Goal: Task Accomplishment & Management: Manage account settings

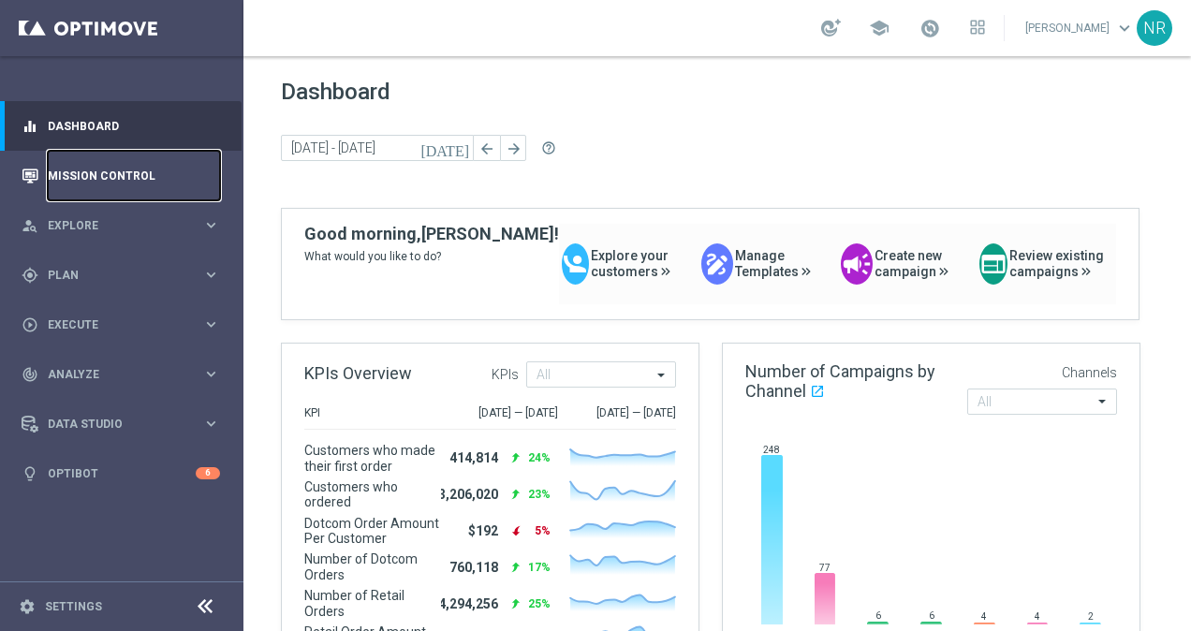
click at [140, 170] on link "Mission Control" at bounding box center [134, 176] width 172 height 50
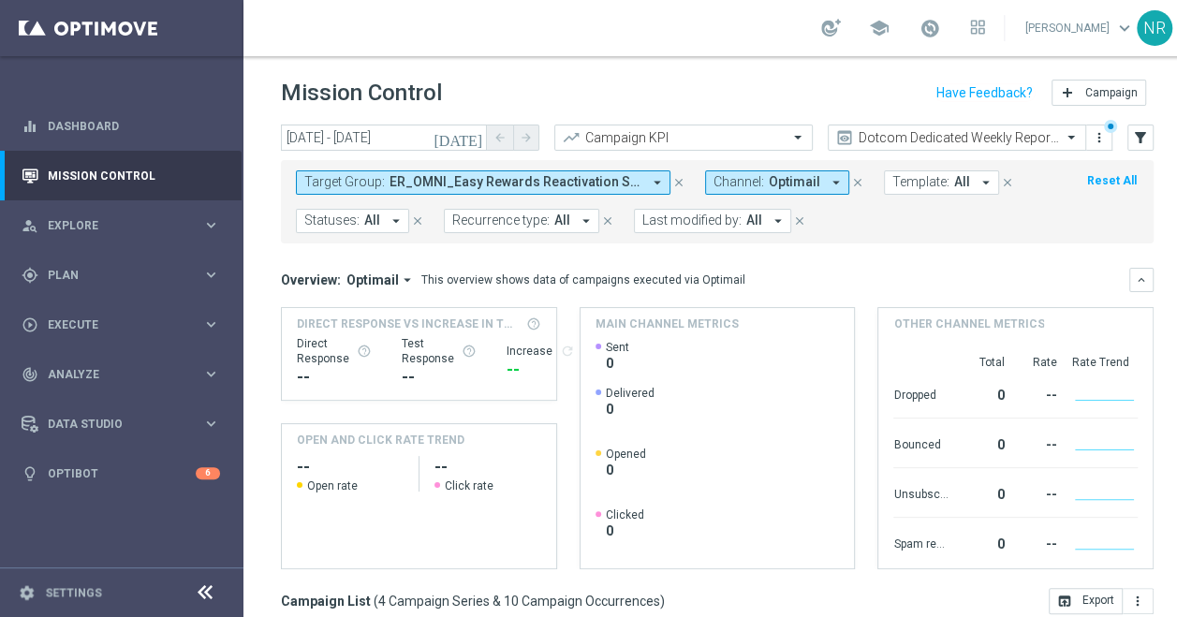
click at [568, 176] on span "ER_OMNI_Easy Rewards Reactivation Stream_T1, ER_OMNI_Easy Rewards Reactivation …" at bounding box center [515, 182] width 252 height 16
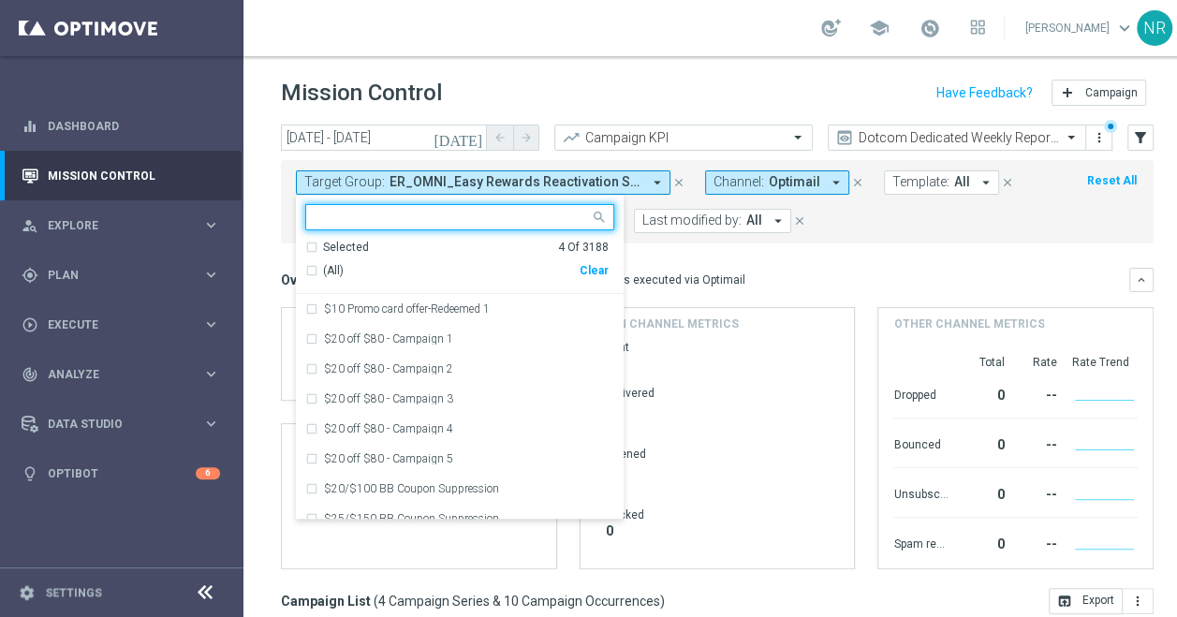
click at [0, 0] on div "Clear" at bounding box center [0, 0] width 0 height 0
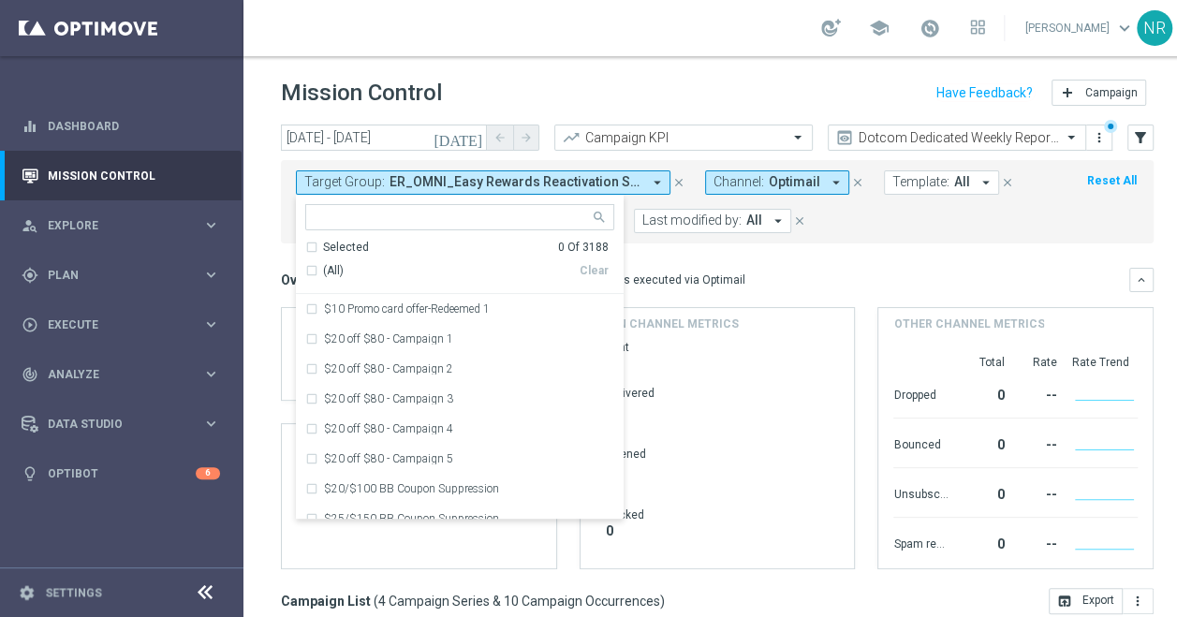
click at [514, 221] on input "text" at bounding box center [452, 218] width 274 height 16
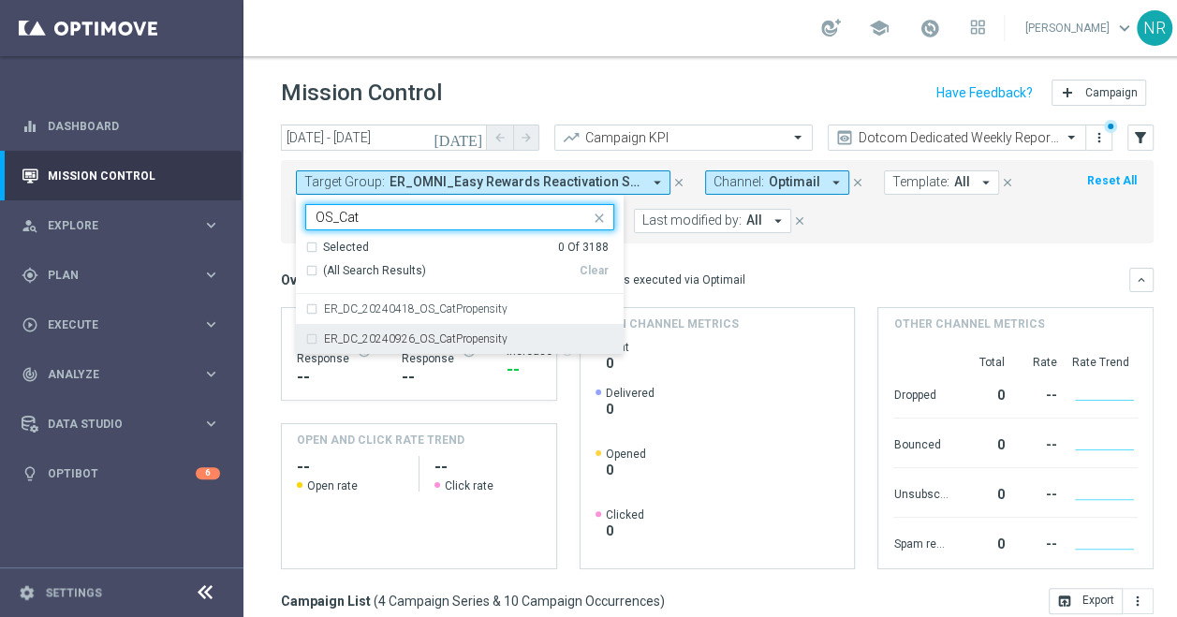
click at [488, 339] on label "ER_DC_20240926_OS_CatPropensity" at bounding box center [415, 338] width 183 height 11
type input "OS_Cat"
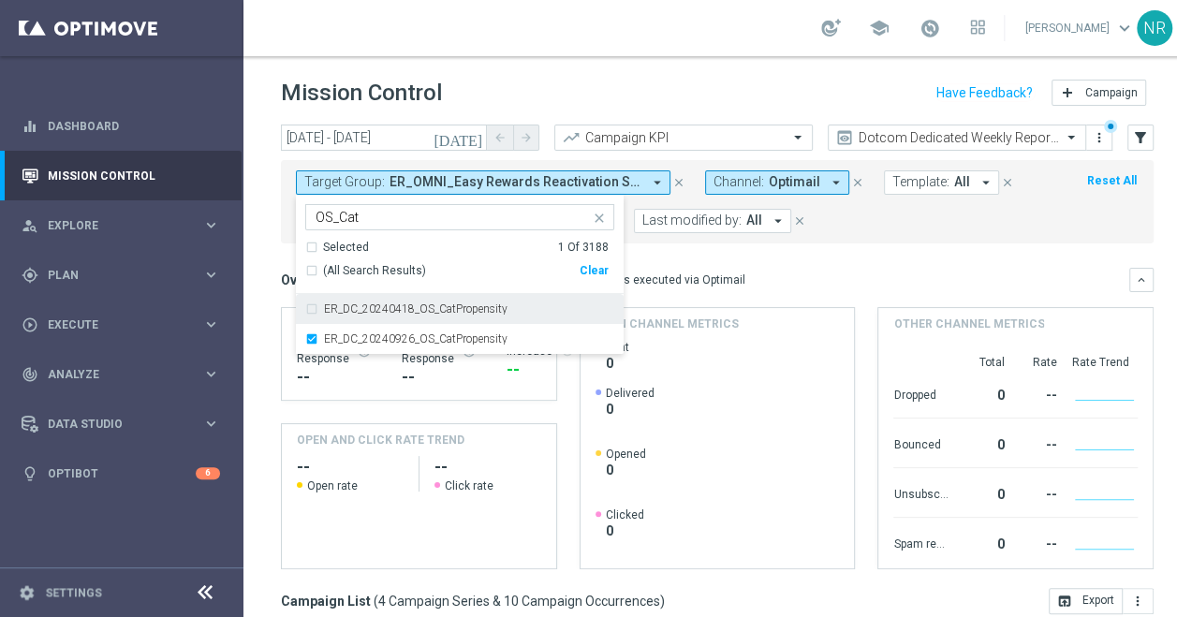
click at [955, 274] on div "Overview: Optimail arrow_drop_down This overview shows data of campaigns execut…" at bounding box center [705, 279] width 848 height 17
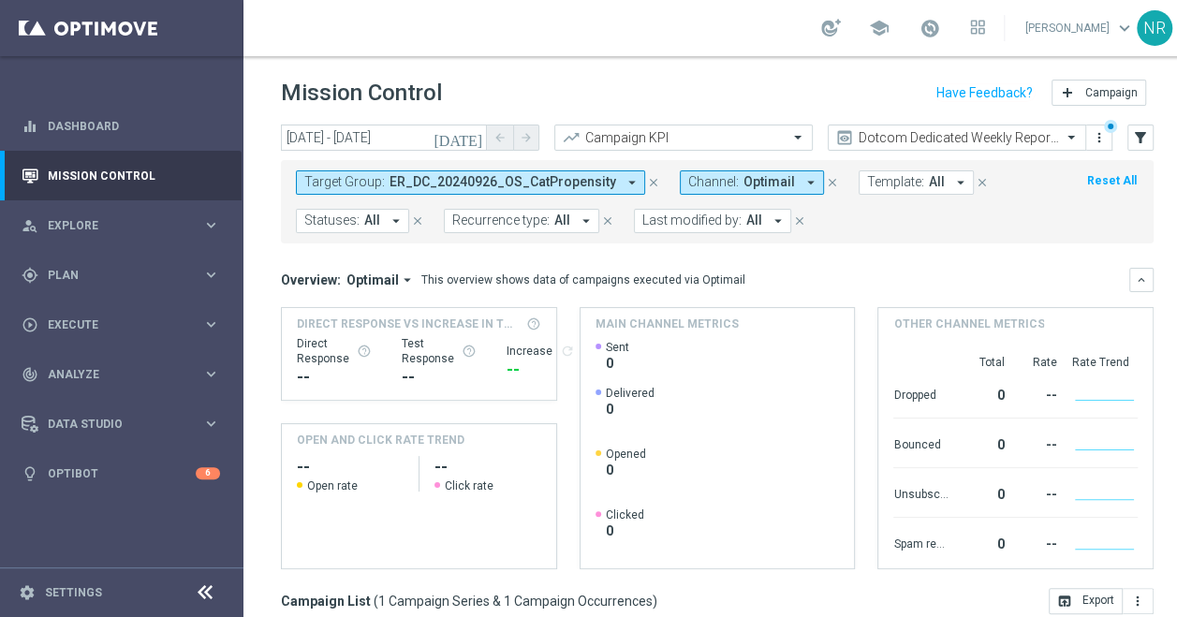
click at [474, 139] on icon "[DATE]" at bounding box center [458, 137] width 51 height 17
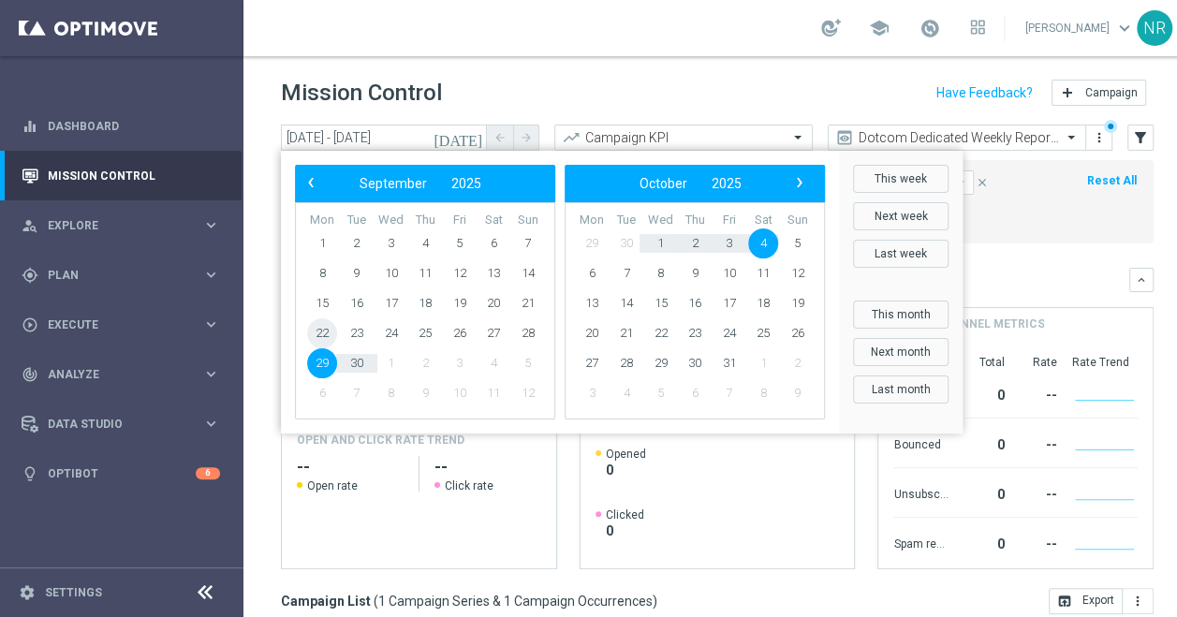
click at [323, 331] on span "22" at bounding box center [322, 333] width 30 height 30
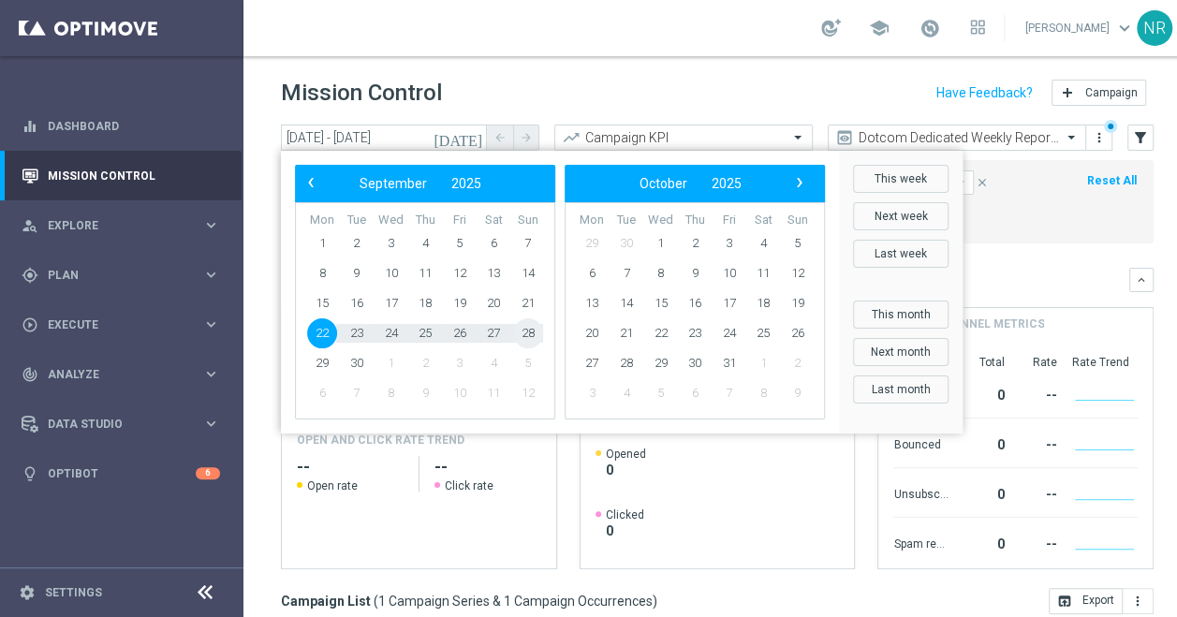
click at [541, 331] on span "28" at bounding box center [528, 333] width 30 height 30
type input "22 Sep 2025 - 28 Sep 2025"
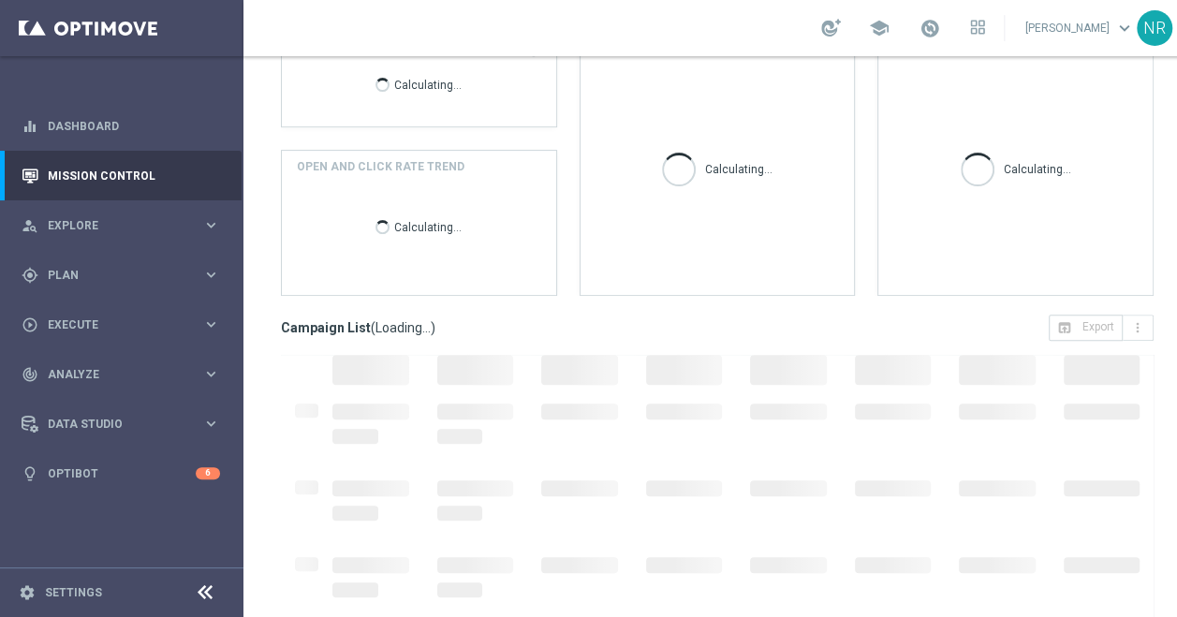
scroll to position [341, 0]
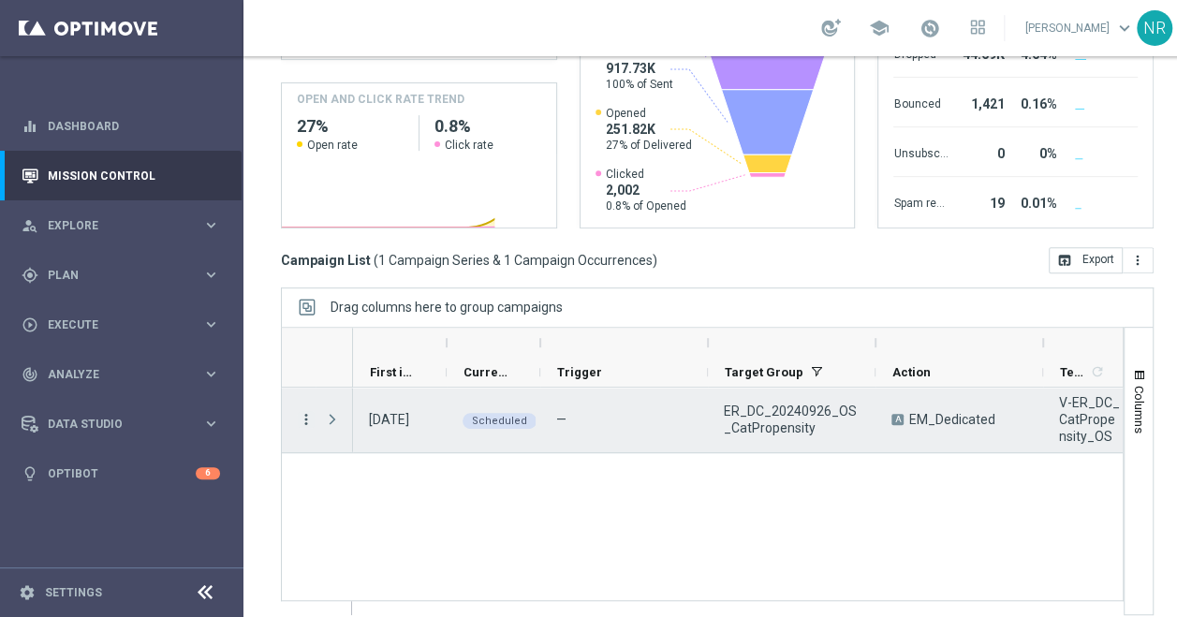
click at [311, 416] on icon "more_vert" at bounding box center [306, 419] width 17 height 17
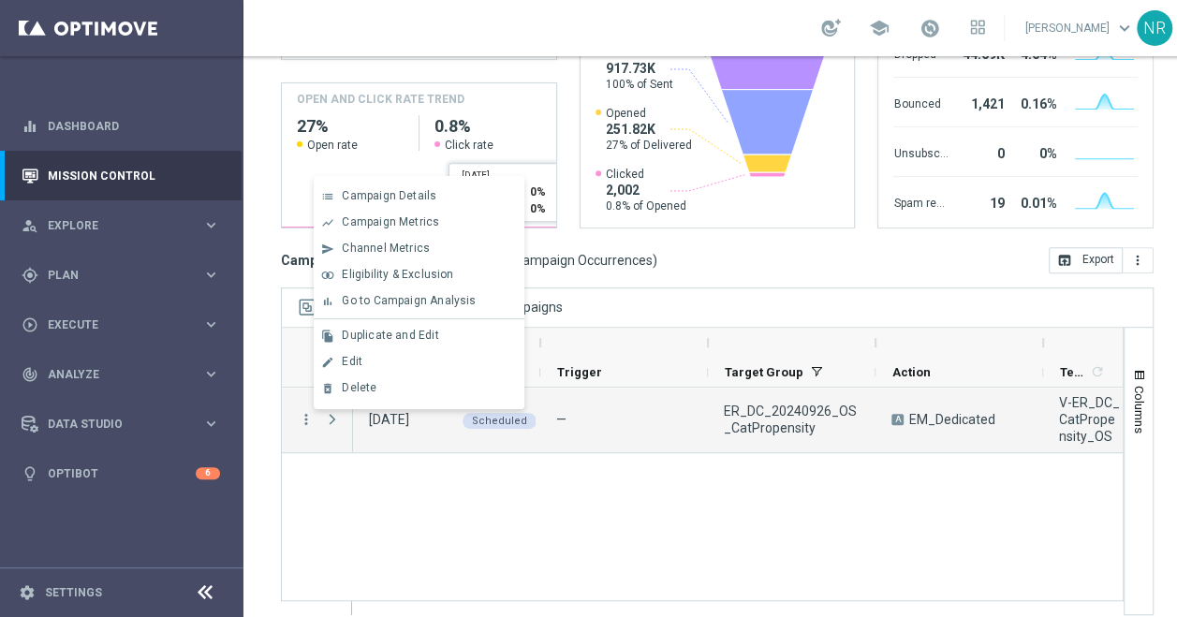
click at [768, 295] on div "Drag columns here to group campaigns" at bounding box center [717, 306] width 872 height 39
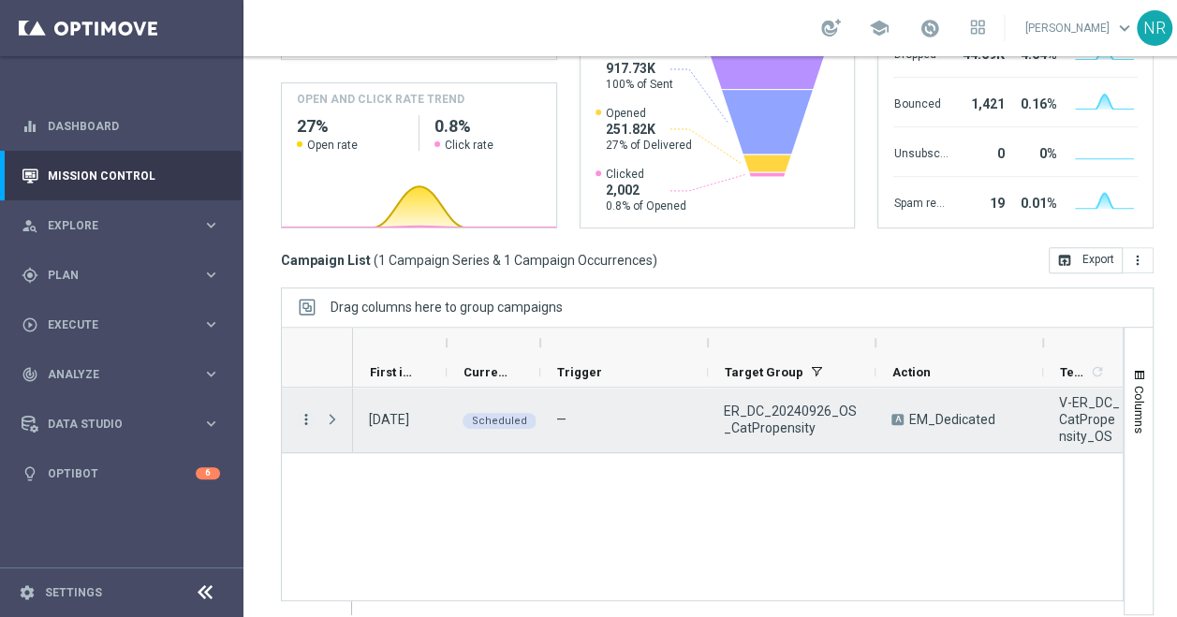
click at [303, 411] on icon "more_vert" at bounding box center [306, 419] width 17 height 17
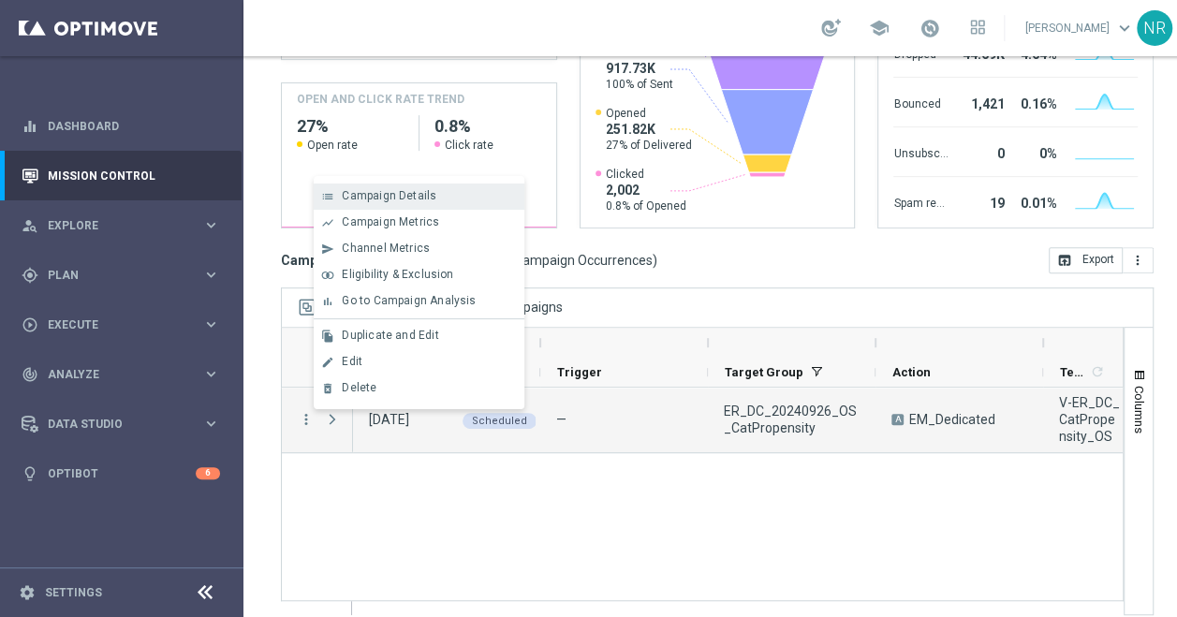
click at [396, 197] on span "Campaign Details" at bounding box center [389, 195] width 95 height 13
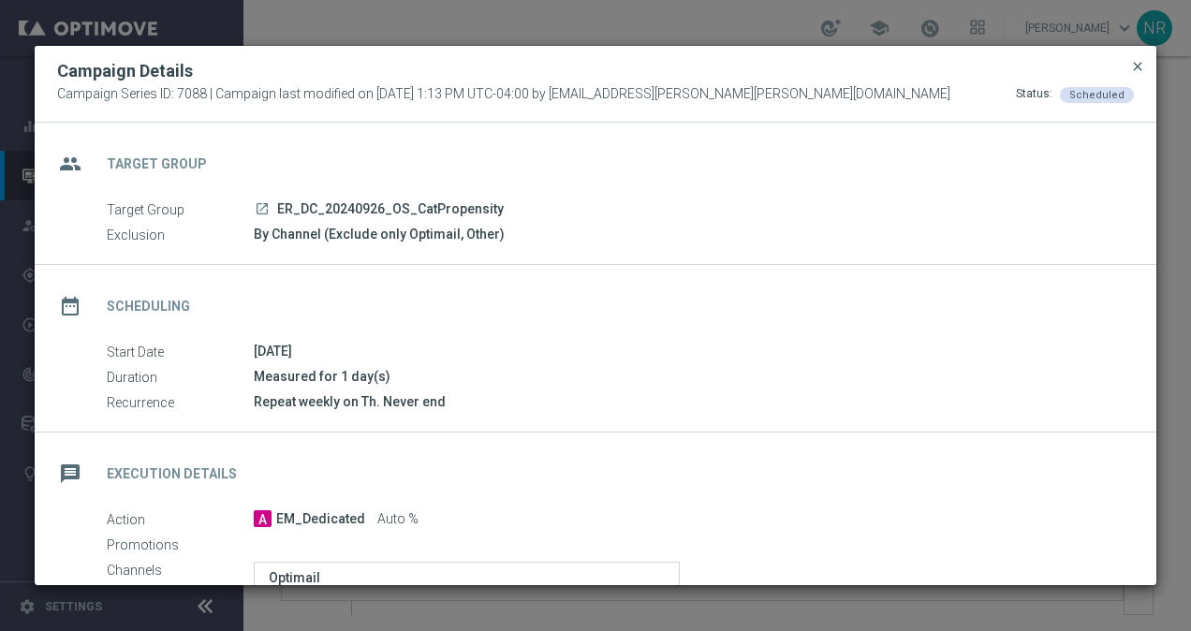
click at [1142, 66] on span "close" at bounding box center [1137, 66] width 15 height 15
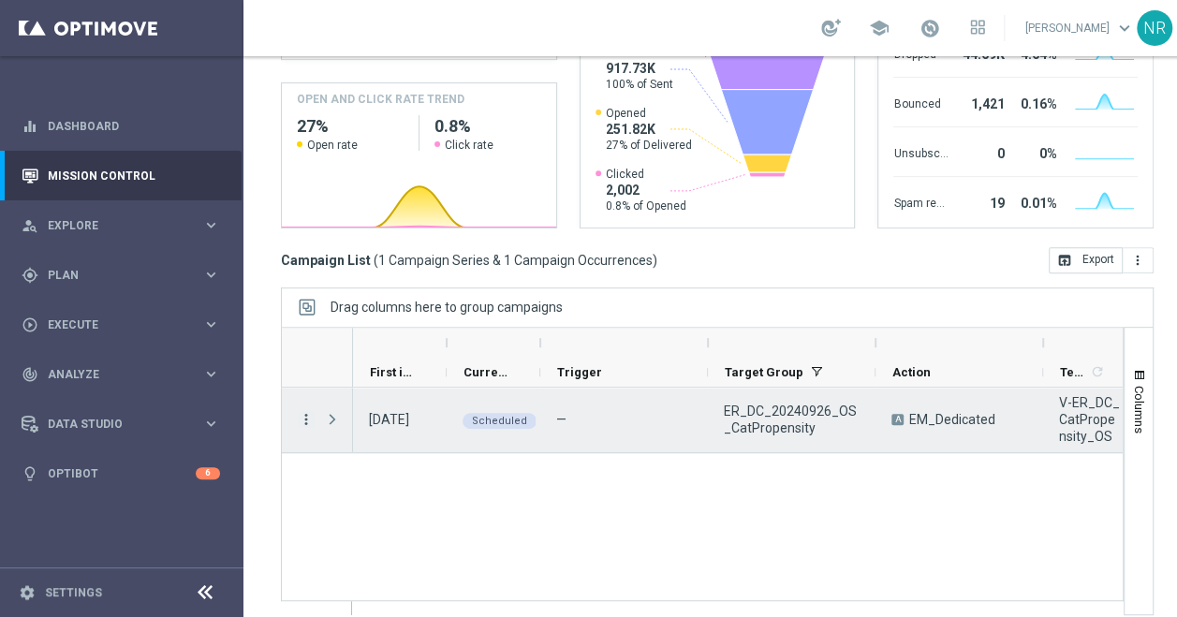
click at [300, 420] on icon "more_vert" at bounding box center [306, 419] width 17 height 17
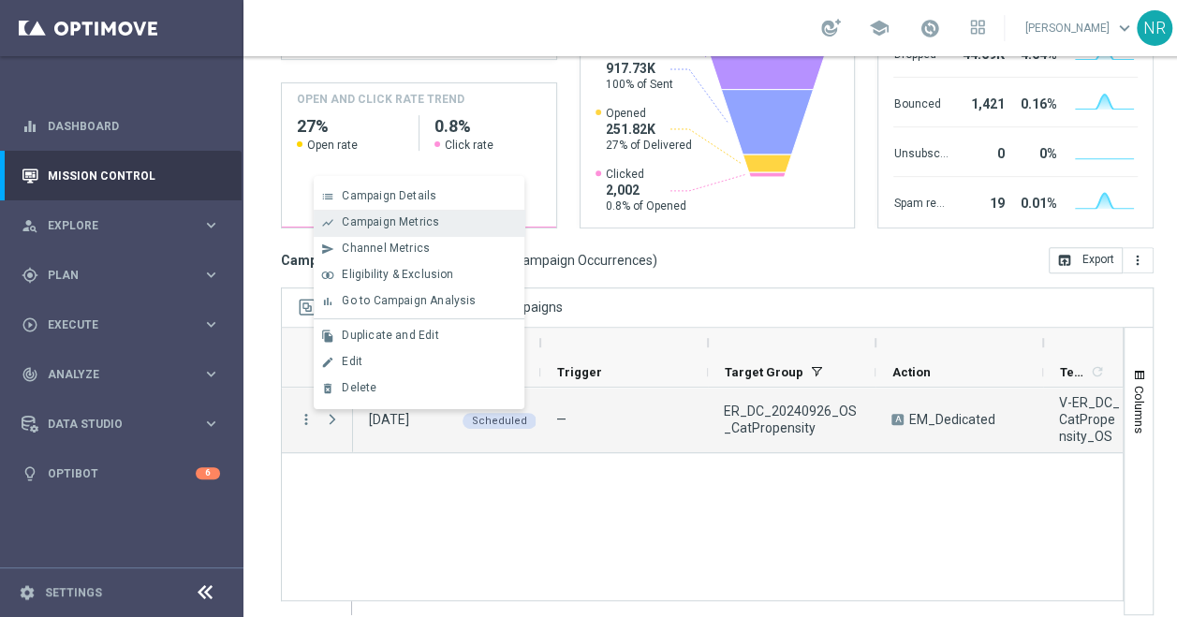
click at [436, 218] on div "Campaign Metrics" at bounding box center [429, 221] width 174 height 13
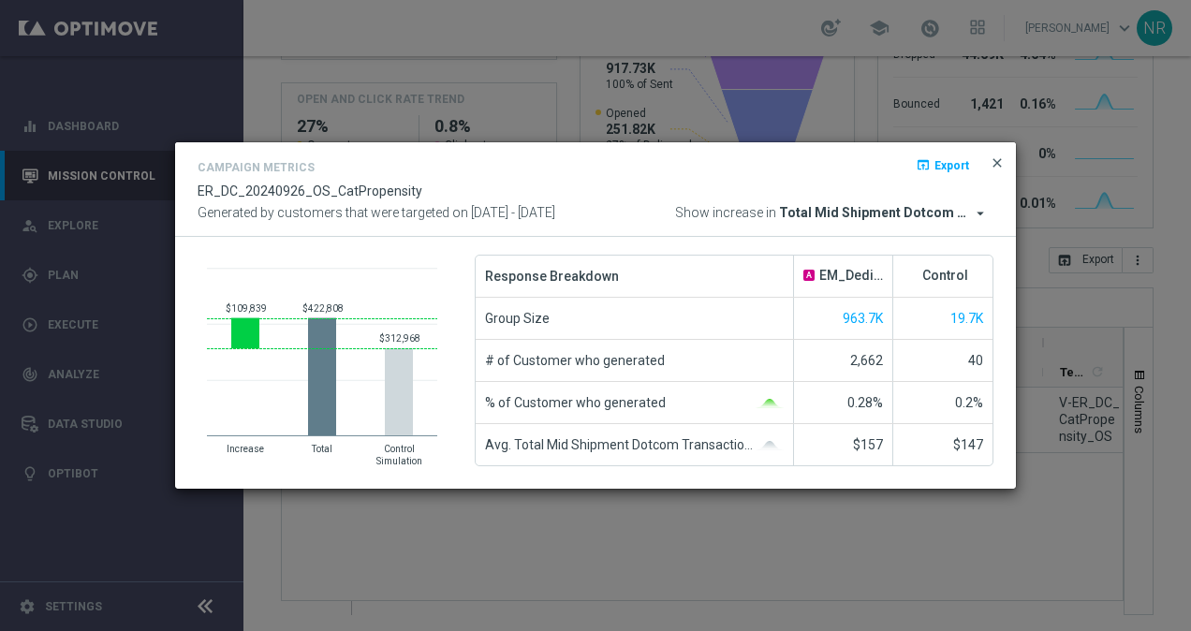
click at [992, 164] on span "close" at bounding box center [996, 162] width 15 height 15
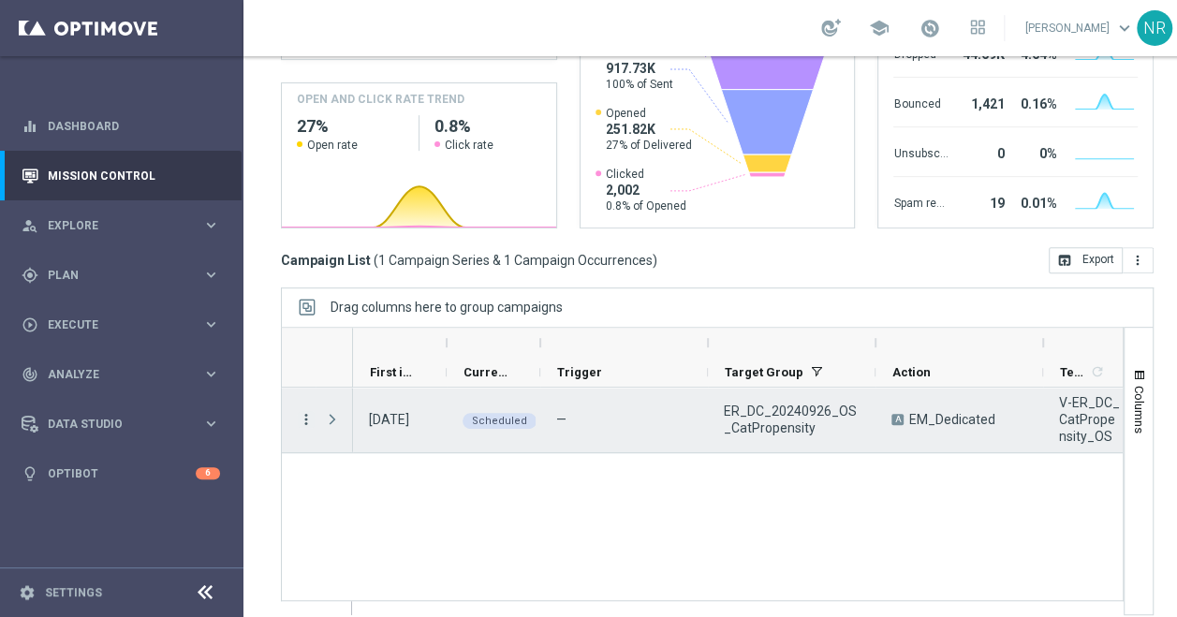
click at [305, 416] on icon "more_vert" at bounding box center [306, 419] width 17 height 17
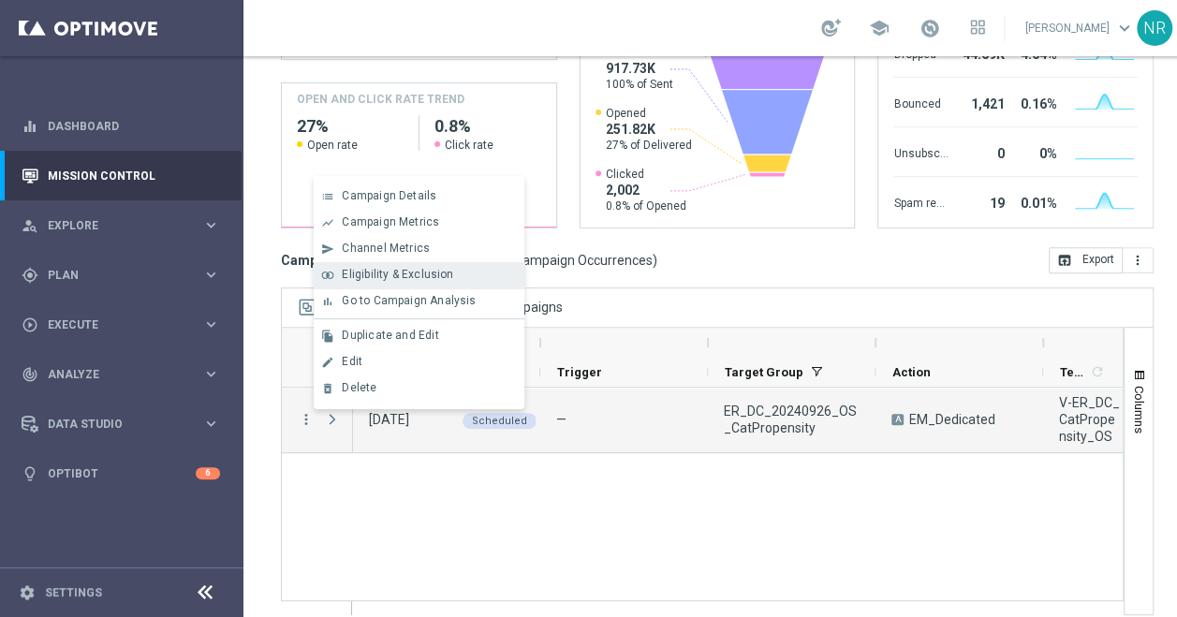
click at [446, 263] on div "join_inner Eligibility & Exclusion" at bounding box center [419, 275] width 211 height 26
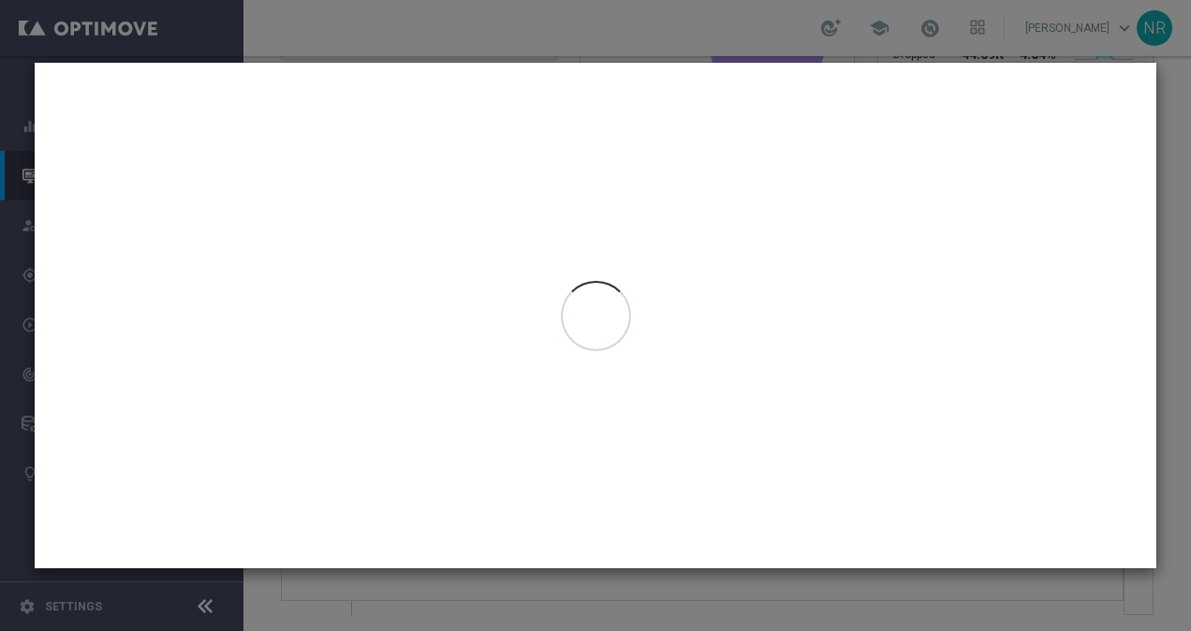
type input "22 Sep 2025 - 25 Sep 2025"
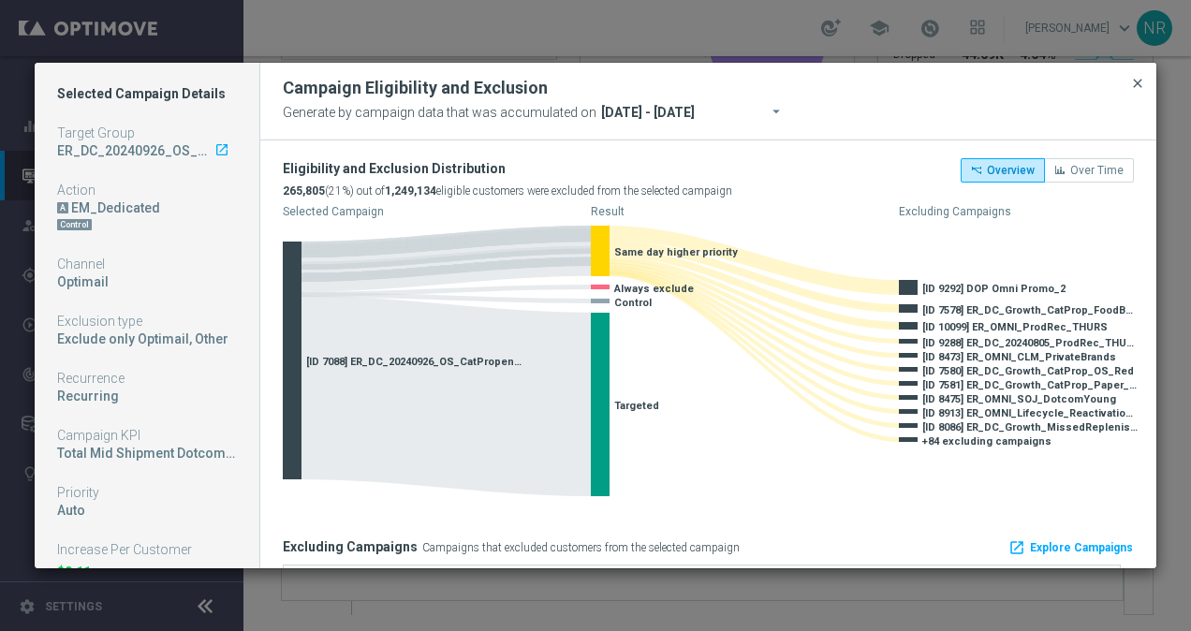
click at [1131, 82] on span "close" at bounding box center [1137, 83] width 15 height 15
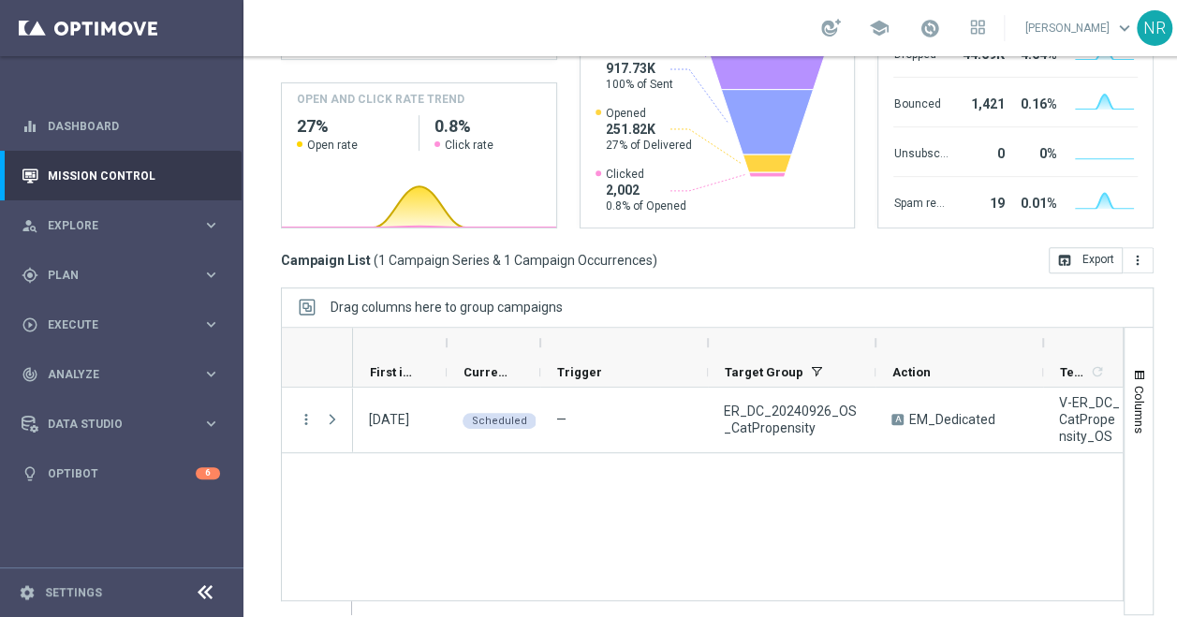
scroll to position [0, 0]
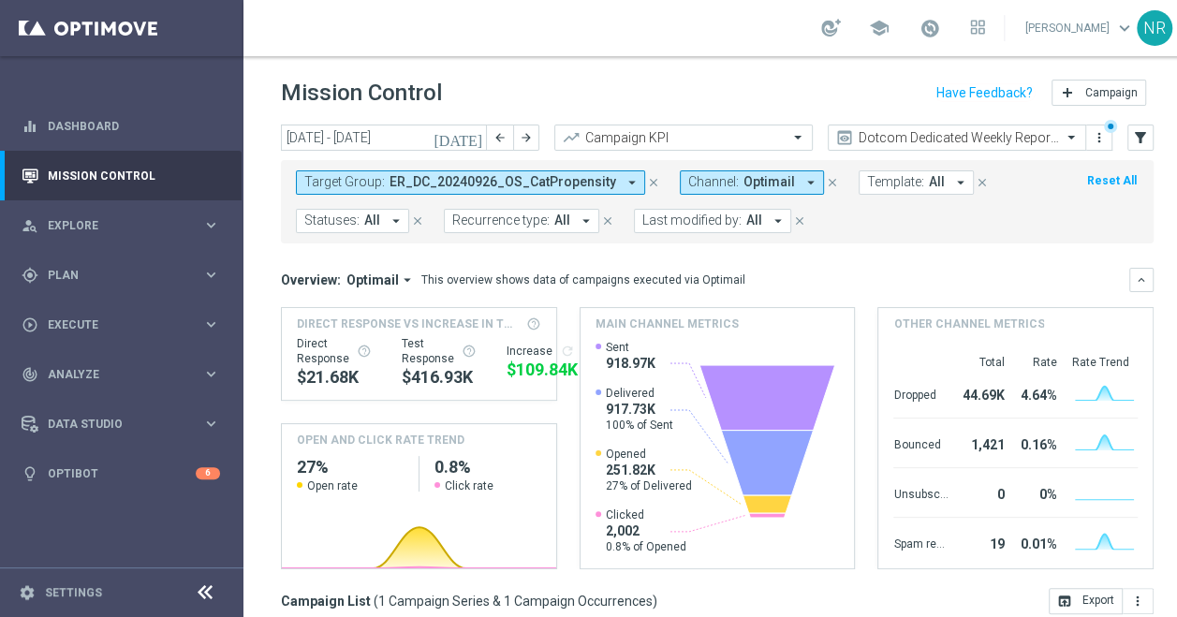
click at [607, 183] on button "Target Group: ER_DC_20240926_OS_CatPropensity arrow_drop_down" at bounding box center [470, 182] width 349 height 24
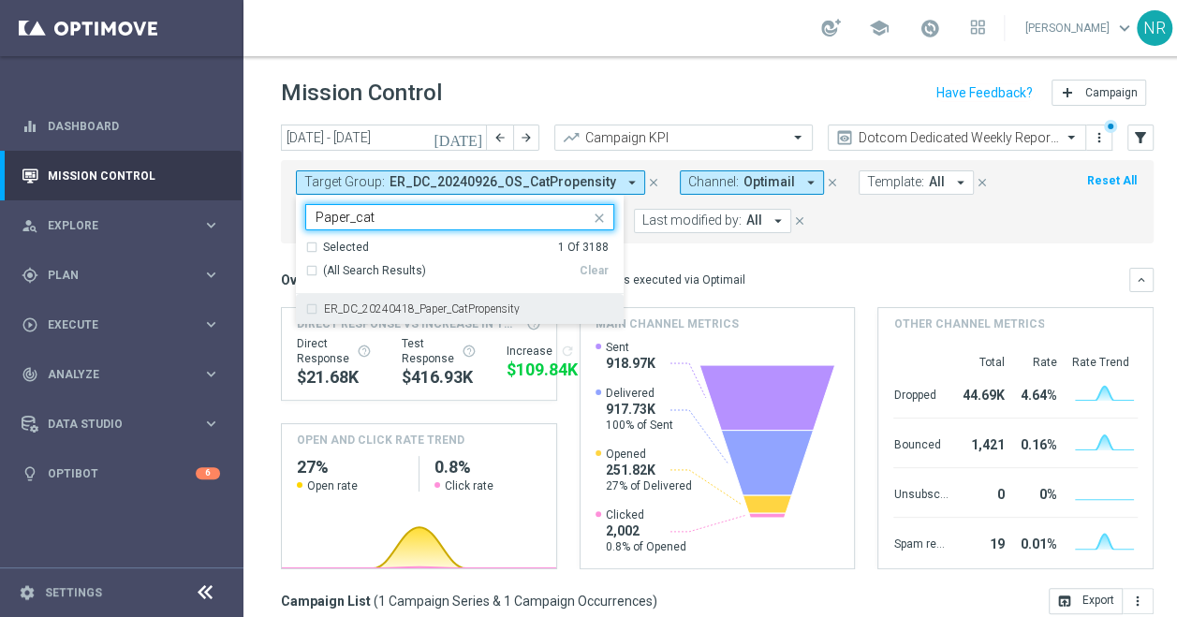
click at [461, 309] on label "ER_DC_20240418_Paper_CatPropensity" at bounding box center [422, 308] width 196 height 11
type input "Paper_cat"
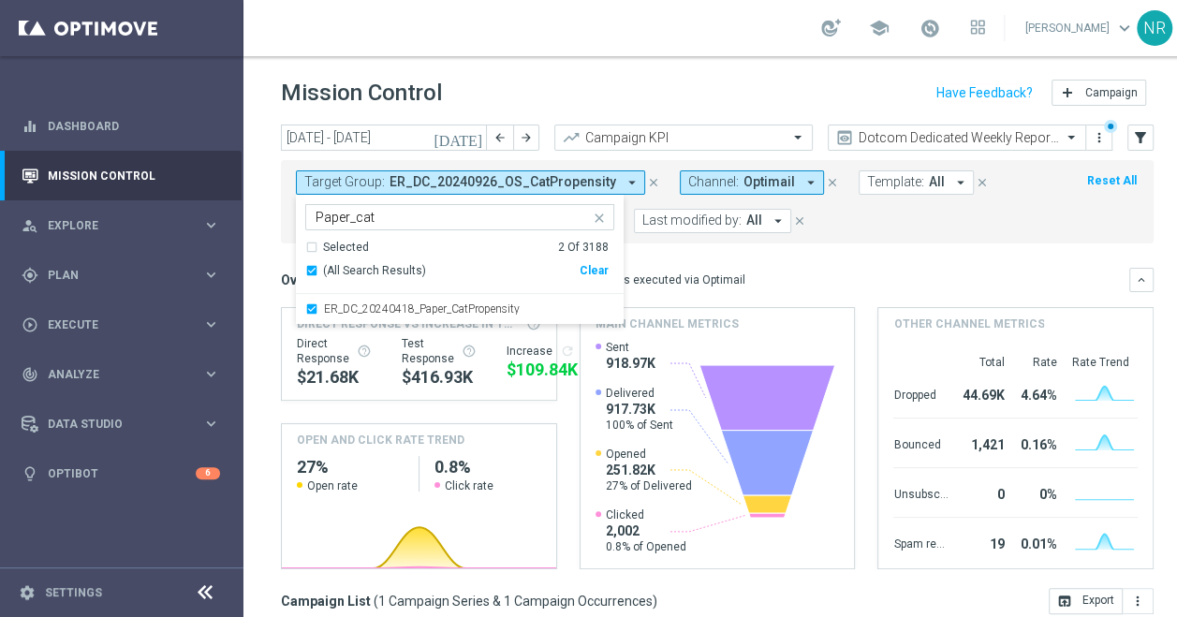
click at [768, 275] on div "Overview: Optimail arrow_drop_down This overview shows data of campaigns execut…" at bounding box center [705, 279] width 848 height 17
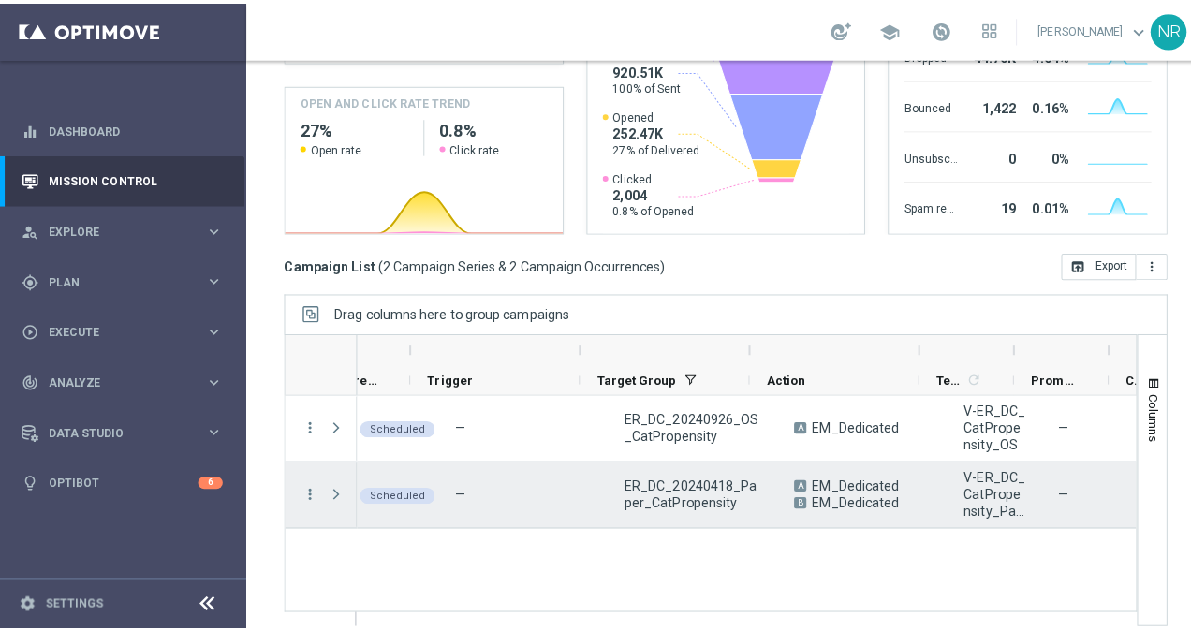
scroll to position [0, 136]
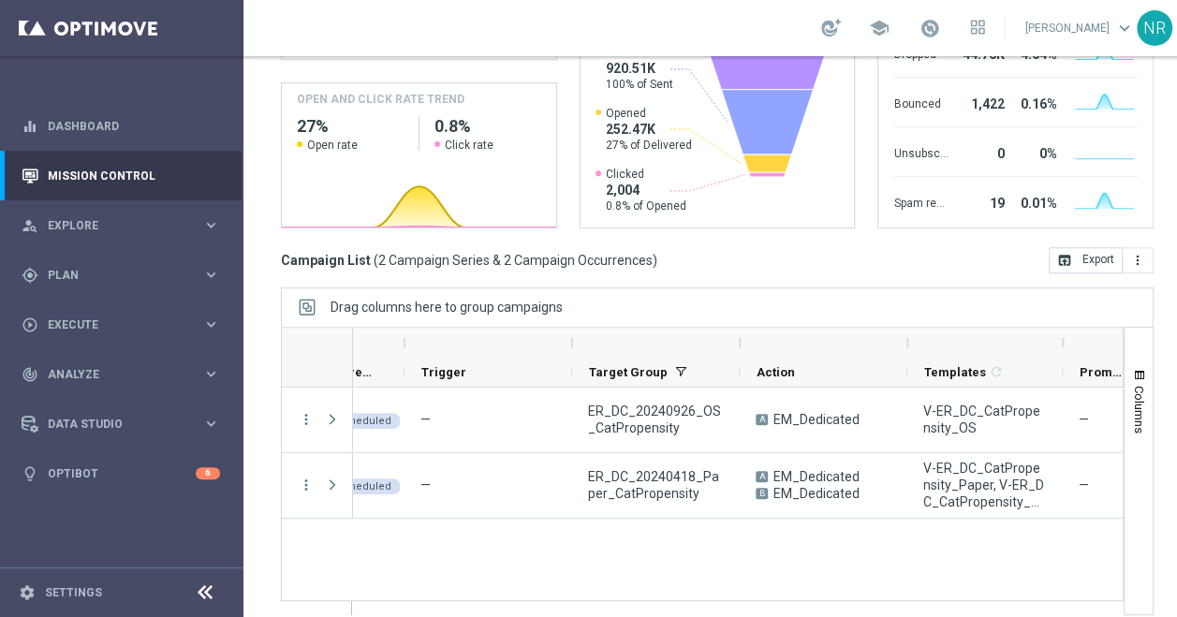
drag, startPoint x: 998, startPoint y: 339, endPoint x: 1060, endPoint y: 341, distance: 61.8
click at [1060, 341] on div at bounding box center [1062, 343] width 7 height 30
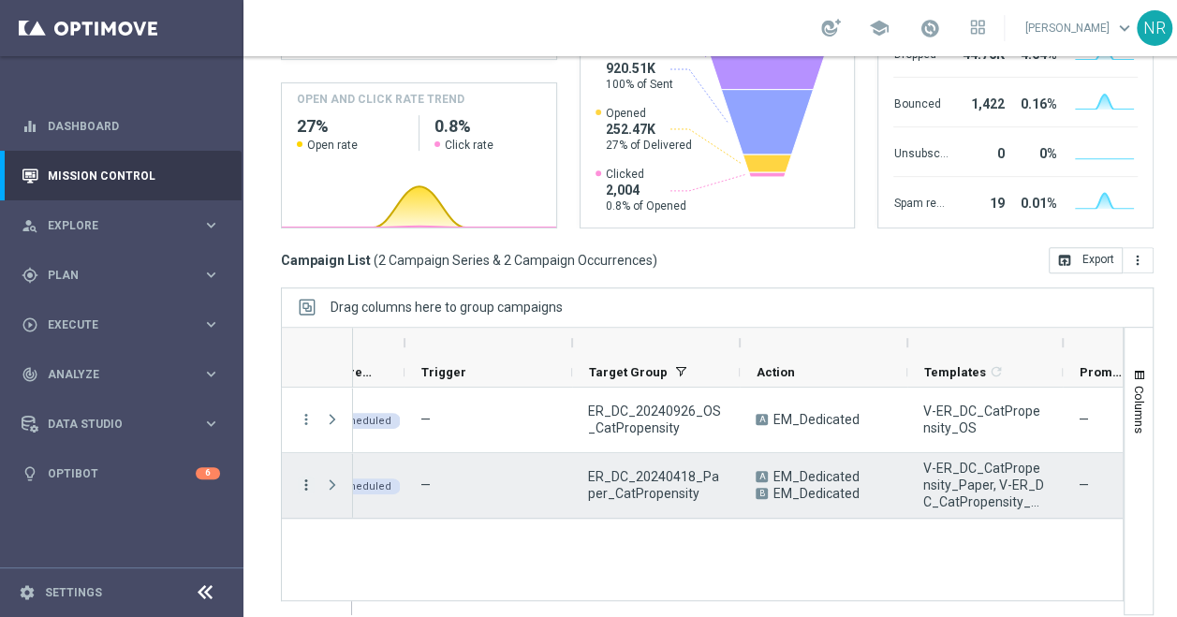
click at [303, 485] on icon "more_vert" at bounding box center [306, 484] width 17 height 17
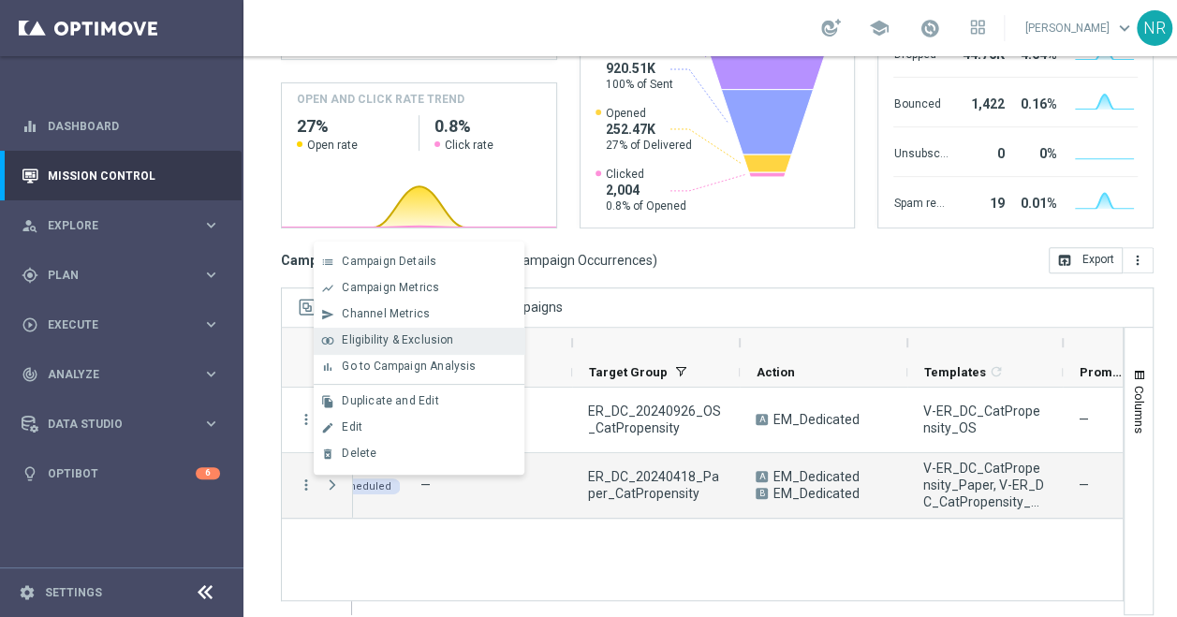
click at [414, 340] on span "Eligibility & Exclusion" at bounding box center [397, 339] width 111 height 13
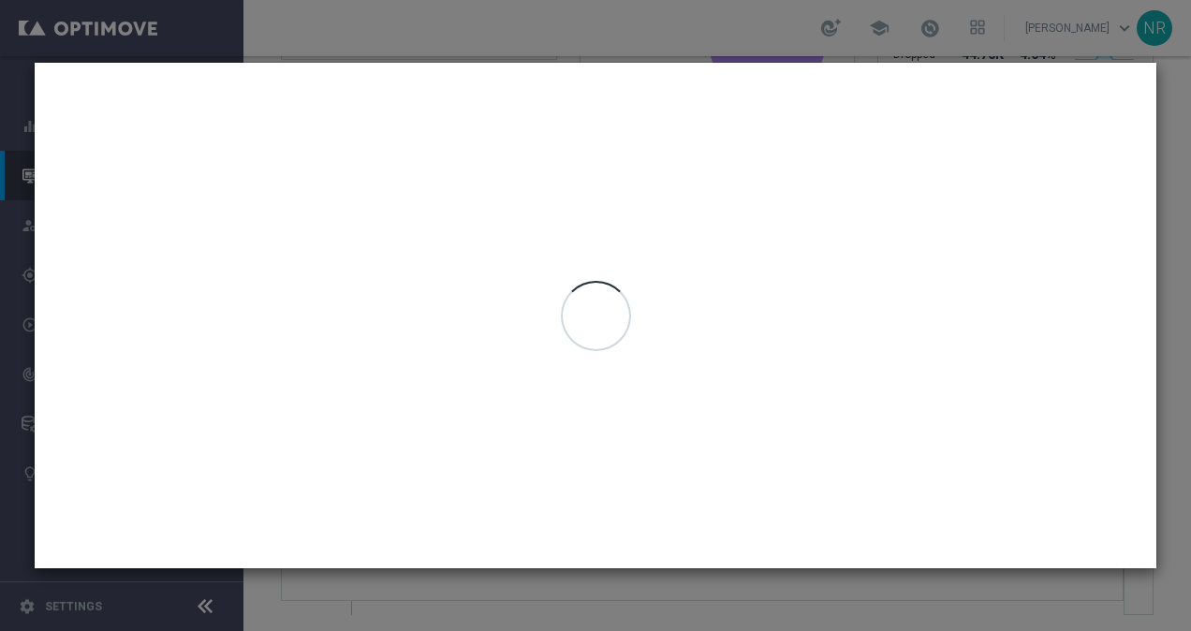
type input "22 Sep 2025 - 25 Sep 2025"
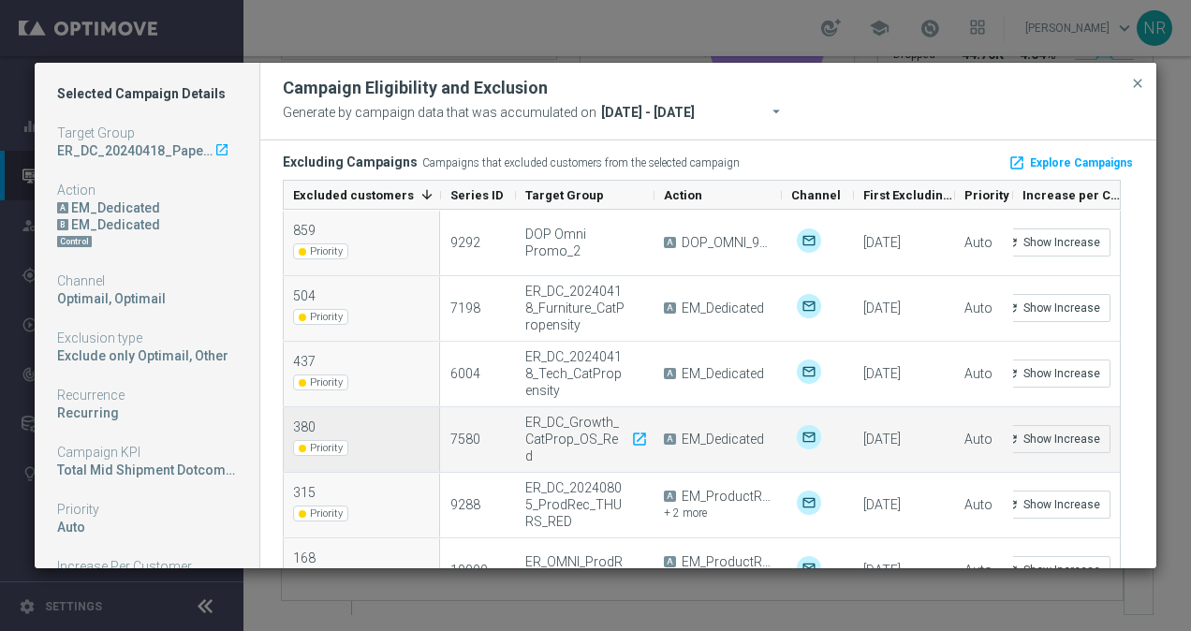
scroll to position [387, 0]
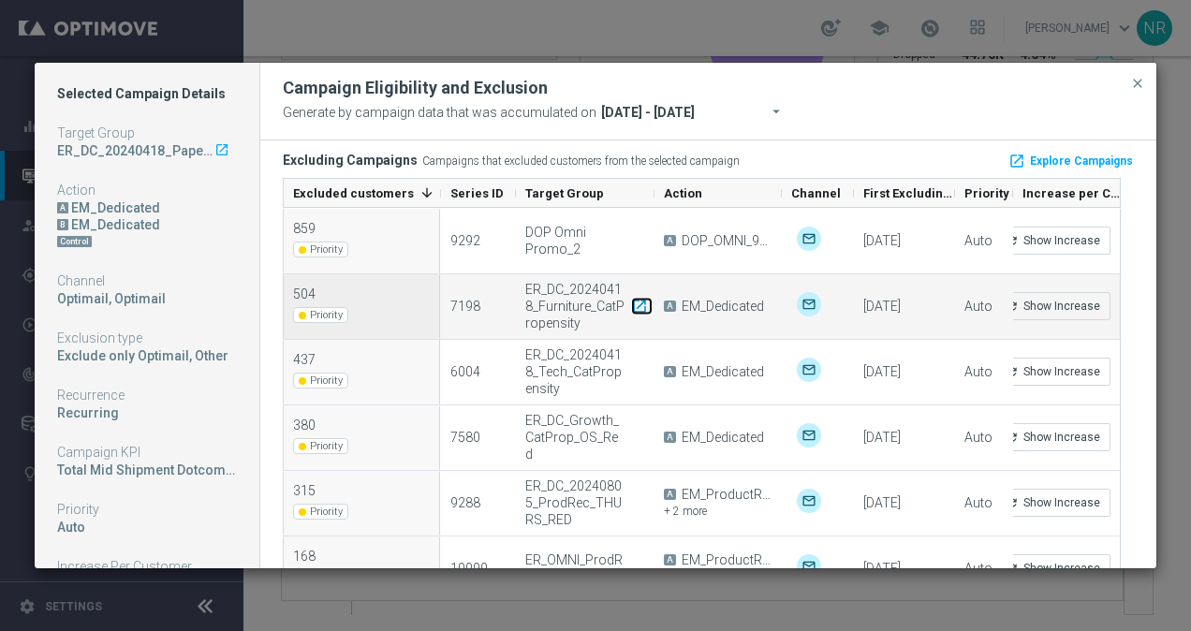
click at [638, 307] on icon "launch" at bounding box center [639, 306] width 17 height 17
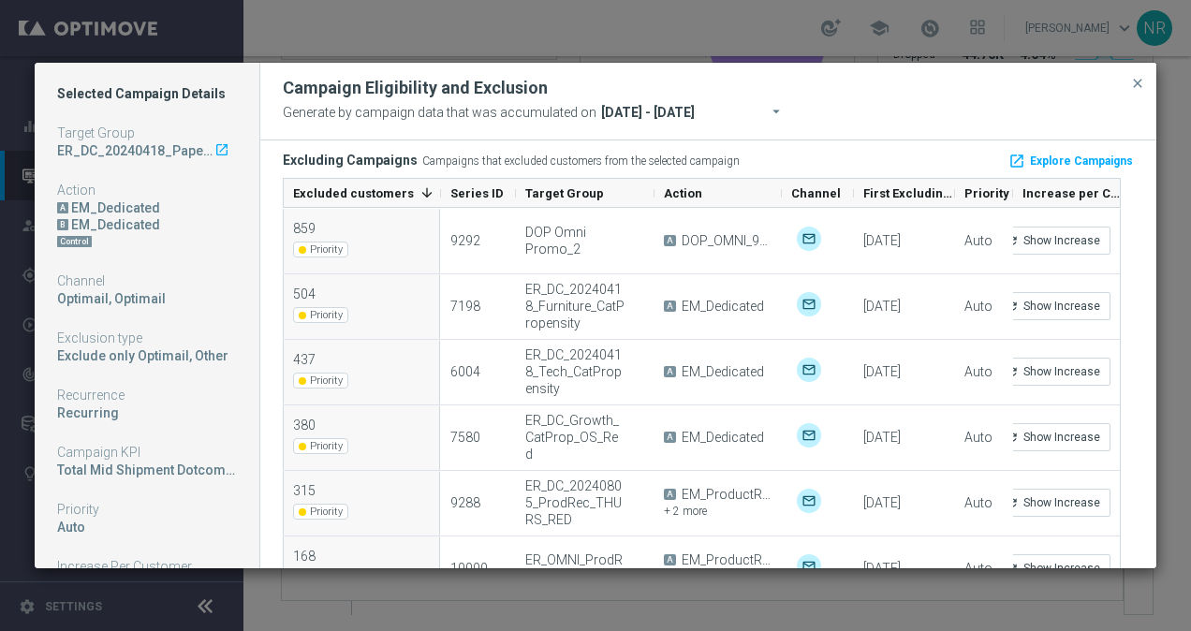
click at [214, 154] on icon "launch" at bounding box center [221, 149] width 15 height 15
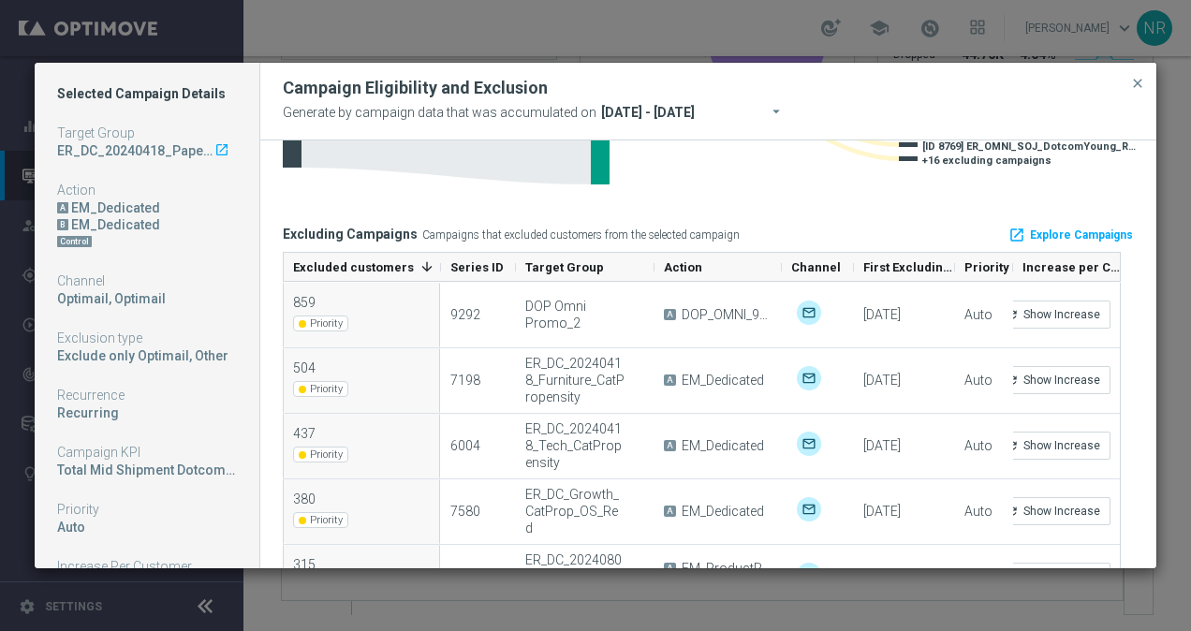
scroll to position [312, 0]
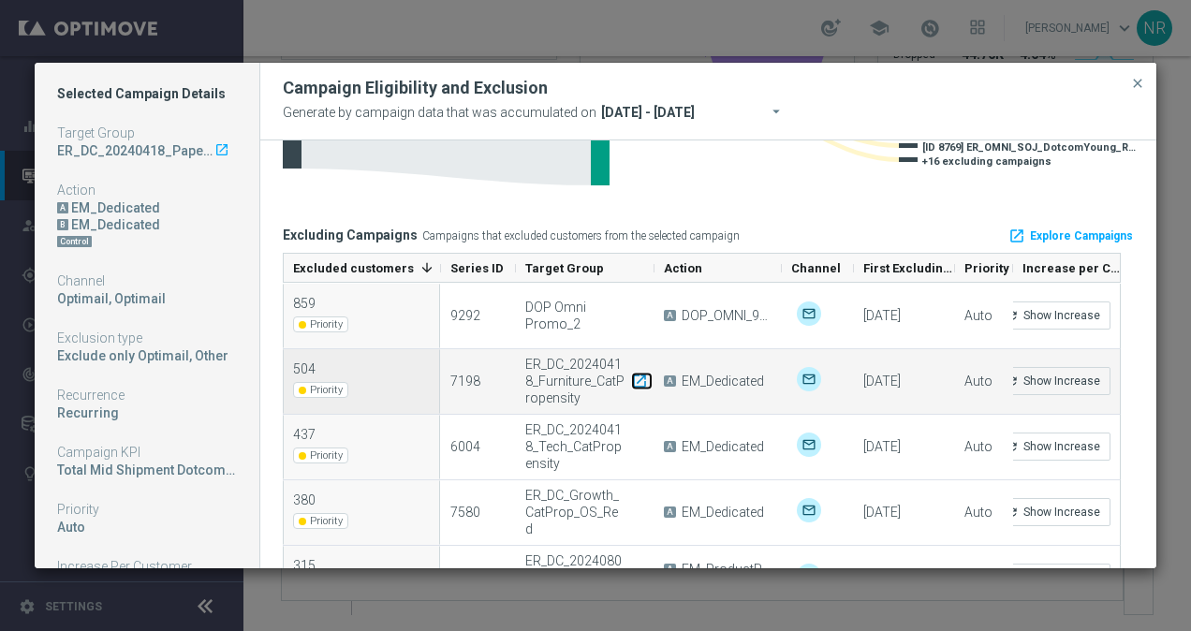
click at [639, 378] on icon "launch" at bounding box center [639, 381] width 17 height 17
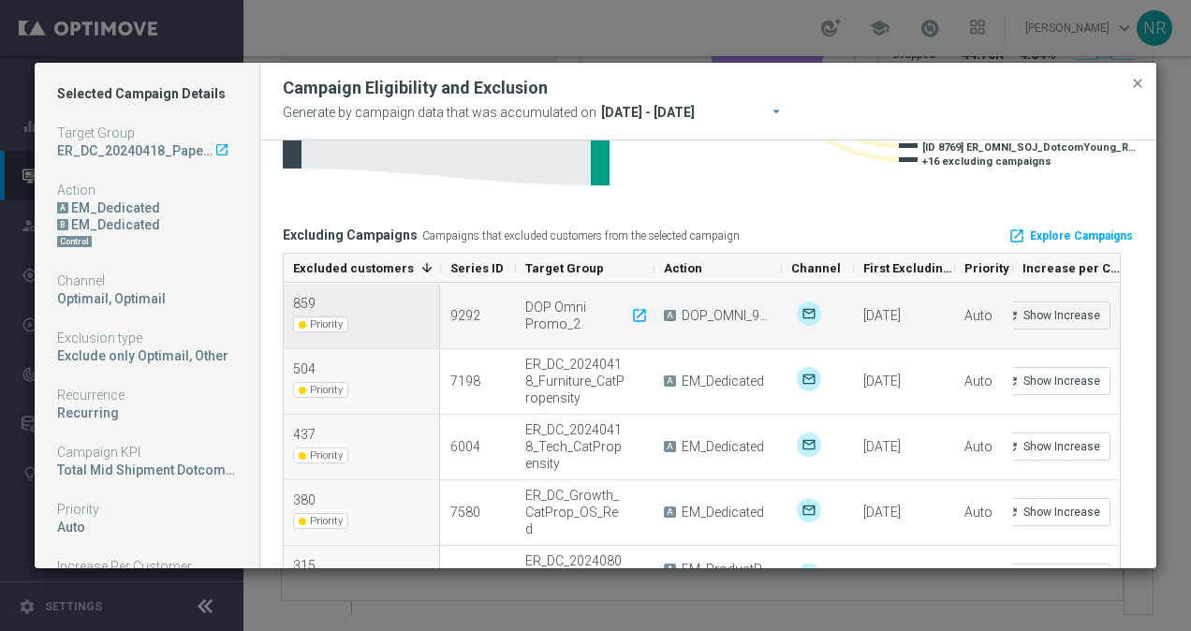
click at [320, 303] on div "859" at bounding box center [323, 303] width 60 height 17
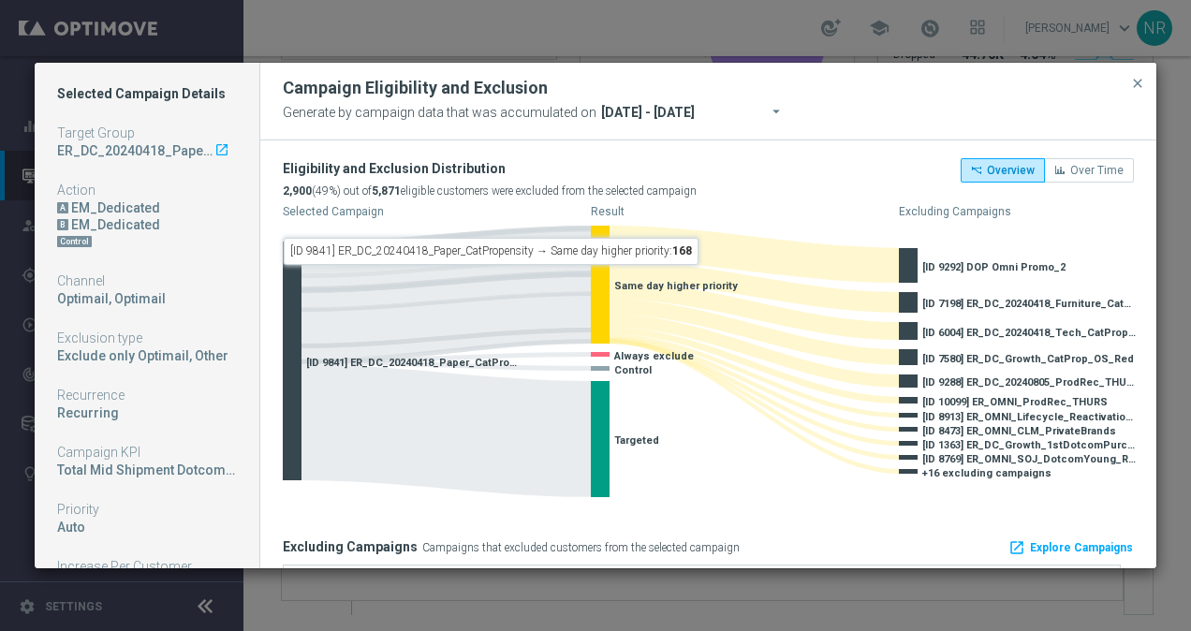
click at [214, 142] on icon "launch" at bounding box center [221, 149] width 15 height 15
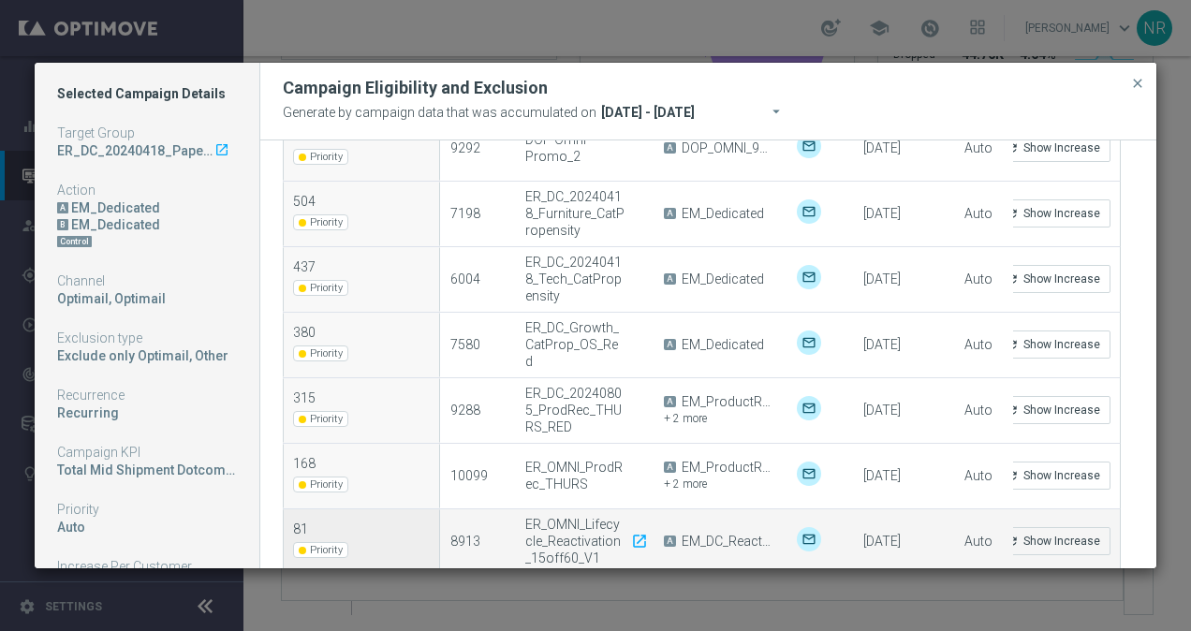
scroll to position [479, 0]
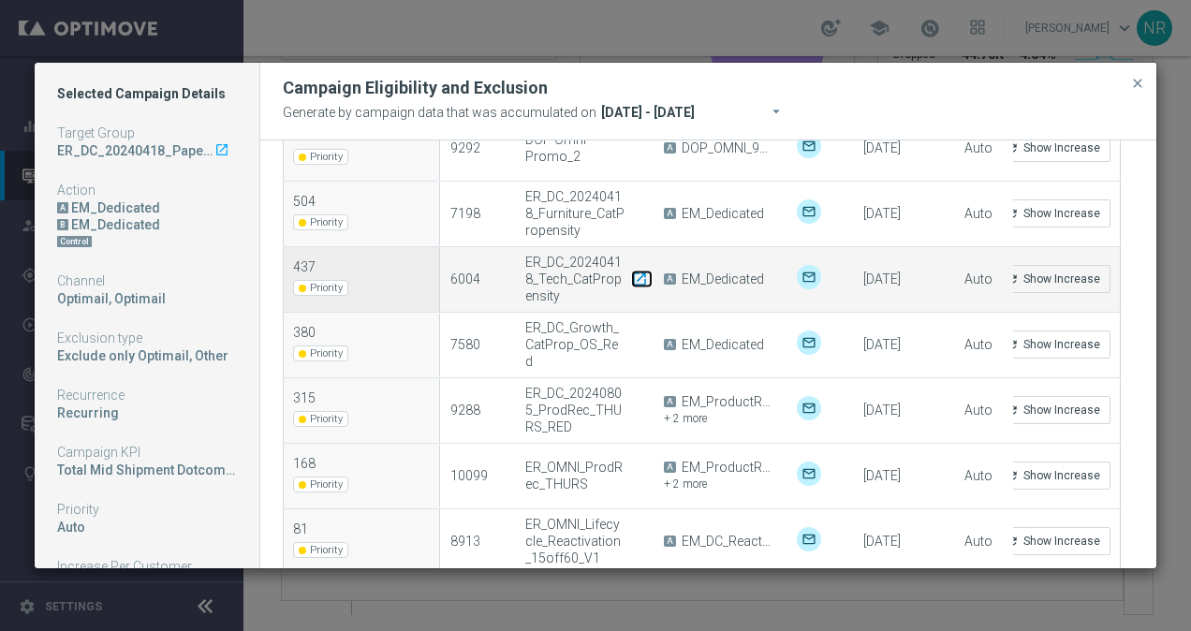
click at [636, 279] on icon "launch" at bounding box center [639, 279] width 17 height 17
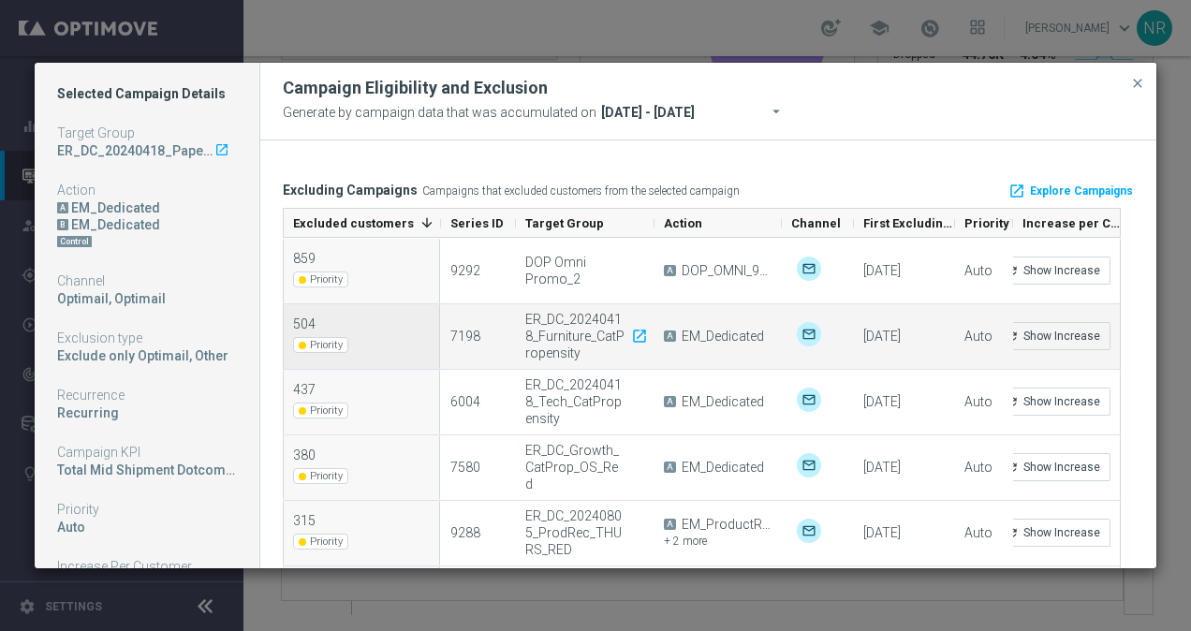
scroll to position [358, 0]
click at [1071, 332] on button "refresh Show Increase" at bounding box center [1052, 335] width 115 height 28
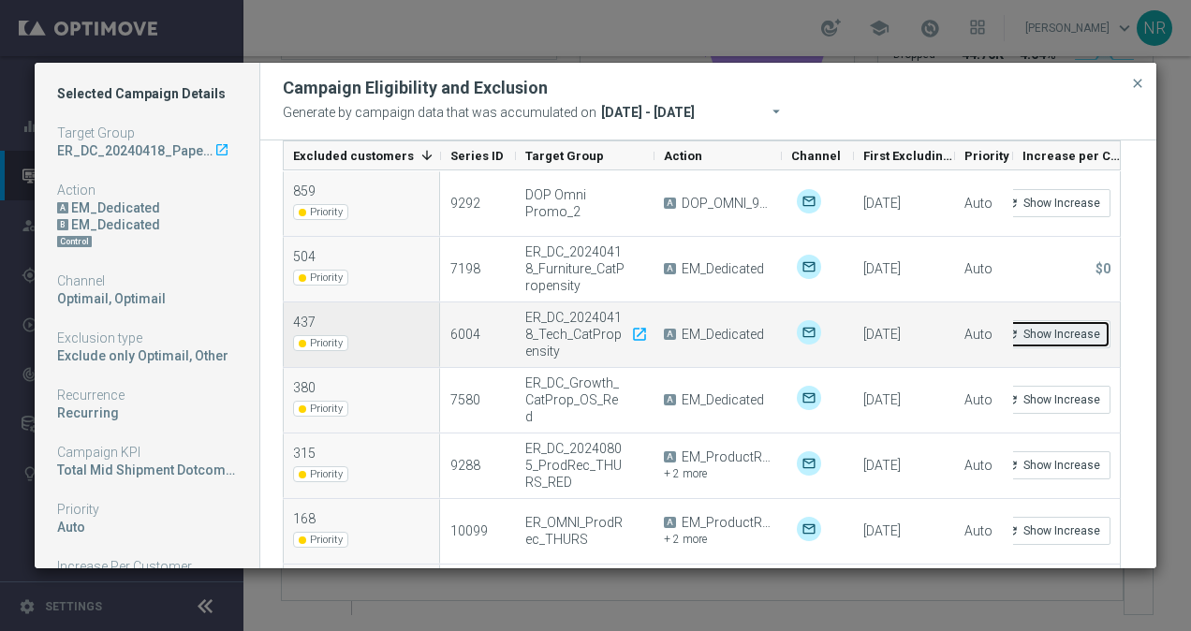
click at [1061, 333] on button "refresh Show Increase" at bounding box center [1052, 334] width 115 height 28
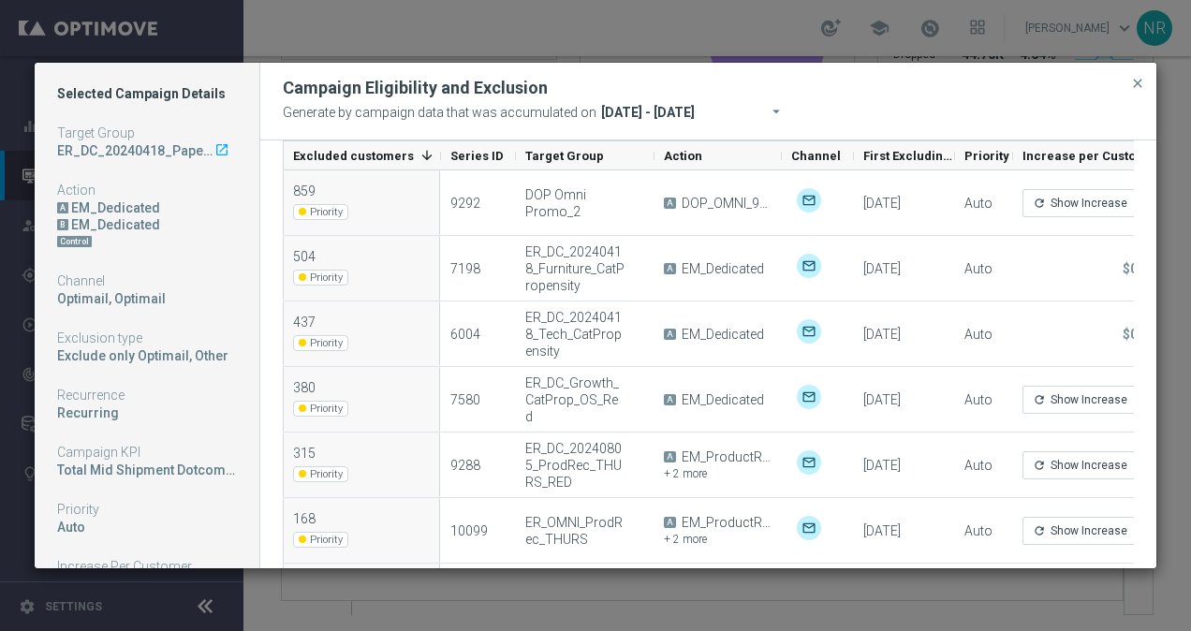
drag, startPoint x: 1117, startPoint y: 151, endPoint x: 1144, endPoint y: 154, distance: 27.3
click at [1144, 154] on div "Eligibility and Exclusion Distribution 2,900 (49%) out of 5,871 eligible custom…" at bounding box center [708, 353] width 896 height 427
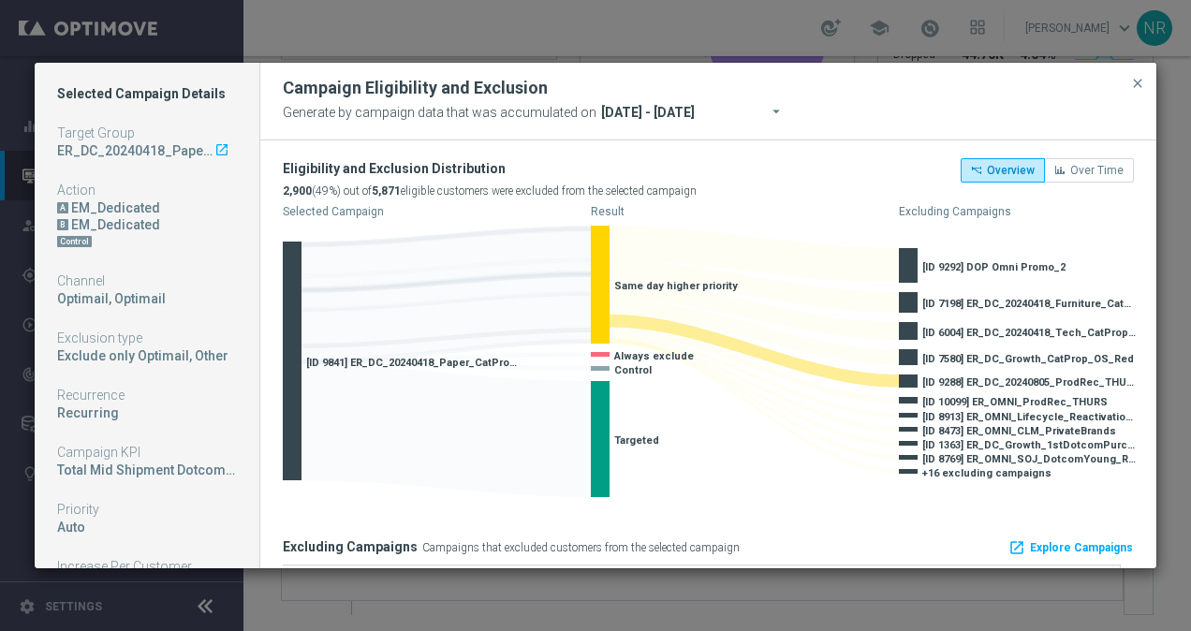
scroll to position [1, 0]
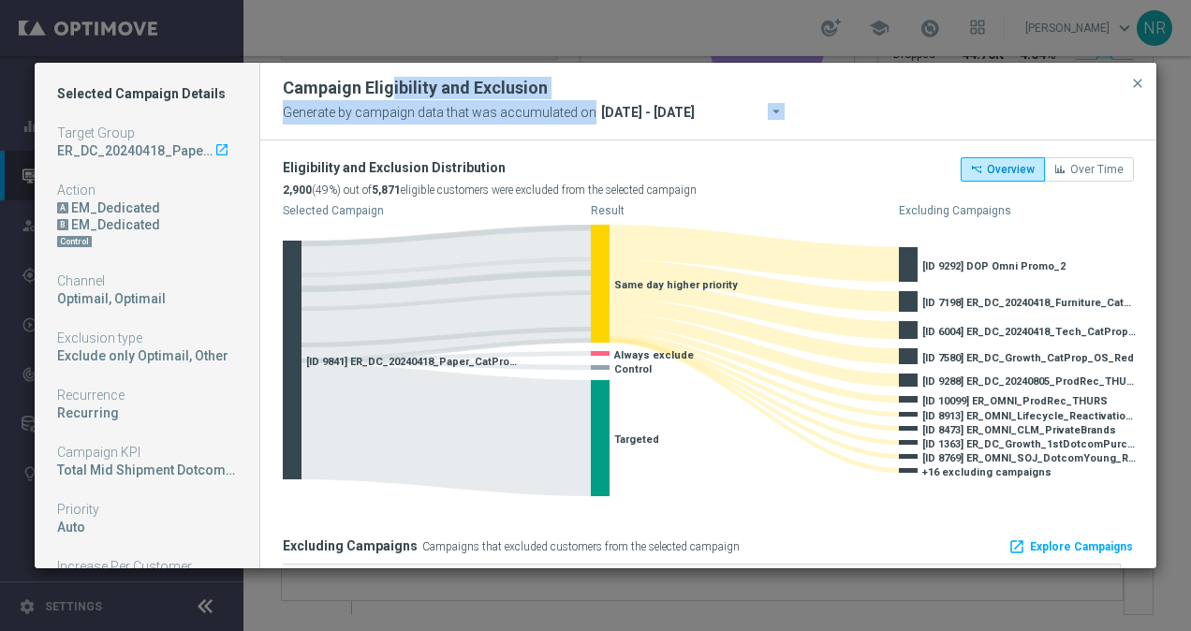
drag, startPoint x: 275, startPoint y: 79, endPoint x: 790, endPoint y: 122, distance: 516.6
click at [790, 122] on div "Campaign Eligibility and Exclusion Generate by campaign data that was accumulat…" at bounding box center [708, 102] width 896 height 78
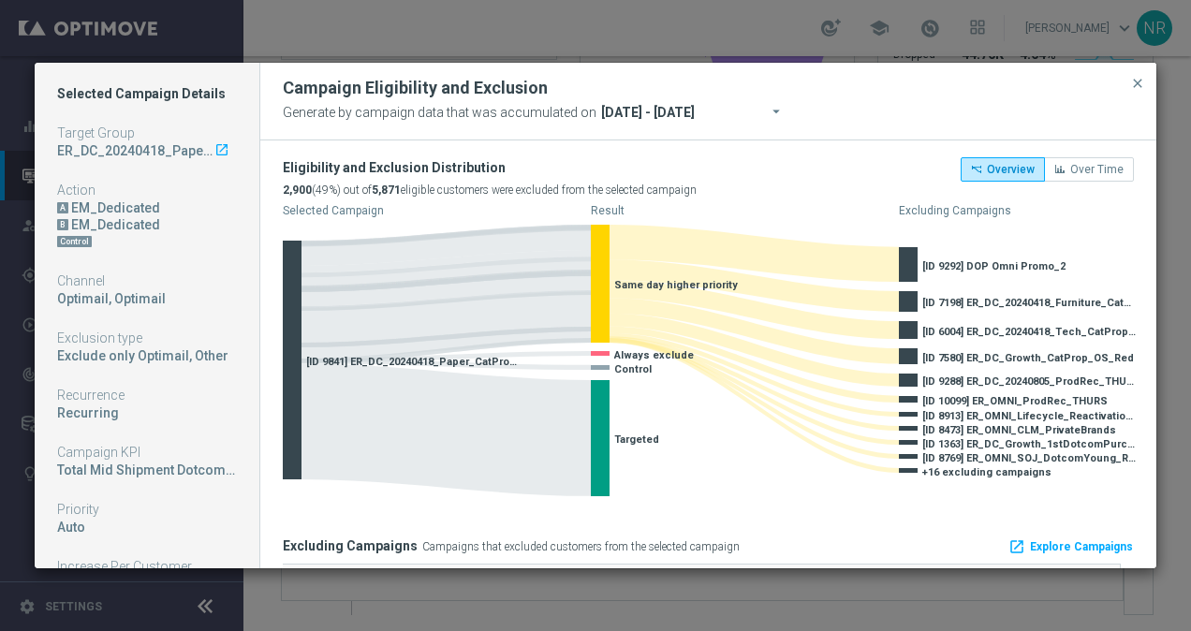
drag, startPoint x: 790, startPoint y: 122, endPoint x: 873, endPoint y: 114, distance: 83.6
click at [873, 114] on div "Generate by campaign data that was accumulated on arrow_drop_down 22 Sep 2025 -…" at bounding box center [708, 112] width 851 height 26
click at [698, 81] on div "Campaign Eligibility and Exclusion" at bounding box center [708, 88] width 879 height 22
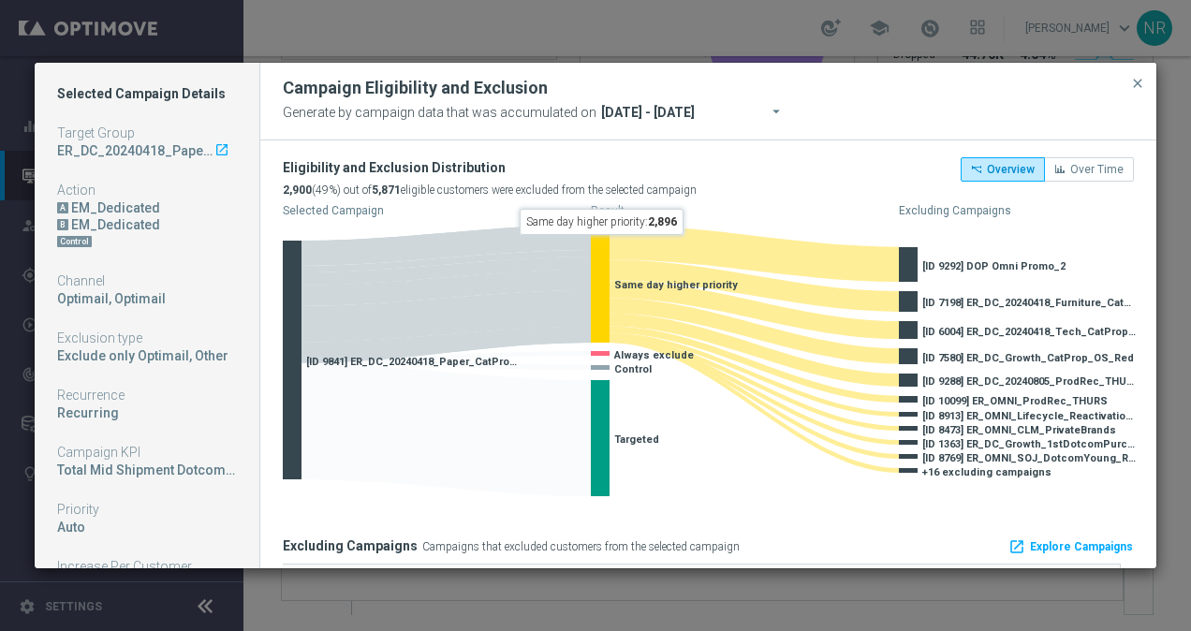
scroll to position [0, 0]
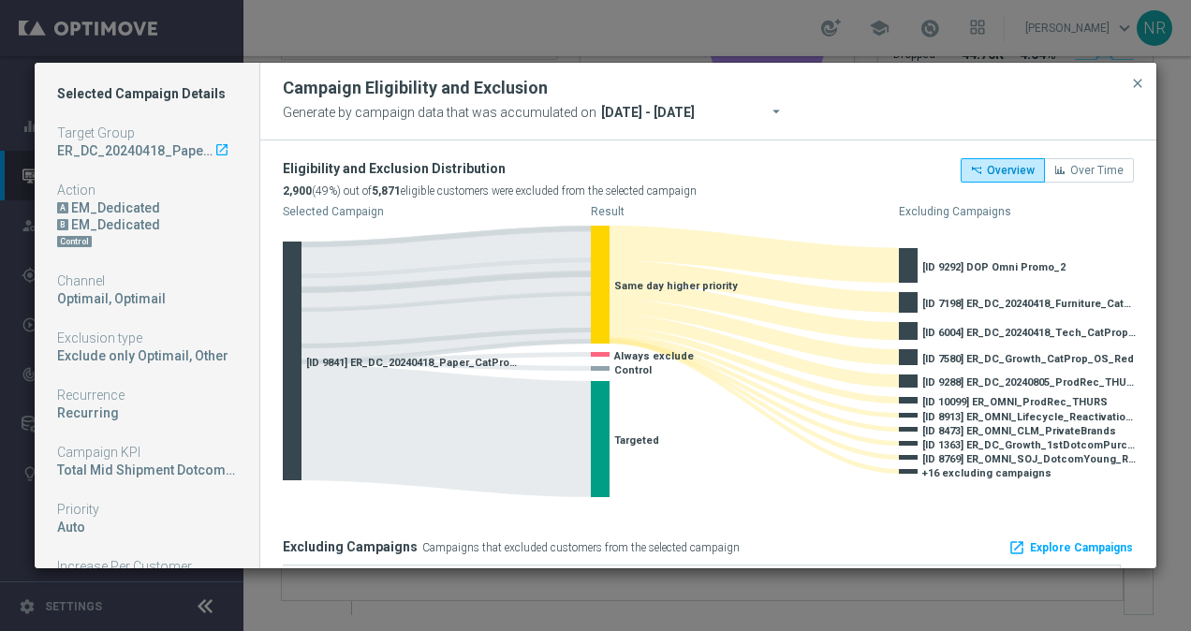
drag, startPoint x: 726, startPoint y: 191, endPoint x: 270, endPoint y: 161, distance: 457.7
drag, startPoint x: 270, startPoint y: 161, endPoint x: 267, endPoint y: 147, distance: 14.3
click at [292, 161] on div "Eligibility and Exclusion Distribution" at bounding box center [490, 168] width 414 height 22
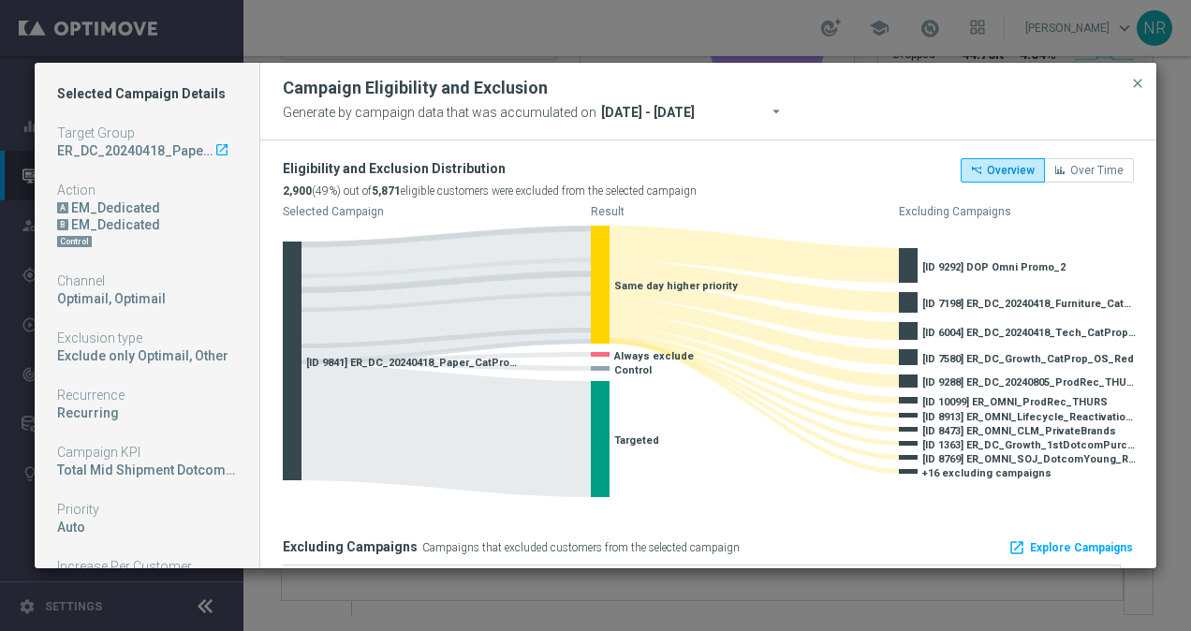
click at [266, 139] on div "Campaign Eligibility and Exclusion Generate by campaign data that was accumulat…" at bounding box center [708, 102] width 896 height 78
click at [844, 95] on div "Campaign Eligibility and Exclusion" at bounding box center [708, 88] width 879 height 22
click at [881, 88] on div "Campaign Eligibility and Exclusion" at bounding box center [708, 88] width 879 height 22
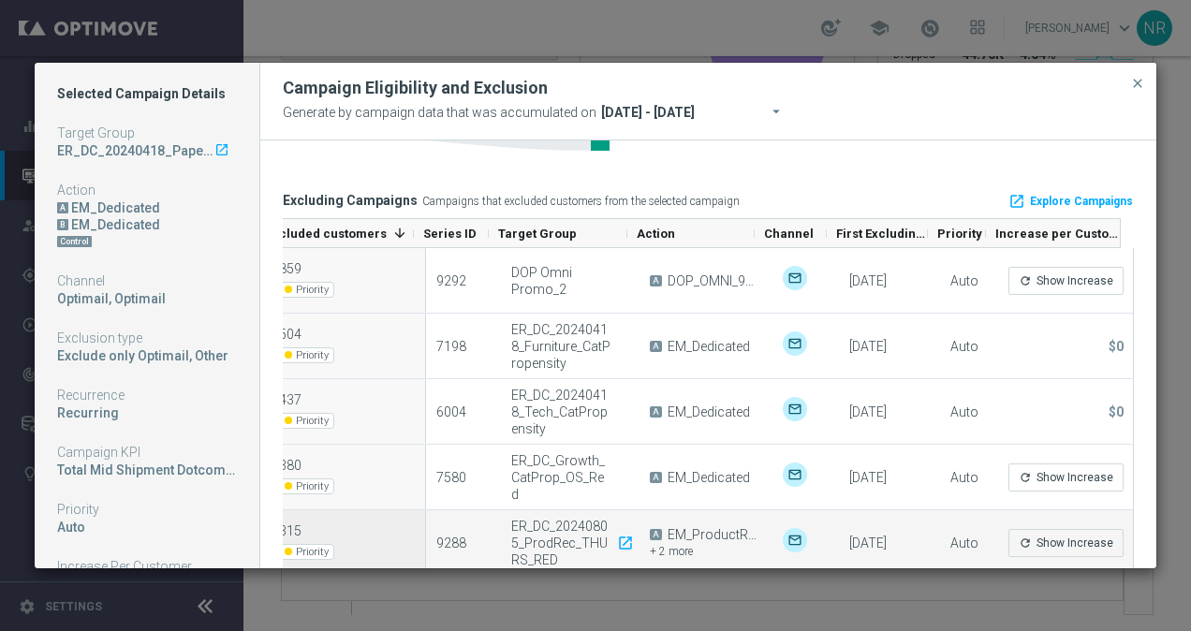
scroll to position [345, 0]
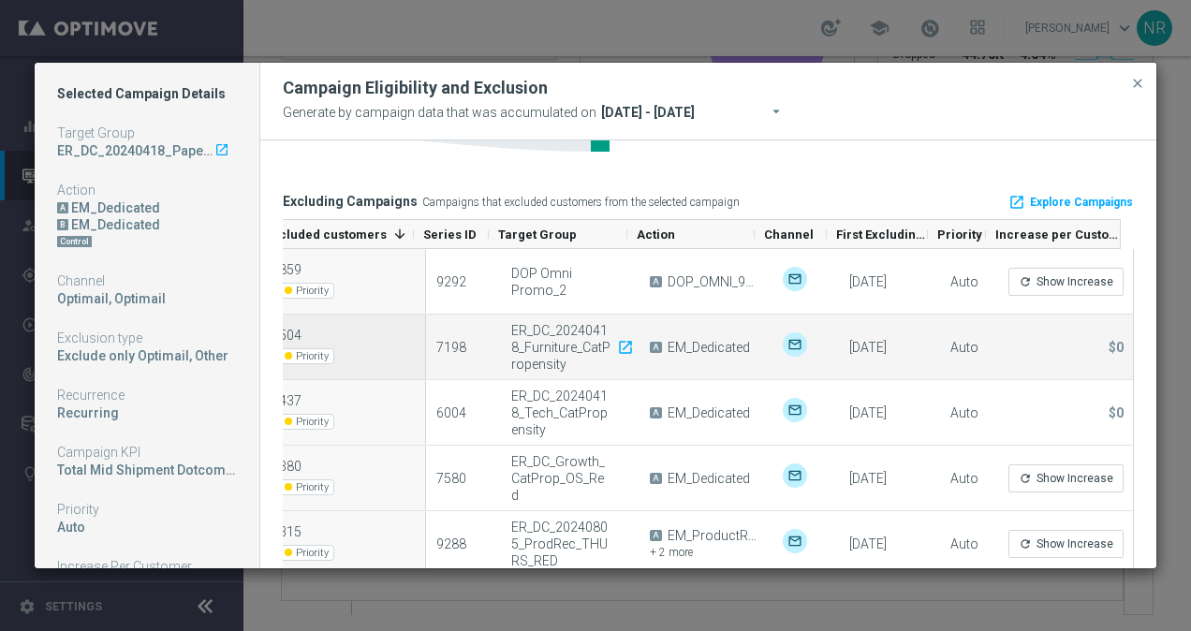
drag, startPoint x: 546, startPoint y: 365, endPoint x: 490, endPoint y: 326, distance: 67.8
click at [501, 326] on div "ER_DC_20240418_Furniture_CatPropensity launch" at bounding box center [570, 346] width 139 height 65
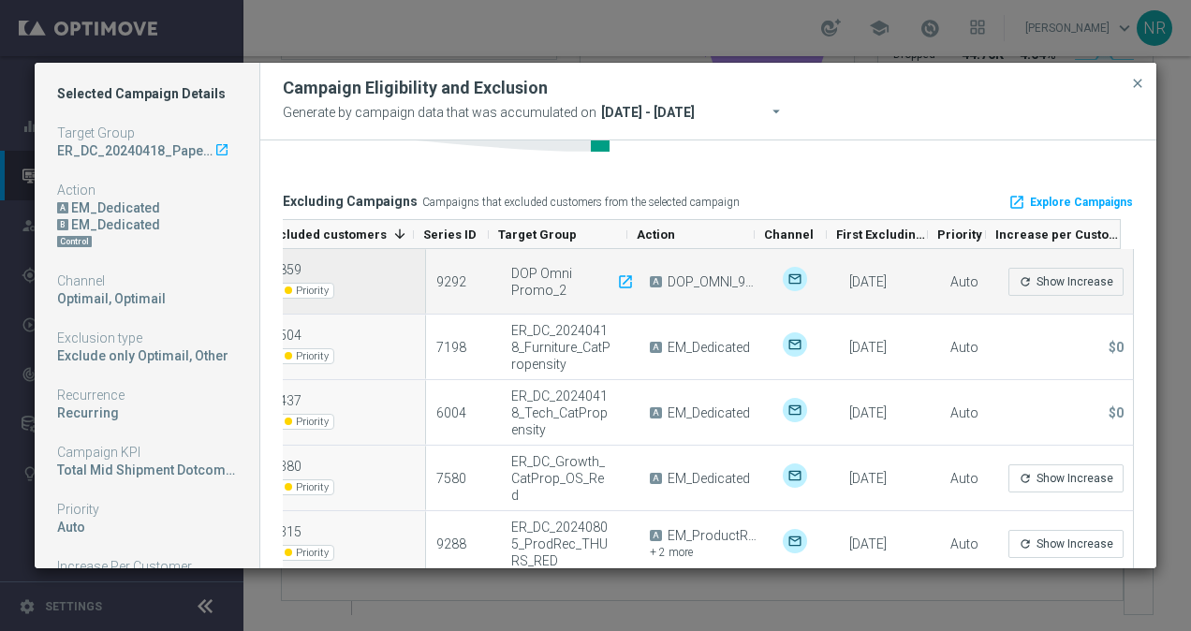
scroll to position [0, 0]
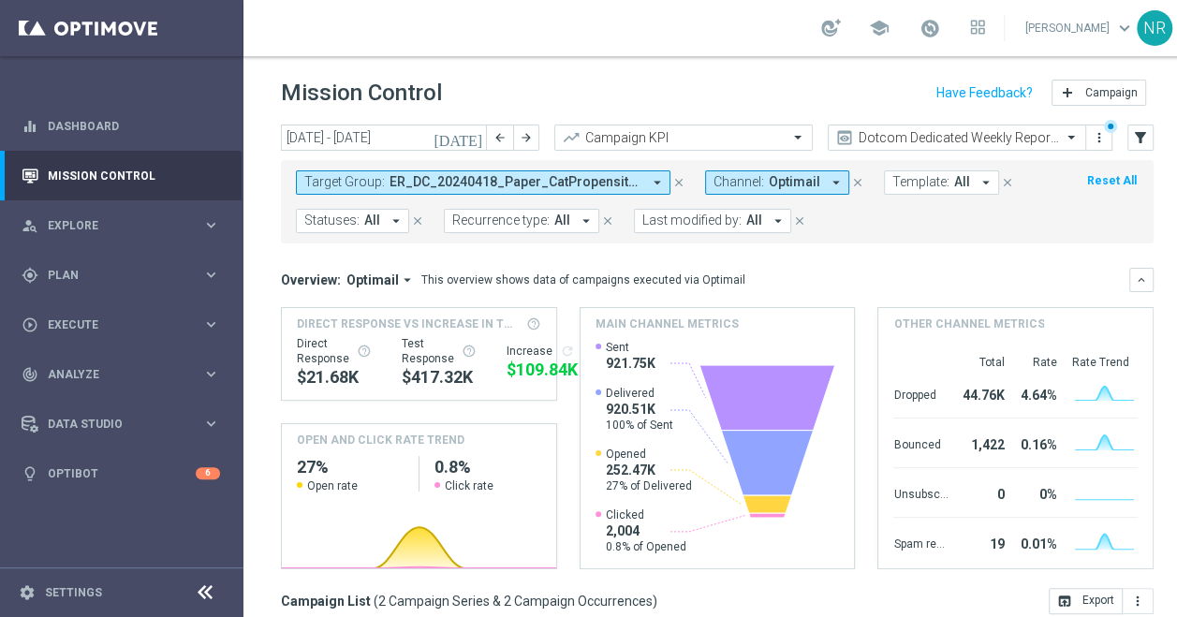
click at [639, 34] on div "school [PERSON_NAME] keyboard_arrow_down NR" at bounding box center [716, 28] width 947 height 56
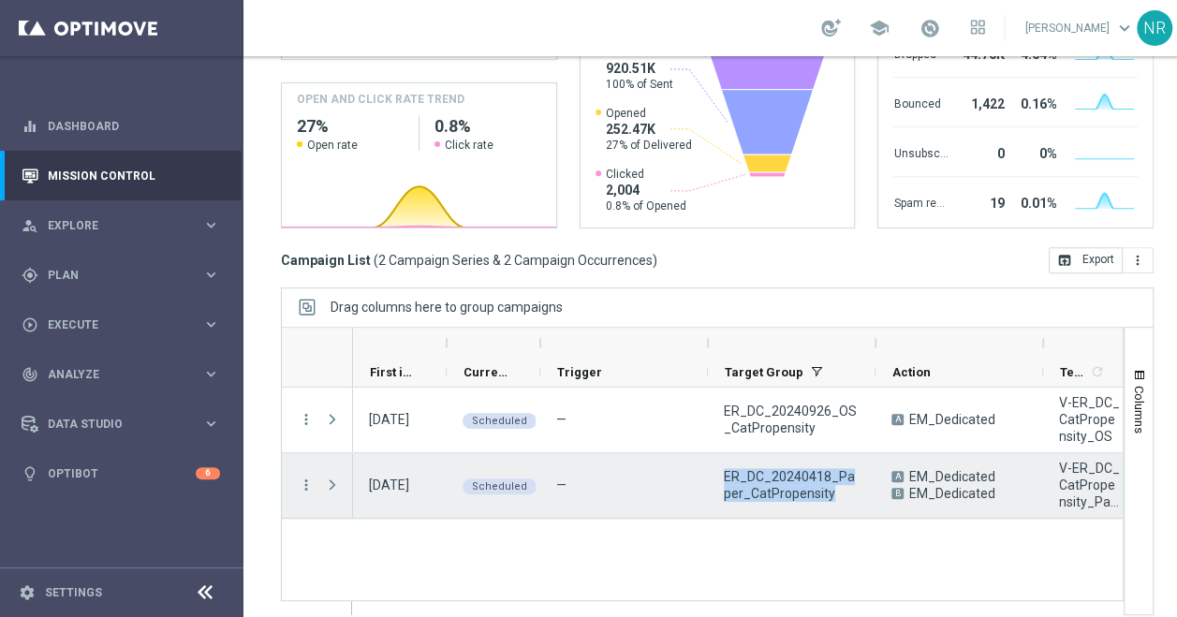
drag, startPoint x: 831, startPoint y: 493, endPoint x: 720, endPoint y: 476, distance: 112.7
click at [720, 476] on div "ER_DC_20240418_Paper_CatPropensity" at bounding box center [792, 485] width 168 height 65
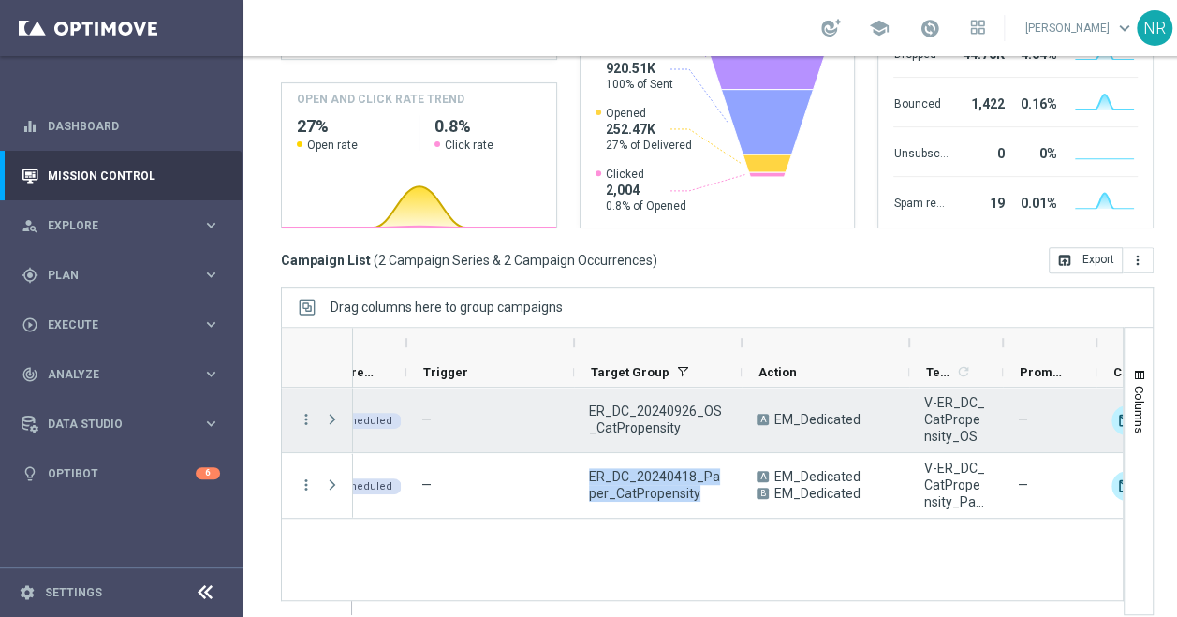
scroll to position [0, 135]
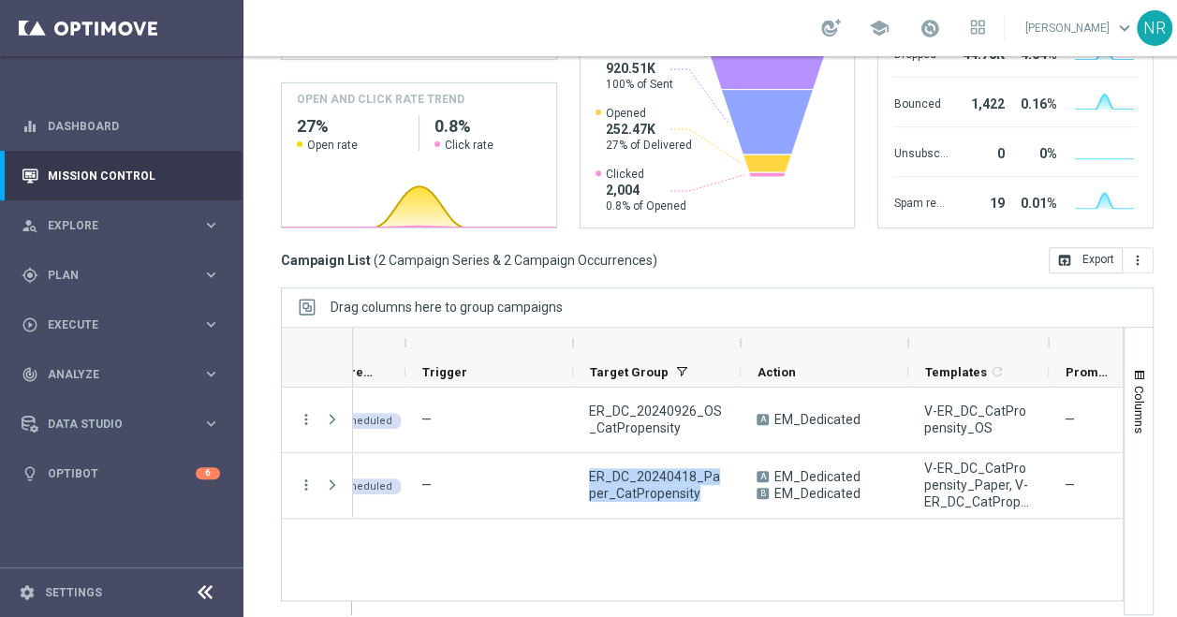
drag, startPoint x: 1002, startPoint y: 336, endPoint x: 1046, endPoint y: 335, distance: 44.9
click at [1046, 335] on div at bounding box center [1048, 343] width 7 height 30
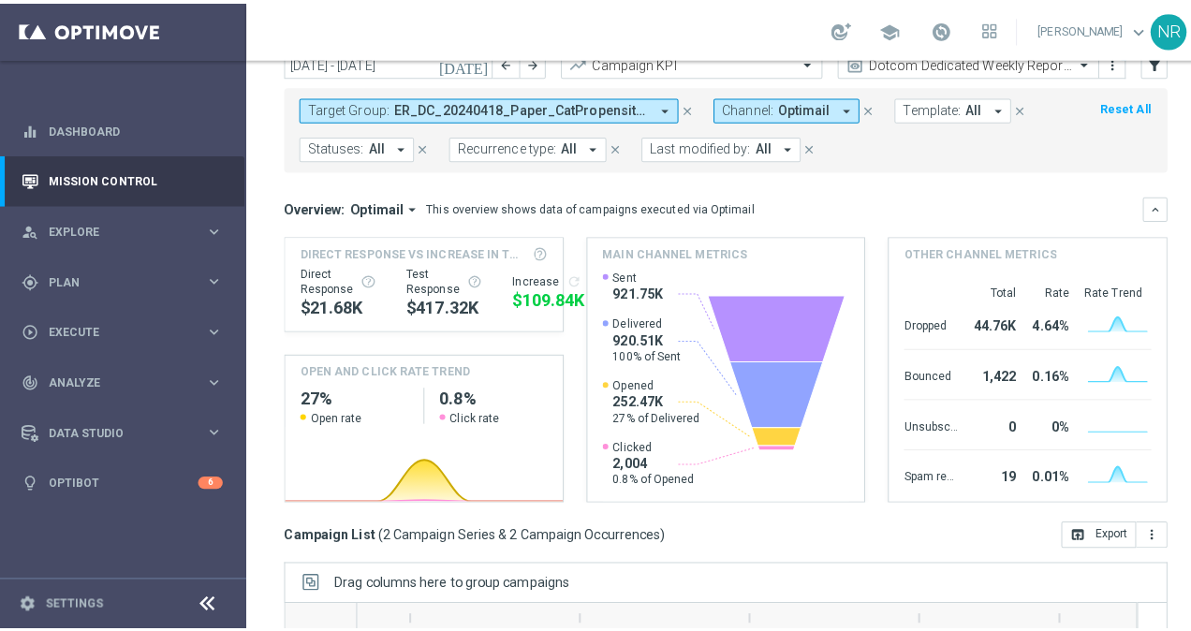
scroll to position [69, 0]
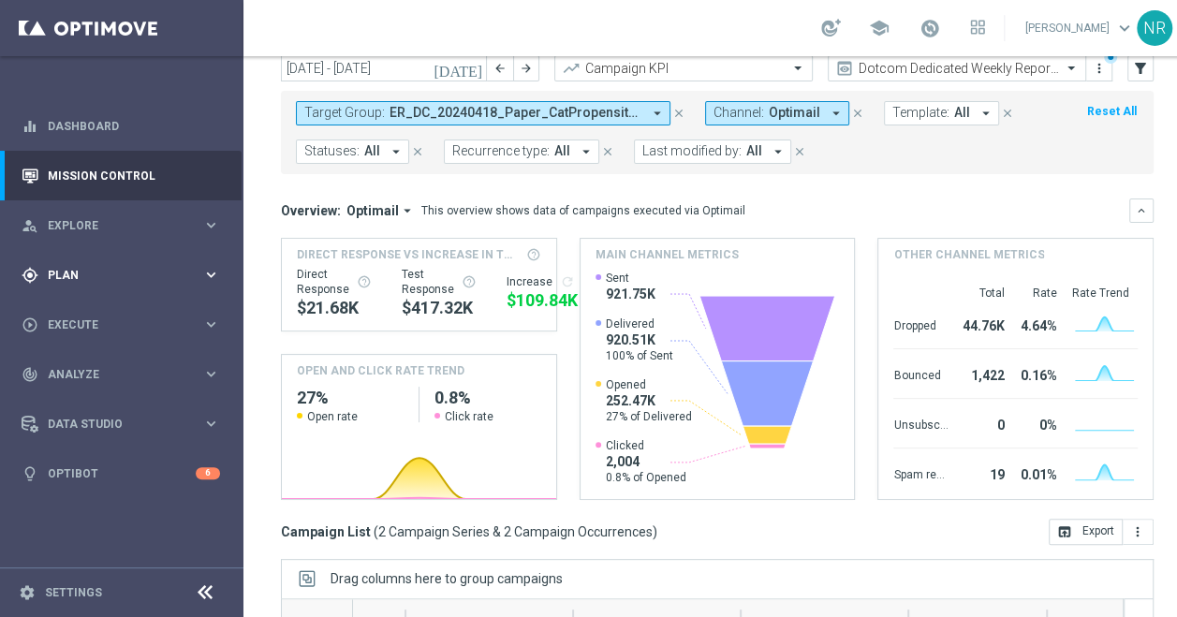
click at [99, 267] on div "gps_fixed Plan" at bounding box center [112, 275] width 181 height 17
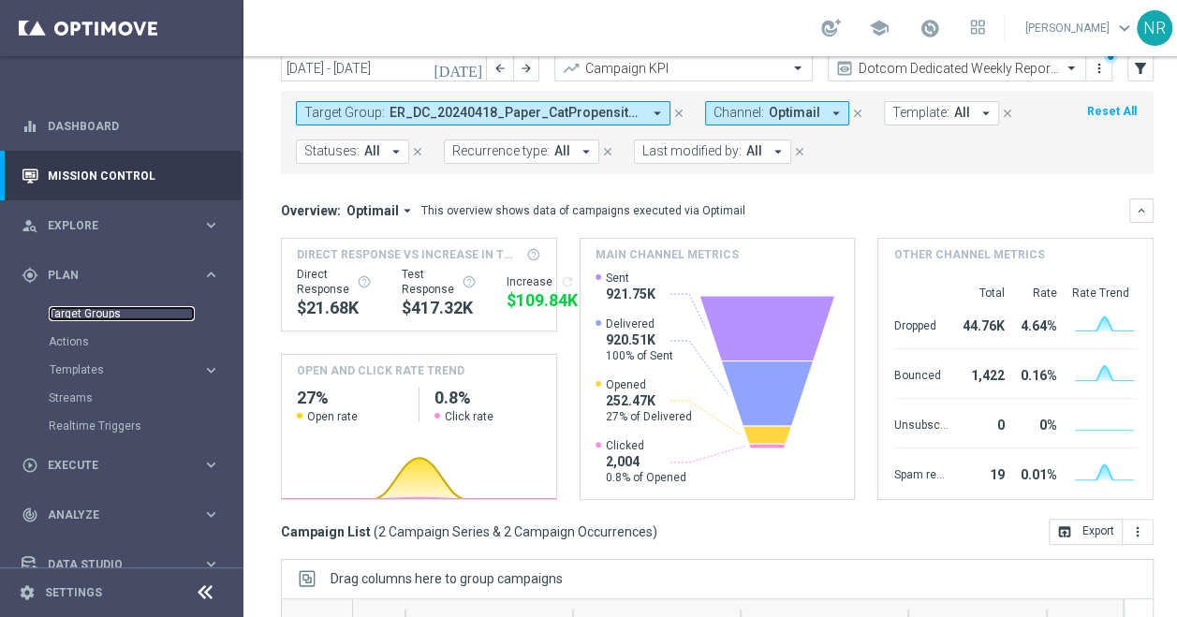
click at [90, 311] on link "Target Groups" at bounding box center [122, 313] width 146 height 15
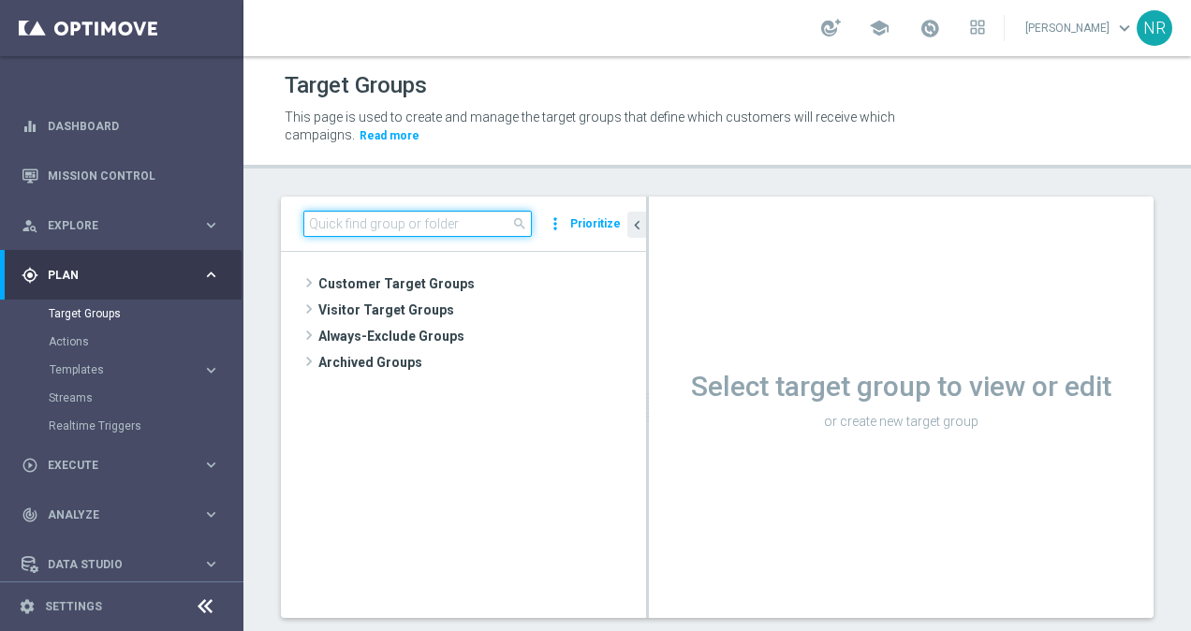
click at [407, 227] on input at bounding box center [417, 224] width 228 height 26
paste input "ER_DC_20240418_Paper_CatPropensity"
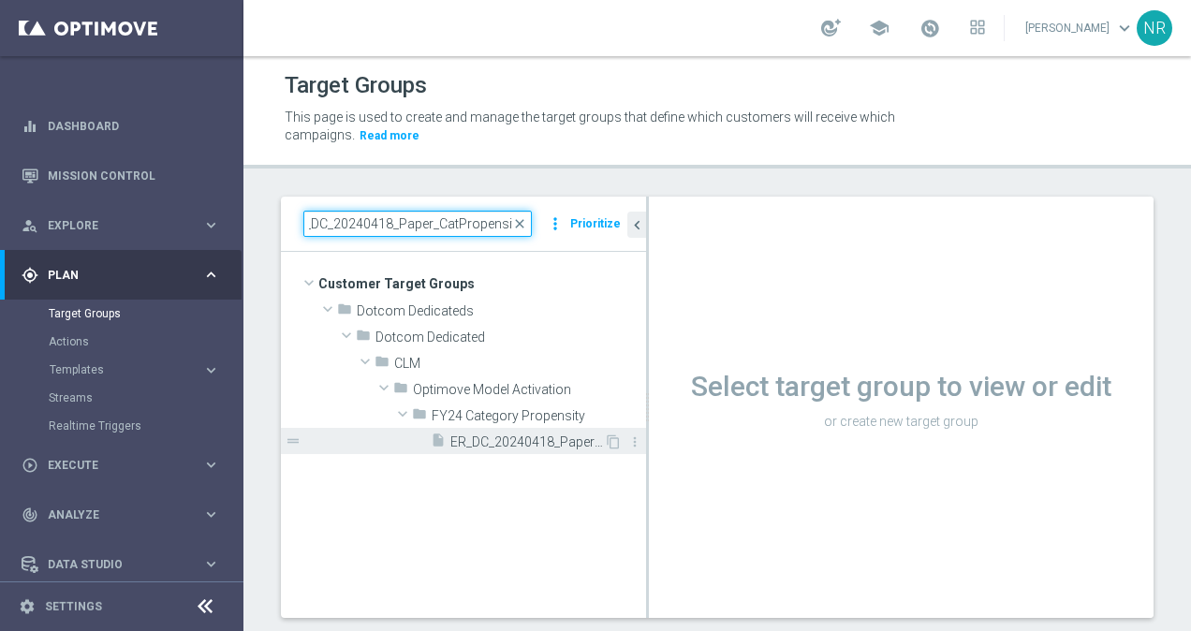
type input "ER_DC_20240418_Paper_CatPropensity"
click at [534, 445] on span "ER_DC_20240418_Paper_CatPropensity" at bounding box center [527, 442] width 154 height 16
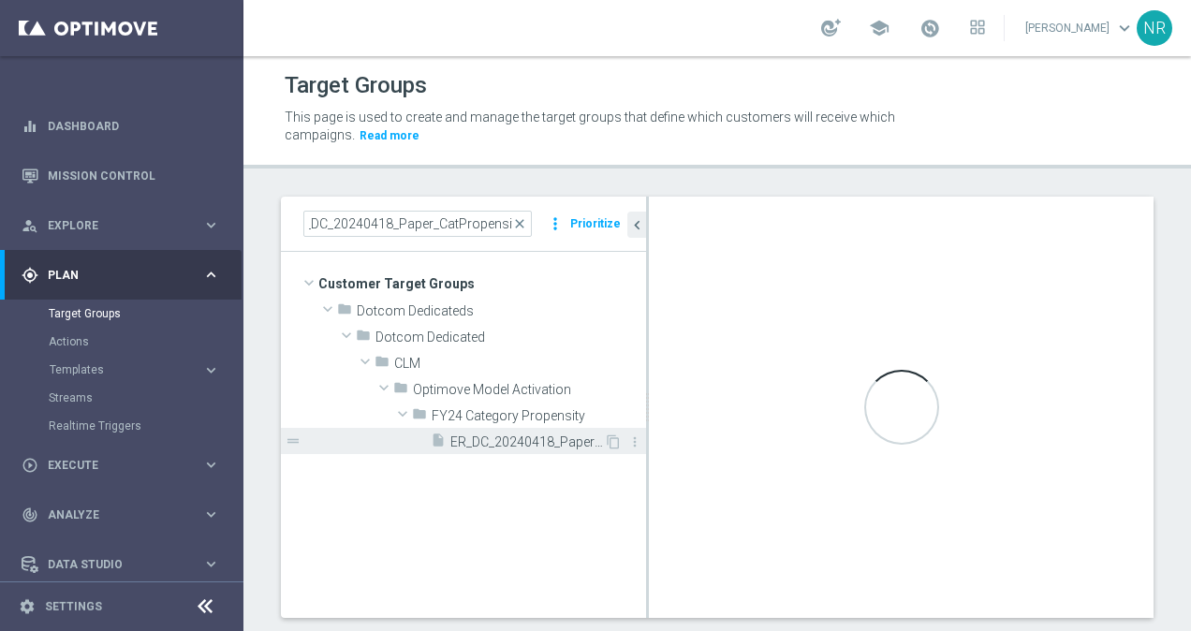
scroll to position [0, 0]
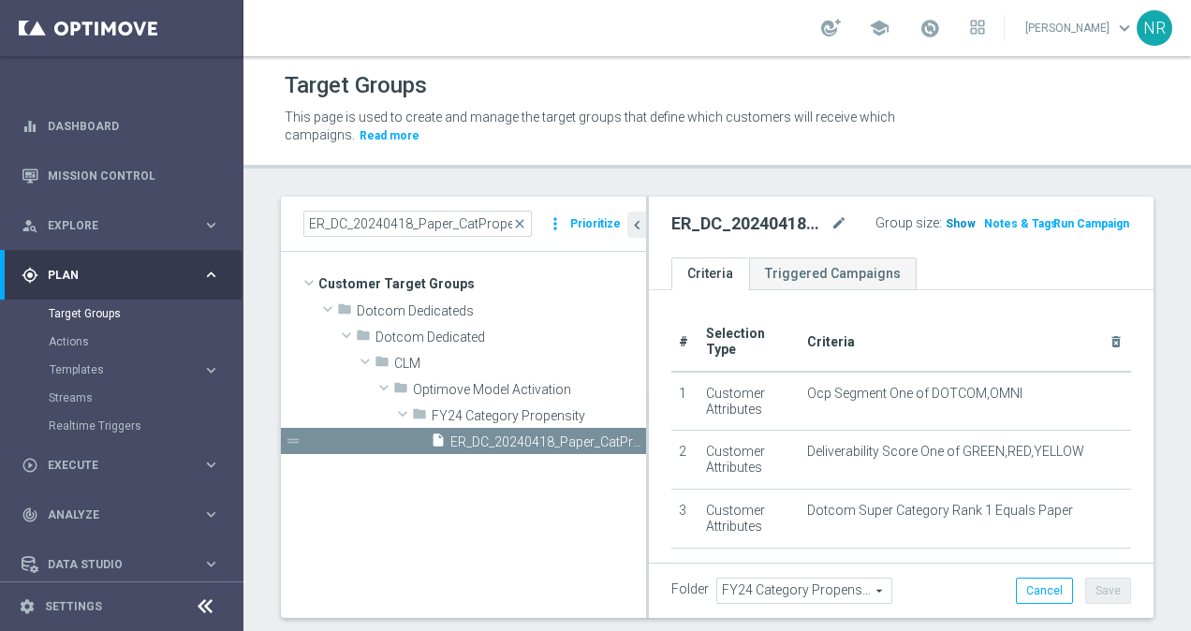
click at [945, 217] on span "Show" at bounding box center [960, 223] width 30 height 13
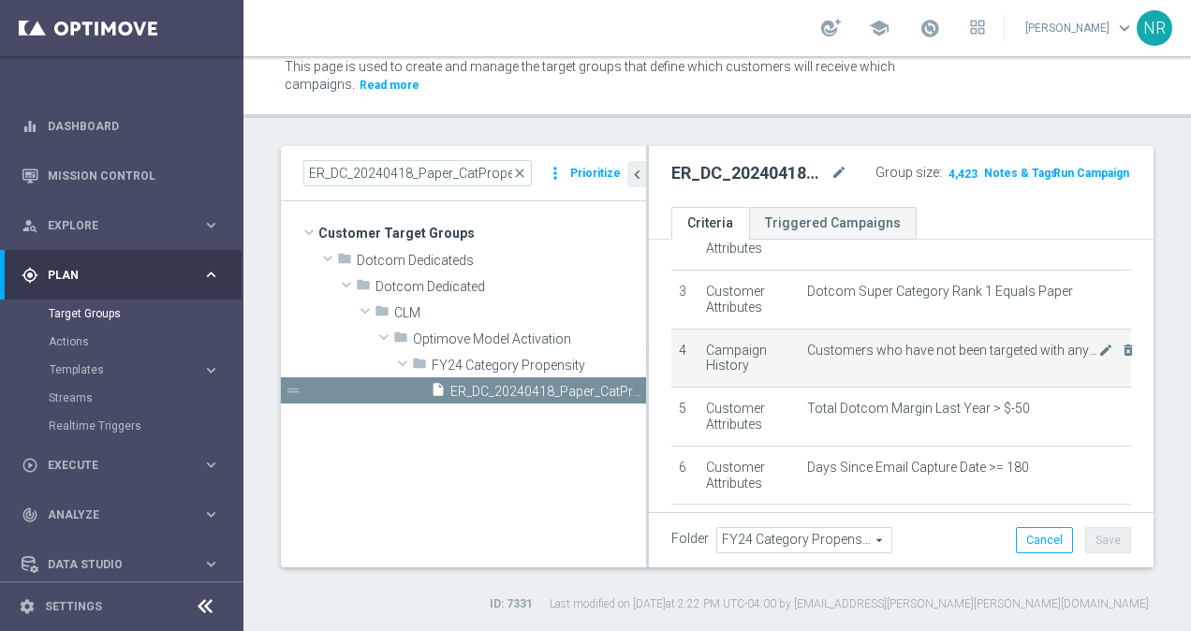
scroll to position [169, 0]
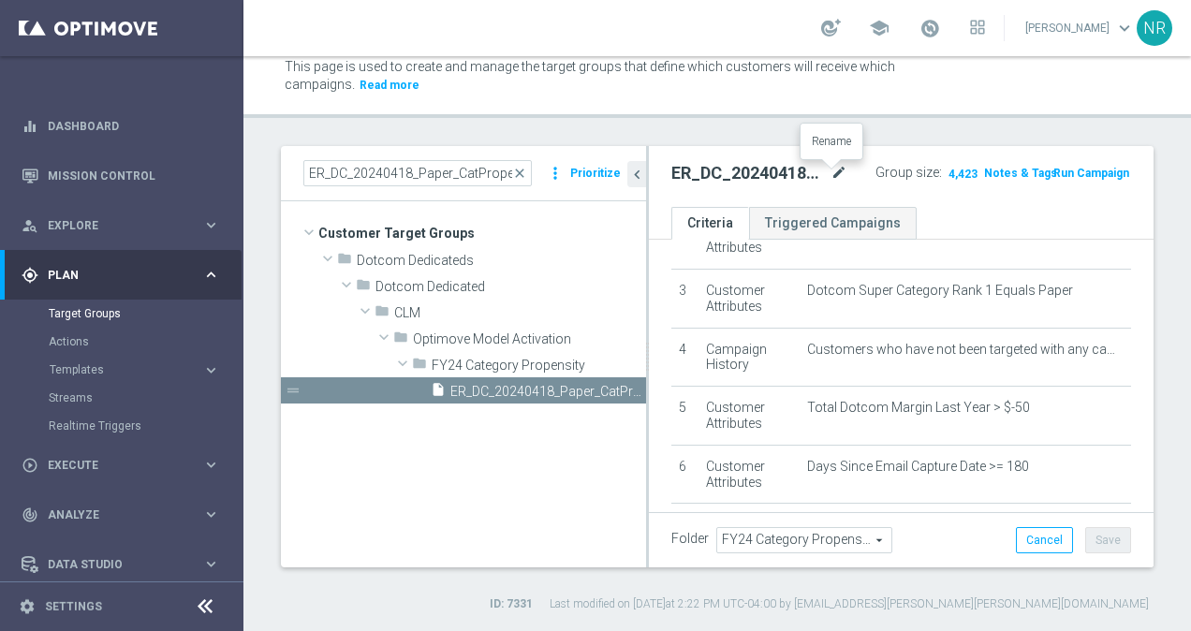
click at [833, 170] on icon "mode_edit" at bounding box center [838, 173] width 17 height 22
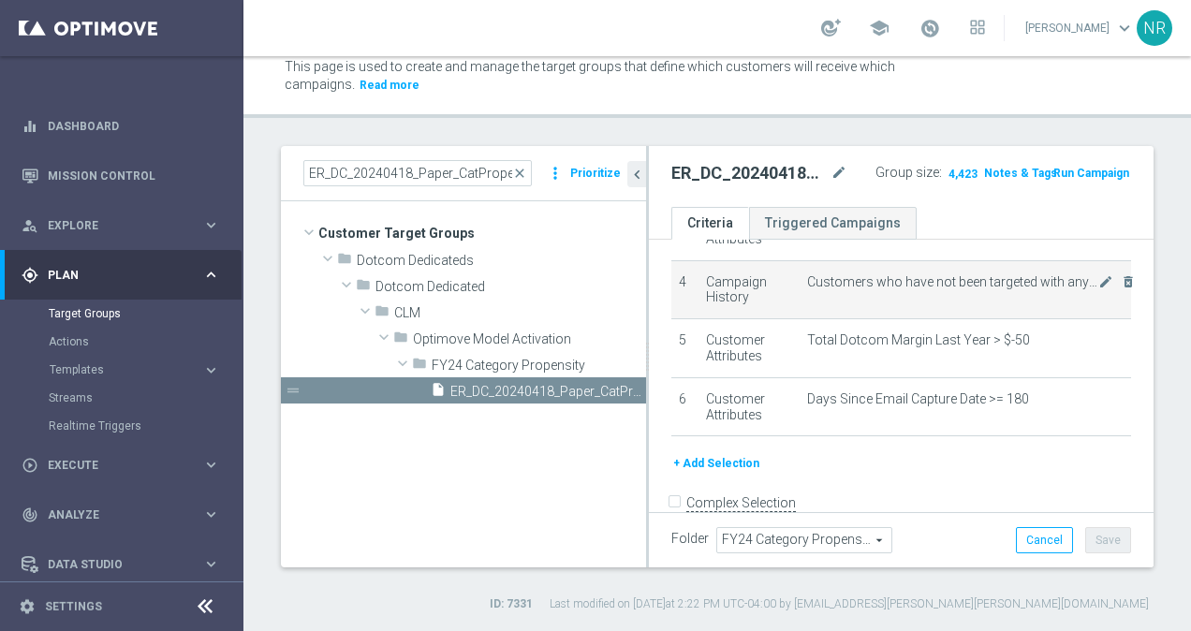
scroll to position [240, 0]
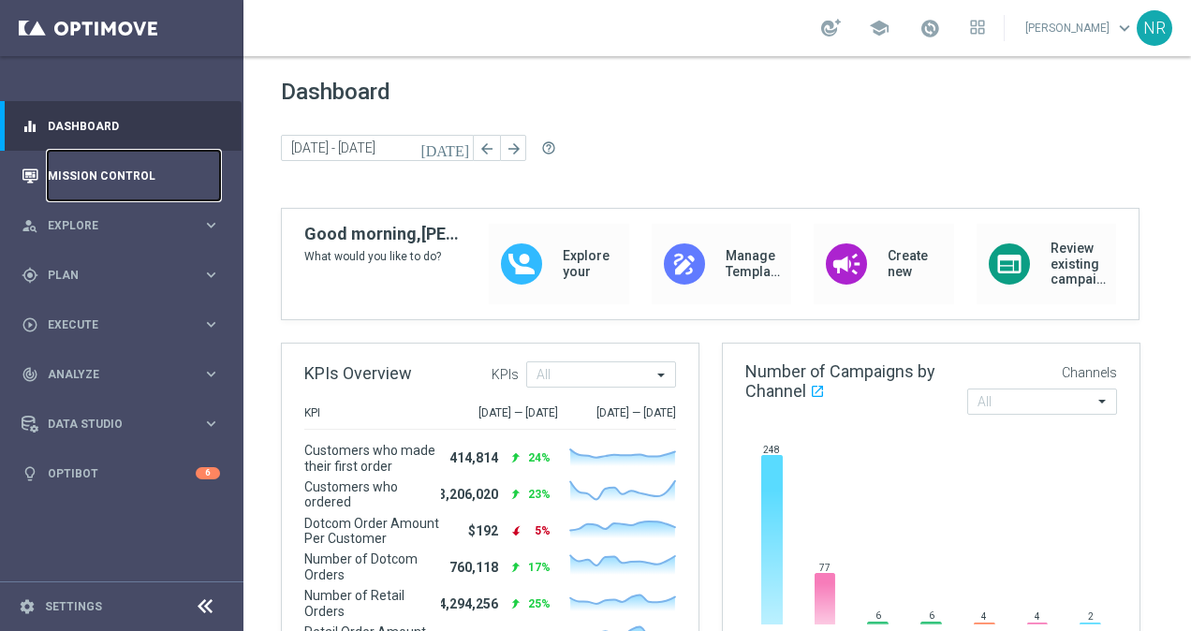
click at [174, 169] on link "Mission Control" at bounding box center [134, 176] width 172 height 50
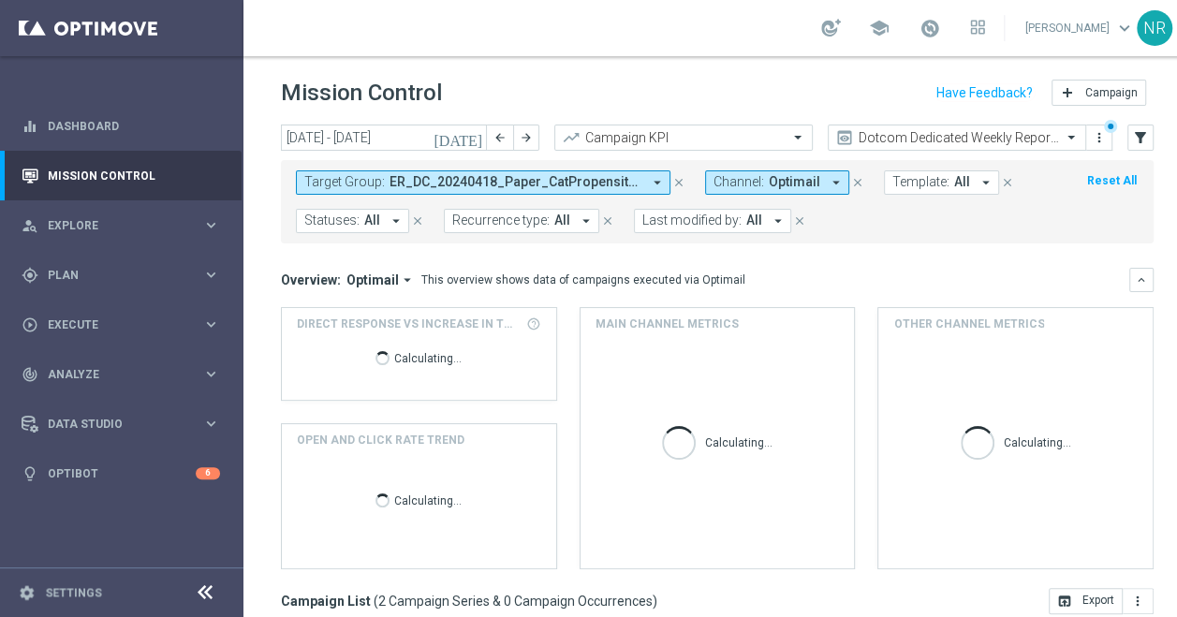
click at [582, 179] on span "ER_DC_20240418_Paper_CatPropensity, ER_DC_20240926_OS_CatPropensity" at bounding box center [515, 182] width 252 height 16
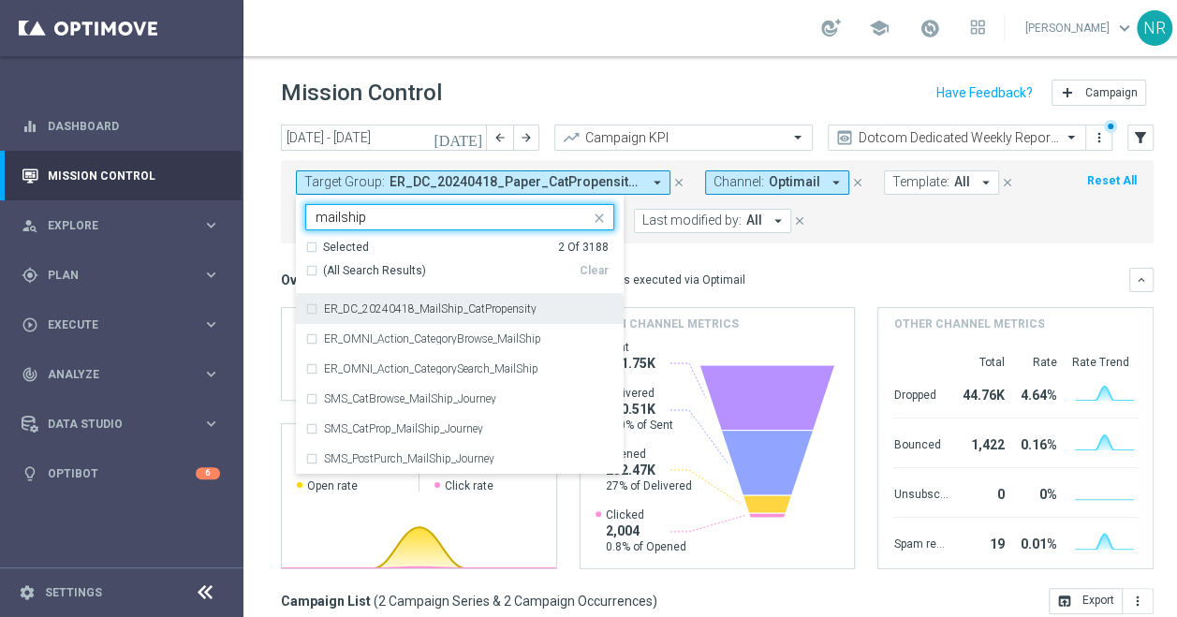
click at [502, 301] on div "ER_DC_20240418_MailShip_CatPropensity" at bounding box center [459, 309] width 309 height 30
type input "mailship"
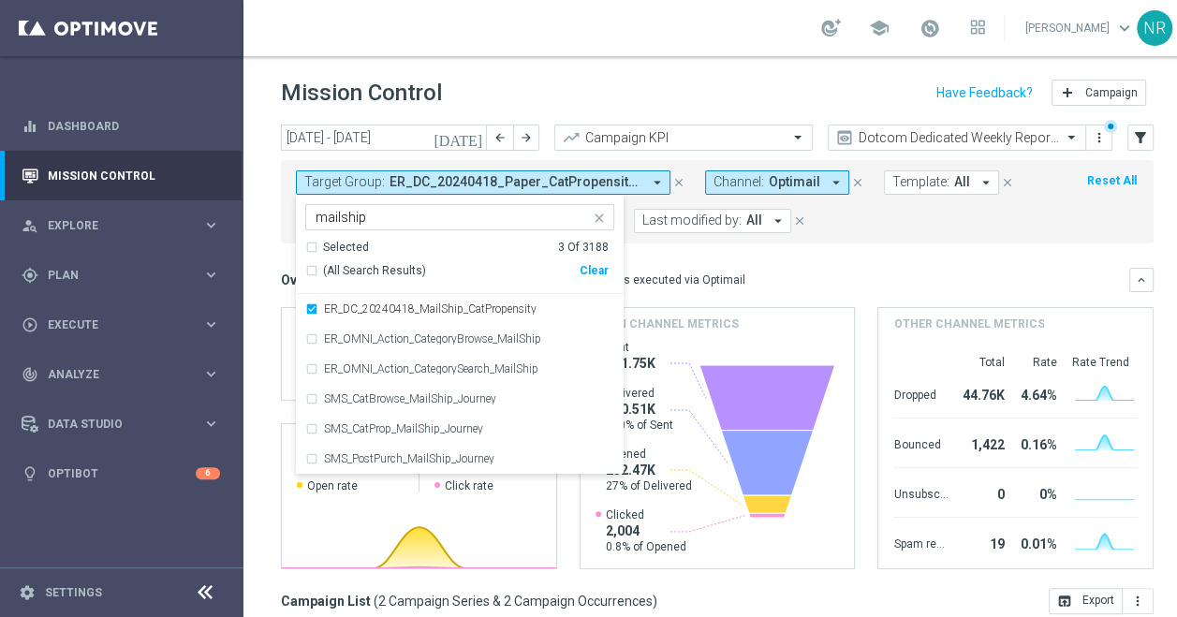
click at [816, 281] on div "Overview: Optimail arrow_drop_down This overview shows data of campaigns execut…" at bounding box center [705, 279] width 848 height 17
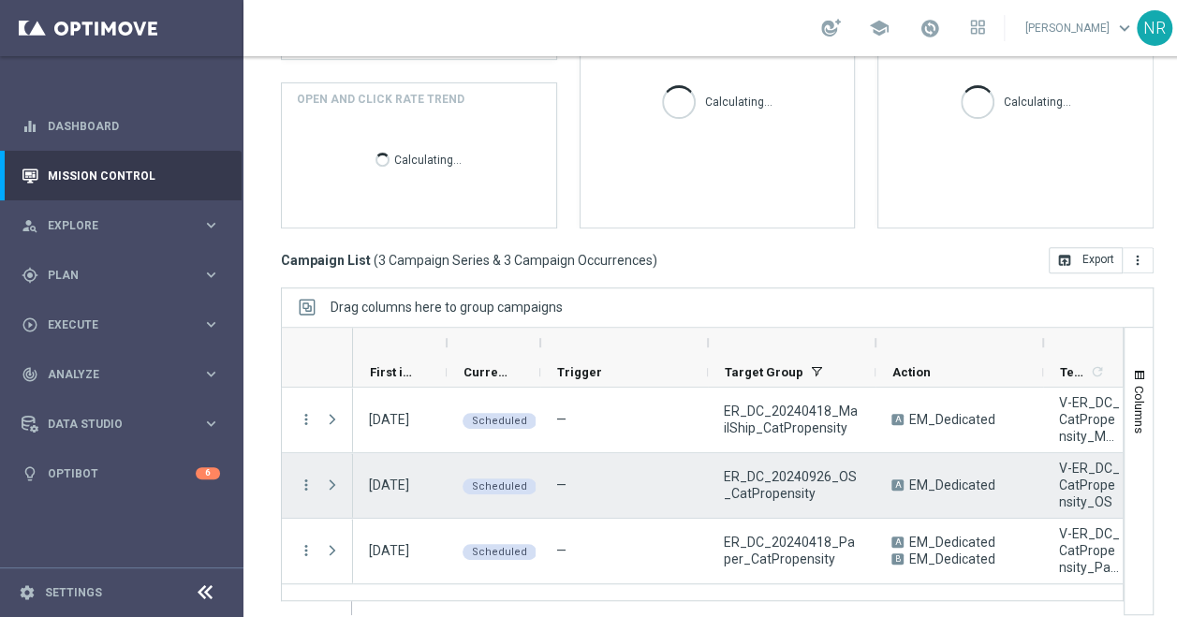
scroll to position [14, 0]
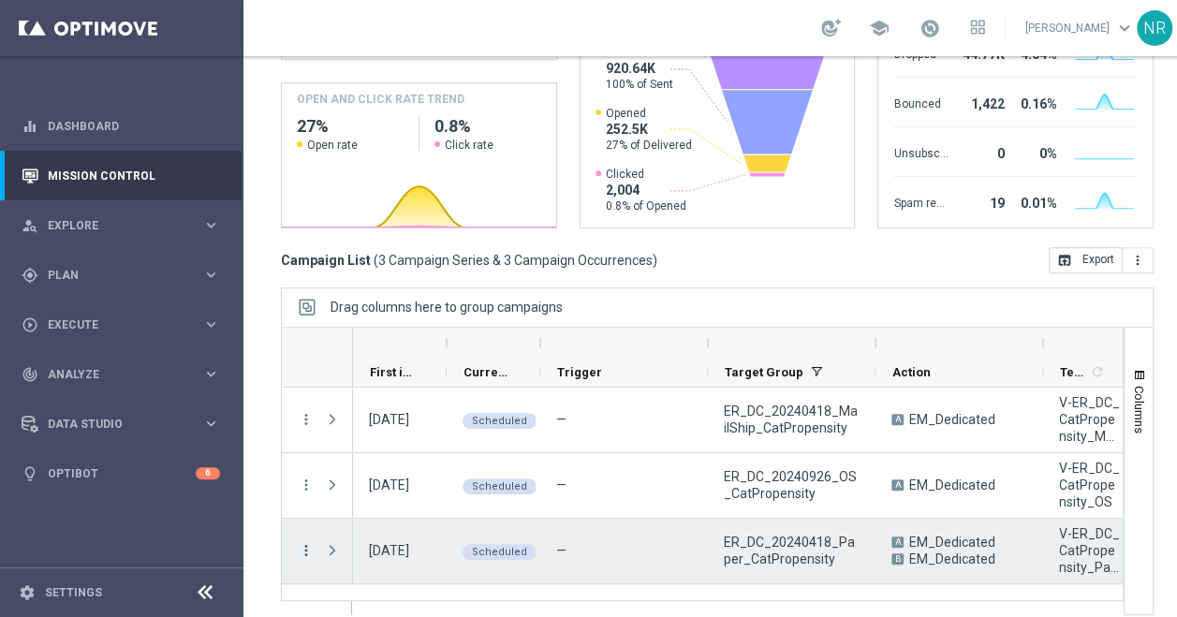
click at [302, 542] on icon "more_vert" at bounding box center [306, 550] width 17 height 17
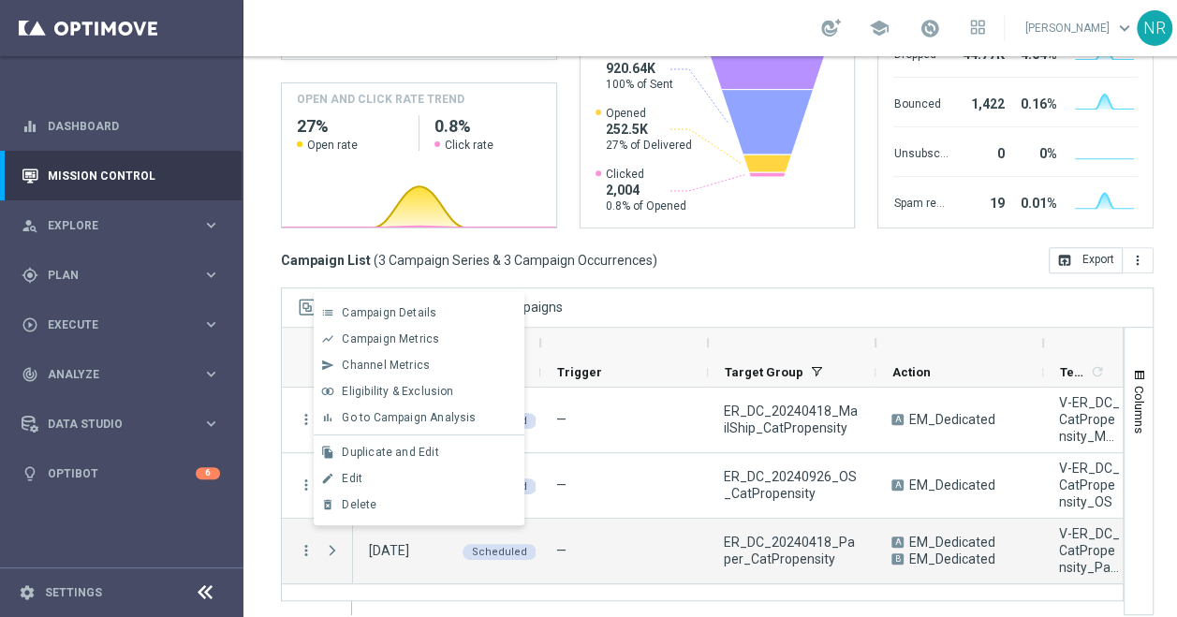
click at [750, 249] on div "Campaign List ( 3 Campaign Series & 3 Campaign Occurrences ) open_in_browser Ex…" at bounding box center [717, 260] width 872 height 26
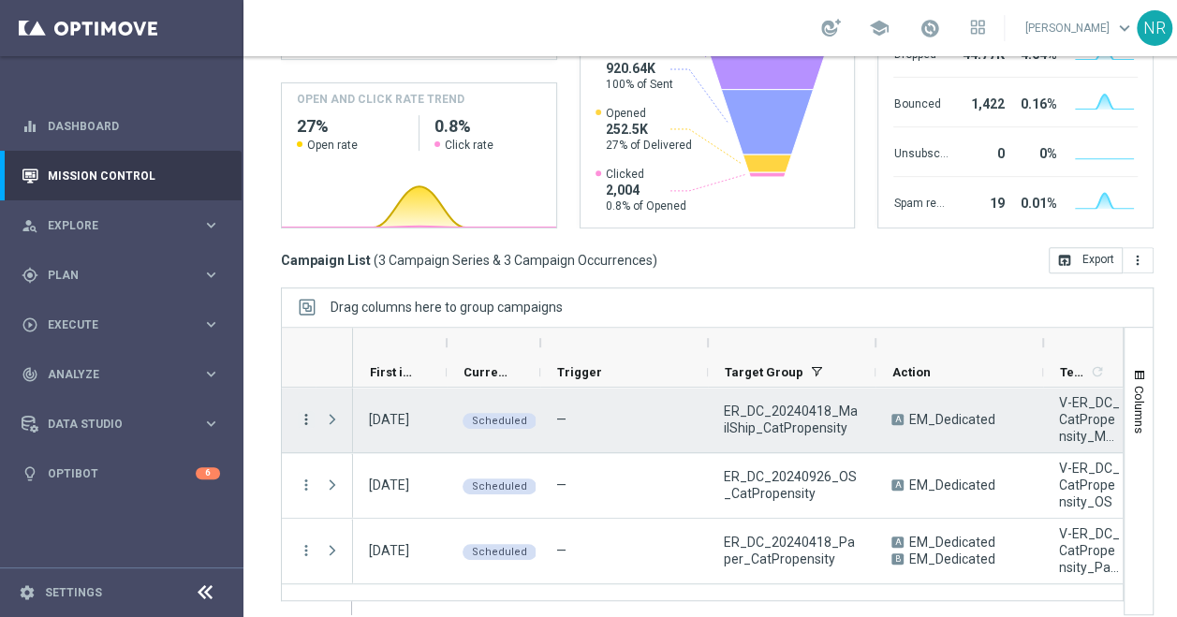
click at [298, 411] on icon "more_vert" at bounding box center [306, 419] width 17 height 17
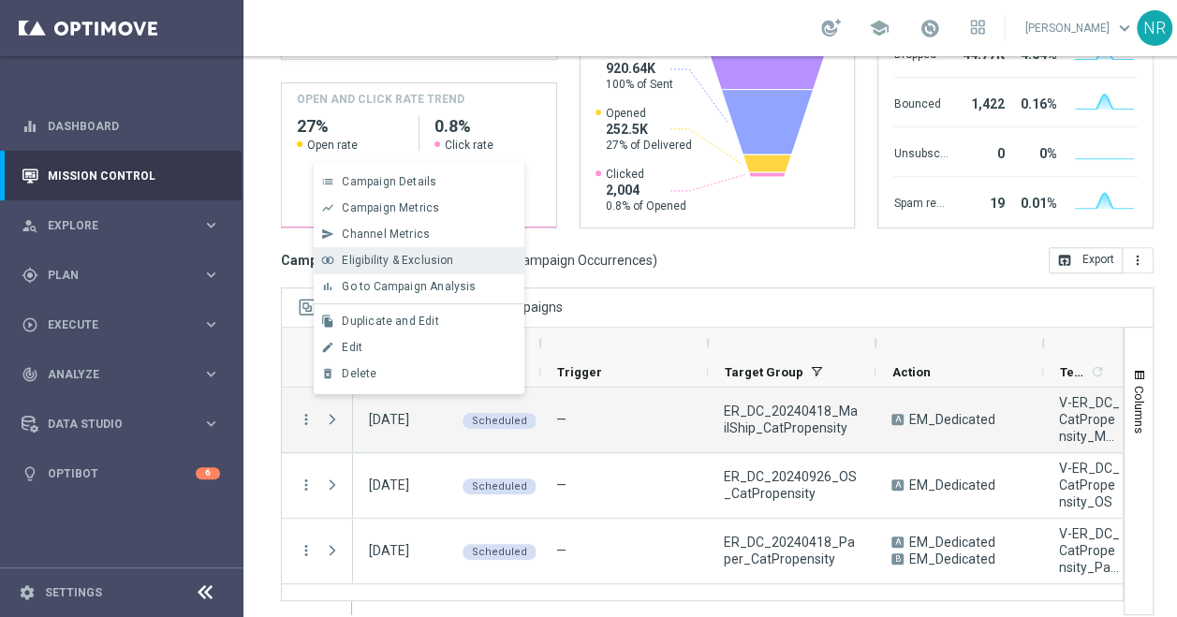
click at [414, 263] on span "Eligibility & Exclusion" at bounding box center [397, 260] width 111 height 13
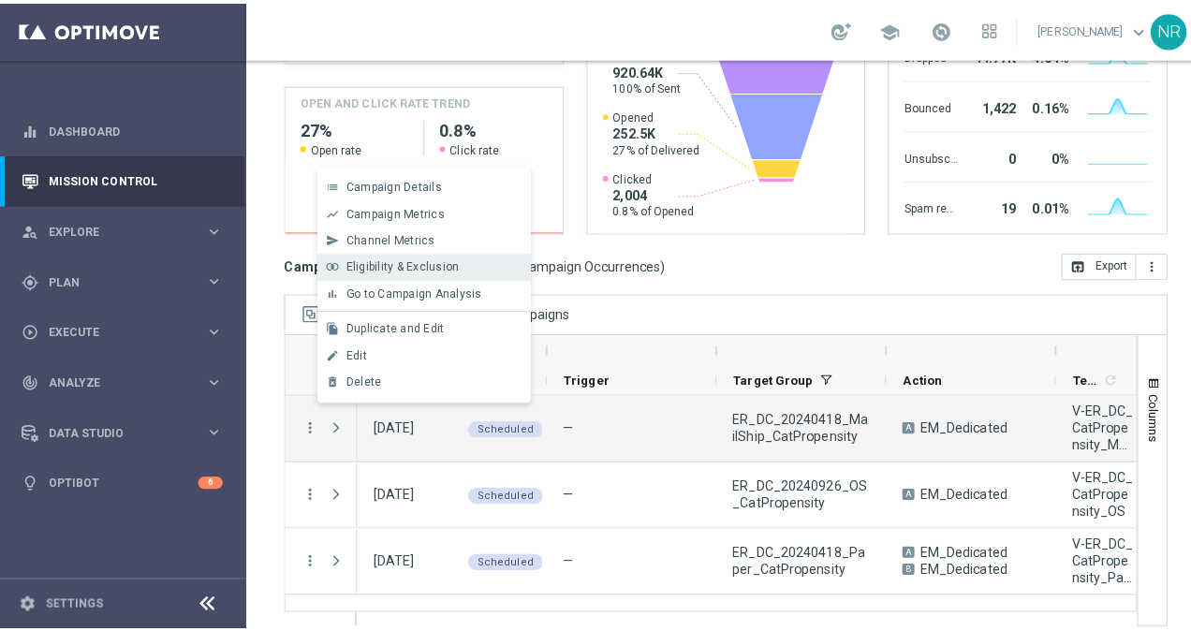
scroll to position [0, 0]
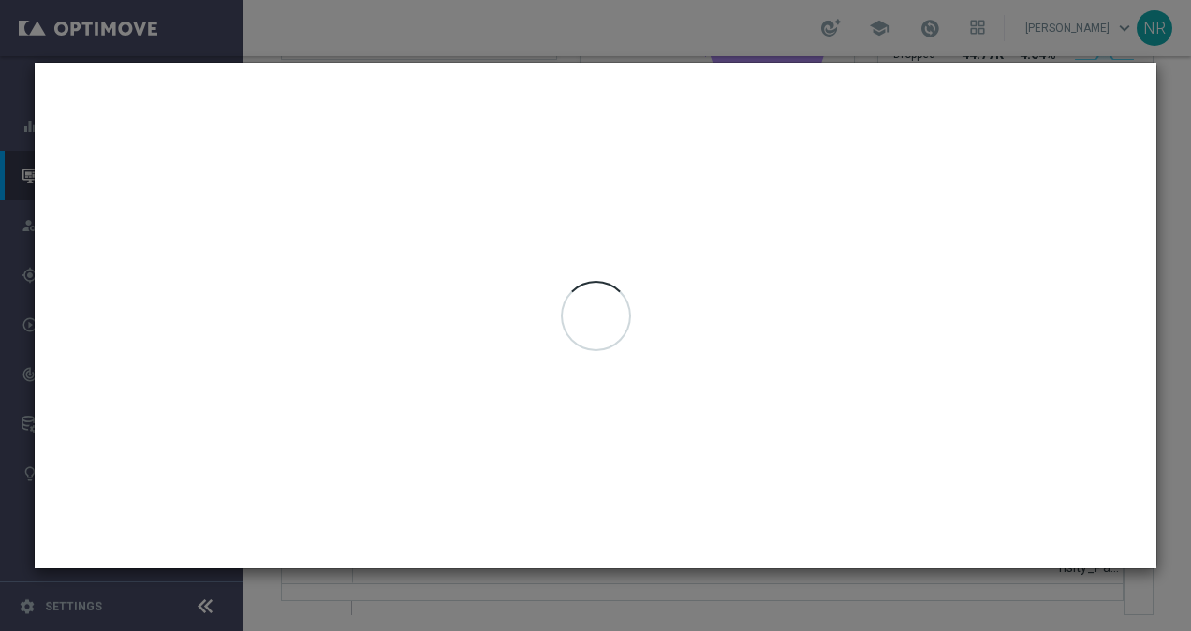
type input "22 Sep 2025 - 25 Sep 2025"
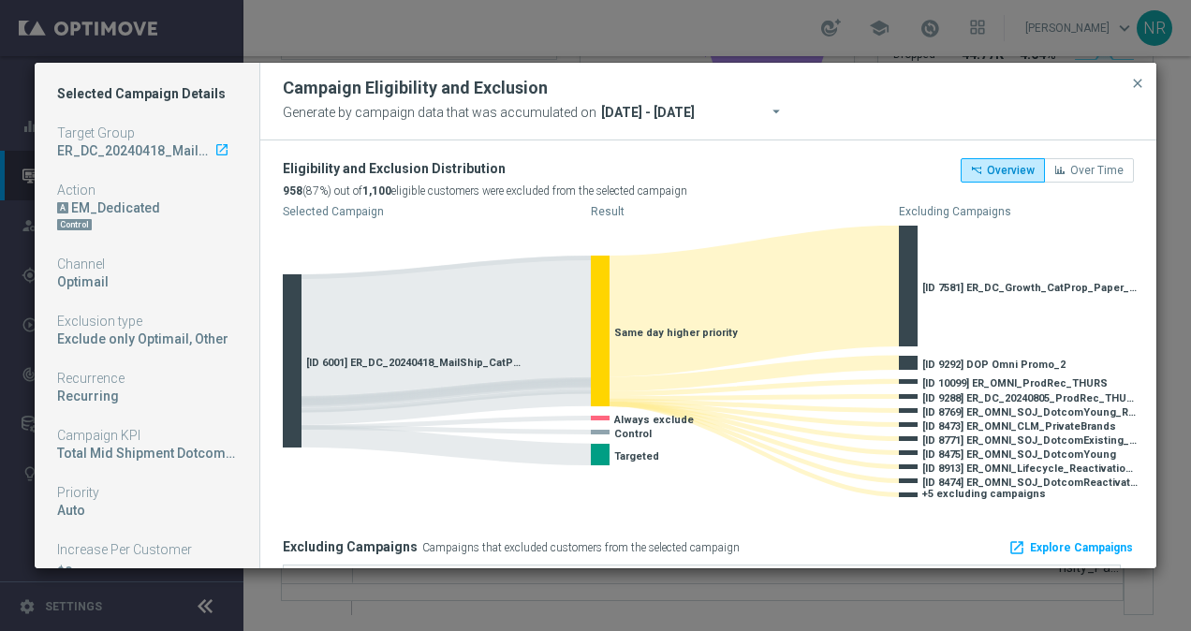
click at [214, 150] on icon "launch" at bounding box center [221, 149] width 15 height 15
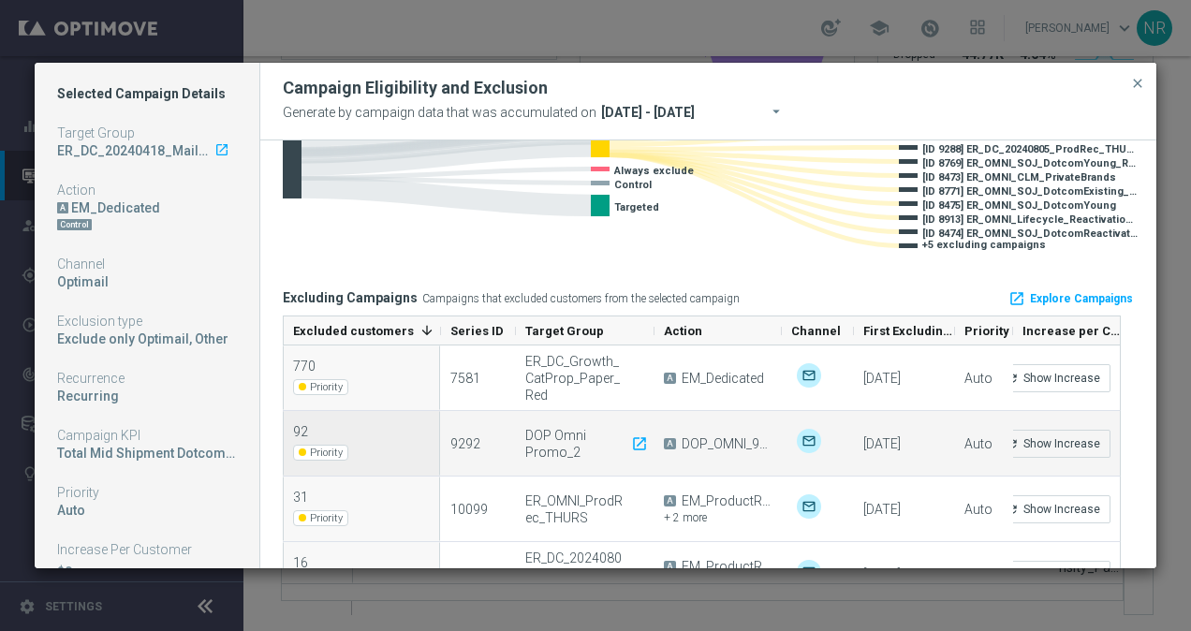
scroll to position [275, 0]
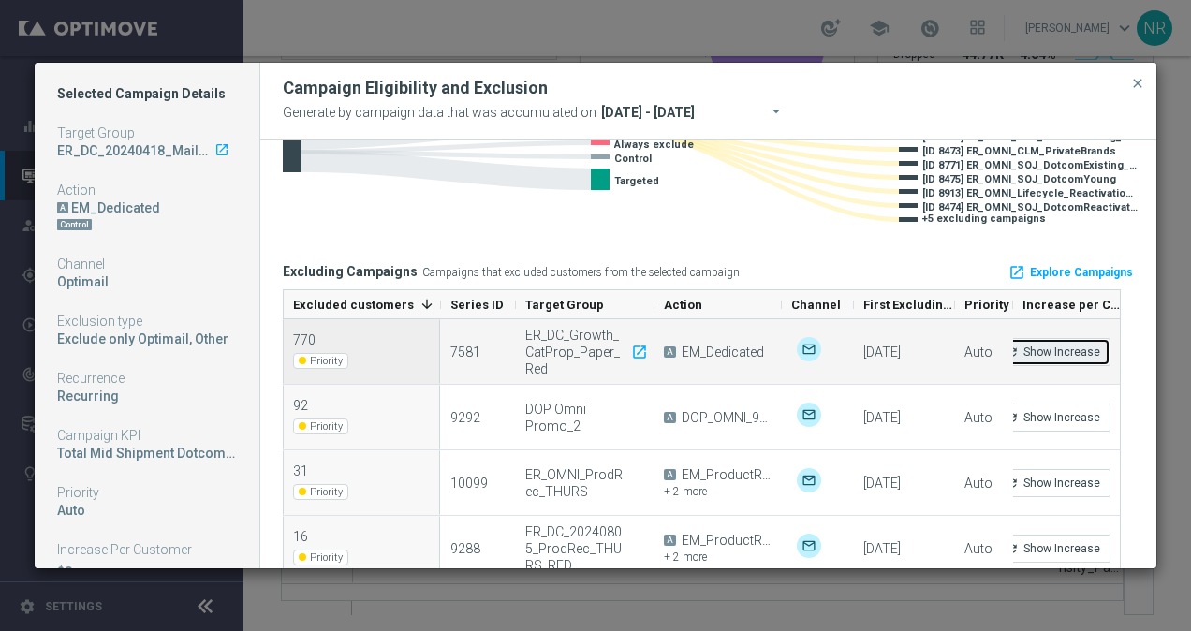
click at [1045, 349] on button "refresh Show Increase" at bounding box center [1052, 352] width 115 height 28
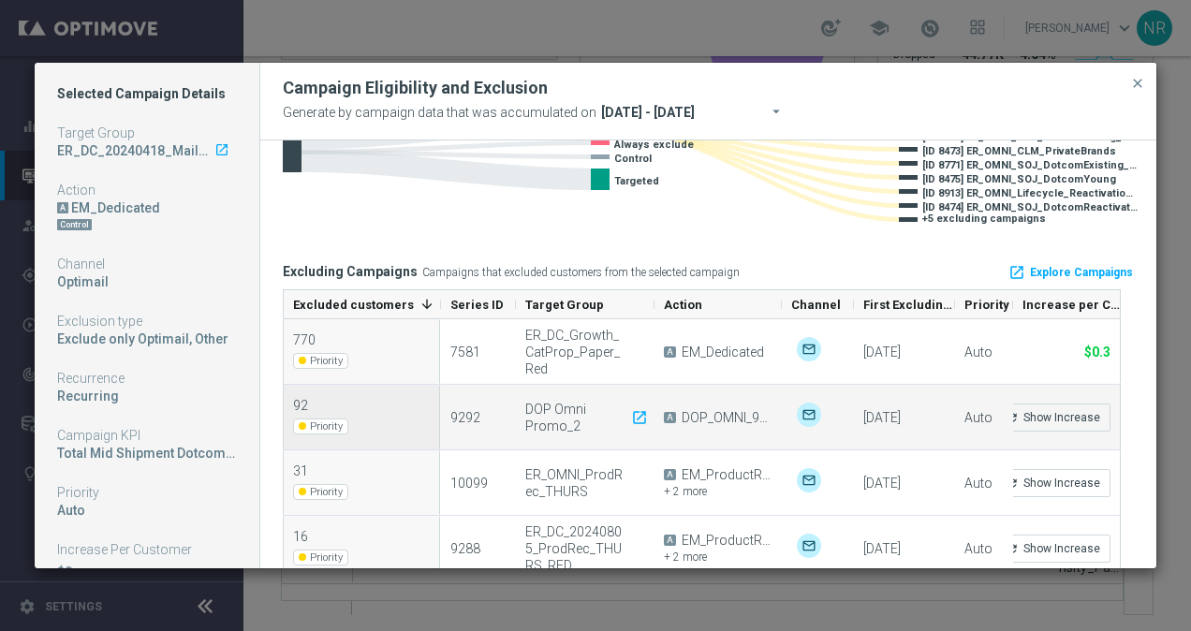
click at [1076, 402] on div "refresh Show Increase" at bounding box center [1052, 417] width 115 height 54
click at [1071, 410] on button "refresh Show Increase" at bounding box center [1052, 417] width 115 height 28
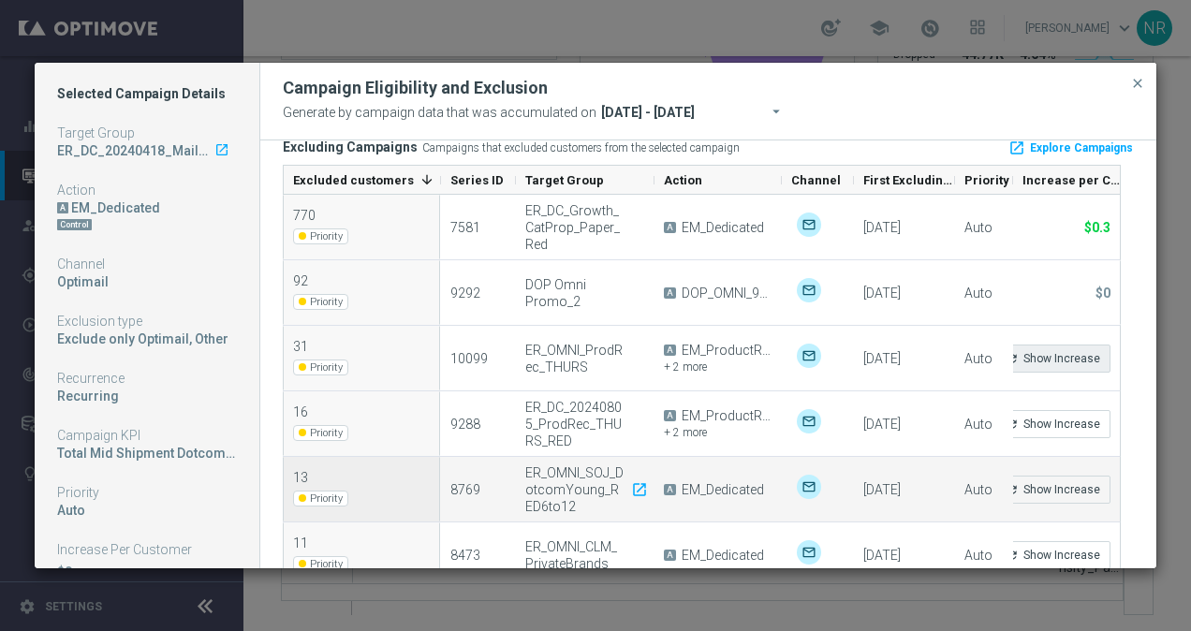
scroll to position [401, 0]
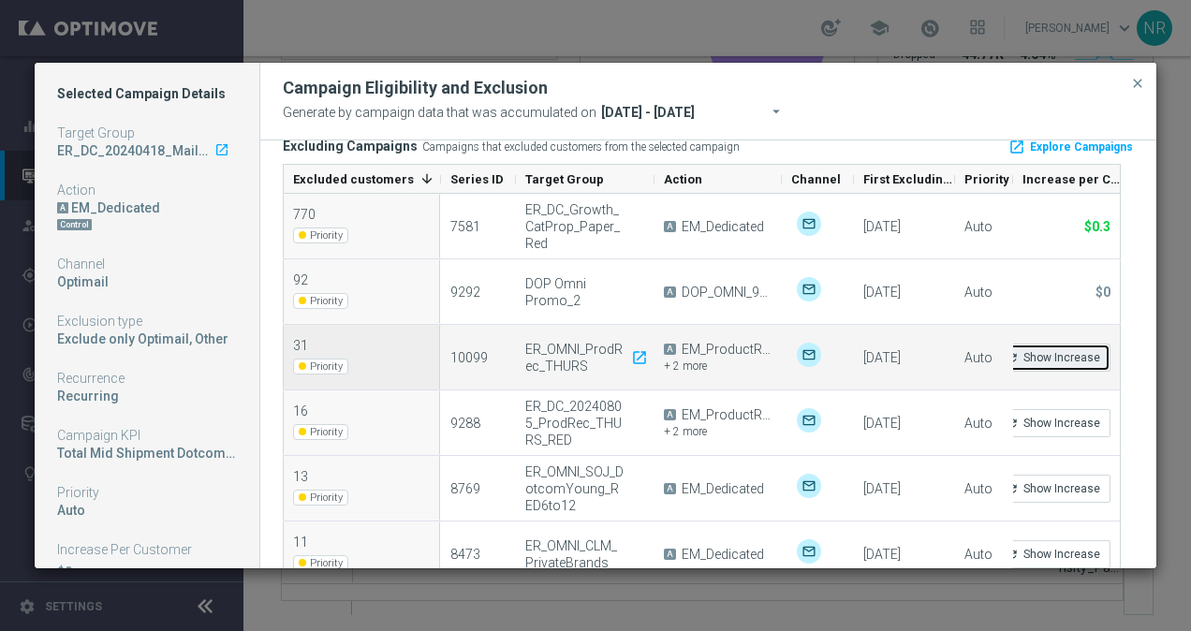
click at [1067, 362] on button "refresh Show Increase" at bounding box center [1052, 358] width 115 height 28
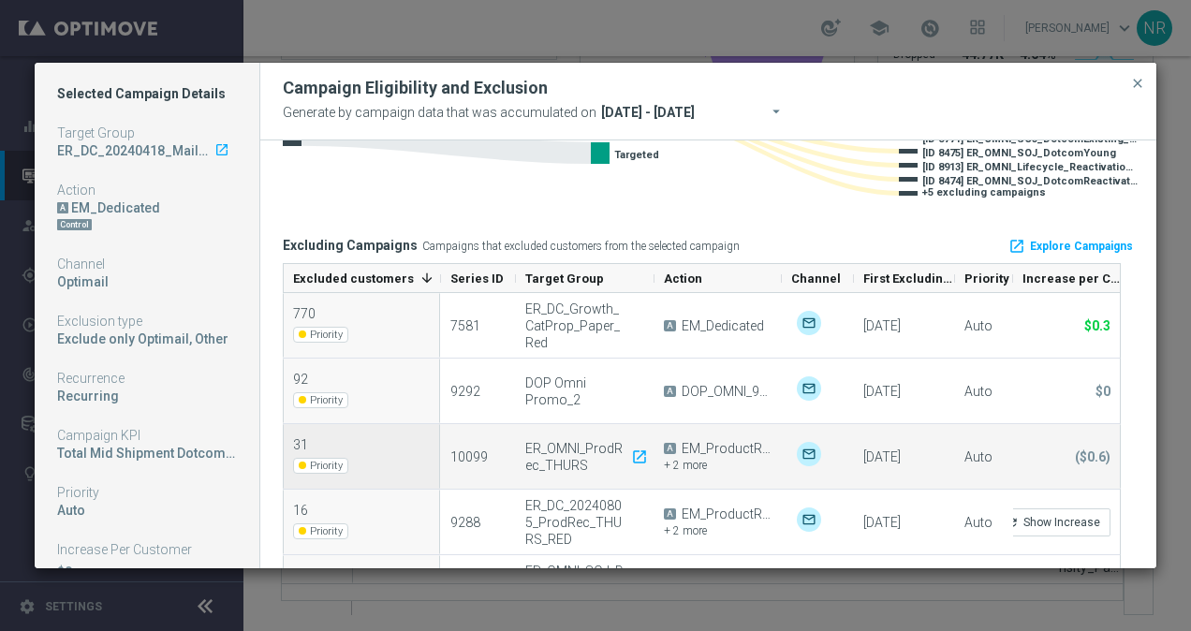
scroll to position [300, 0]
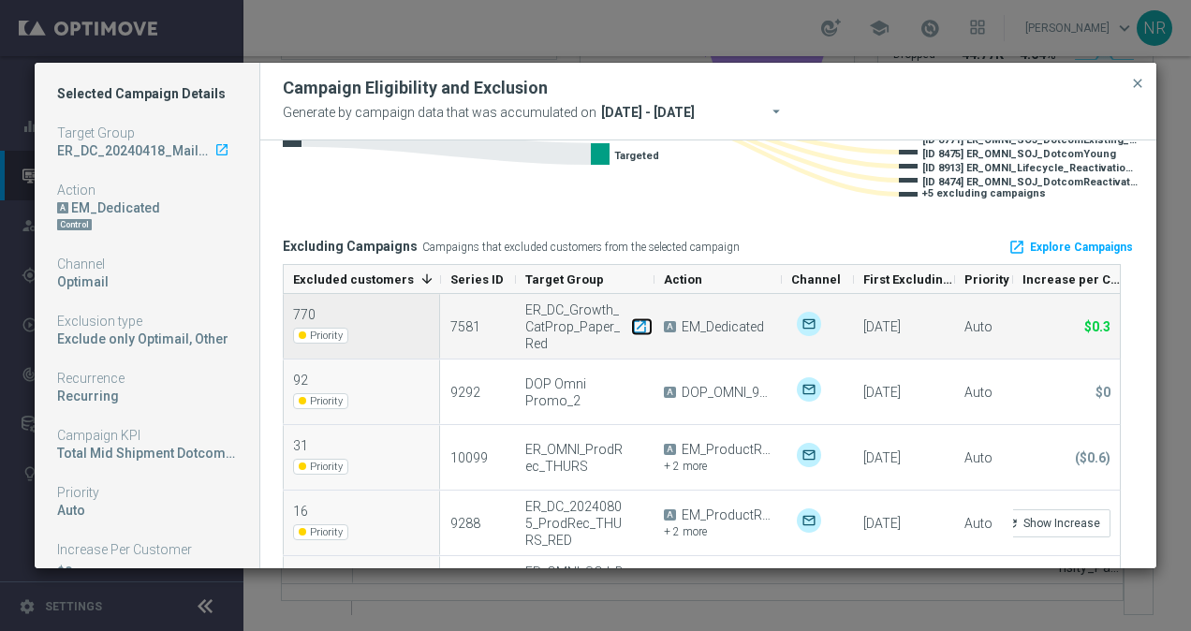
click at [638, 326] on icon "launch" at bounding box center [639, 325] width 17 height 17
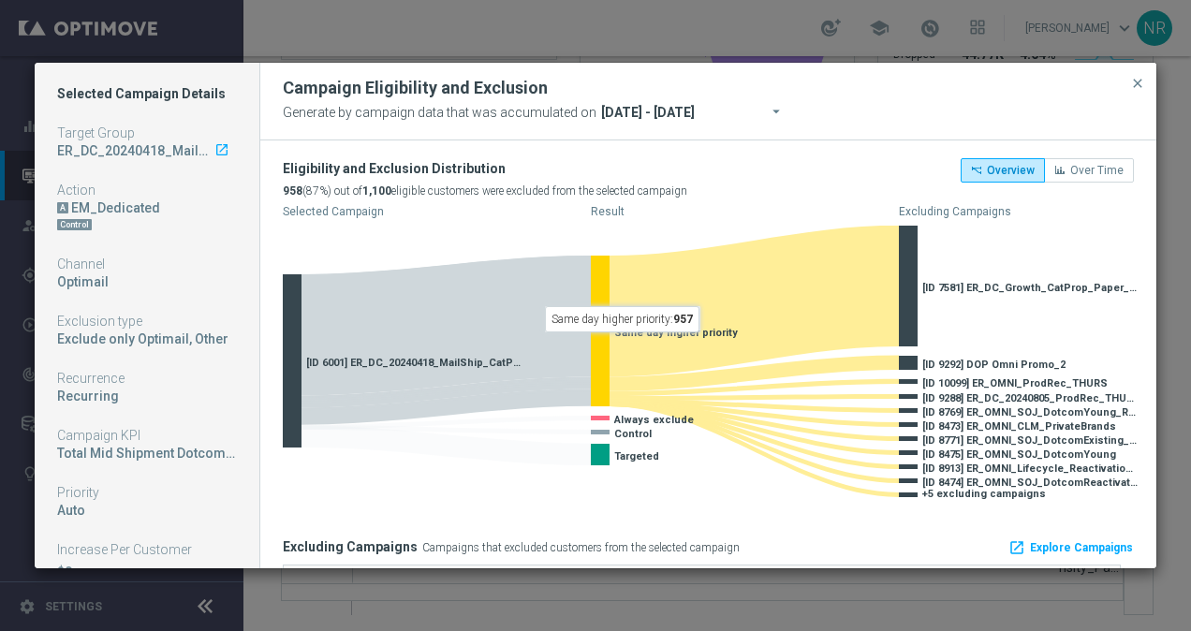
scroll to position [1, 0]
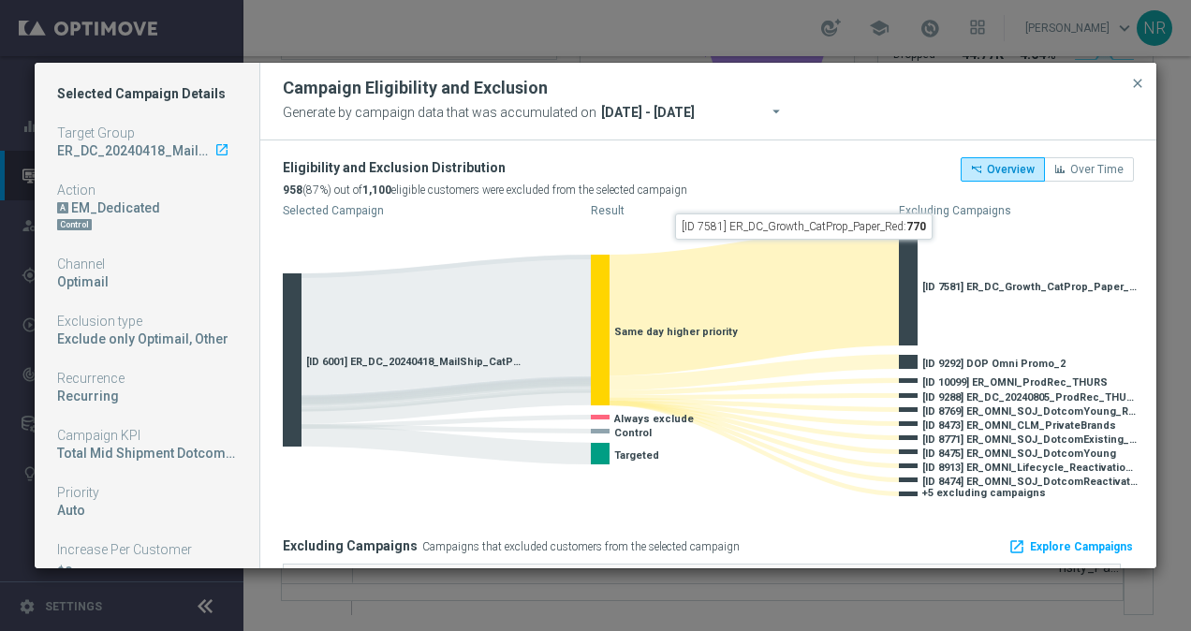
click at [861, 100] on div "Generate by campaign data that was accumulated on arrow_drop_down 22 Sep 2025 -…" at bounding box center [708, 112] width 851 height 26
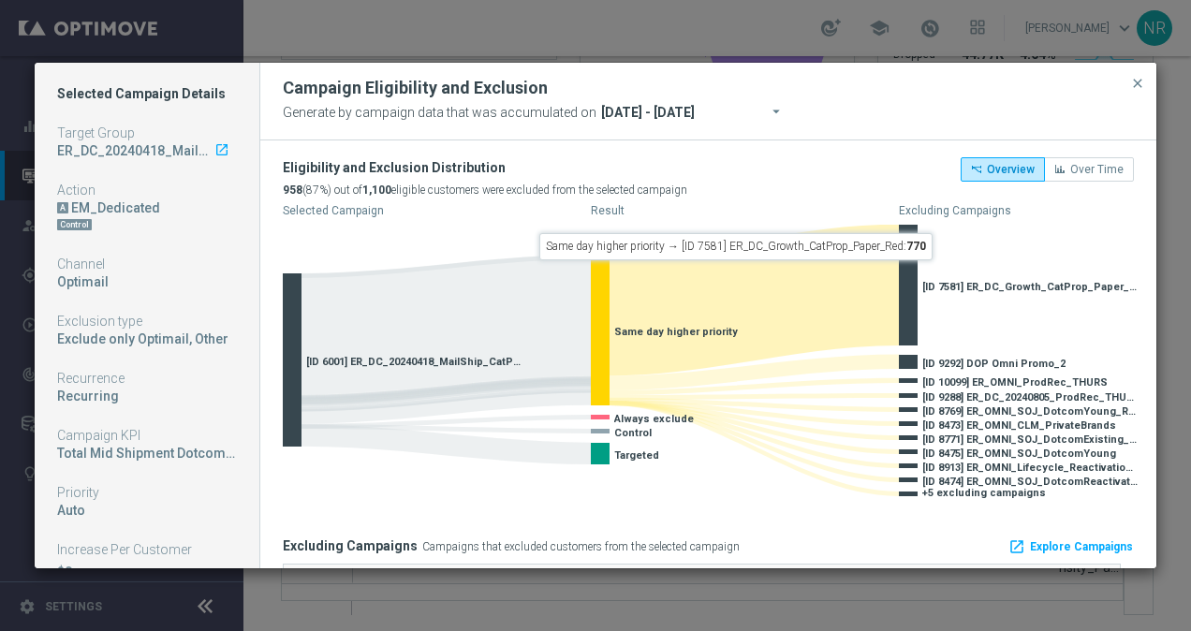
click at [852, 161] on div "Eligibility and Exclusion Distribution 958 (87%) out of 1,100 eligible customer…" at bounding box center [708, 178] width 851 height 45
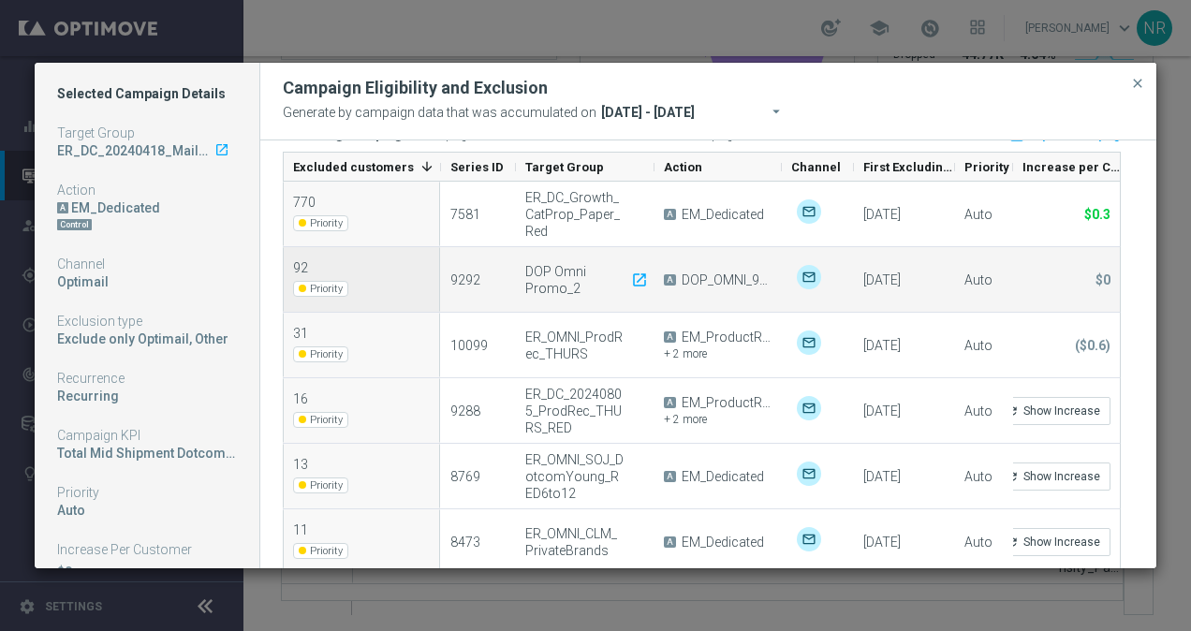
scroll to position [423, 0]
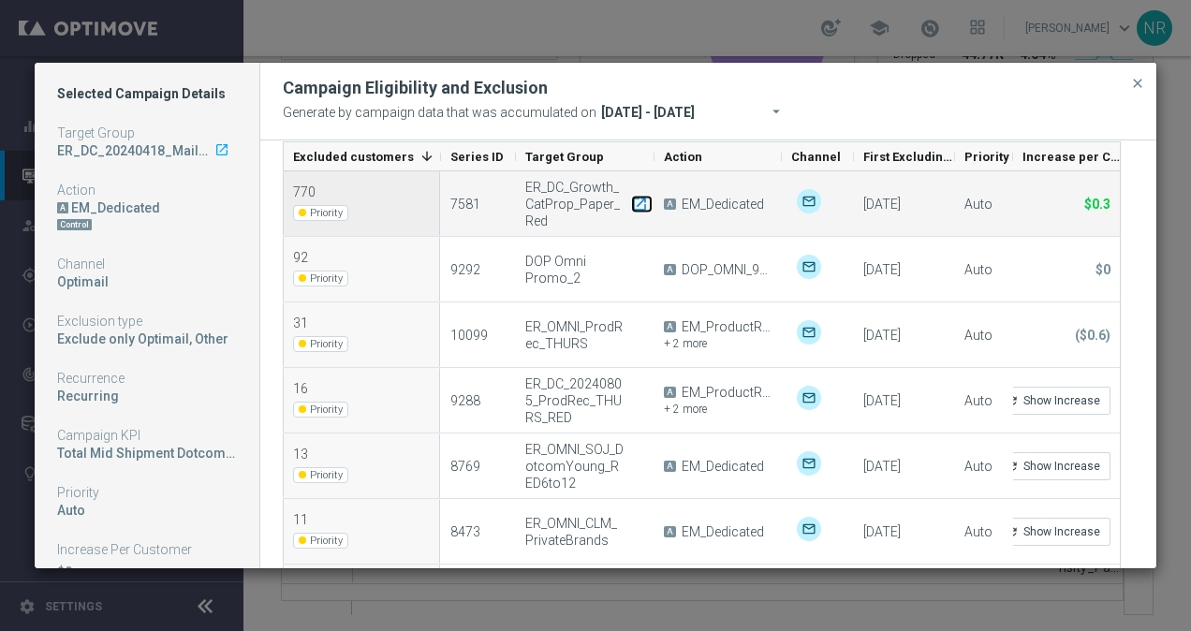
click at [636, 202] on icon "launch" at bounding box center [639, 203] width 17 height 17
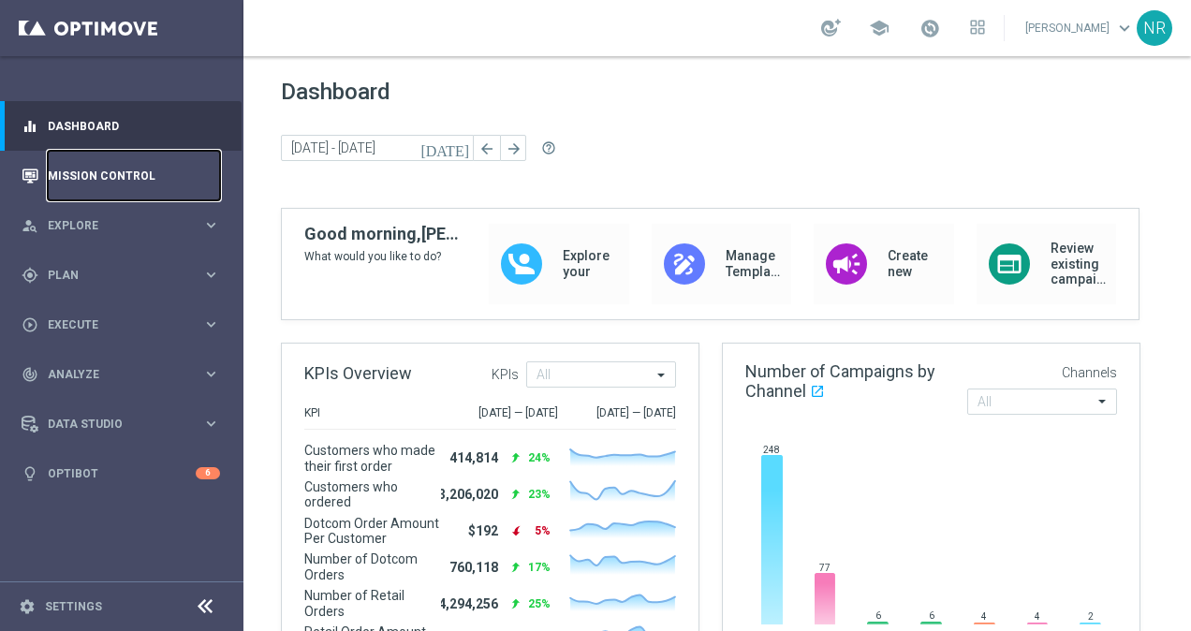
click at [132, 163] on link "Mission Control" at bounding box center [134, 176] width 172 height 50
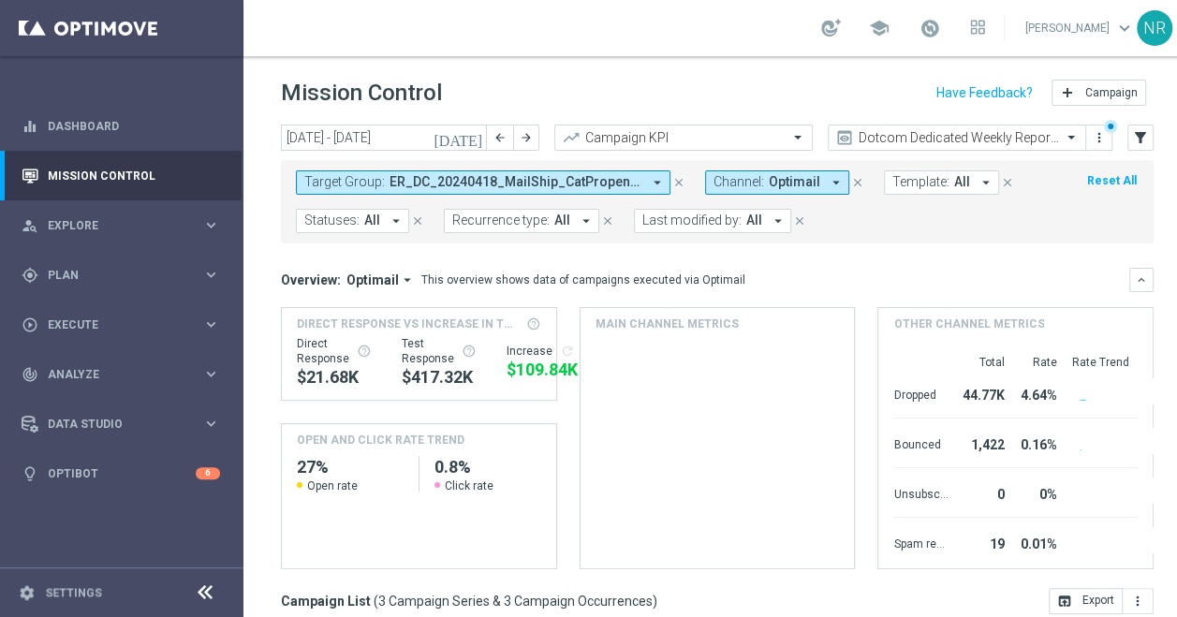
click at [627, 176] on span "ER_DC_20240418_MailShip_CatPropensity, ER_DC_20240418_Paper_CatPropensity, ER_D…" at bounding box center [515, 182] width 252 height 16
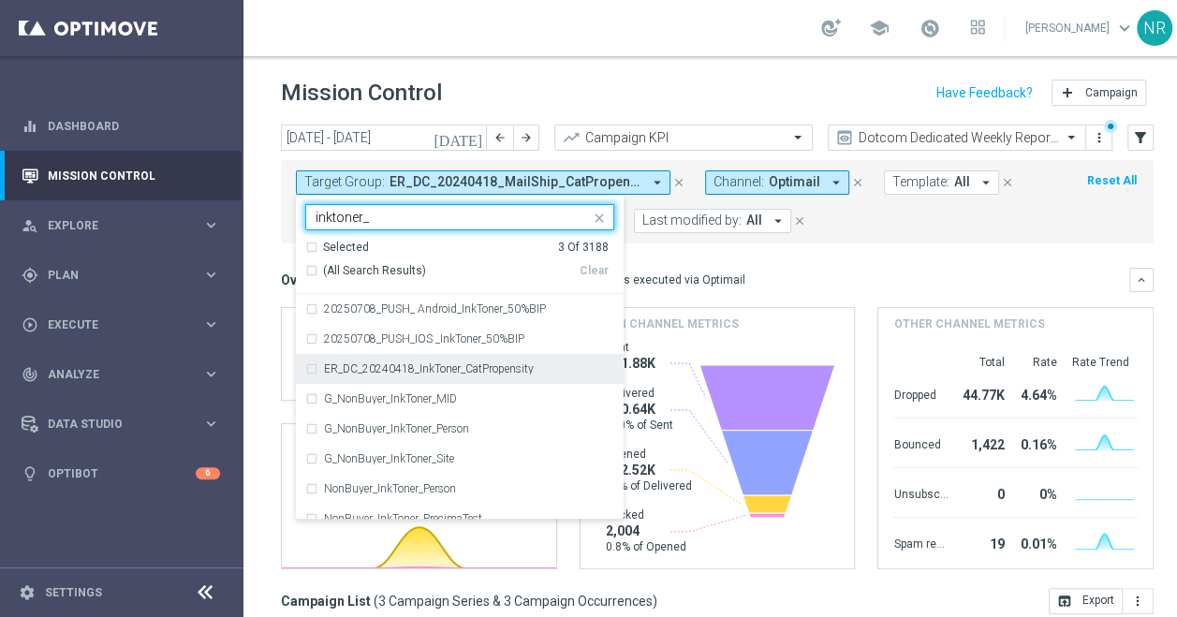
click at [521, 363] on label "ER_DC_20240418_InkToner_CatPropensity" at bounding box center [429, 368] width 210 height 11
type input "inktoner_"
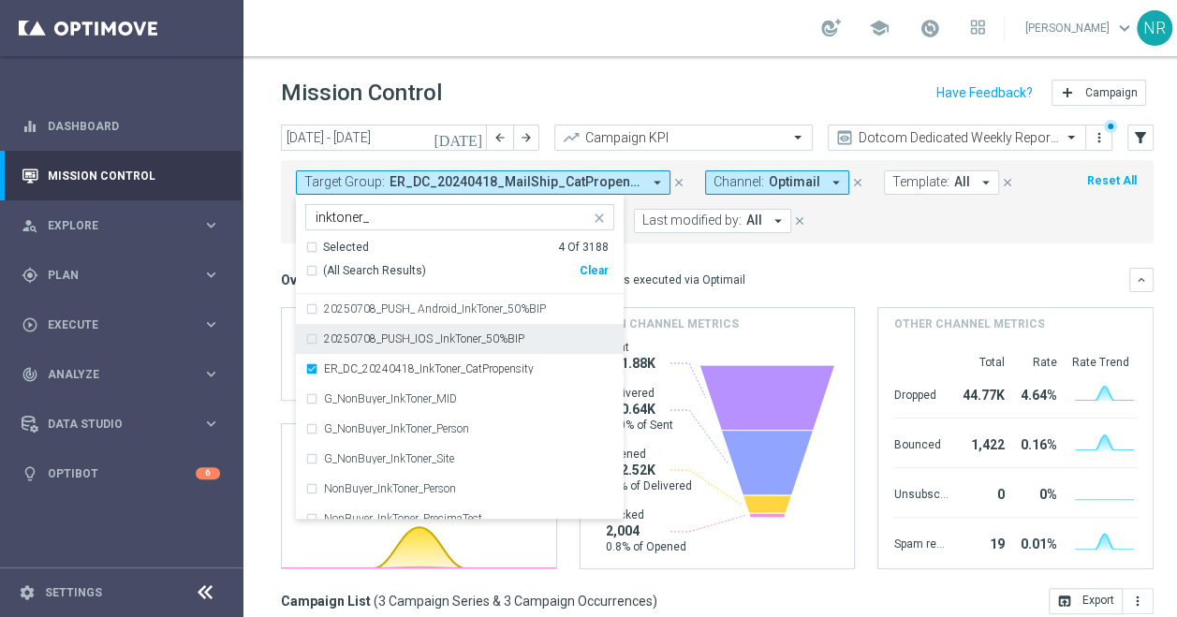
click at [753, 261] on mini-dashboard "Overview: Optimail arrow_drop_down This overview shows data of campaigns execut…" at bounding box center [717, 415] width 872 height 344
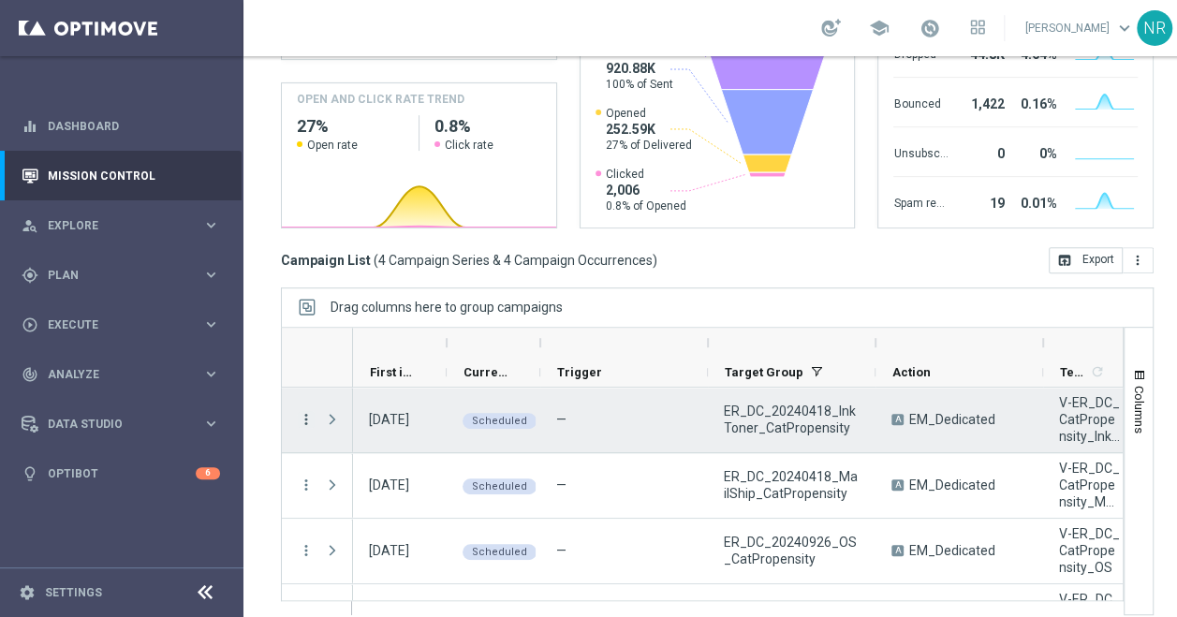
click at [305, 419] on icon "more_vert" at bounding box center [306, 419] width 17 height 17
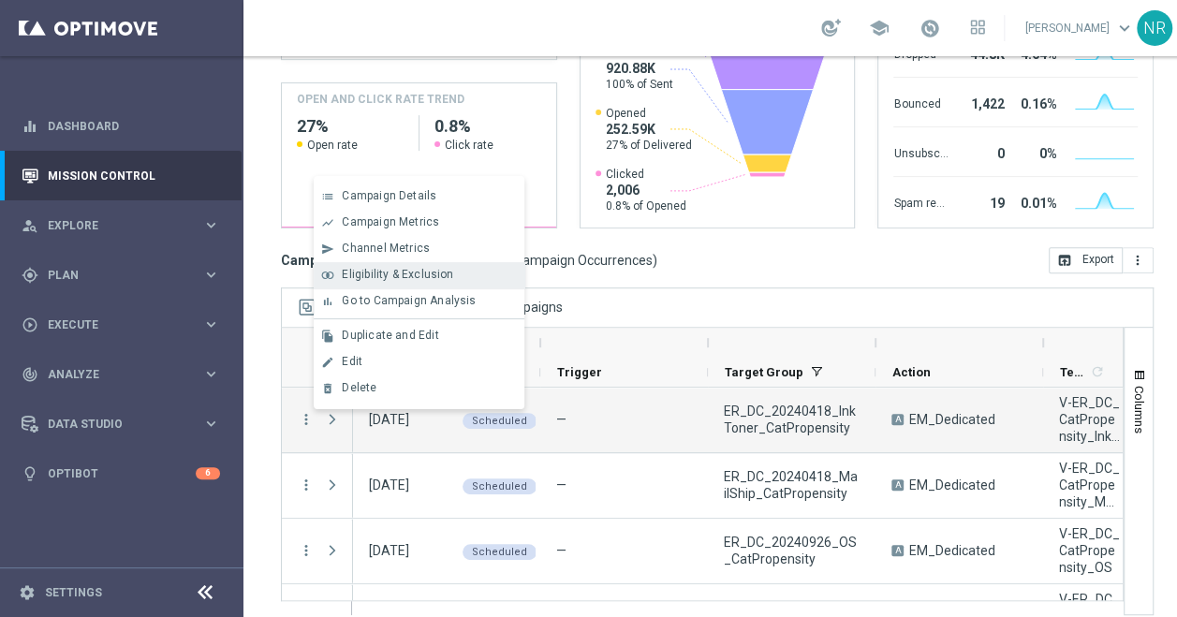
click at [442, 277] on span "Eligibility & Exclusion" at bounding box center [397, 274] width 111 height 13
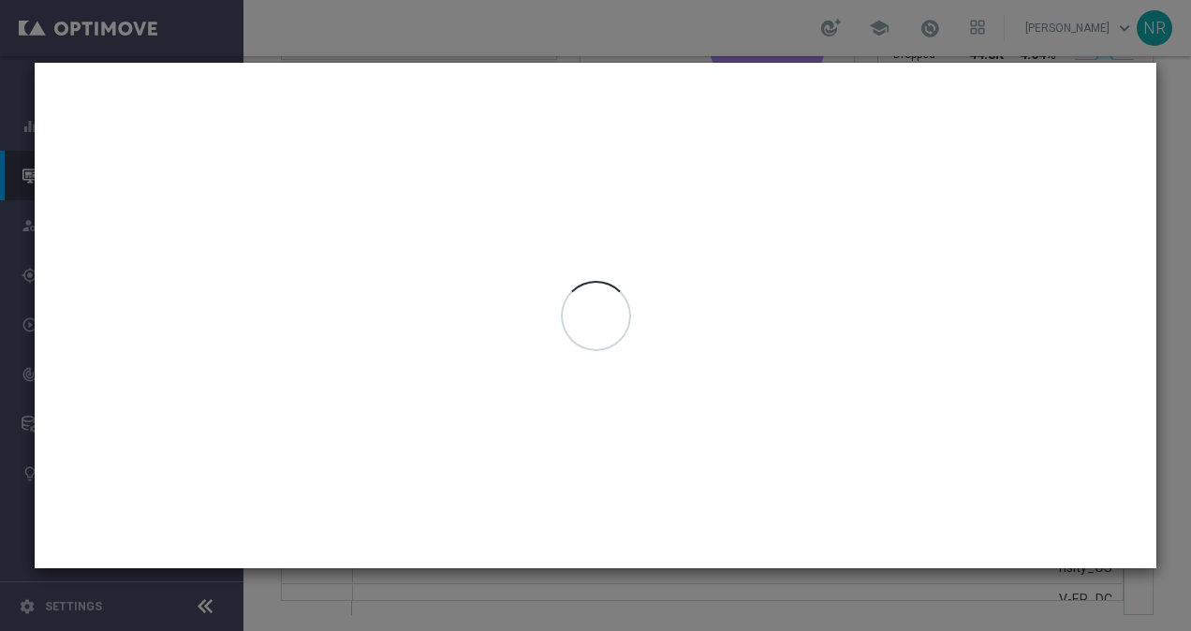
type input "[DATE] - [DATE]"
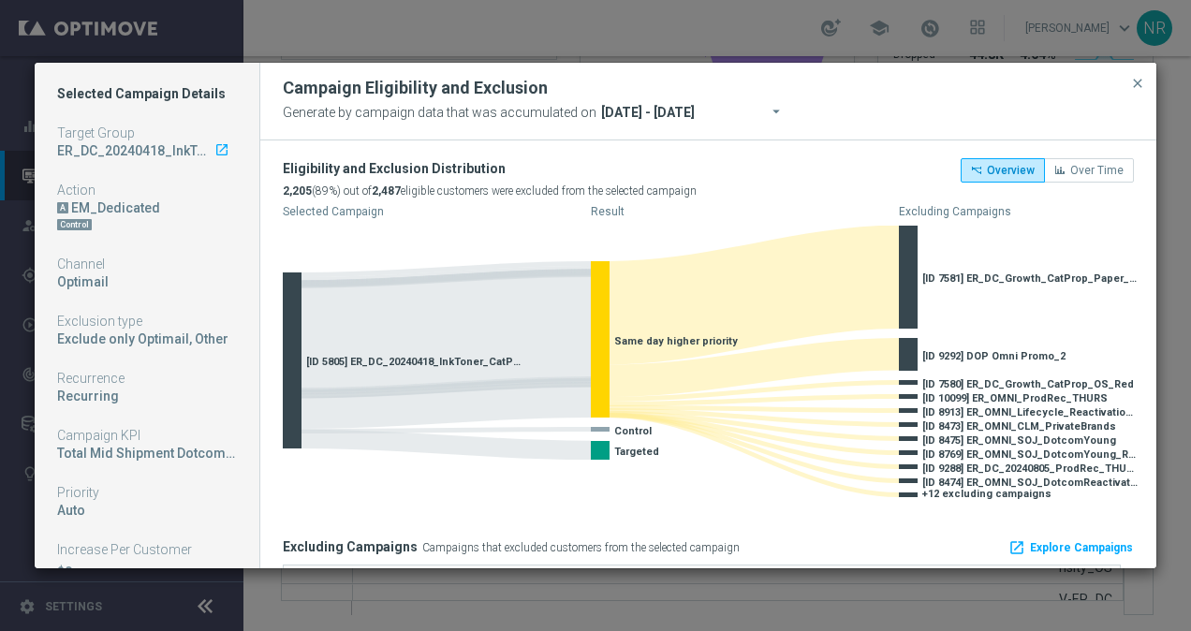
click at [214, 152] on icon "launch" at bounding box center [221, 149] width 15 height 15
click at [827, 123] on div "Generate by campaign data that was accumulated on arrow_drop_down [DATE] - [DAT…" at bounding box center [708, 112] width 851 height 26
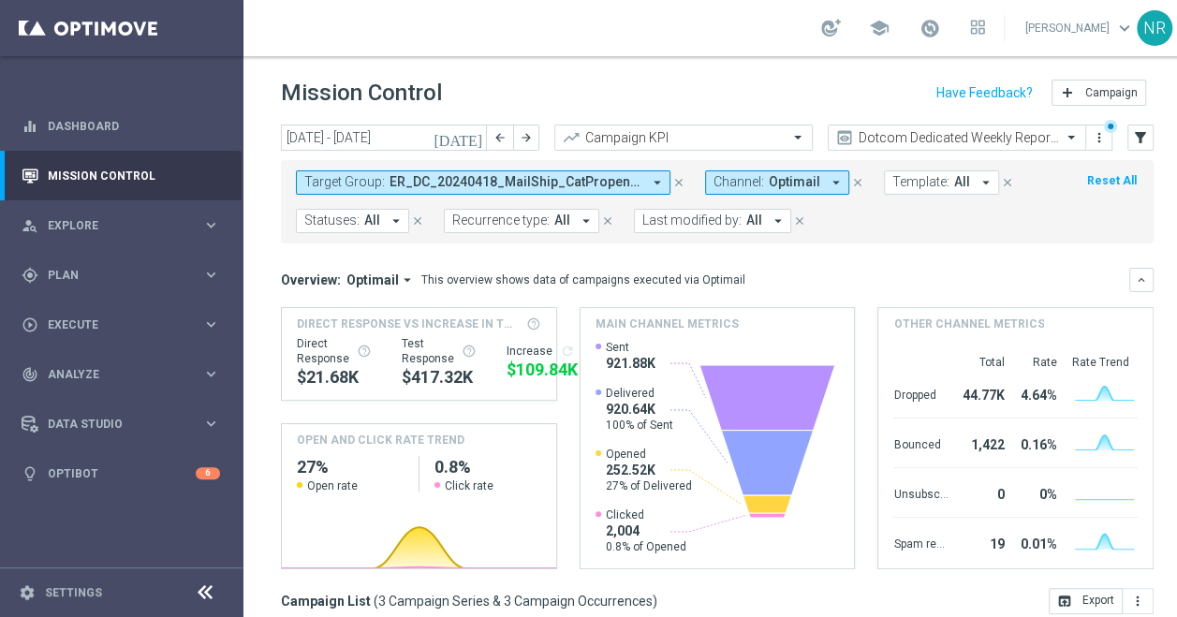
click at [492, 179] on span "ER_DC_20240418_MailShip_CatPropensity, ER_DC_20240418_Paper_CatPropensity, ER_D…" at bounding box center [515, 182] width 252 height 16
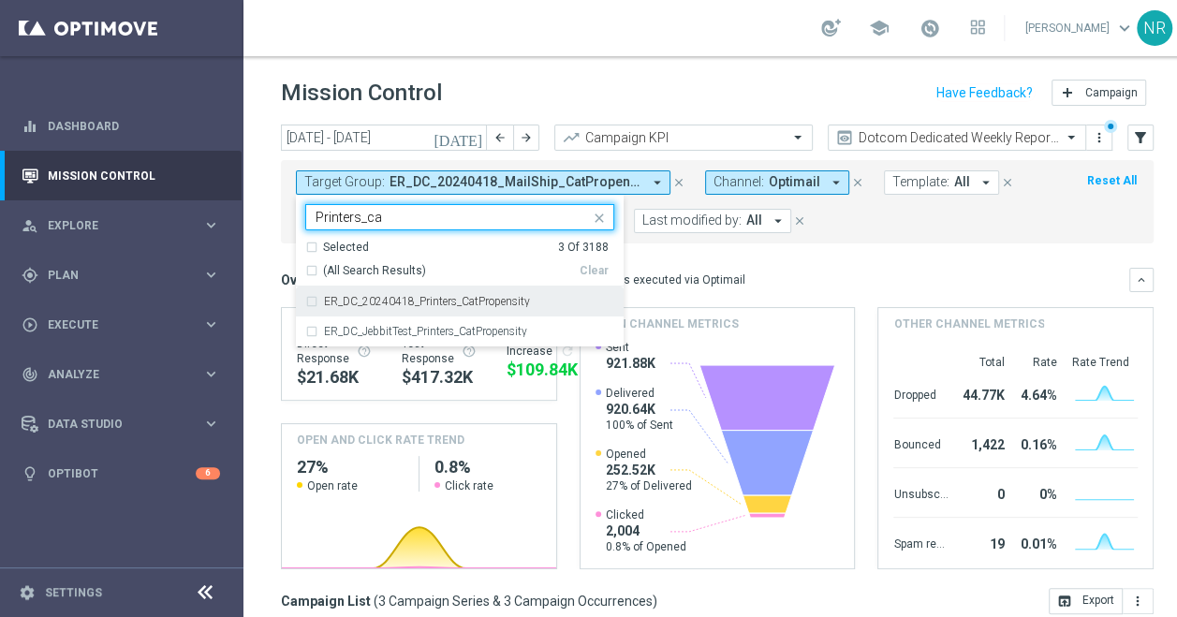
click at [449, 307] on div "ER_DC_20240418_Printers_CatPropensity" at bounding box center [459, 301] width 309 height 30
type input "Printers_ca"
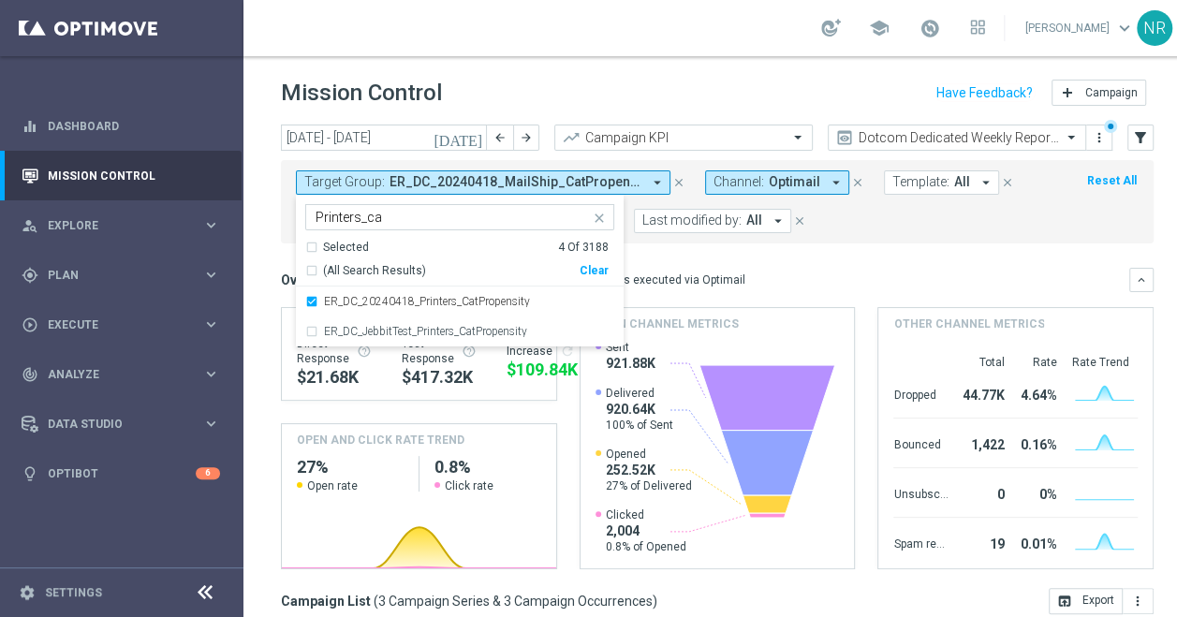
click at [813, 268] on div "Overview: Optimail arrow_drop_down This overview shows data of campaigns execut…" at bounding box center [717, 280] width 872 height 24
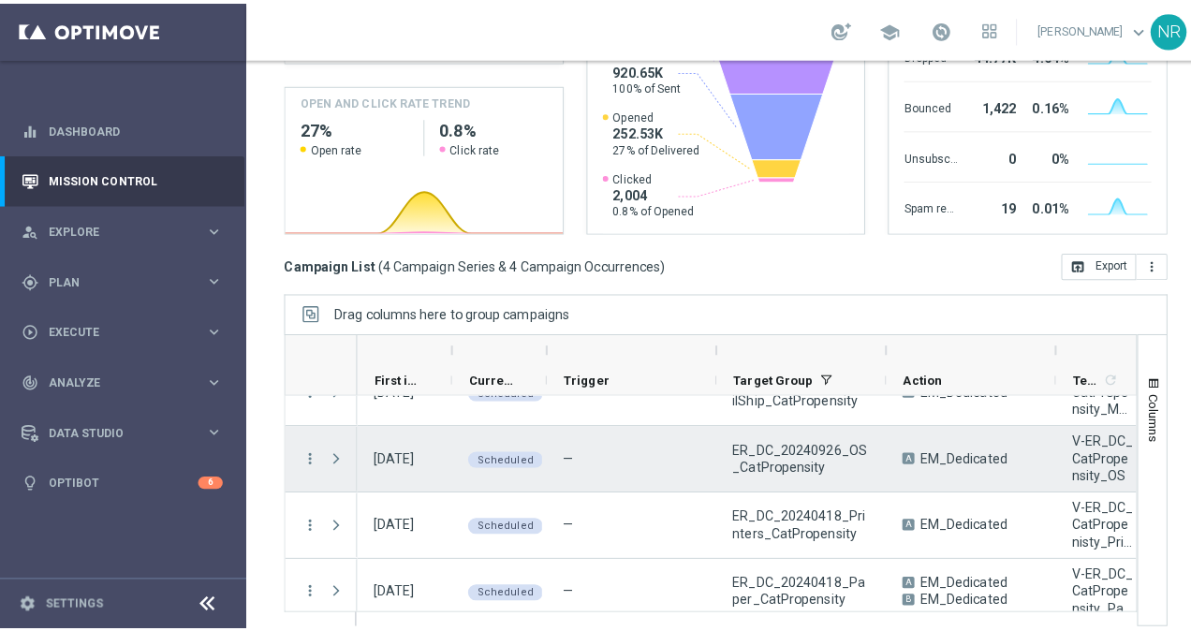
scroll to position [34, 0]
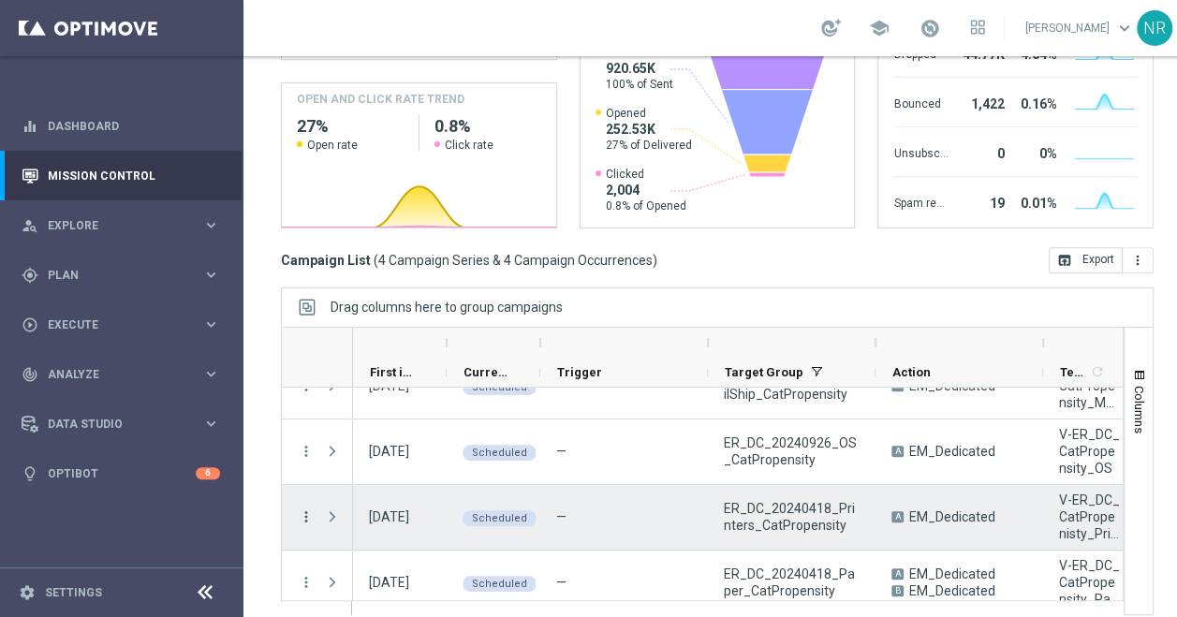
click at [309, 517] on icon "more_vert" at bounding box center [306, 516] width 17 height 17
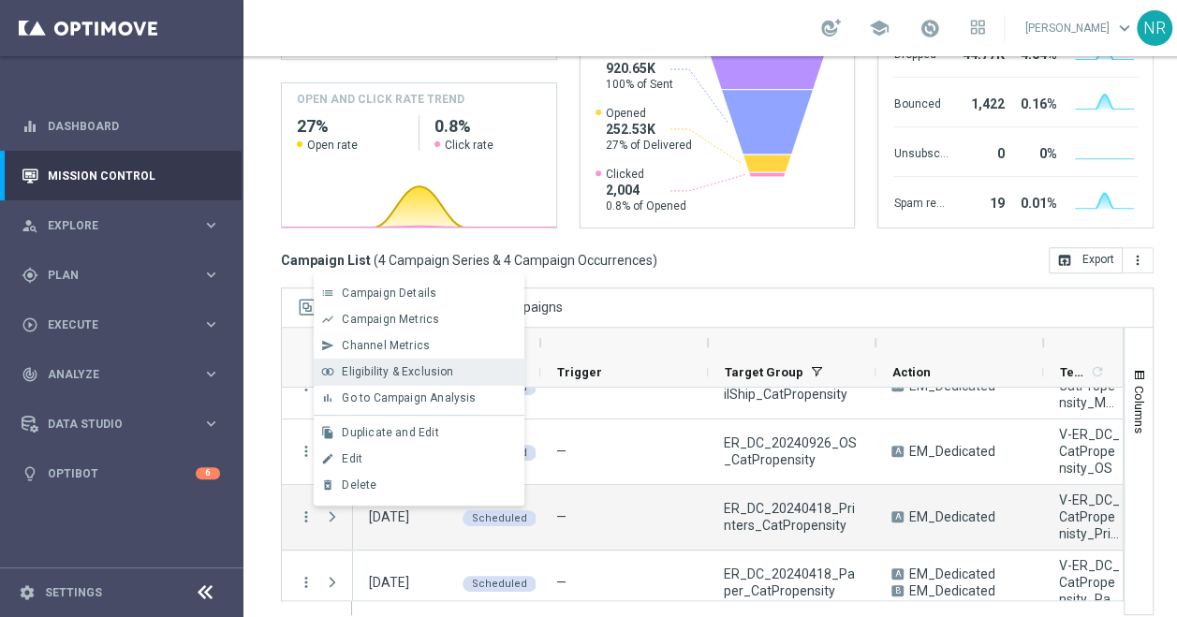
click at [404, 369] on span "Eligibility & Exclusion" at bounding box center [397, 371] width 111 height 13
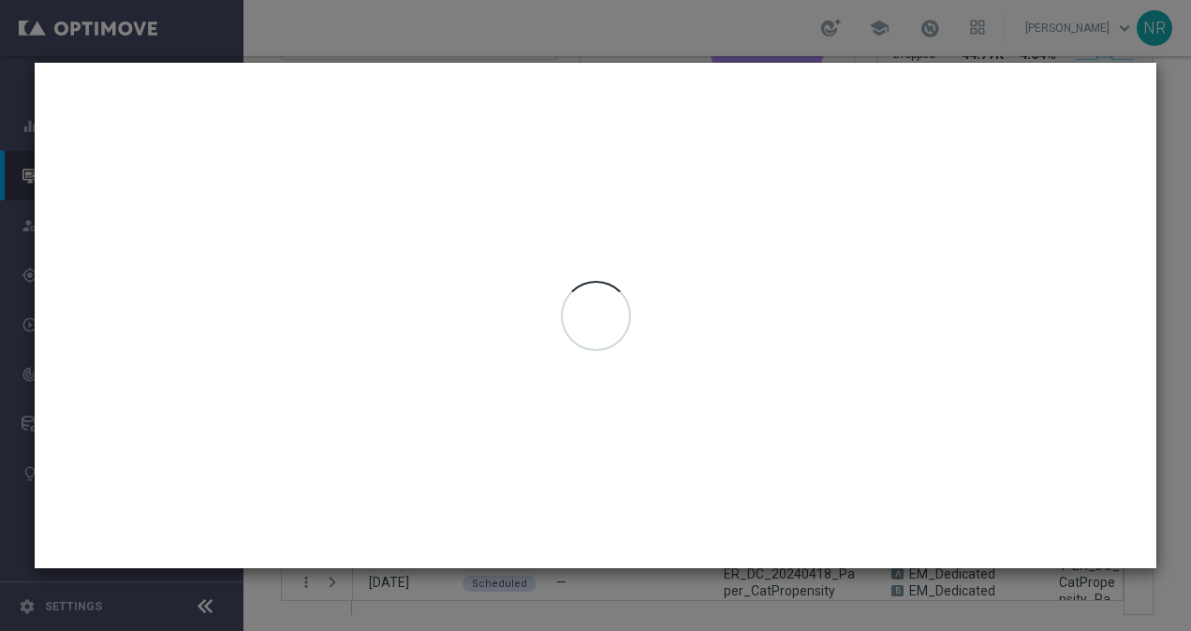
type input "22 Sep 2025 - 25 Sep 2025"
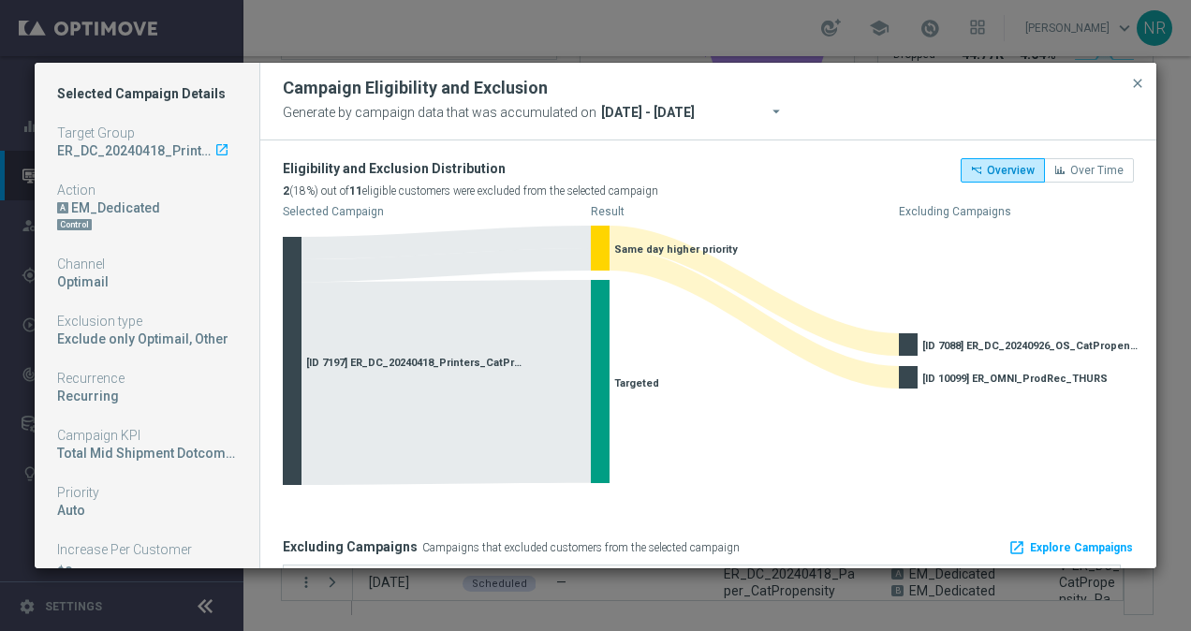
click at [214, 150] on icon "launch" at bounding box center [221, 149] width 15 height 15
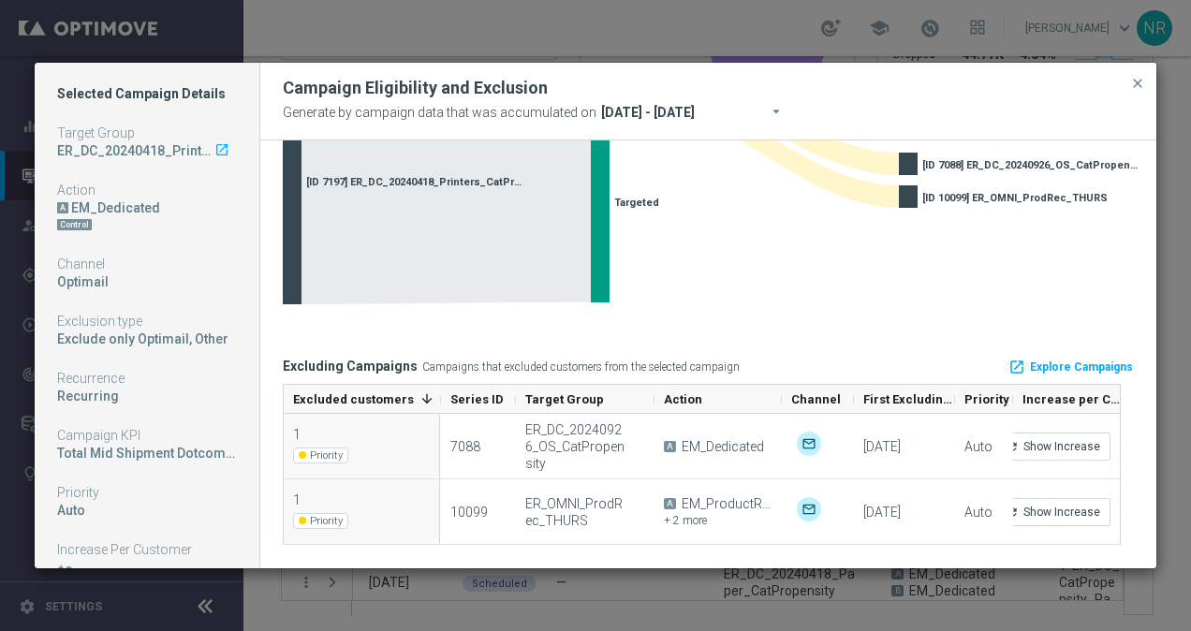
scroll to position [0, 0]
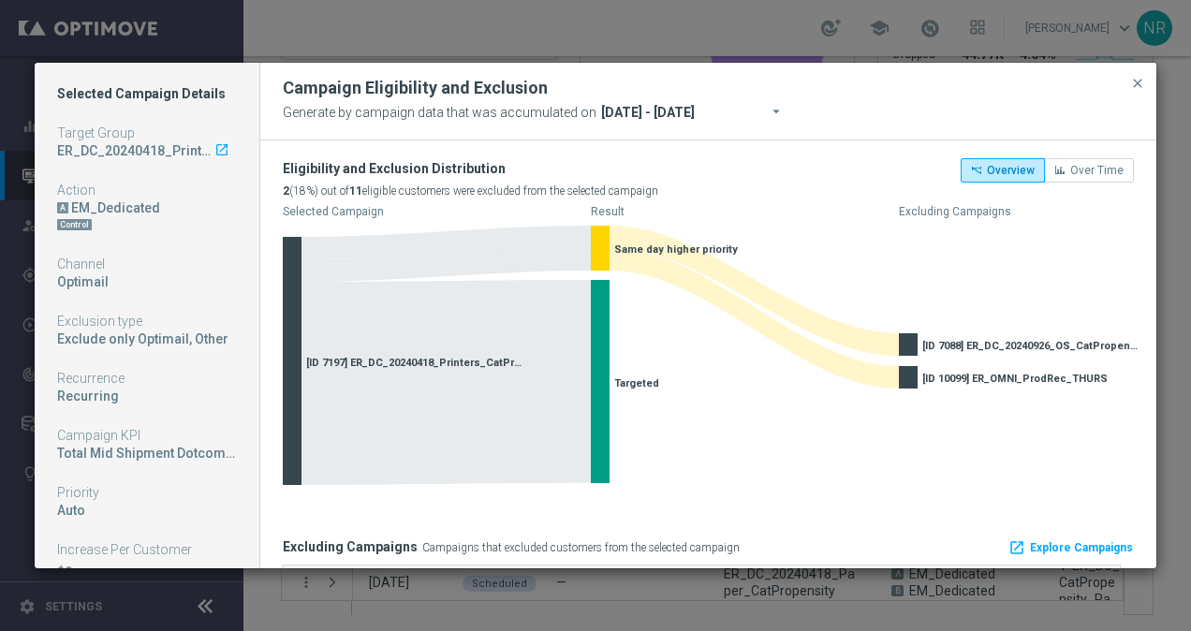
click at [214, 148] on icon "launch" at bounding box center [221, 149] width 15 height 15
click at [205, 159] on div "Selected Campaign Details Target Group ER_DC_20240418_Printers_CatPropensity la…" at bounding box center [147, 315] width 225 height 504
click at [214, 147] on icon "launch" at bounding box center [221, 149] width 15 height 15
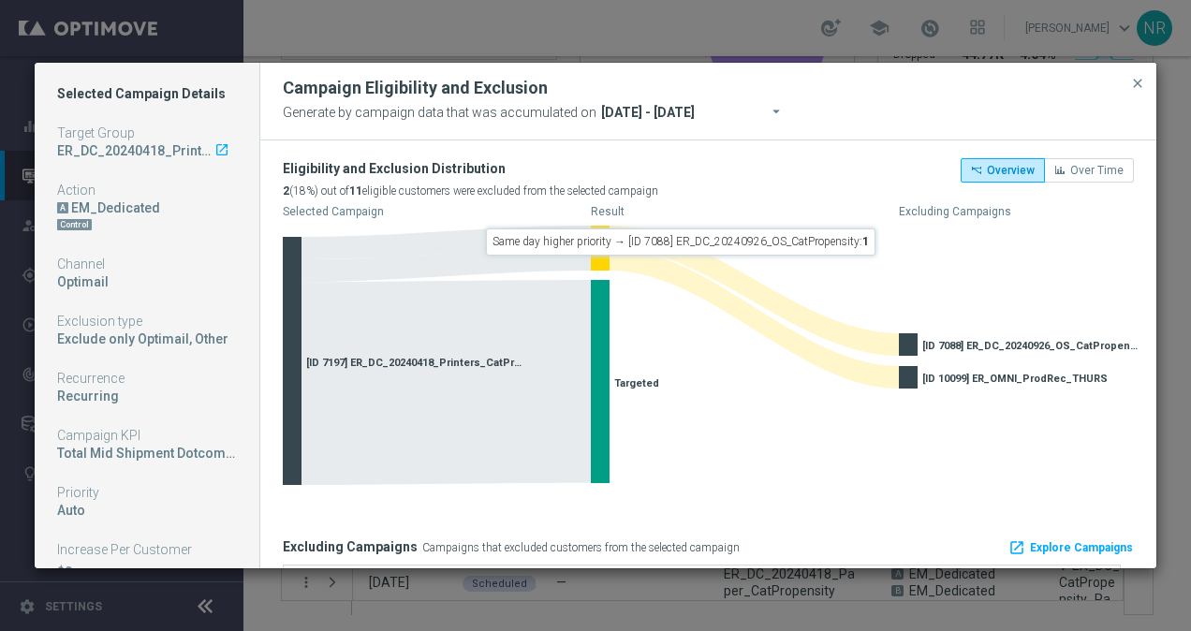
click at [736, 154] on div "Eligibility and Exclusion Distribution 2 (18%) out of 11 eligible customers wer…" at bounding box center [708, 433] width 896 height 586
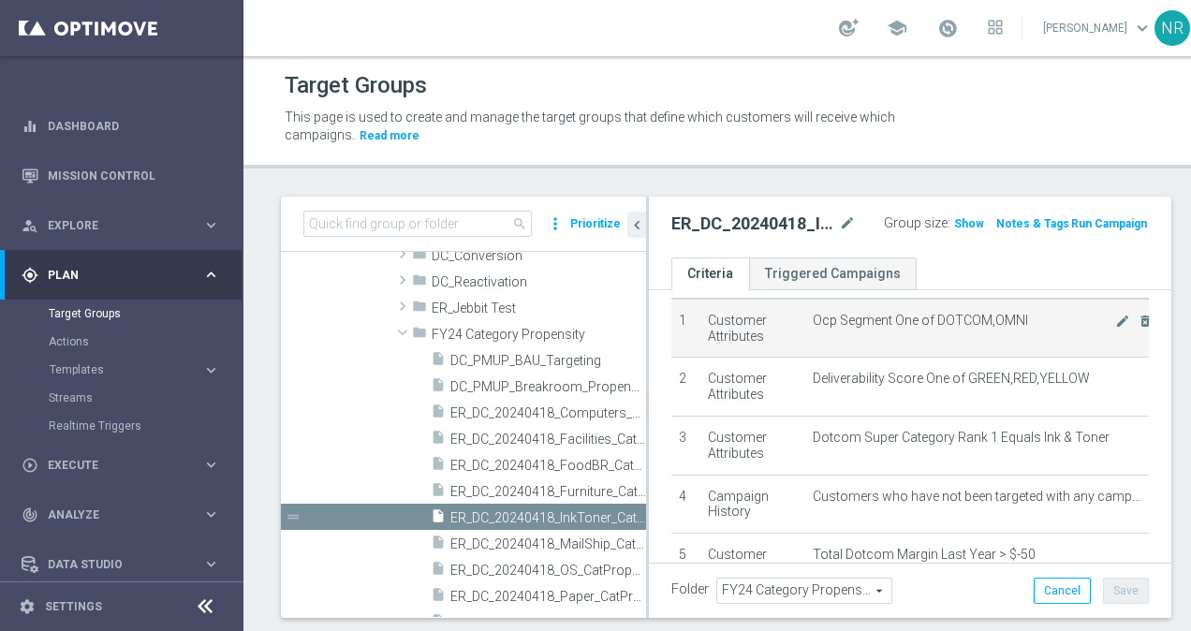
scroll to position [72, 0]
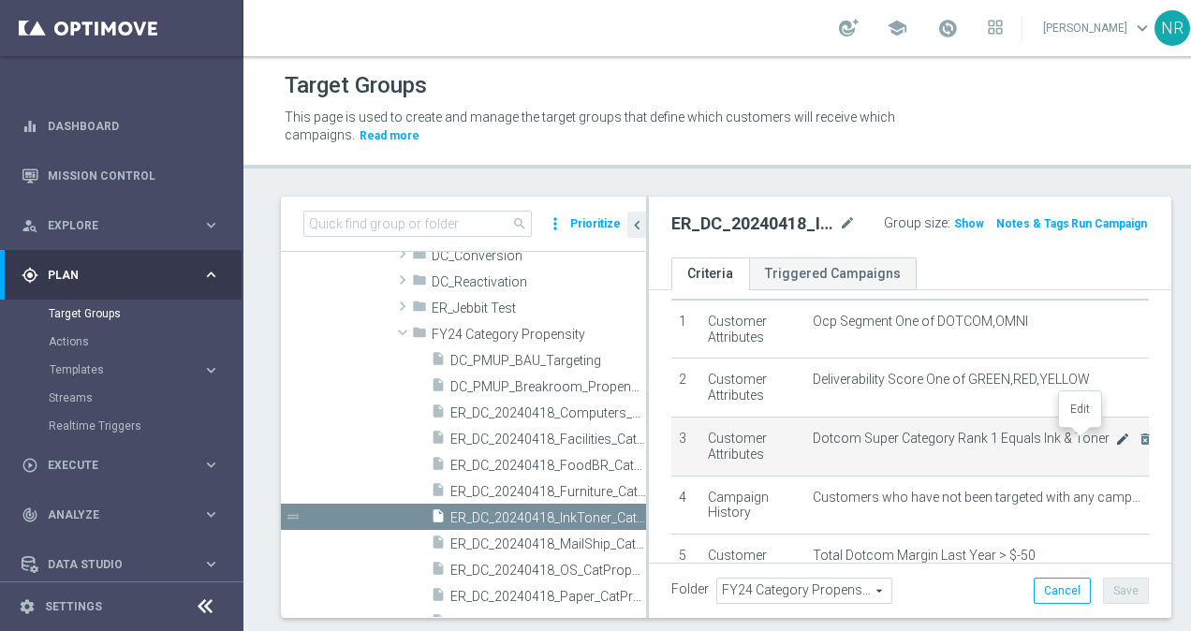
click at [1115, 438] on icon "mode_edit" at bounding box center [1122, 438] width 15 height 15
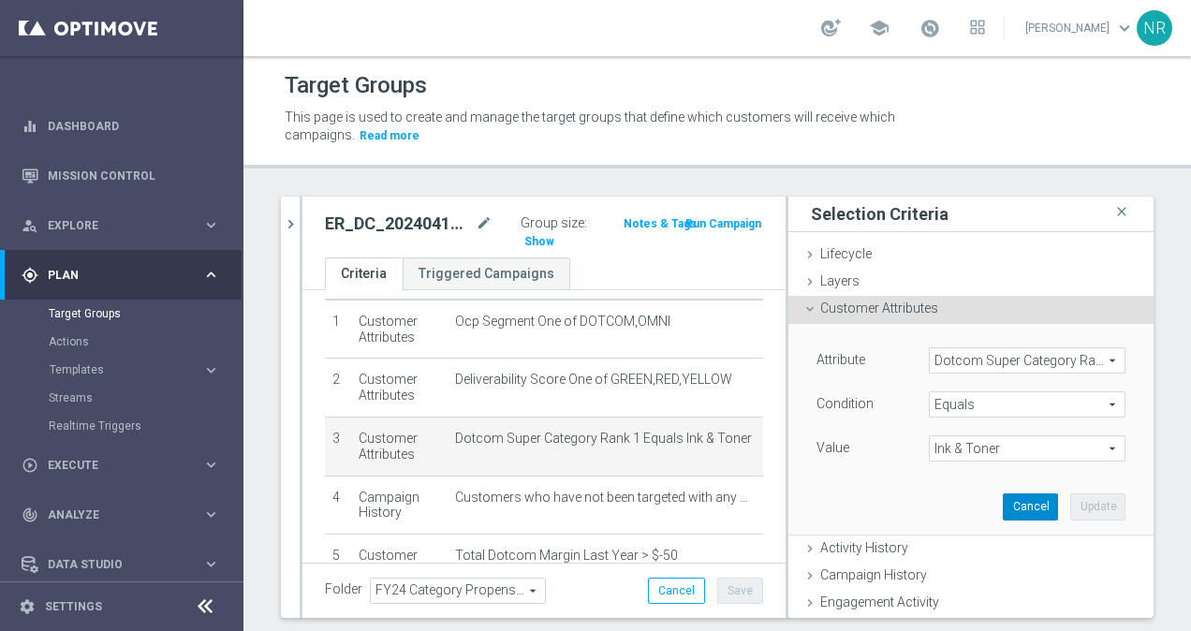
click at [1002, 503] on button "Cancel" at bounding box center [1029, 506] width 55 height 26
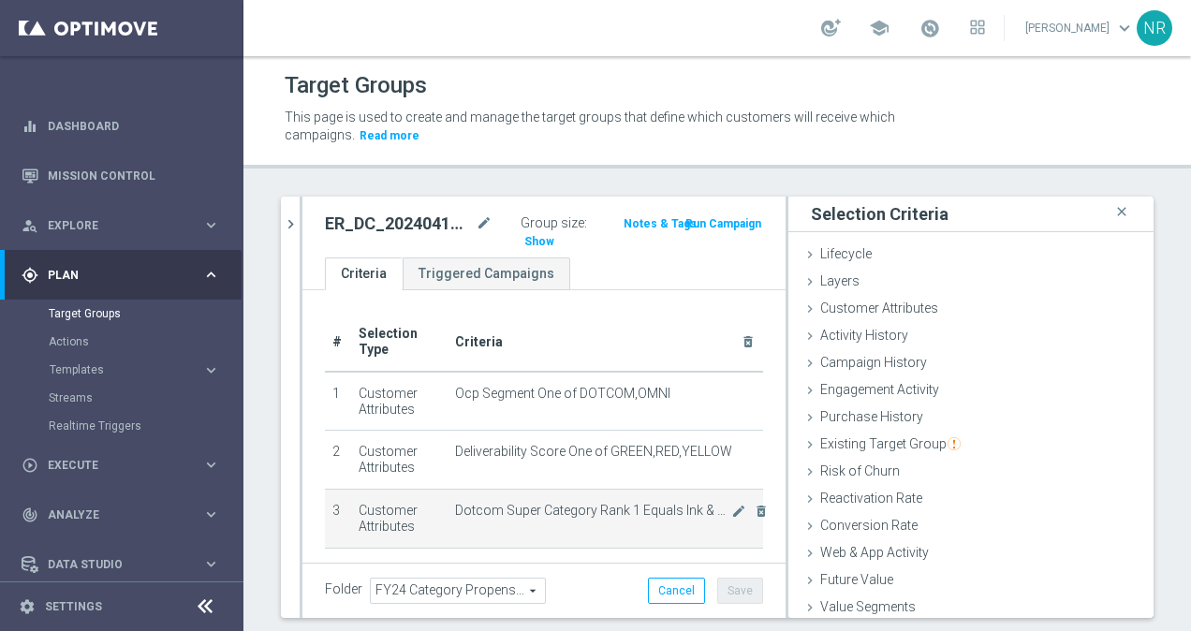
scroll to position [154, 0]
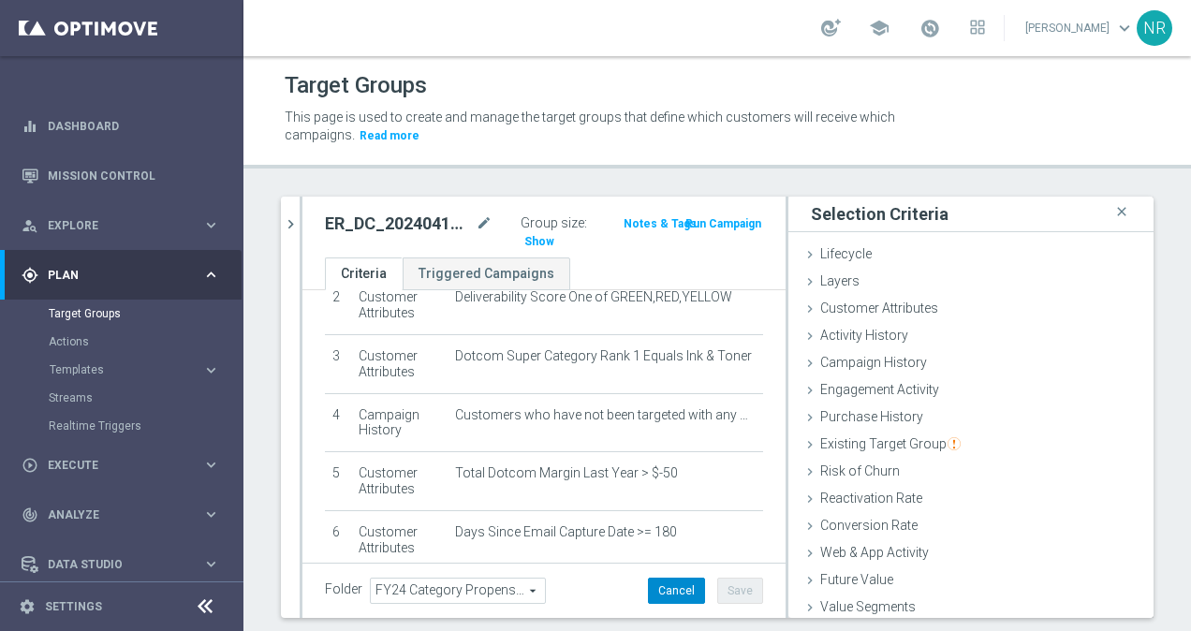
click at [666, 587] on button "Cancel" at bounding box center [676, 591] width 57 height 26
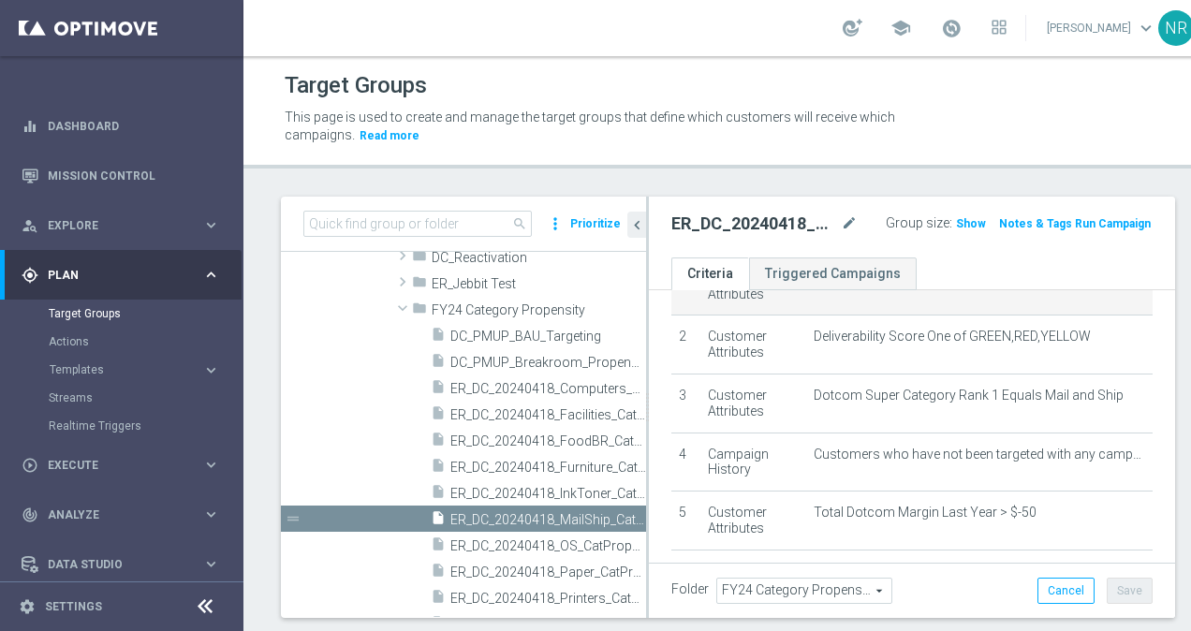
scroll to position [116, 0]
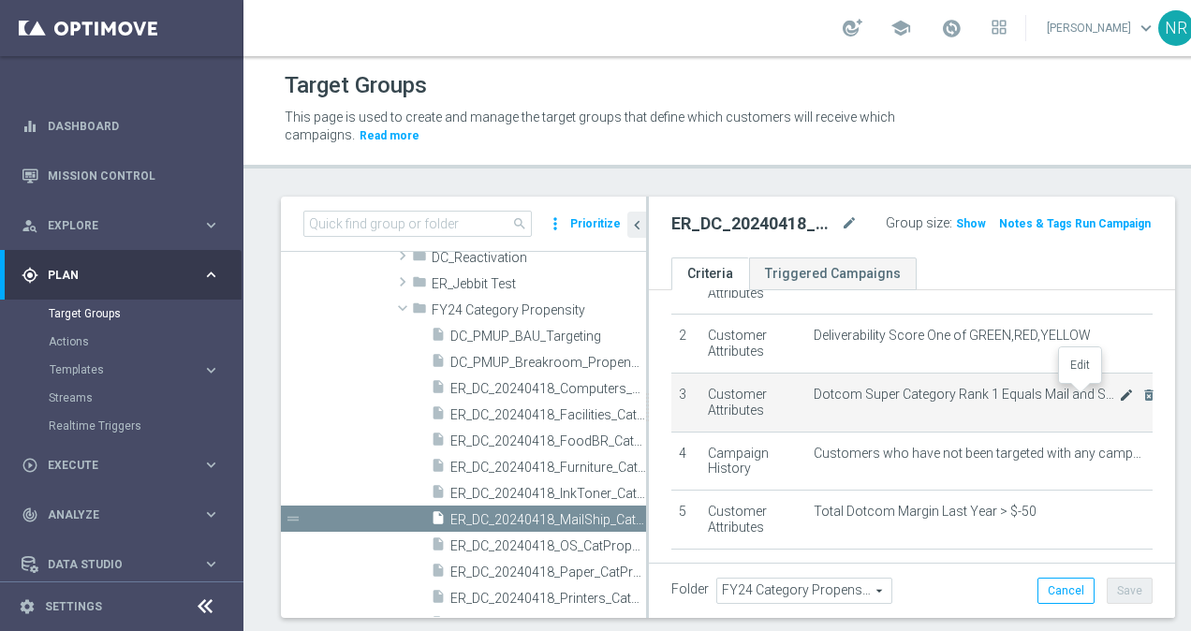
click at [1119, 388] on icon "mode_edit" at bounding box center [1126, 395] width 15 height 15
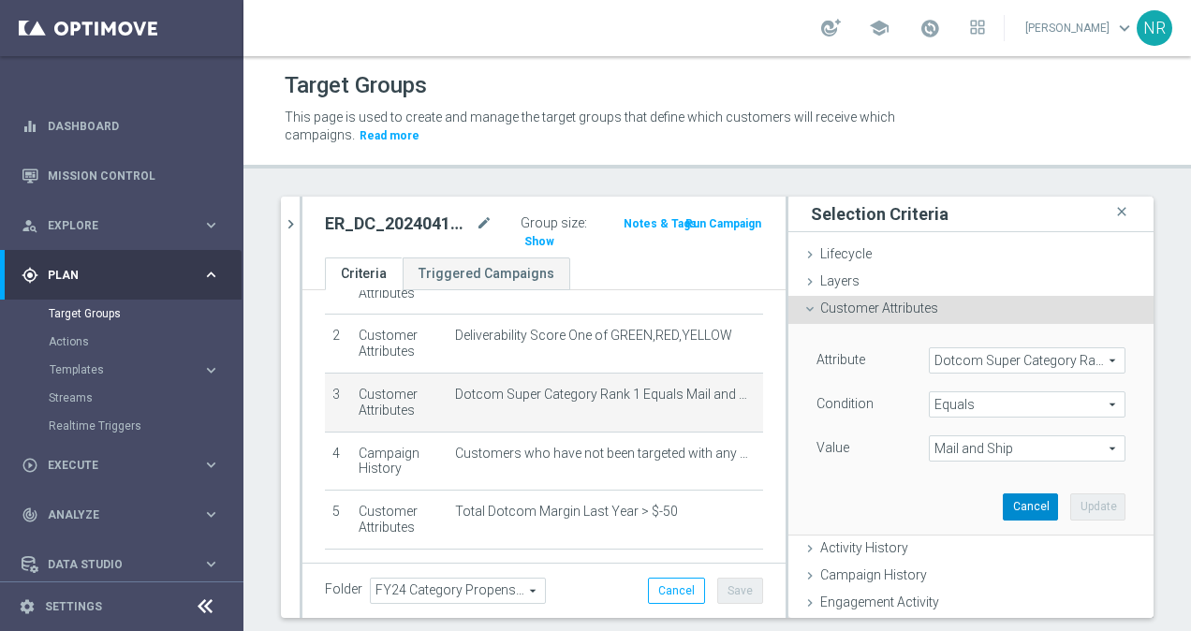
click at [1020, 513] on button "Cancel" at bounding box center [1029, 506] width 55 height 26
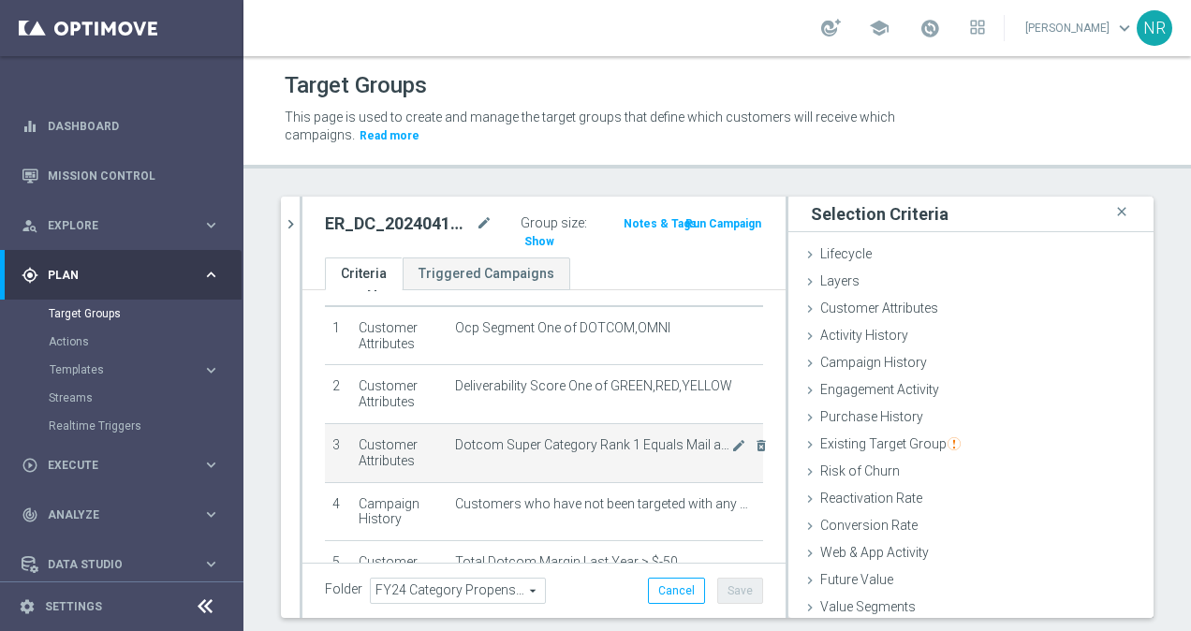
scroll to position [15, 0]
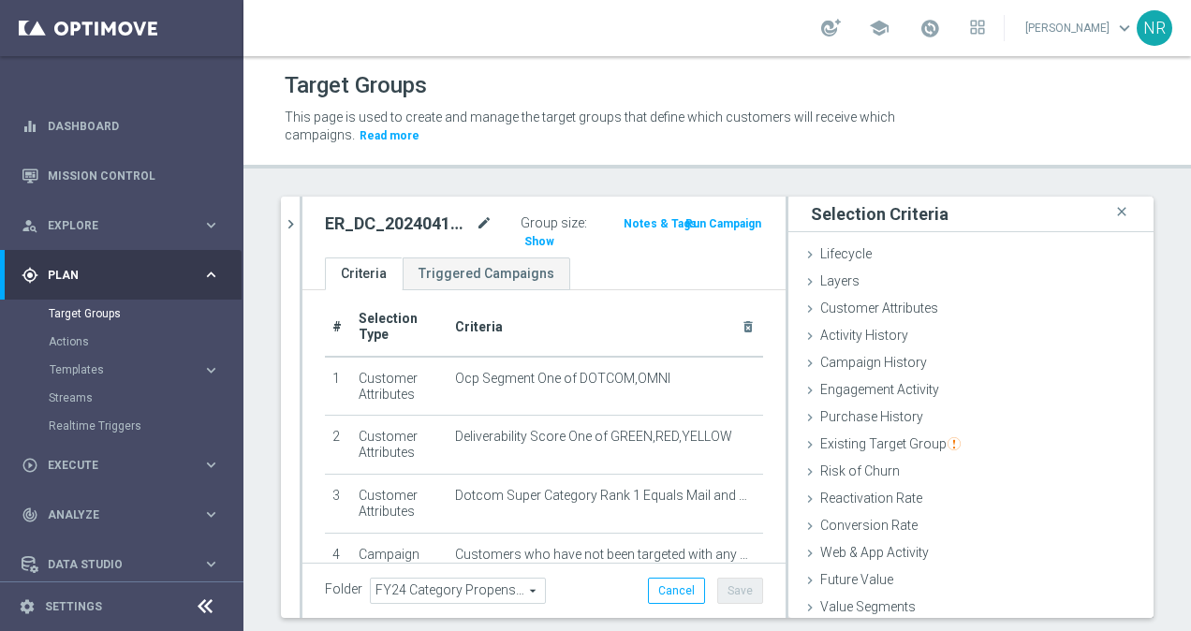
click at [475, 223] on icon "mode_edit" at bounding box center [483, 223] width 17 height 22
click at [375, 245] on div "ER_DC_20240418_MailShip_CatPropensity Group size : Show Notes & Tags Run Campai…" at bounding box center [543, 227] width 483 height 61
click at [481, 219] on icon "mode_edit" at bounding box center [483, 223] width 17 height 22
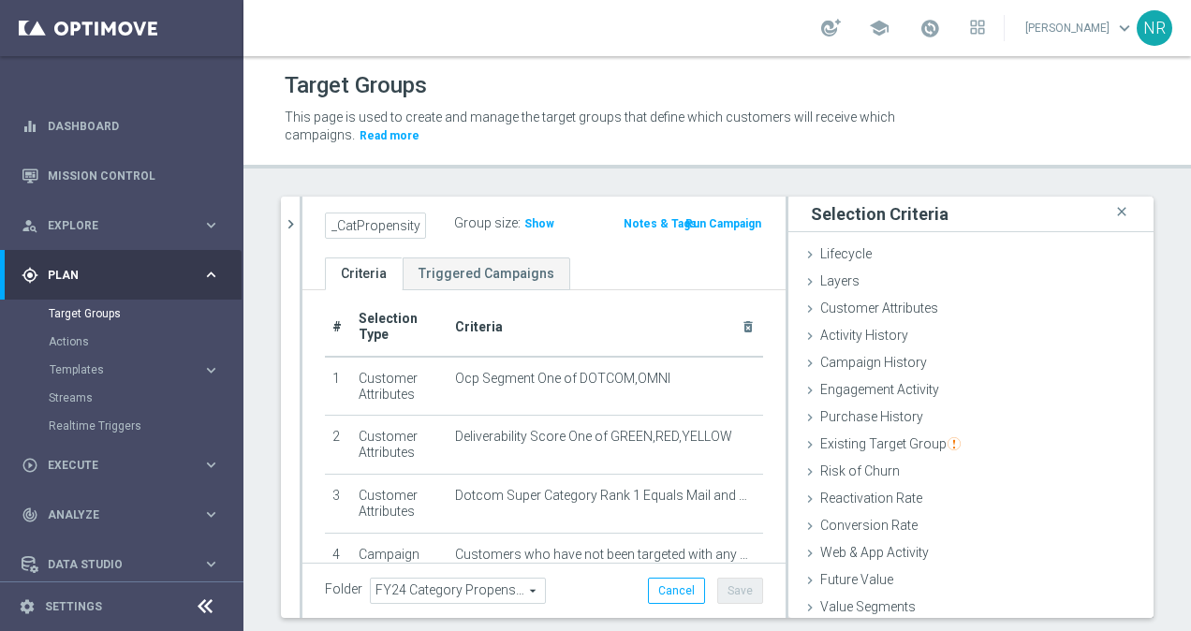
click at [379, 229] on input "ER_DC_20240418_MailShip_CatPropensity" at bounding box center [375, 225] width 101 height 26
drag, startPoint x: 377, startPoint y: 228, endPoint x: 407, endPoint y: 227, distance: 30.0
click at [407, 227] on input "ER_DC_20240418_MailShip_CatPropensity" at bounding box center [375, 225] width 101 height 26
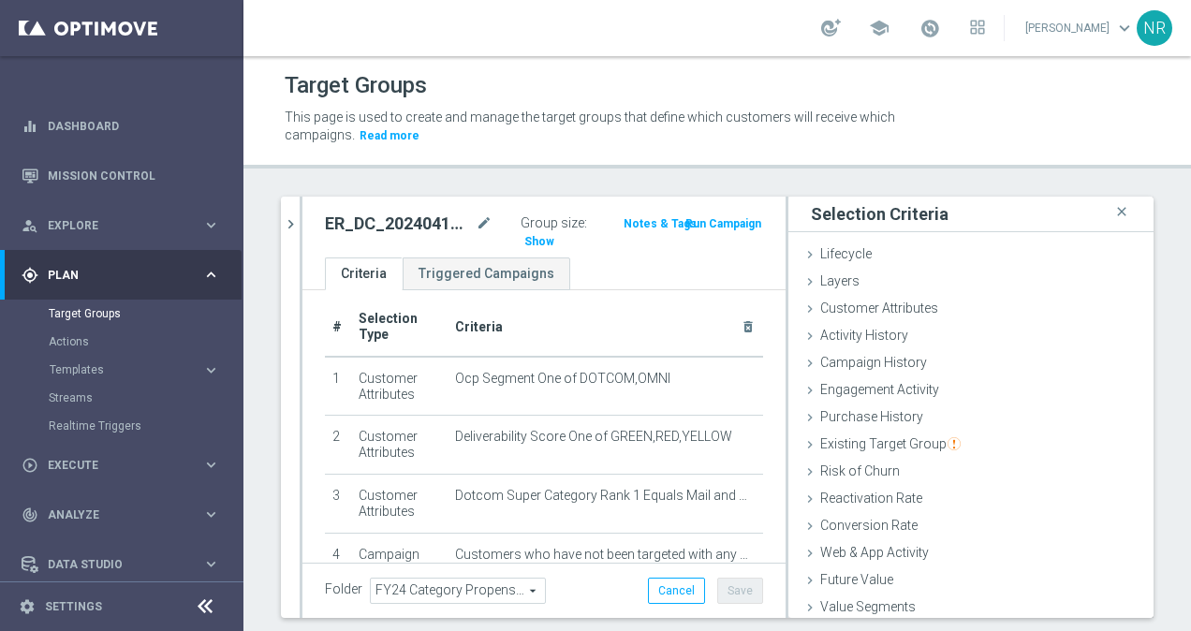
click at [646, 15] on div "school [PERSON_NAME] keyboard_arrow_down NR" at bounding box center [716, 28] width 947 height 56
click at [480, 222] on icon "mode_edit" at bounding box center [483, 223] width 17 height 22
click at [393, 227] on input "ER_DC_20240418_MailShip_CatPropensity" at bounding box center [375, 225] width 101 height 26
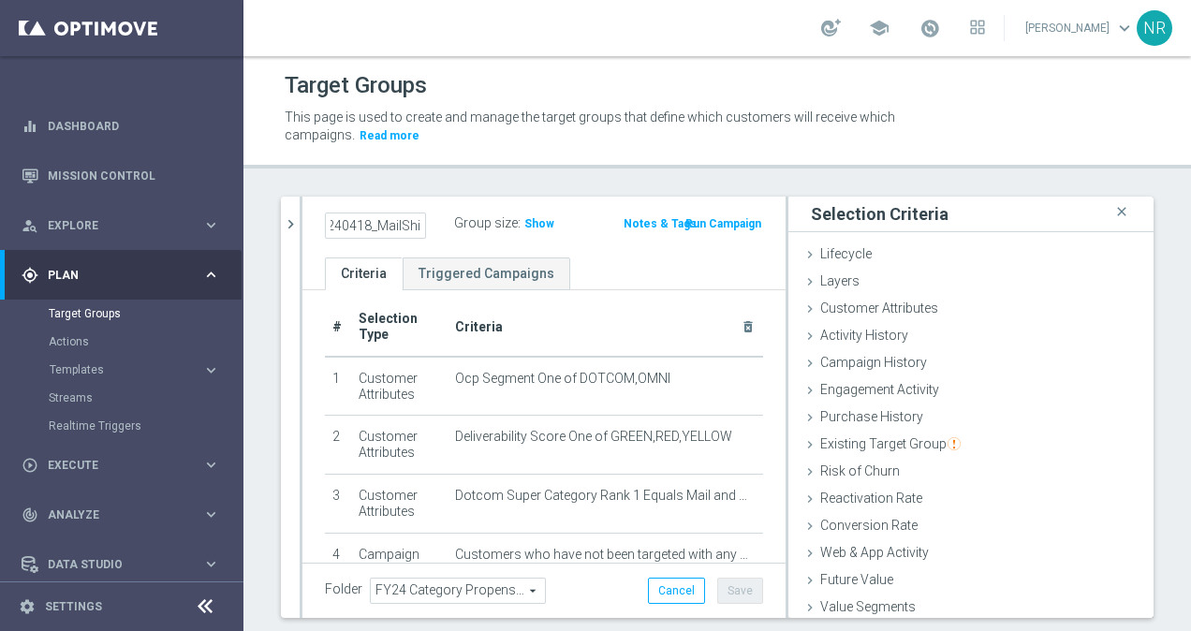
drag, startPoint x: 384, startPoint y: 223, endPoint x: 362, endPoint y: 225, distance: 21.6
click at [362, 225] on input "ER_DC_20240418_MailShip_CatPropensity" at bounding box center [375, 225] width 101 height 26
click at [475, 222] on icon "mode_edit" at bounding box center [483, 223] width 17 height 22
click at [373, 221] on input "ER_DC_20240418_MailShip_CatPropensity" at bounding box center [375, 225] width 101 height 26
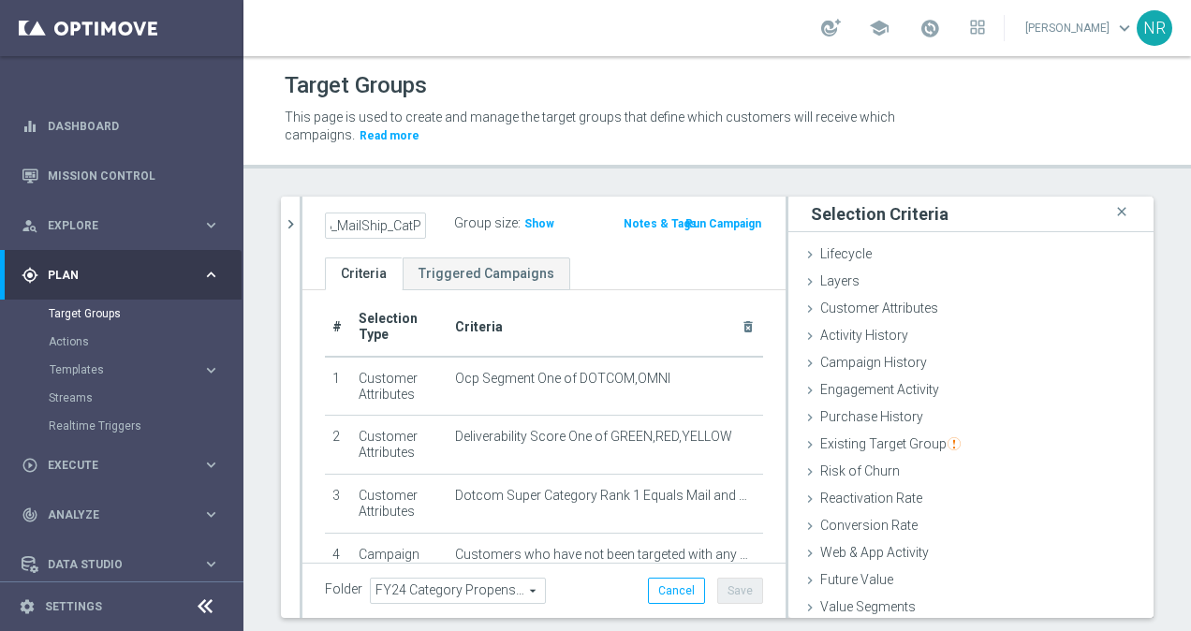
scroll to position [0, 87]
click at [362, 225] on input "ER_DC_20240418_MailShip_CatPropensity" at bounding box center [375, 225] width 101 height 26
click at [537, 178] on div "Target Groups This page is used to create and manage the target groups that def…" at bounding box center [716, 343] width 947 height 575
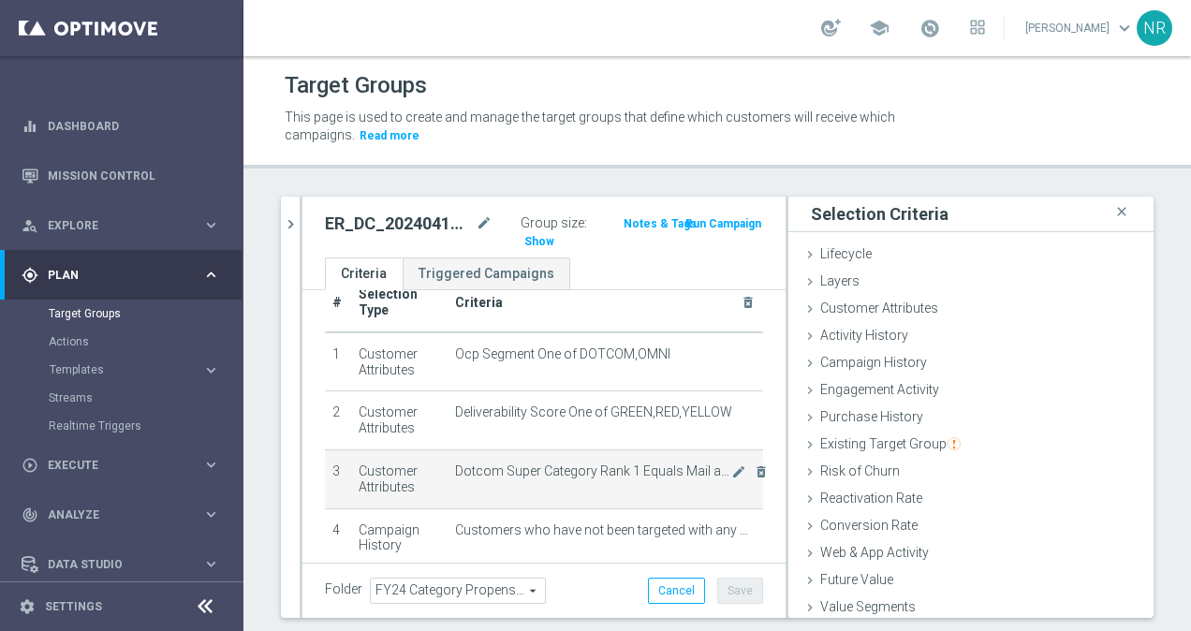
scroll to position [0, 0]
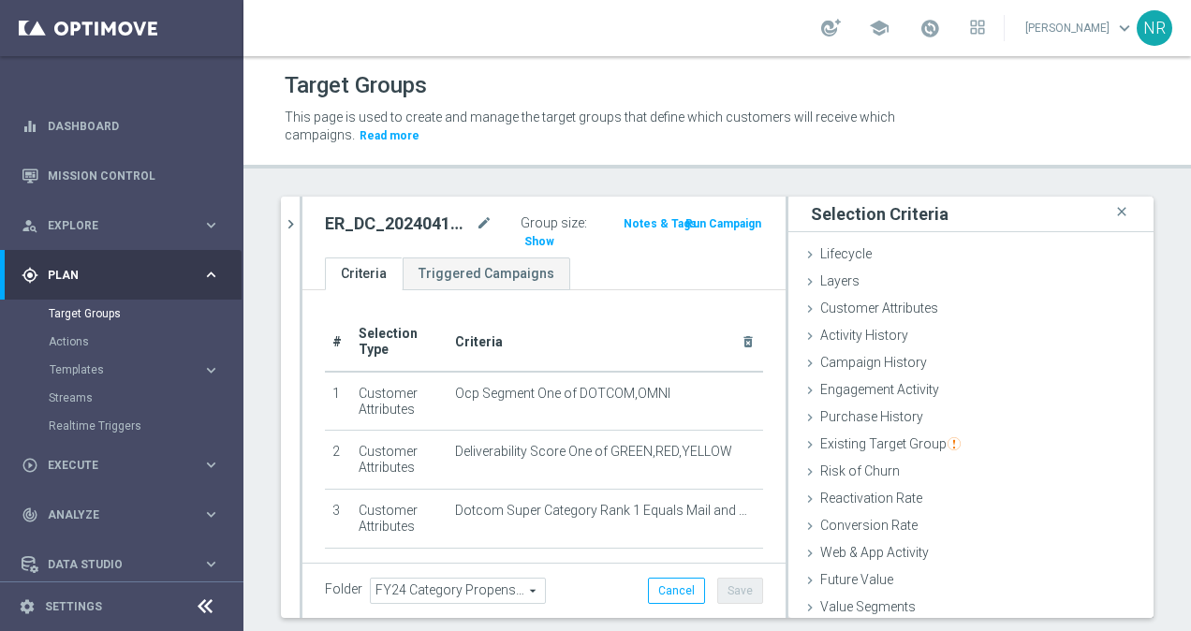
click at [797, 183] on div "Target Groups This page is used to create and manage the target groups that def…" at bounding box center [716, 343] width 947 height 575
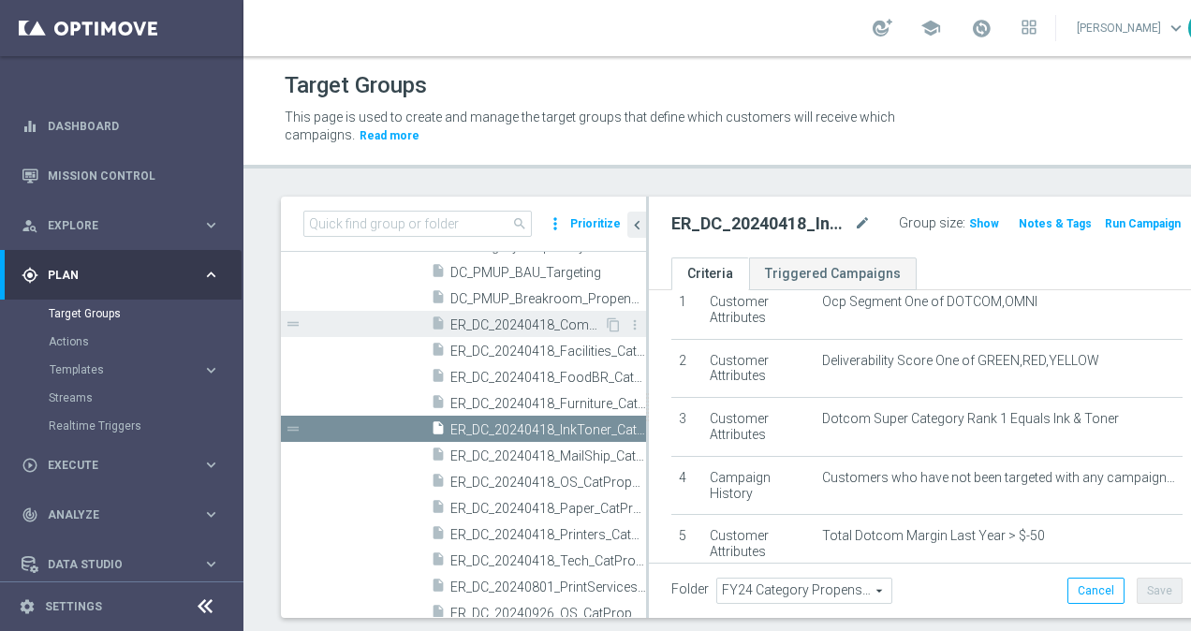
scroll to position [743, 0]
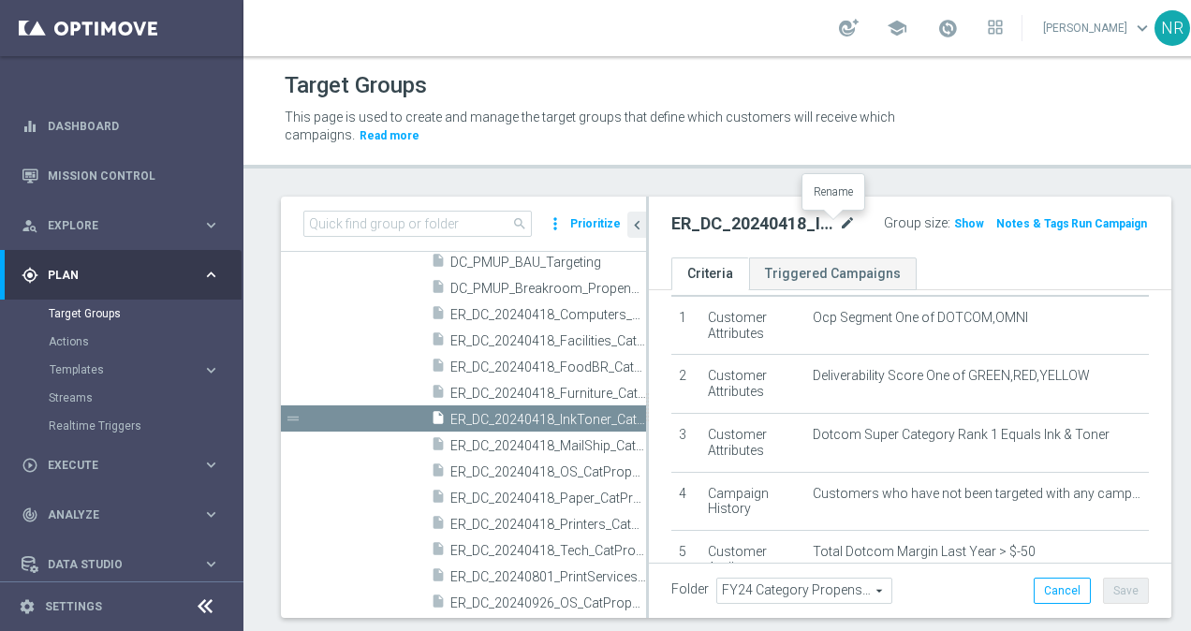
click at [839, 223] on icon "mode_edit" at bounding box center [847, 223] width 17 height 22
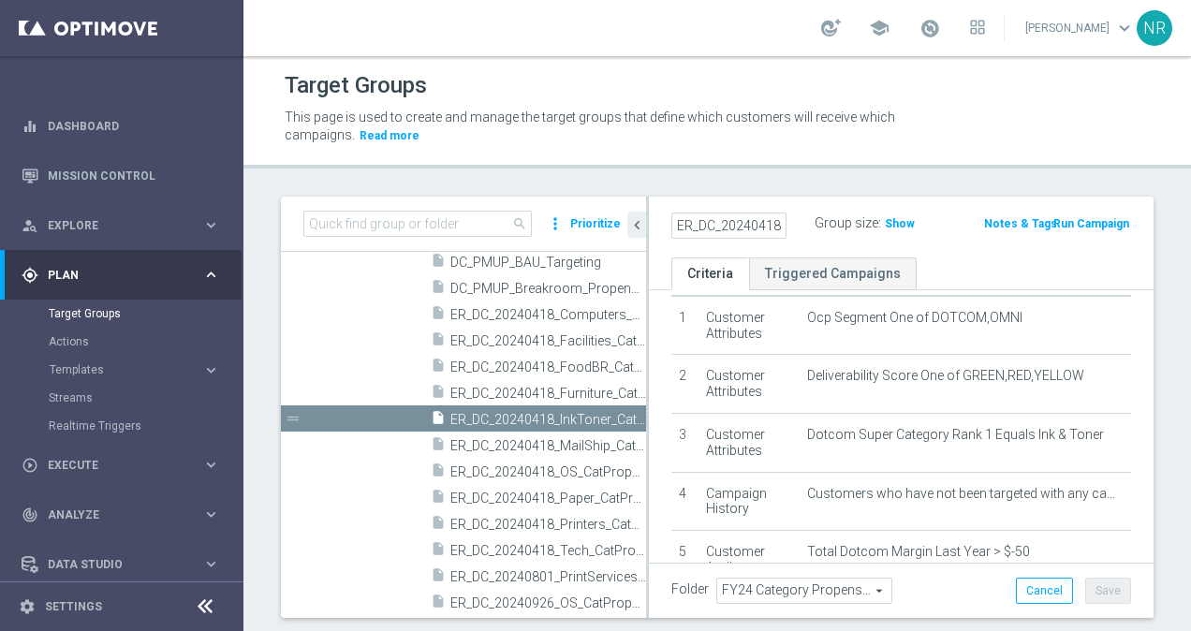
scroll to position [0, 149]
click at [698, 223] on input "ER_DC_20240418_InkToner_CatPropensity" at bounding box center [728, 225] width 115 height 26
drag, startPoint x: 689, startPoint y: 227, endPoint x: 708, endPoint y: 239, distance: 21.8
click at [708, 239] on div "ER_DC_20240418_InkToner_CatPropensity Group size : Show Notes & Tags Run Campai…" at bounding box center [901, 227] width 504 height 61
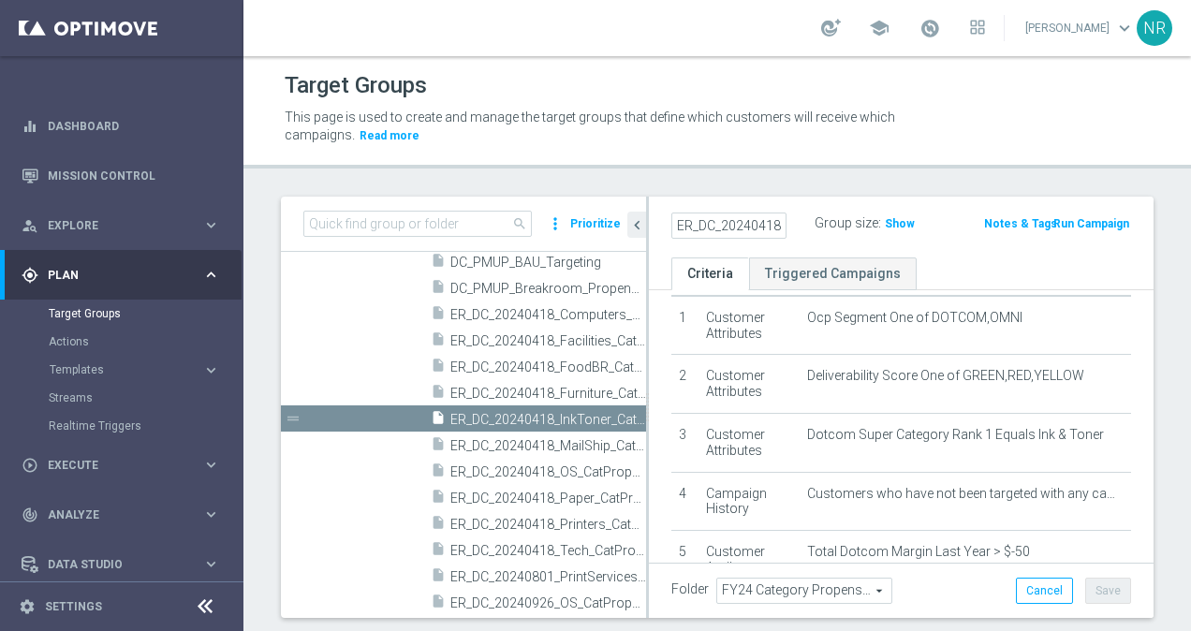
click at [846, 138] on p "This page is used to create and manage the target groups that define which cust…" at bounding box center [606, 127] width 642 height 37
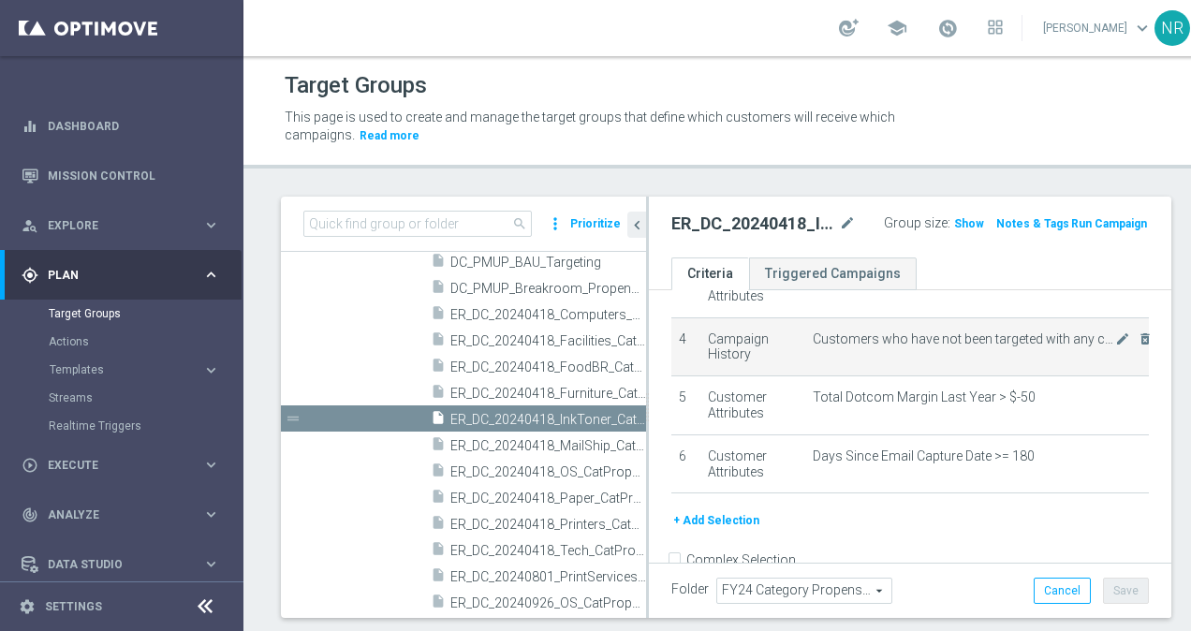
scroll to position [231, 0]
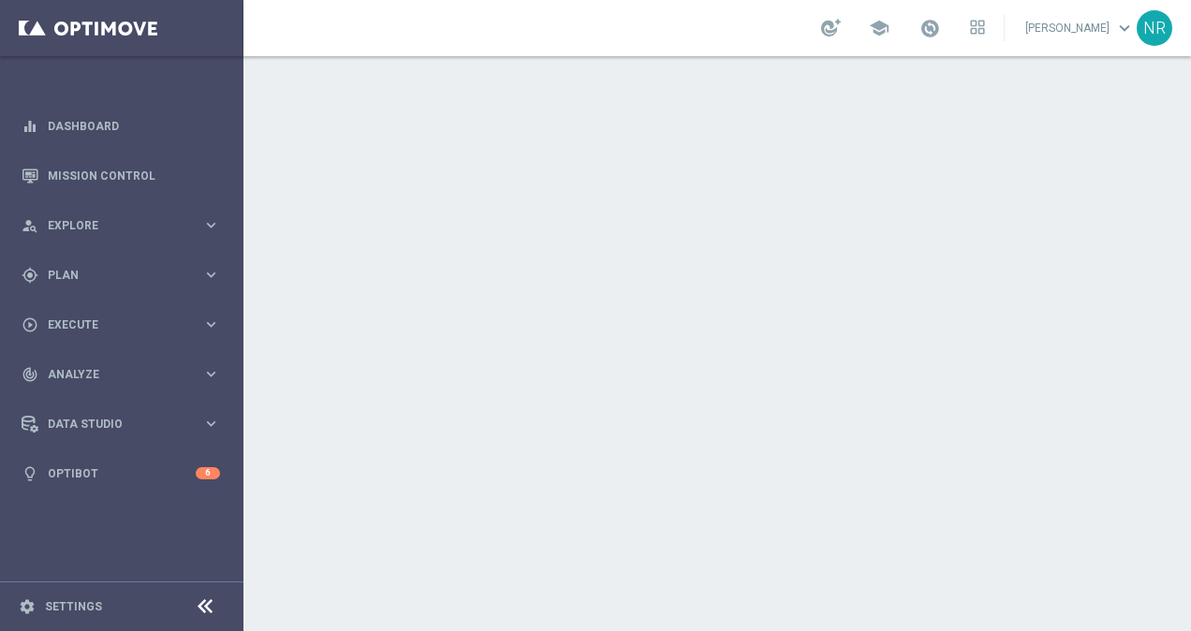
drag, startPoint x: 700, startPoint y: 167, endPoint x: 468, endPoint y: 43, distance: 263.0
click at [468, 43] on section "school [PERSON_NAME] keyboard_arrow_down NR" at bounding box center [716, 315] width 947 height 631
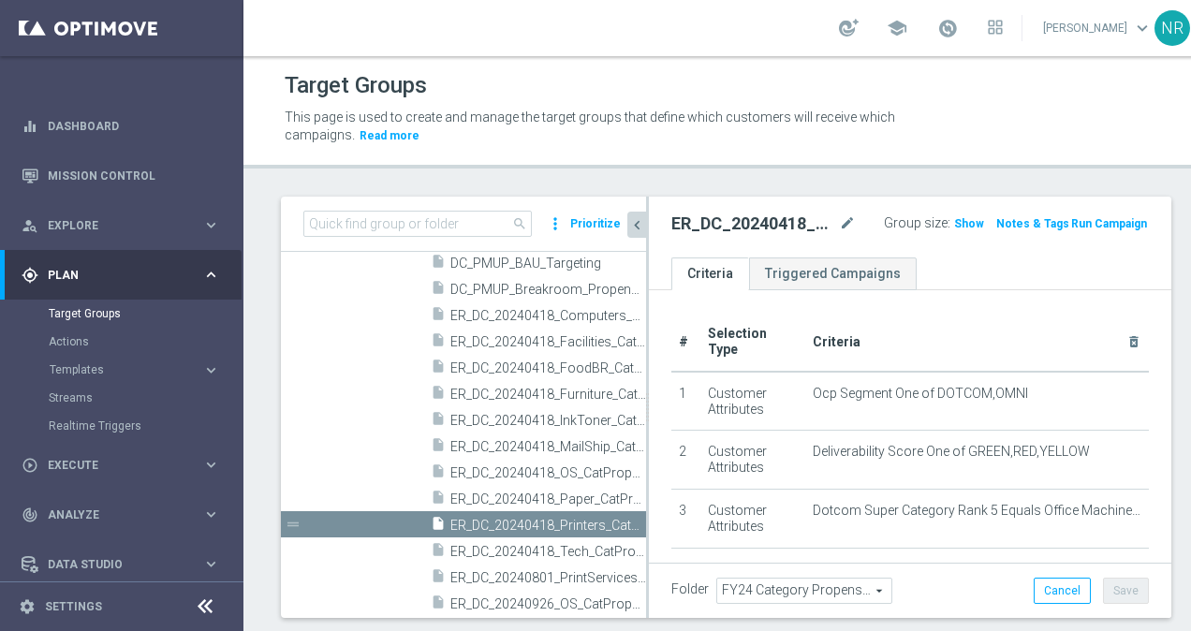
click at [631, 219] on icon "chevron_left" at bounding box center [637, 225] width 18 height 18
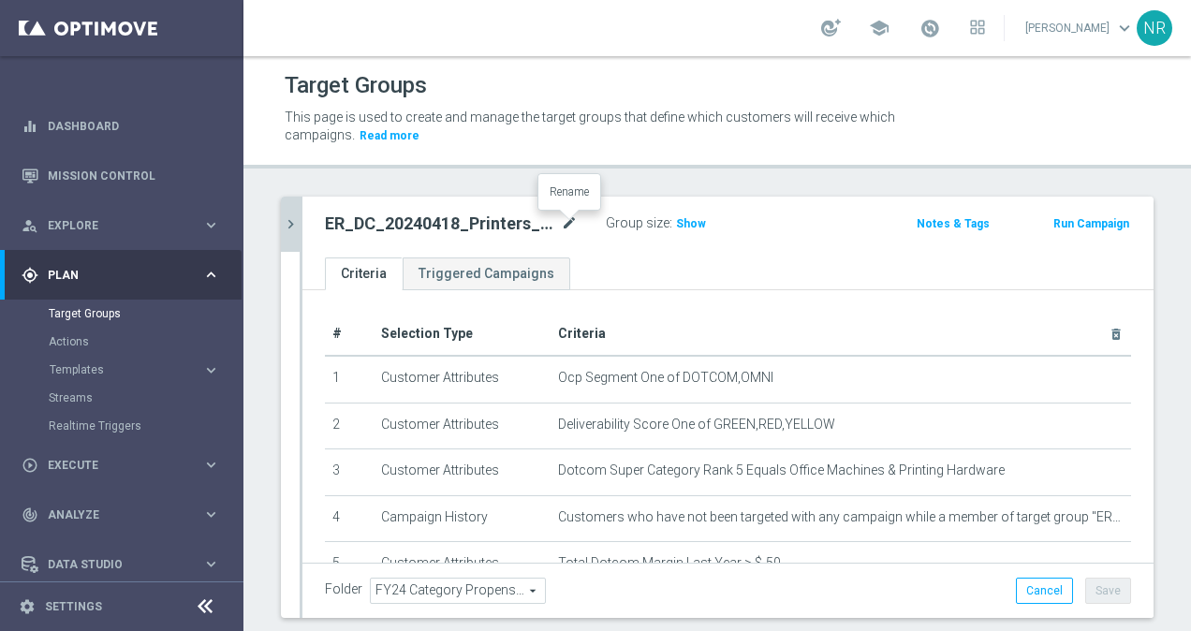
click at [570, 222] on icon "mode_edit" at bounding box center [569, 223] width 17 height 22
click at [740, 269] on ul "Criteria Triggered Campaigns" at bounding box center [727, 273] width 851 height 33
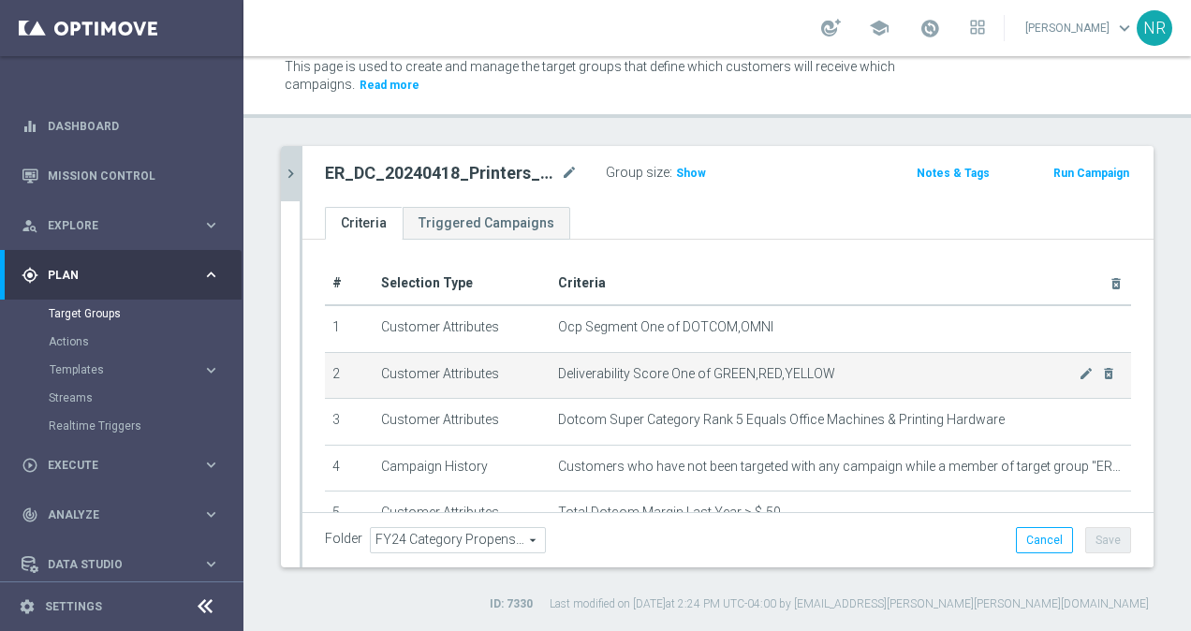
scroll to position [44, 0]
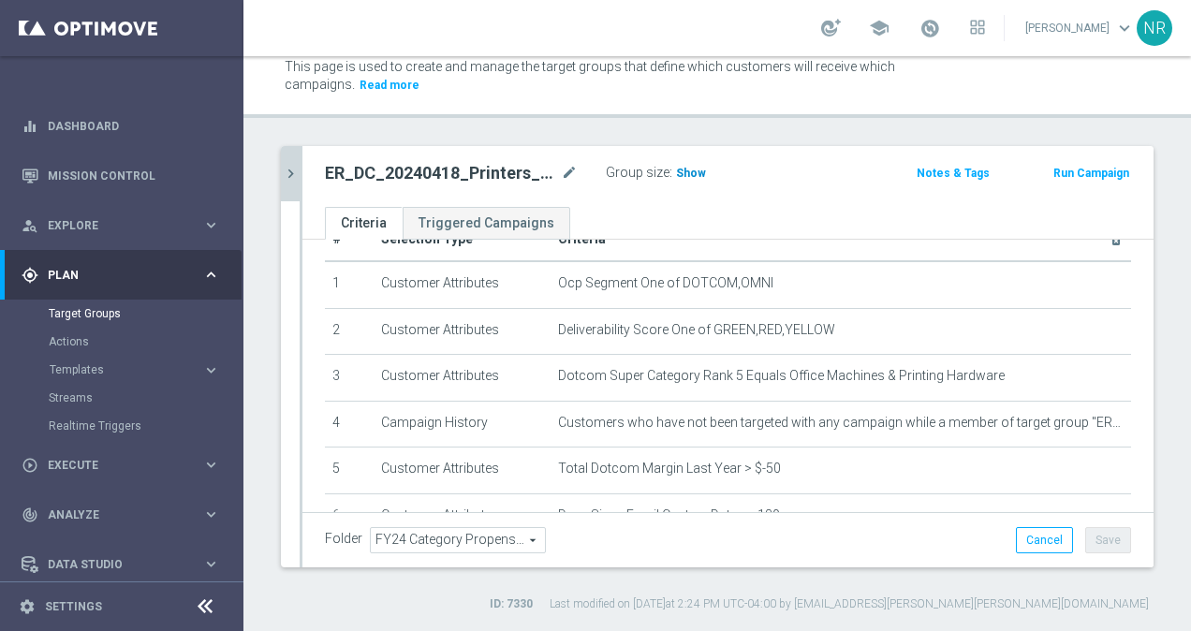
click at [693, 167] on span "Show" at bounding box center [691, 173] width 30 height 13
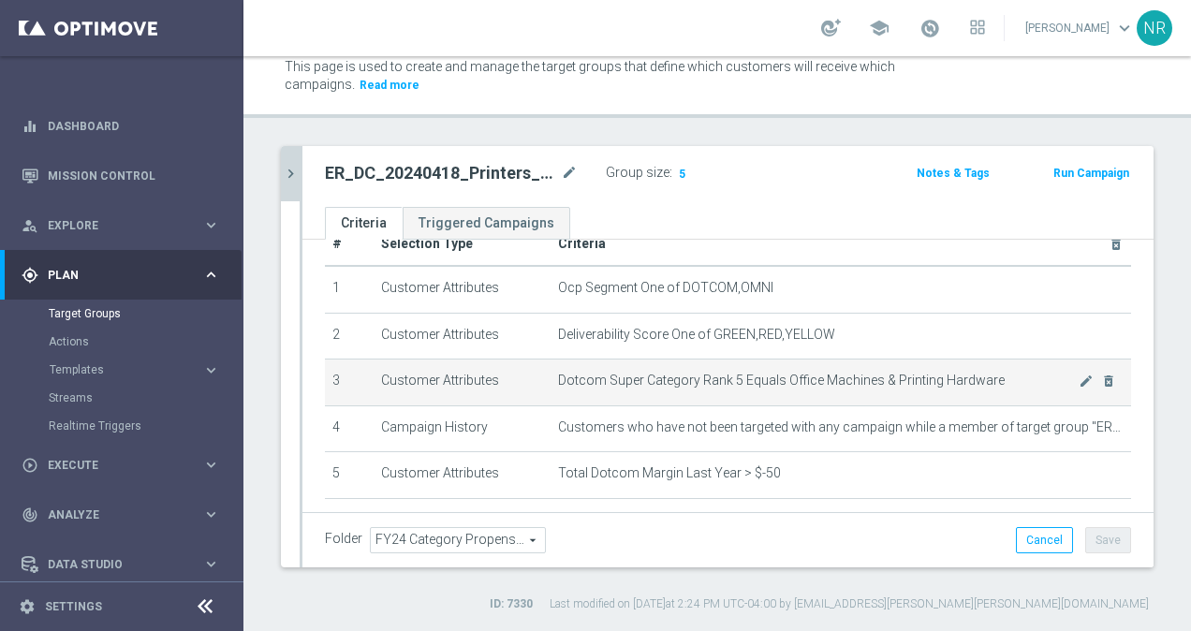
scroll to position [40, 0]
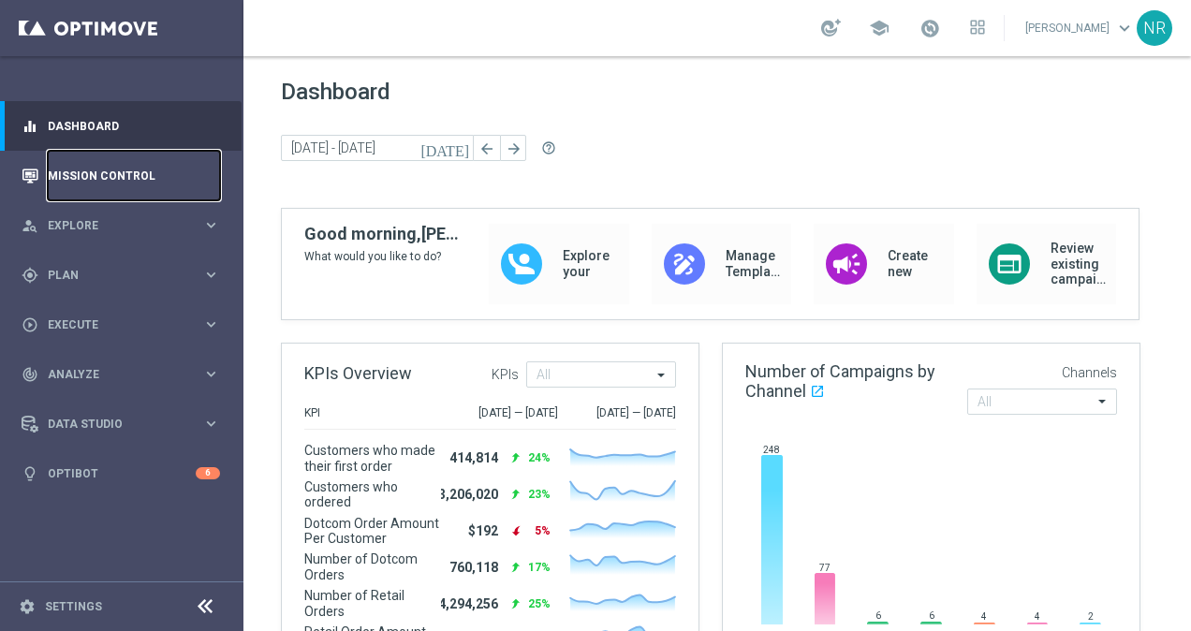
click at [94, 181] on link "Mission Control" at bounding box center [134, 176] width 172 height 50
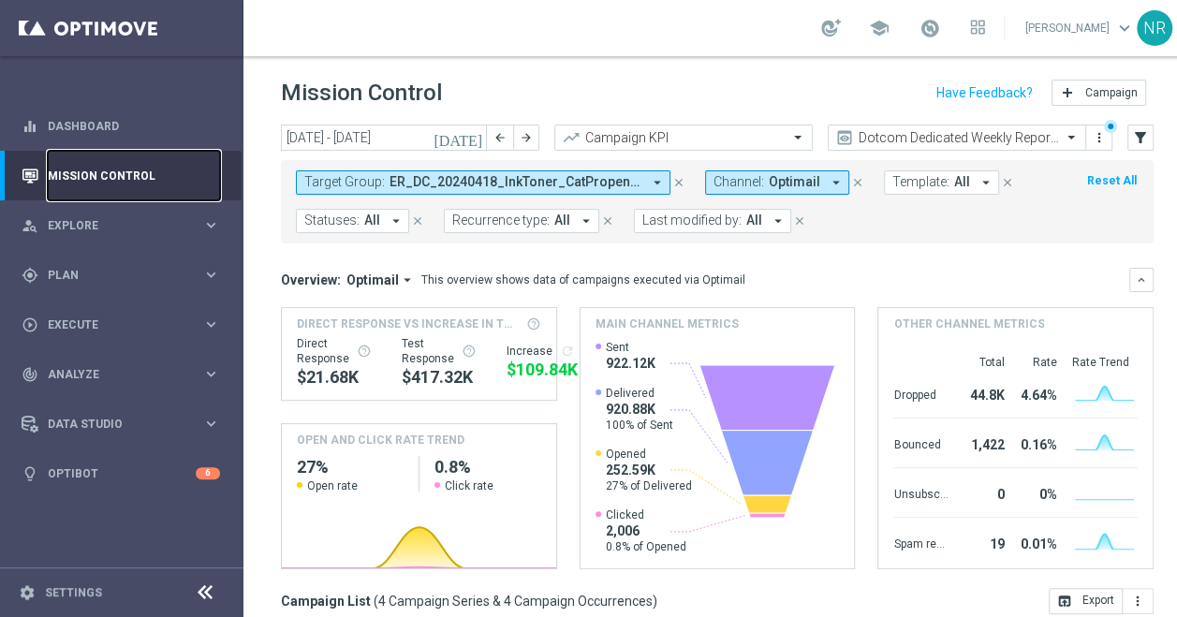
scroll to position [341, 0]
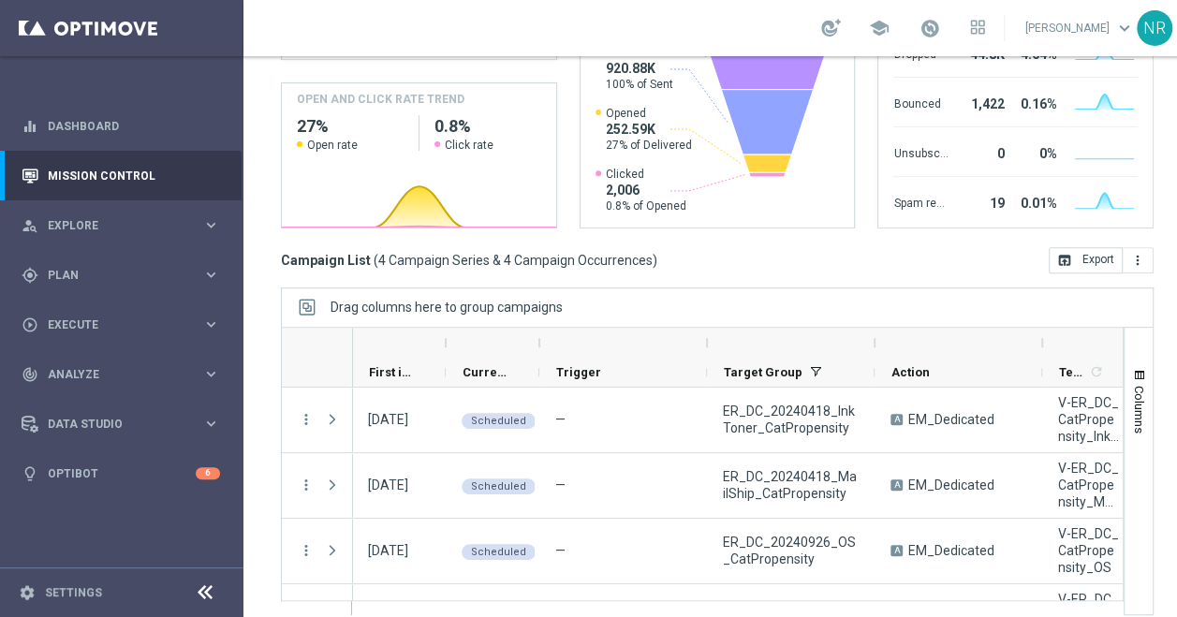
drag, startPoint x: 593, startPoint y: 290, endPoint x: 255, endPoint y: 228, distance: 344.4
click at [255, 228] on div "[DATE] [DATE] - [DATE] arrow_back arrow_forward Campaign KPI trending_up Dotcom…" at bounding box center [716, 21] width 947 height 475
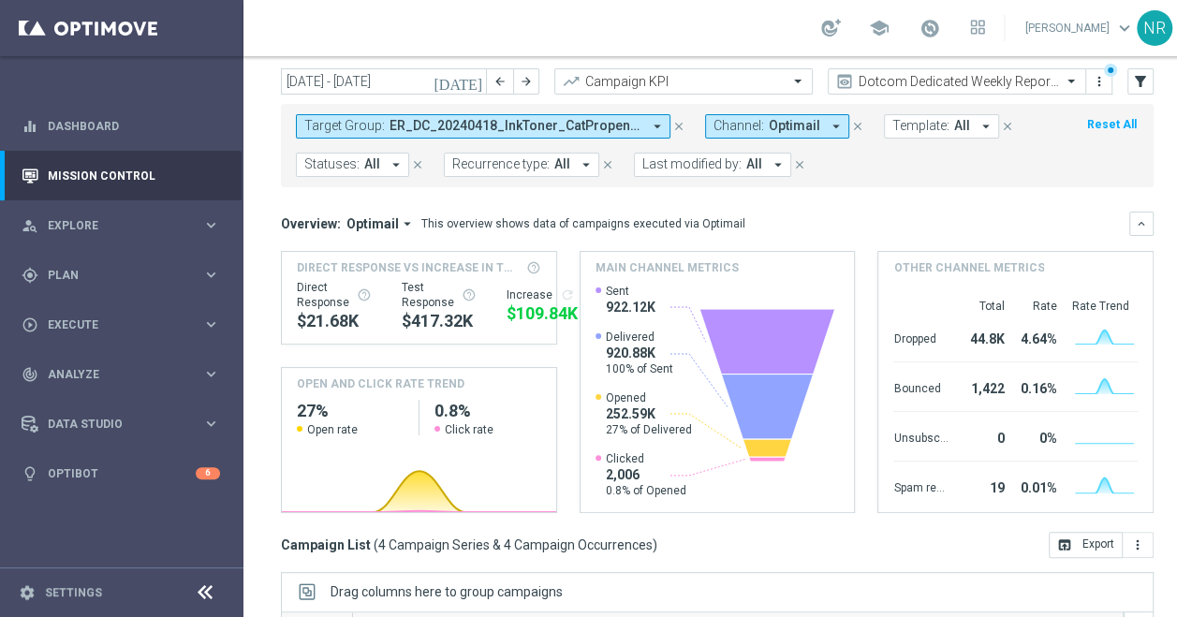
scroll to position [26, 0]
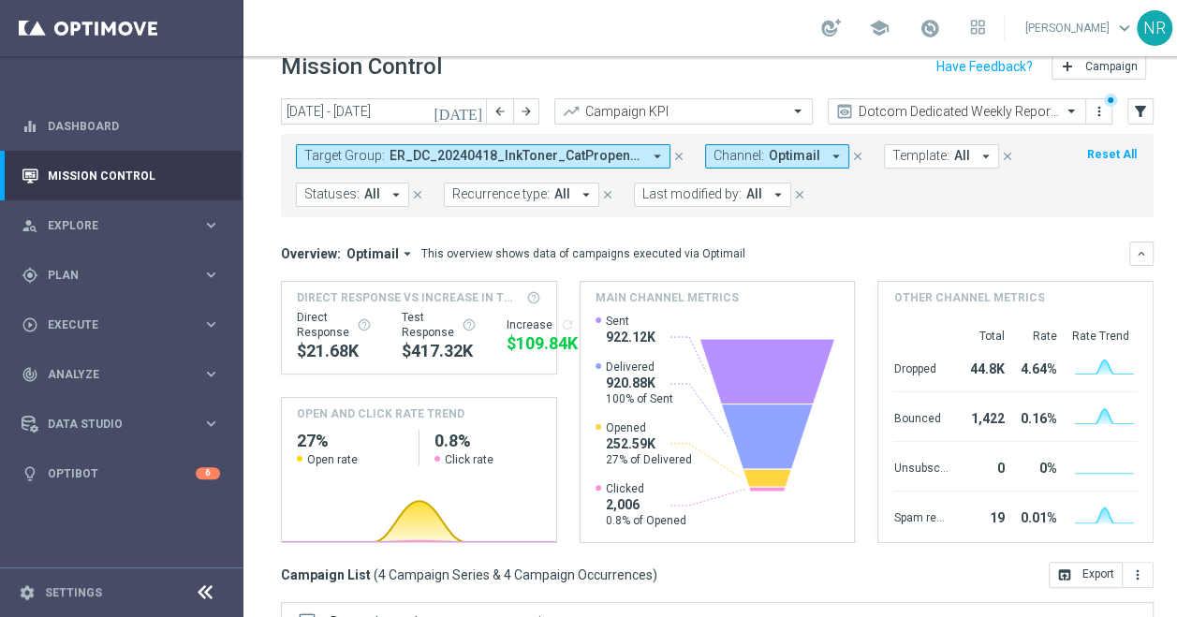
click at [457, 148] on span "ER_DC_20240418_InkToner_CatPropensity, ER_DC_20240418_MailShip_CatPropensity, E…" at bounding box center [515, 156] width 252 height 16
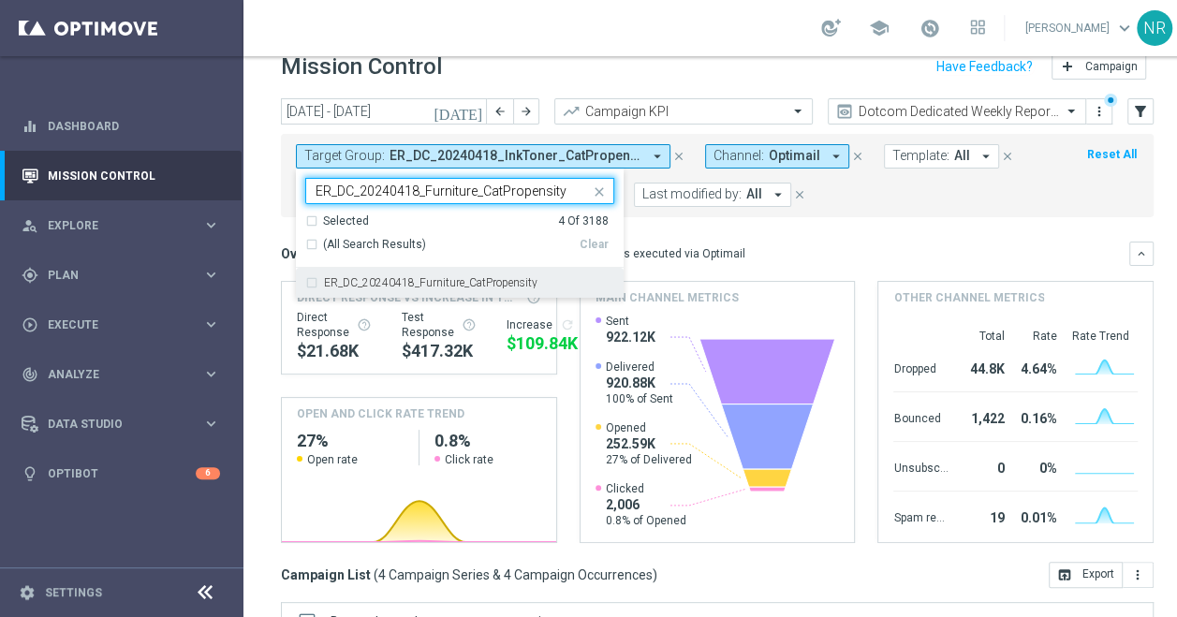
click at [427, 277] on label "ER_DC_20240418_Furniture_CatPropensity" at bounding box center [430, 282] width 213 height 11
type input "ER_DC_20240418_Furniture_CatPropensity"
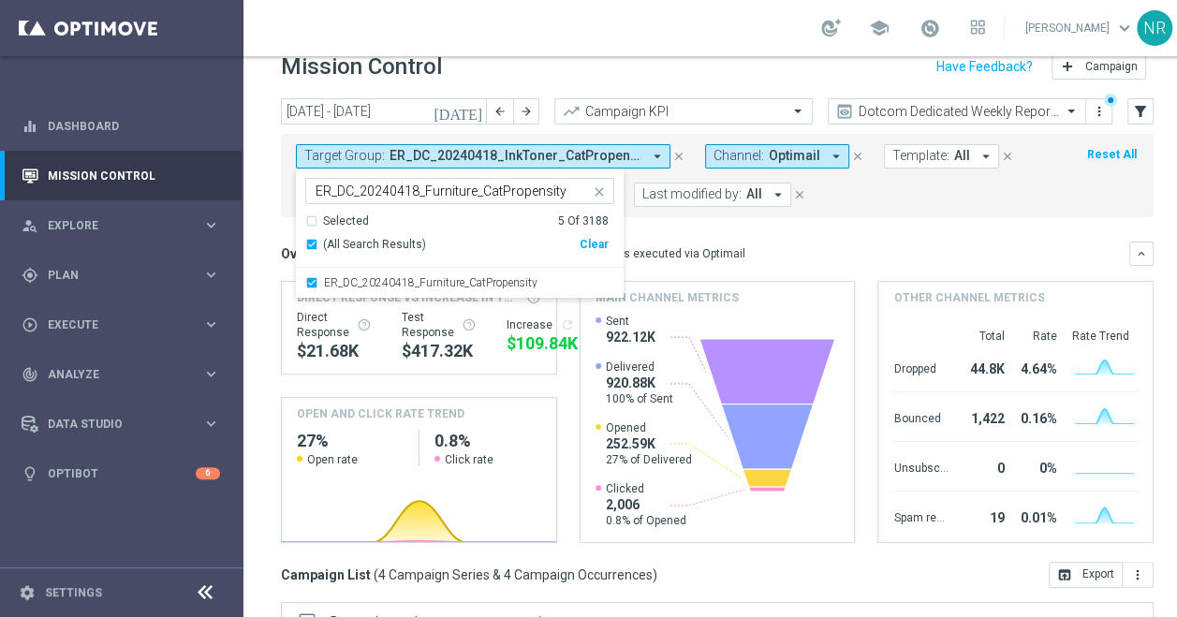
click at [885, 241] on div "Overview: Optimail arrow_drop_down This overview shows data of campaigns execut…" at bounding box center [717, 253] width 872 height 24
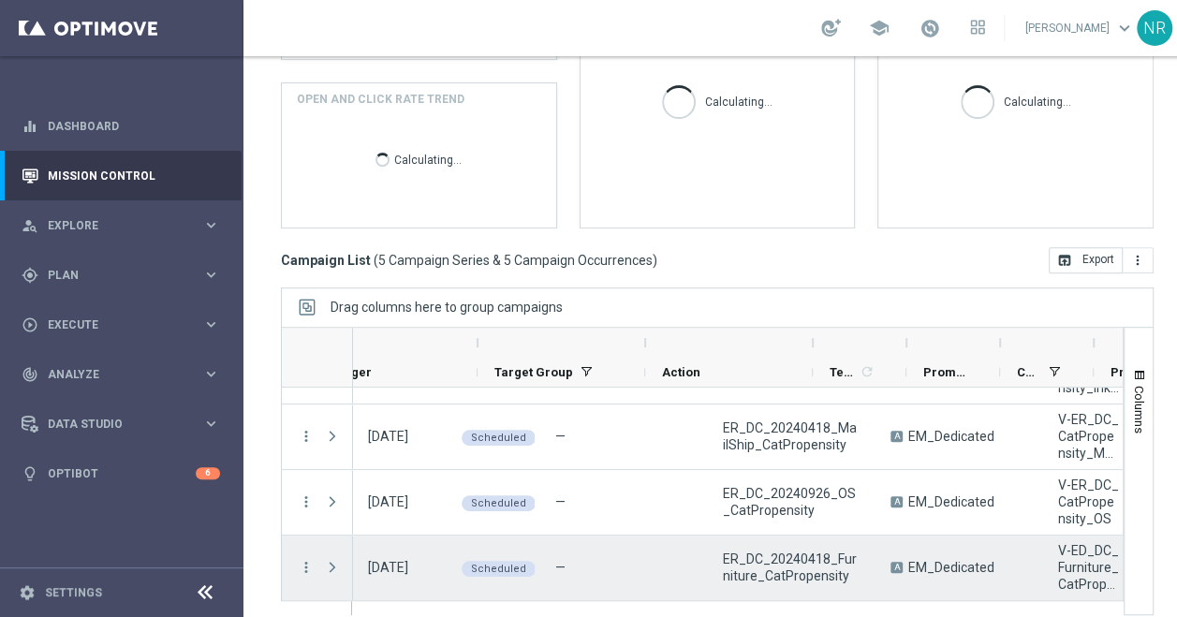
scroll to position [0, 230]
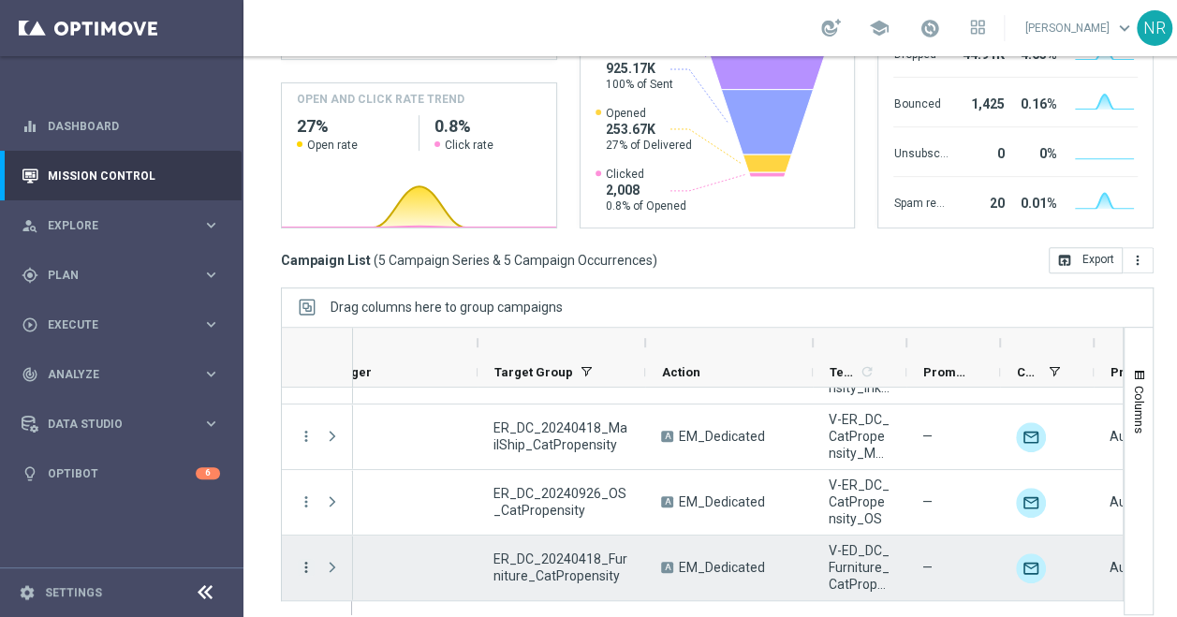
click at [310, 559] on icon "more_vert" at bounding box center [306, 567] width 17 height 17
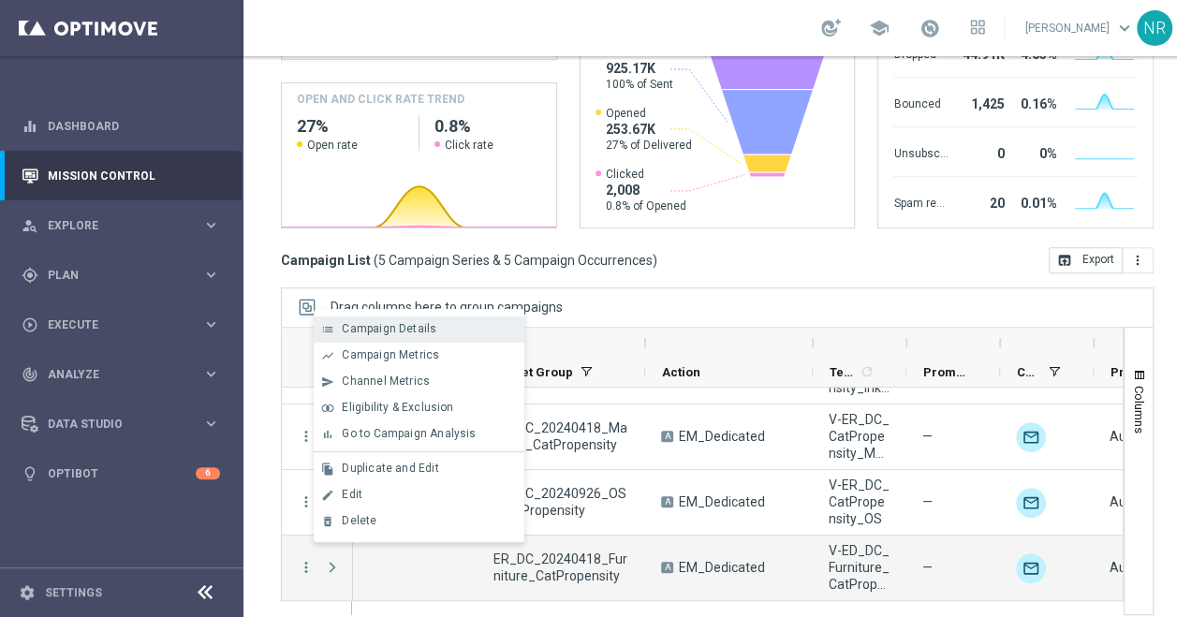
click at [406, 338] on div "list Campaign Details" at bounding box center [419, 329] width 211 height 26
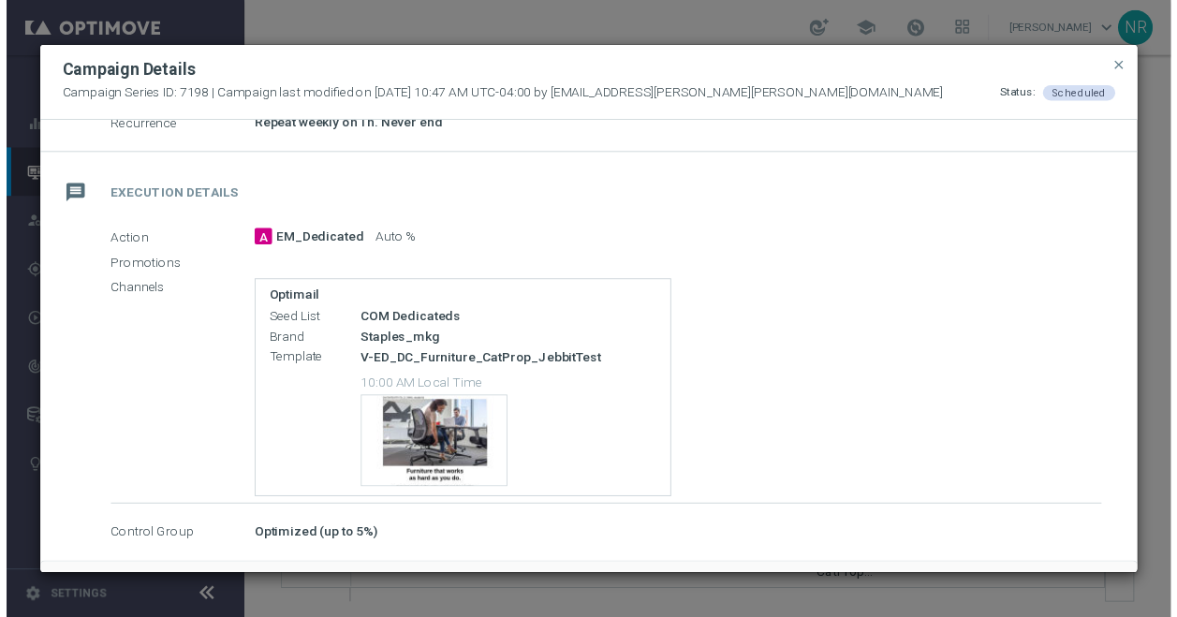
scroll to position [290, 0]
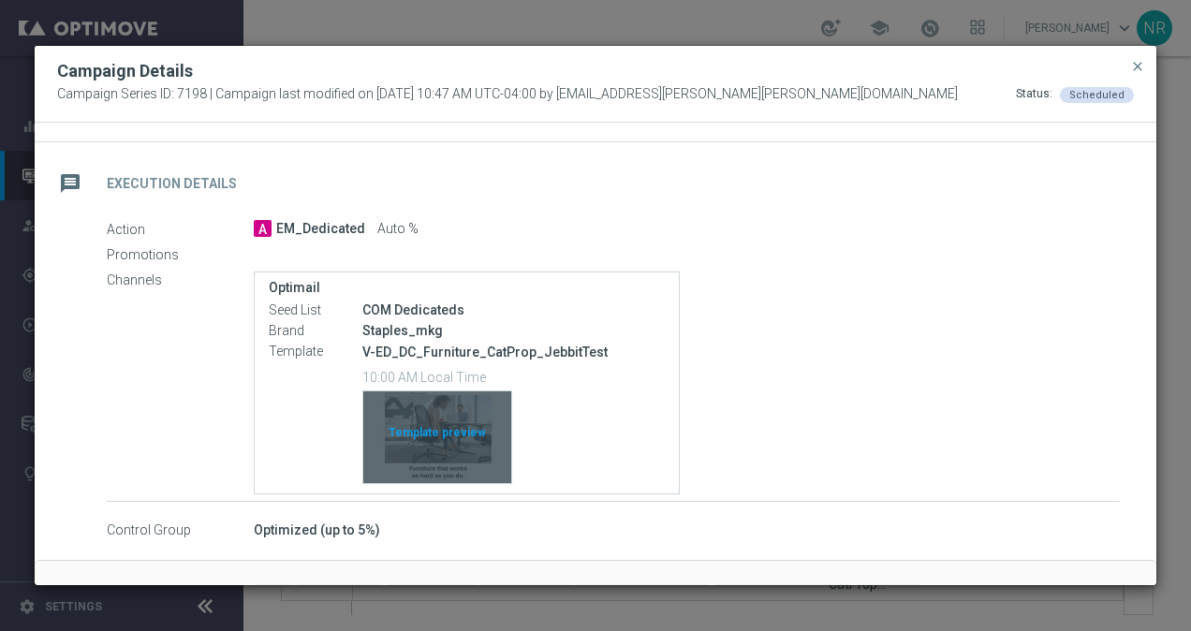
click at [485, 474] on div "Template preview" at bounding box center [437, 437] width 148 height 92
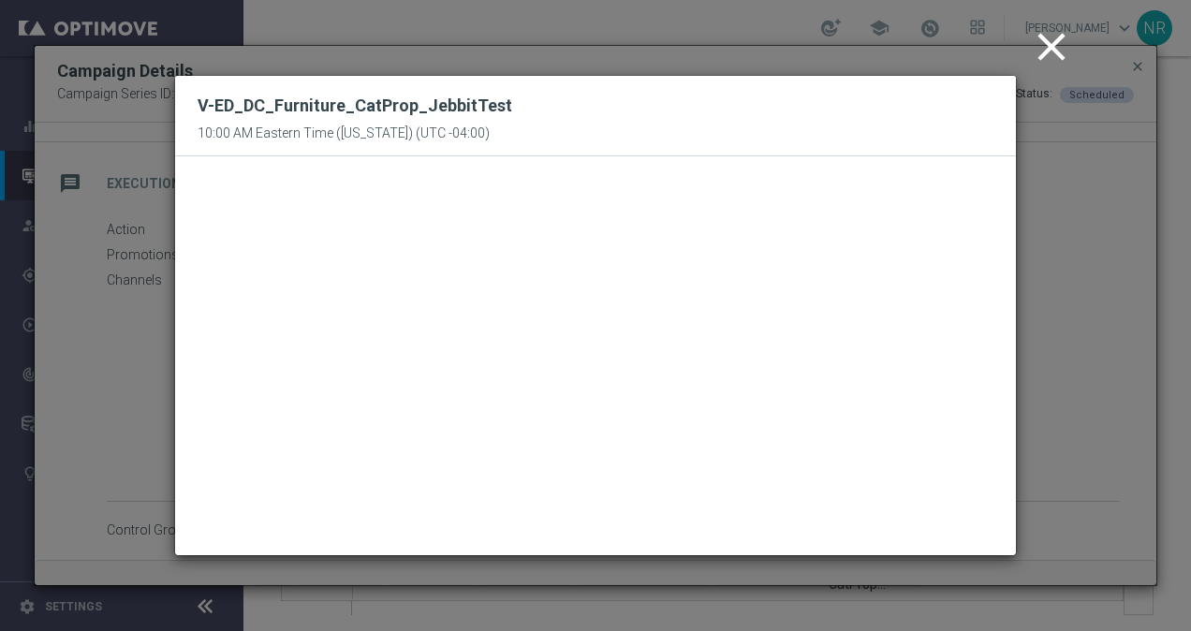
click at [1052, 41] on icon "close" at bounding box center [1051, 46] width 47 height 47
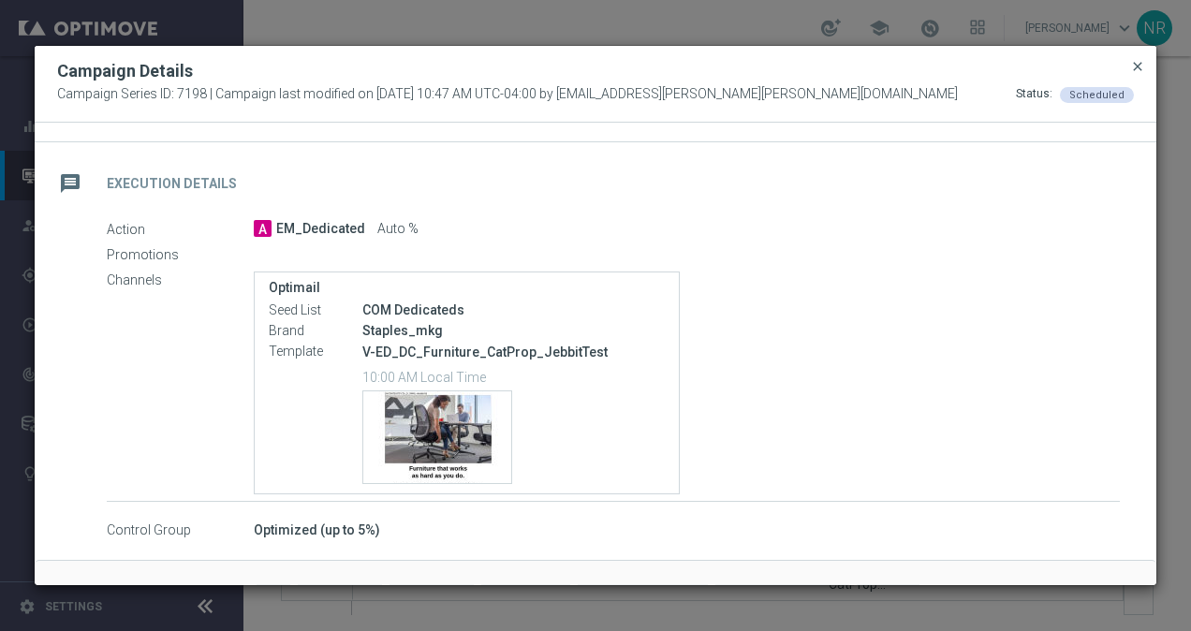
click at [1132, 66] on span "close" at bounding box center [1137, 66] width 15 height 15
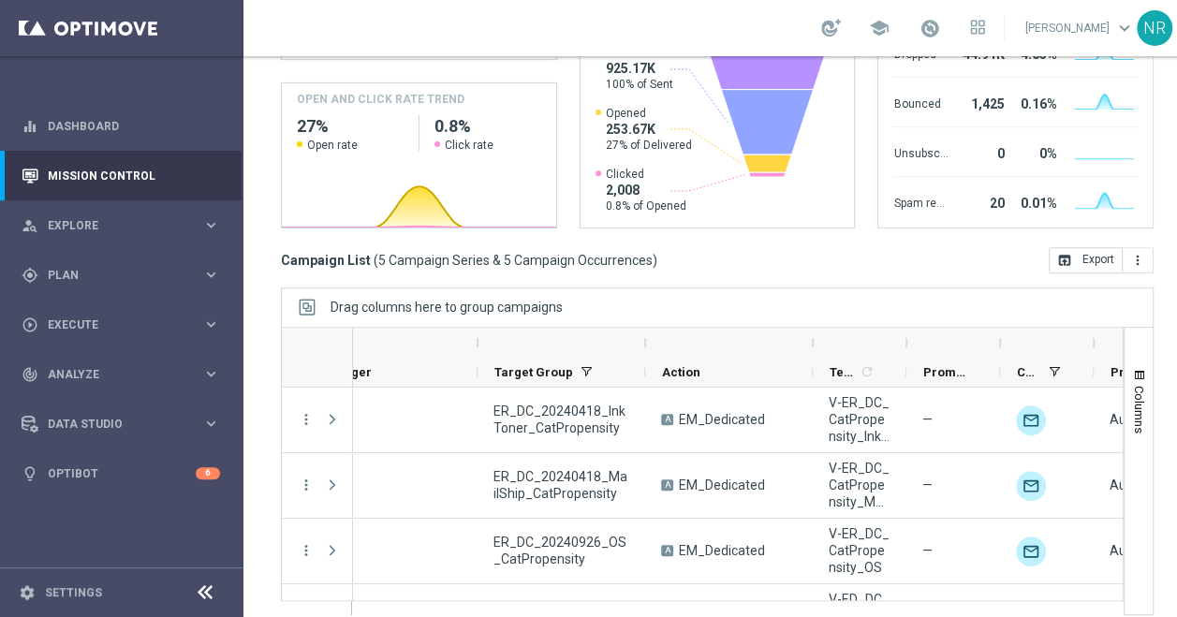
scroll to position [0, 0]
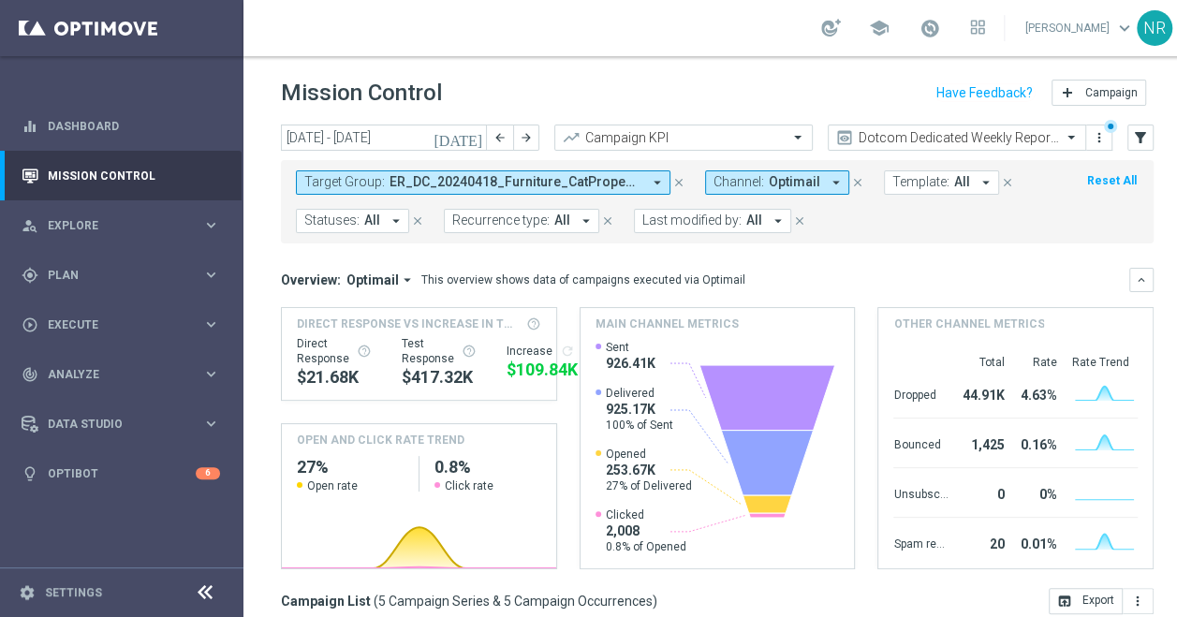
click at [499, 28] on div "school Nick Russo keyboard_arrow_down NR" at bounding box center [716, 28] width 947 height 56
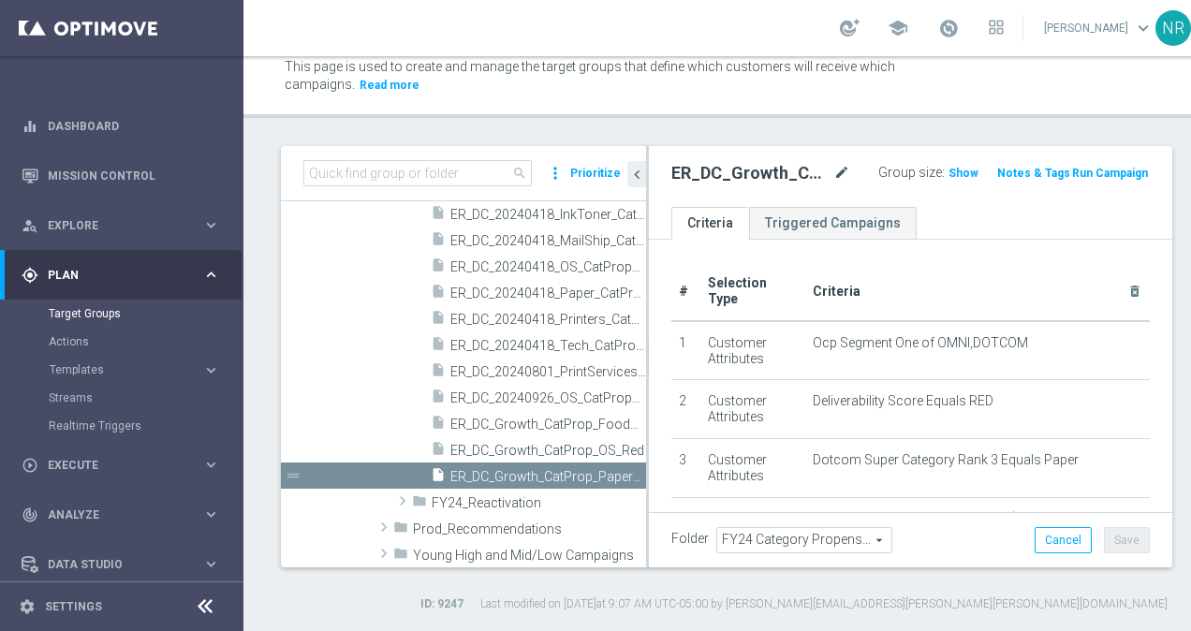
click at [833, 176] on icon "mode_edit" at bounding box center [841, 173] width 17 height 22
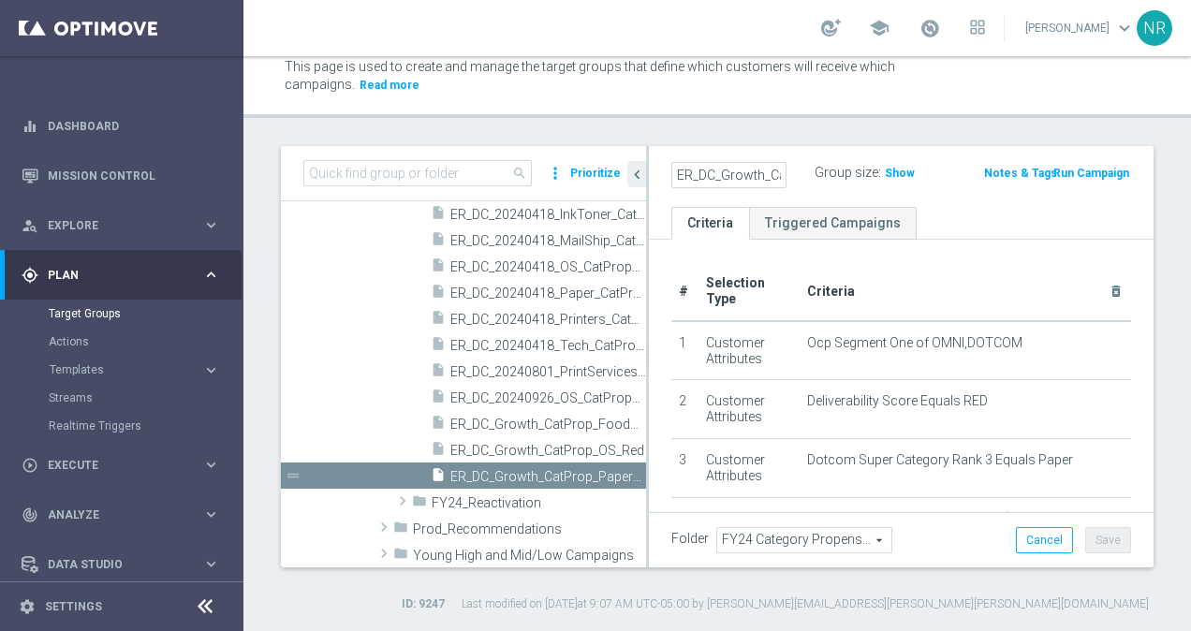
scroll to position [0, 110]
click at [968, 223] on ul "Criteria Triggered Campaigns" at bounding box center [901, 223] width 504 height 33
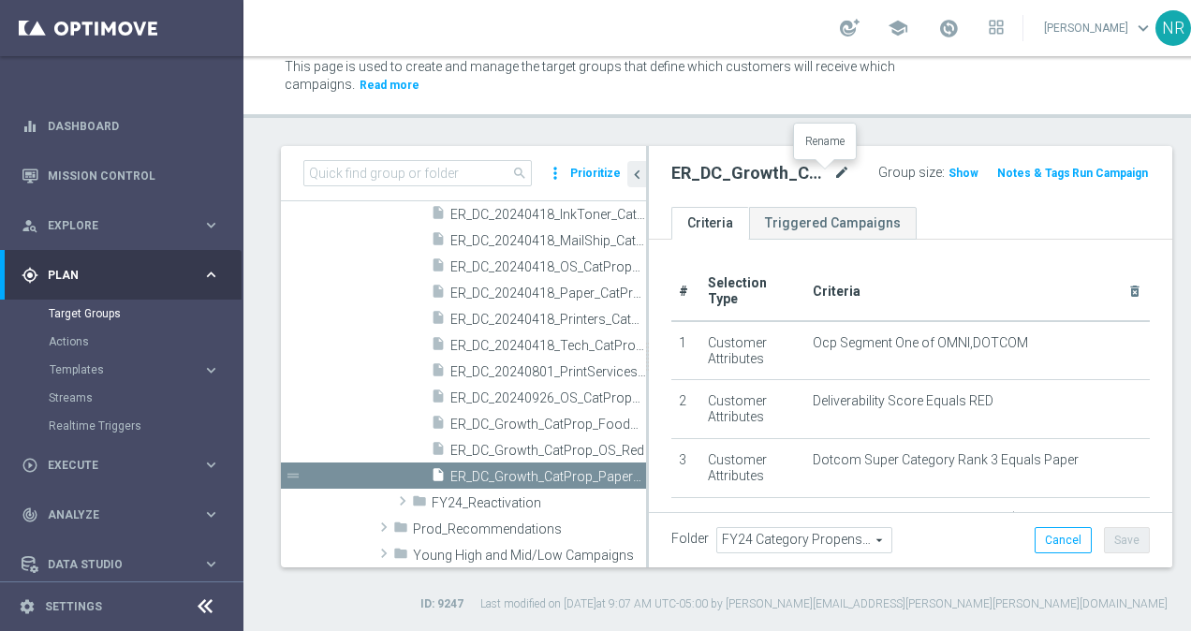
click at [833, 170] on icon "mode_edit" at bounding box center [841, 173] width 17 height 22
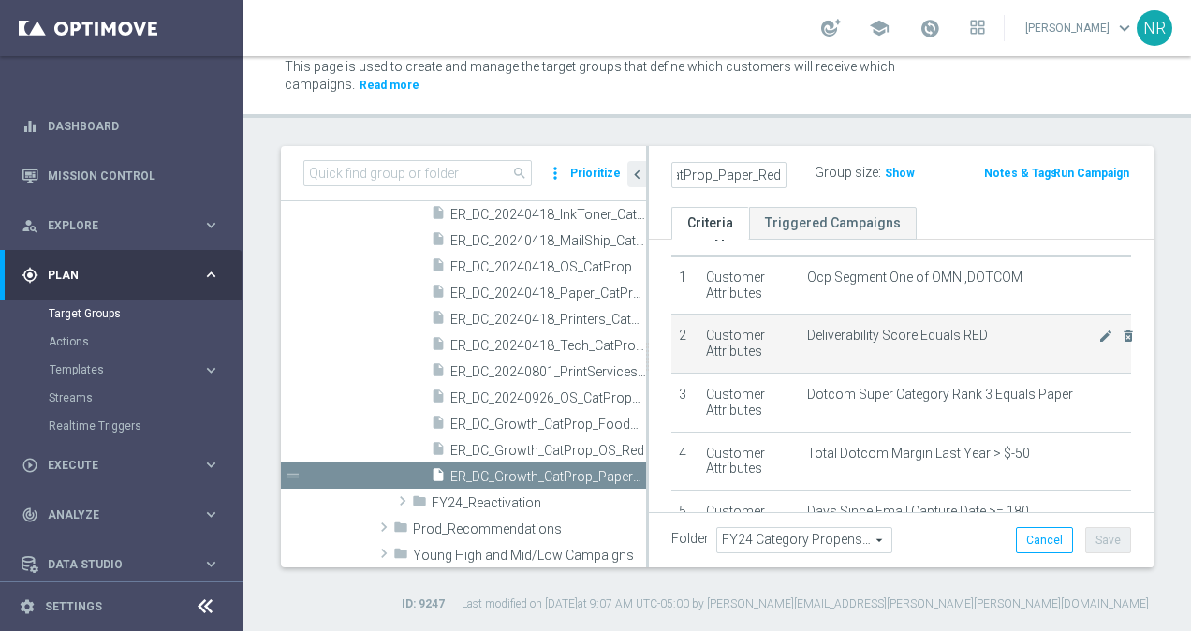
scroll to position [66, 0]
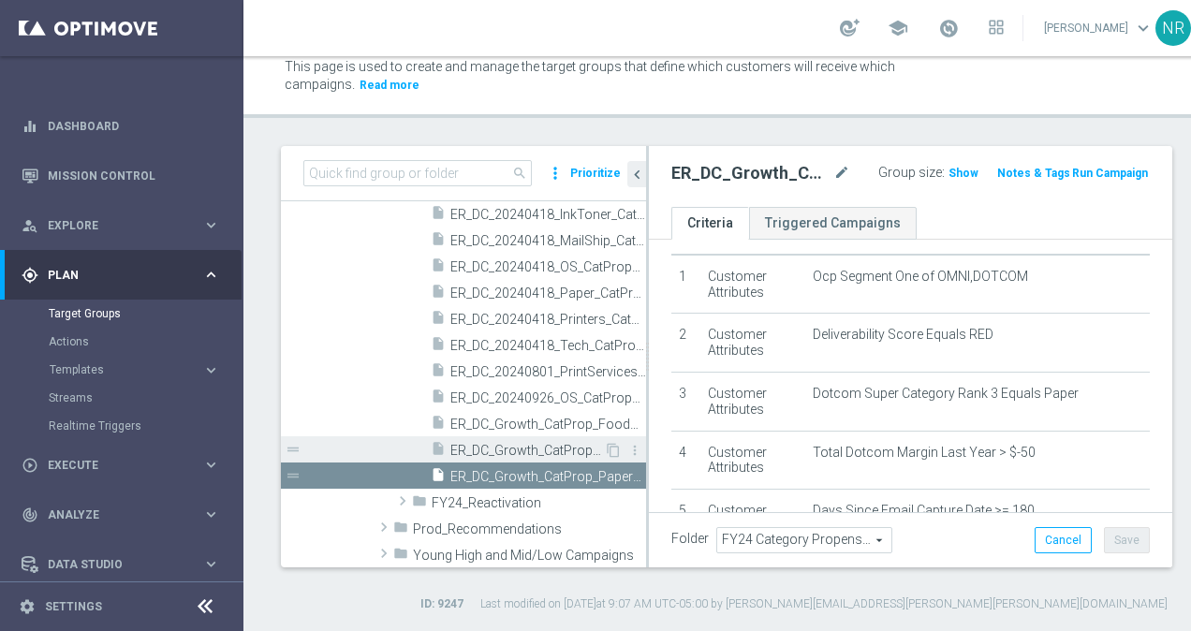
click at [518, 457] on div "insert_drive_file ER_DC_Growth_CatProp_OS_Red" at bounding box center [517, 449] width 173 height 26
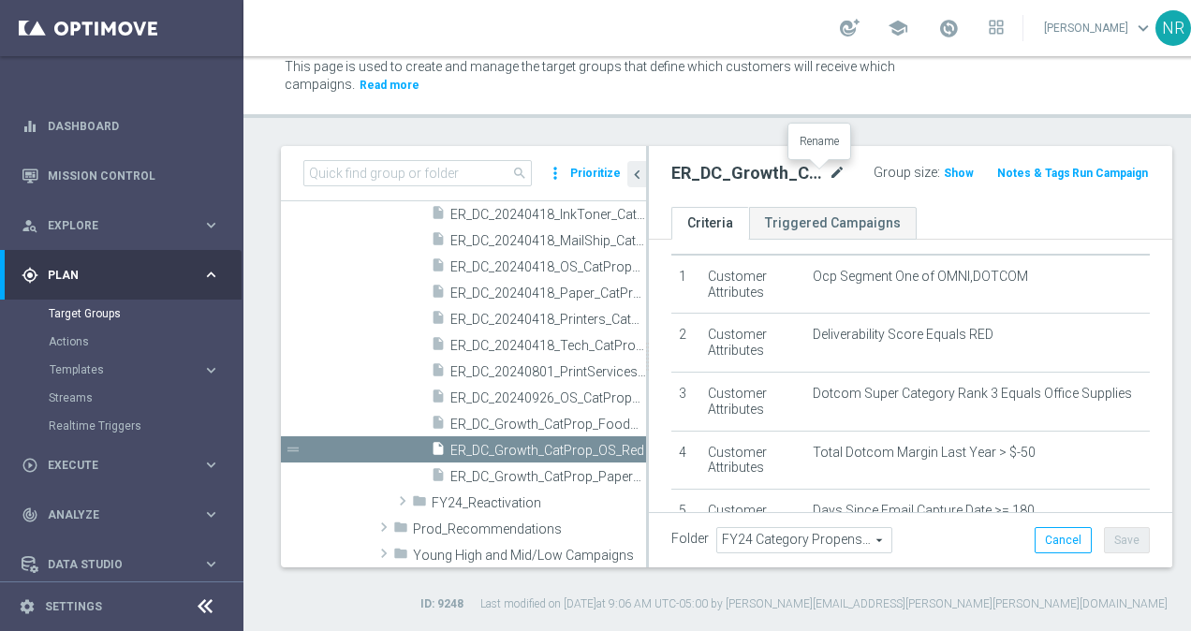
click at [828, 167] on icon "mode_edit" at bounding box center [836, 173] width 17 height 22
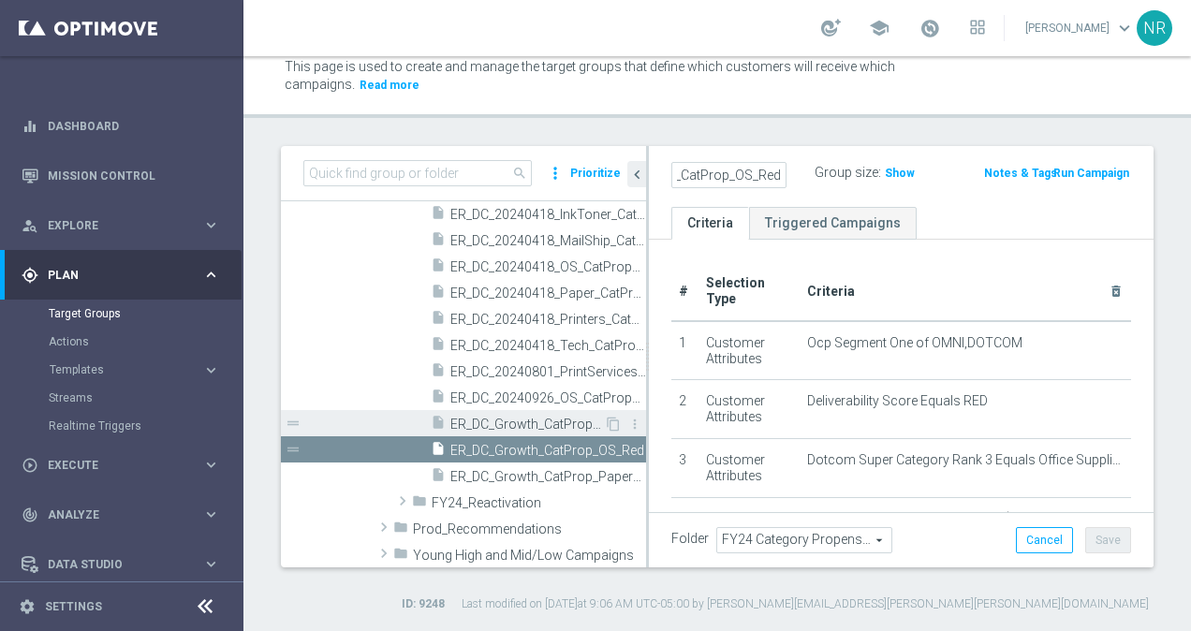
click at [565, 417] on span "ER_DC_Growth_CatProp_FoodBR_Red" at bounding box center [527, 425] width 154 height 16
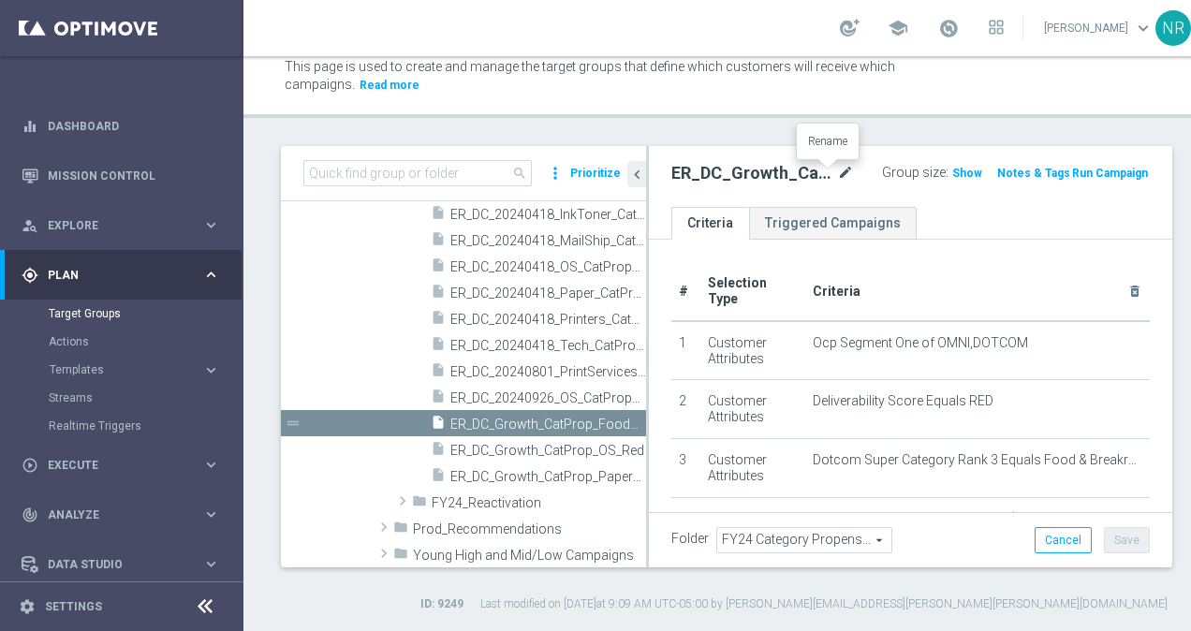
click at [837, 174] on icon "mode_edit" at bounding box center [845, 173] width 17 height 22
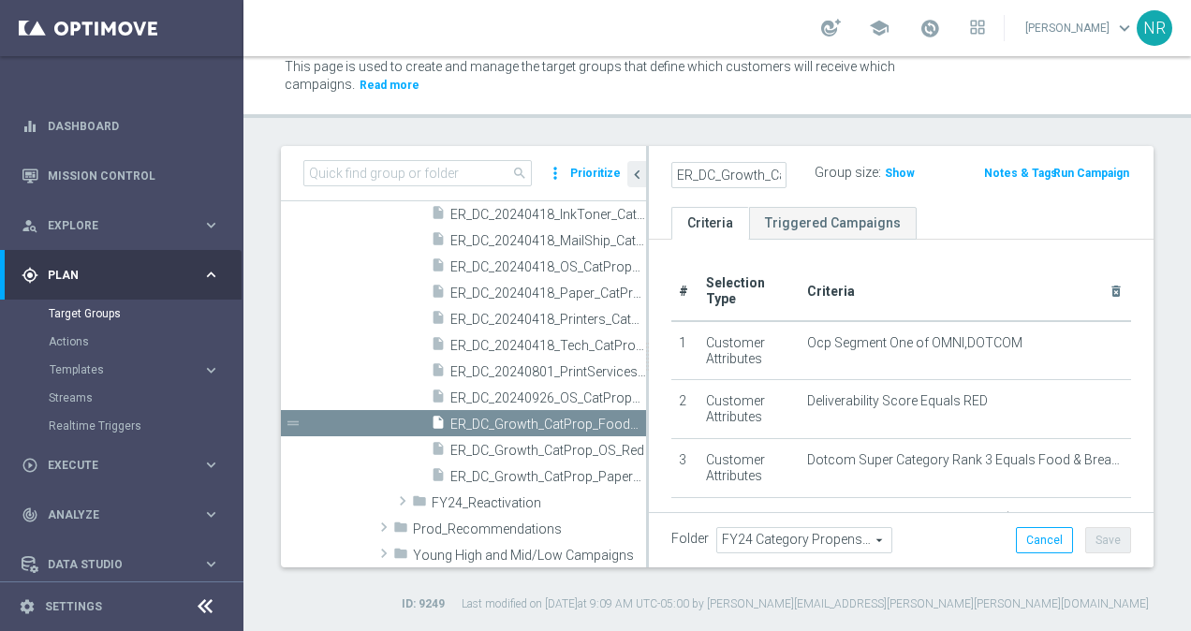
scroll to position [0, 122]
click at [509, 410] on div "insert_drive_file ER_DC_Growth_CatProp_FoodBR_Red" at bounding box center [517, 423] width 173 height 26
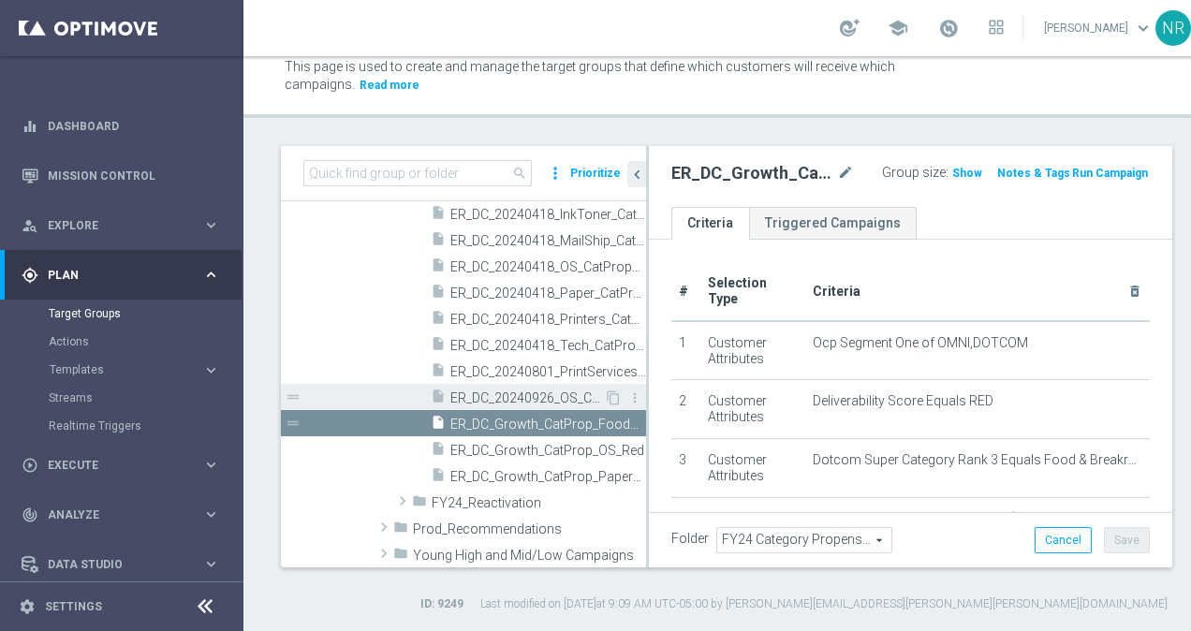
click at [511, 395] on span "ER_DC_20240926_OS_CatPropensity" at bounding box center [527, 398] width 154 height 16
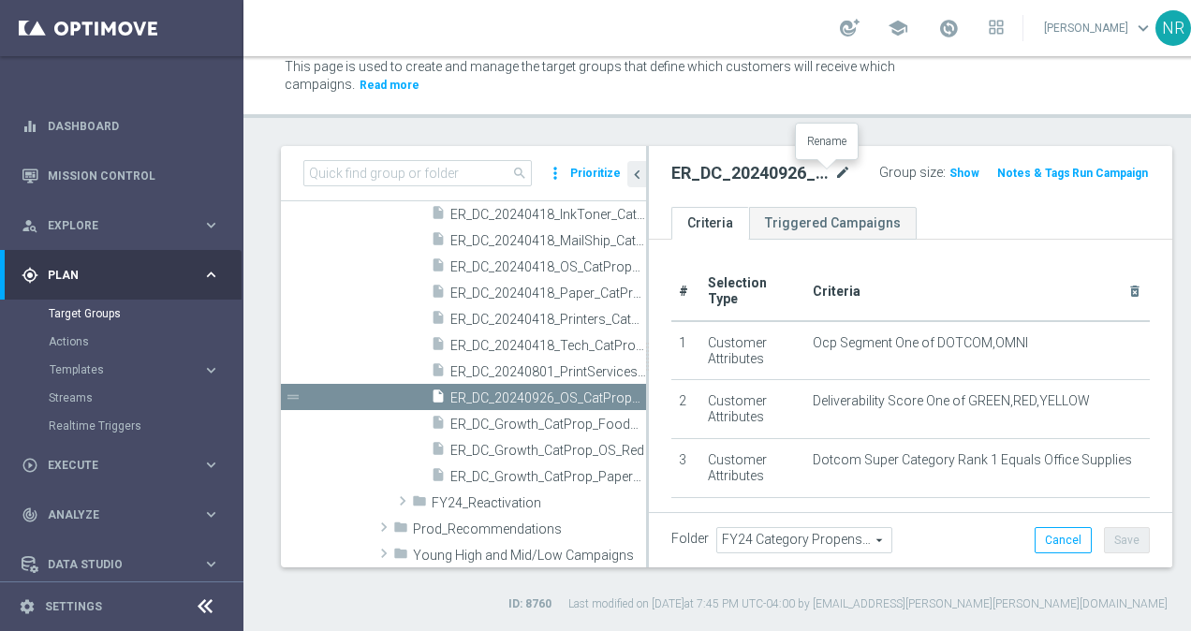
click at [834, 168] on icon "mode_edit" at bounding box center [842, 173] width 17 height 22
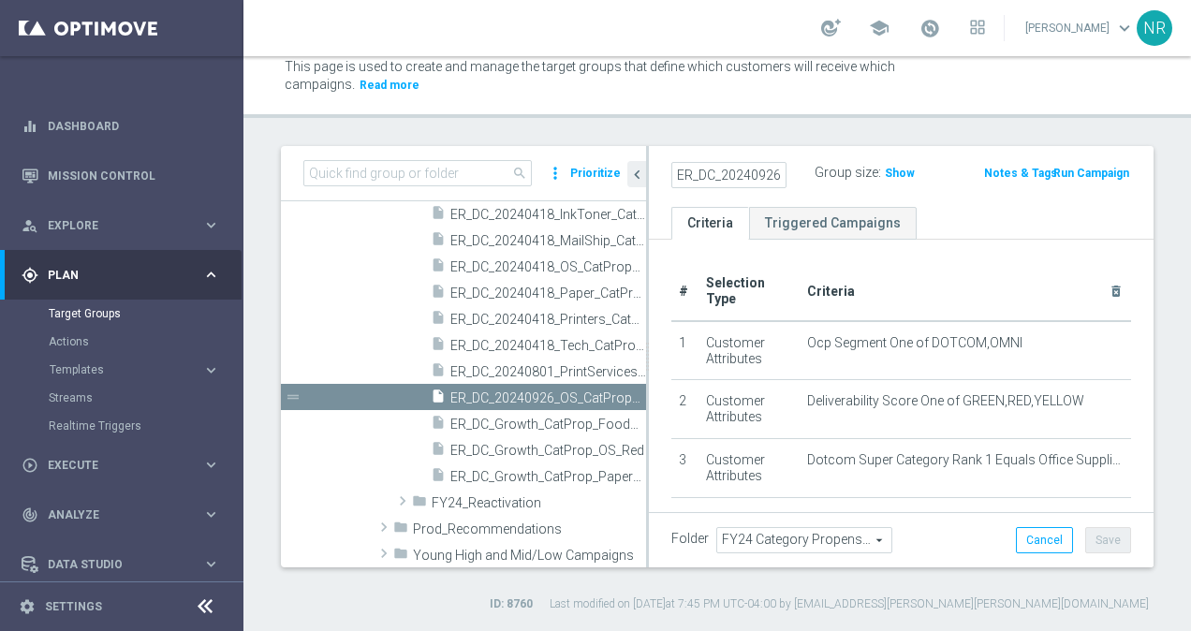
scroll to position [0, 115]
click at [940, 219] on ul "Criteria Triggered Campaigns" at bounding box center [901, 223] width 504 height 33
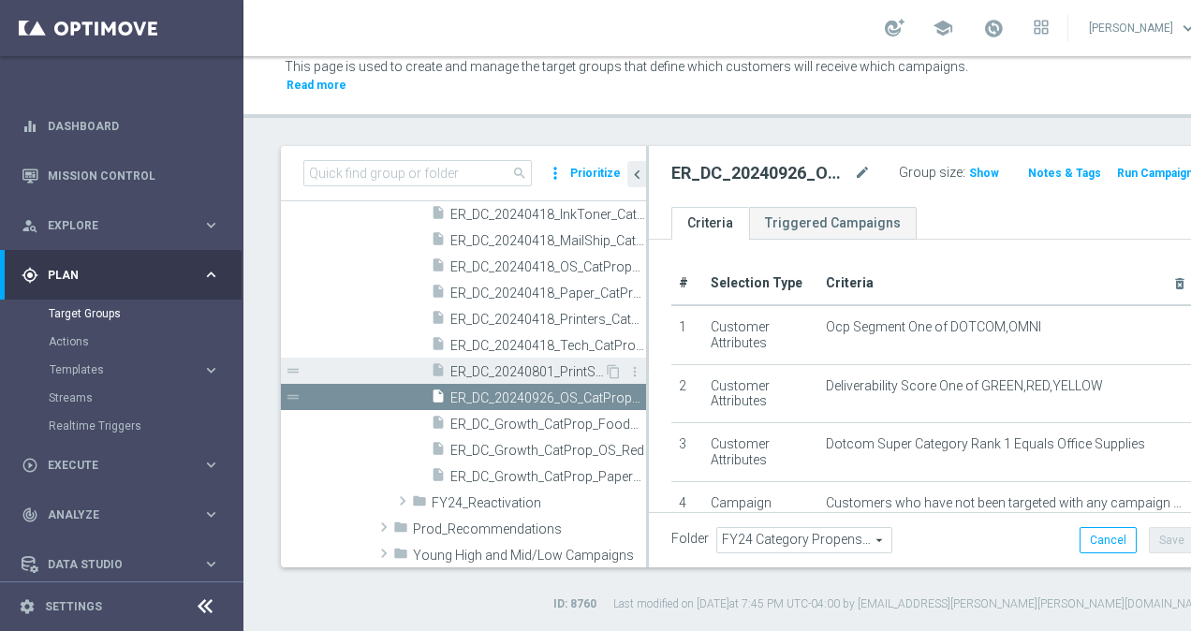
click at [562, 369] on span "ER_DC_20240801_PrintServices_CatPropensity" at bounding box center [527, 372] width 154 height 16
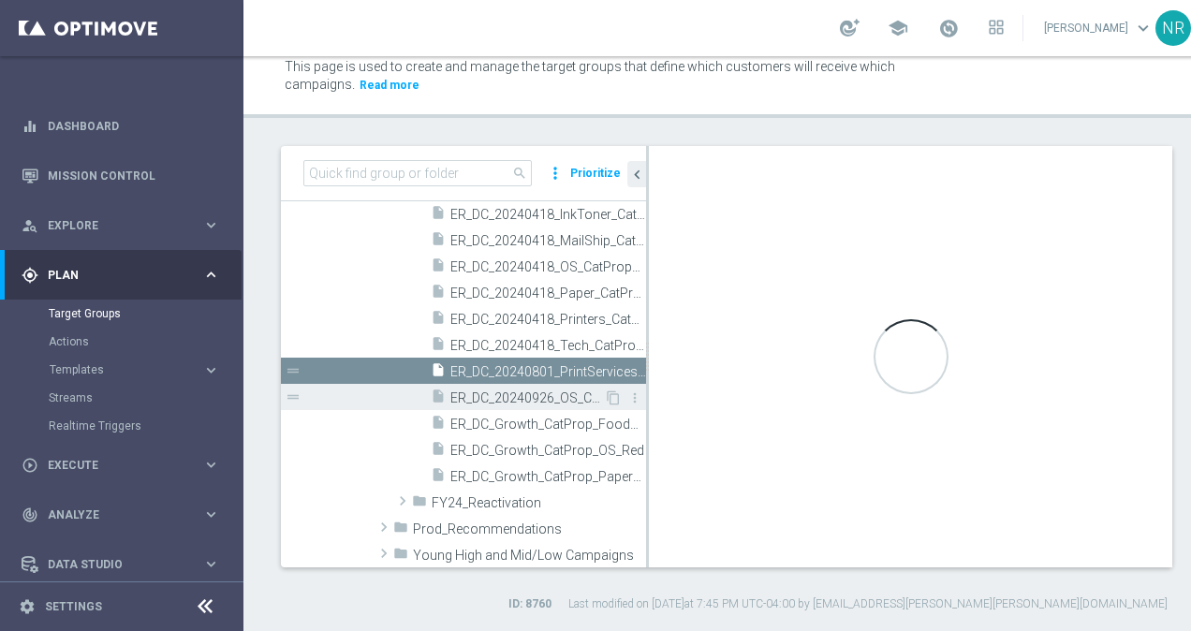
click at [554, 391] on span "ER_DC_20240926_OS_CatPropensity" at bounding box center [527, 398] width 154 height 16
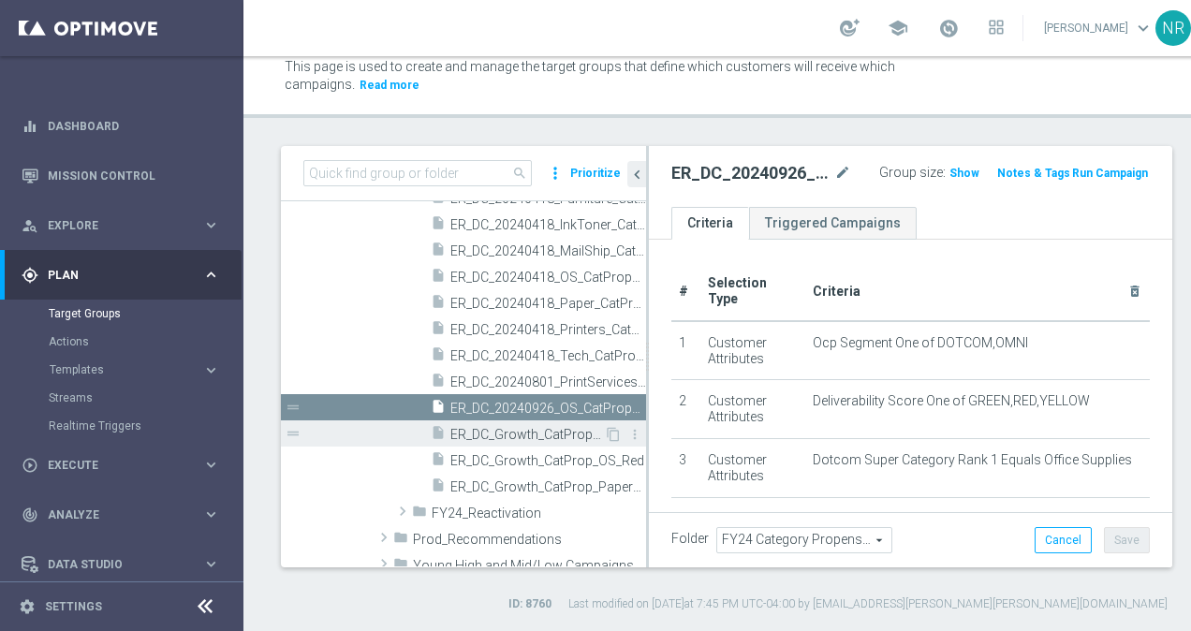
scroll to position [877, 0]
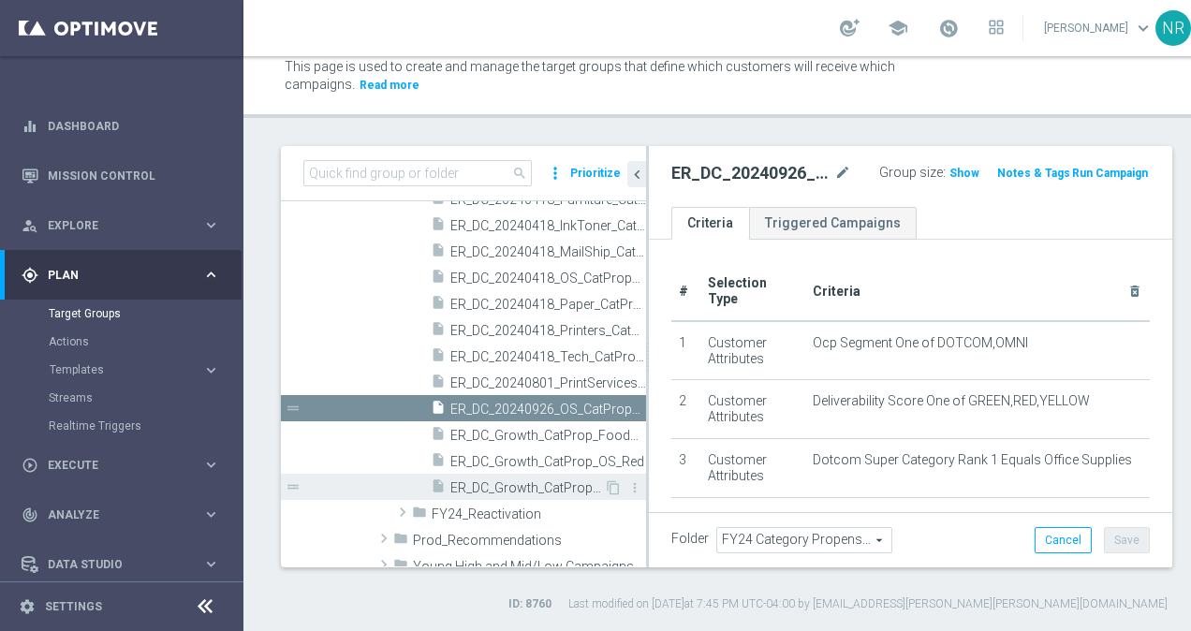
click at [549, 480] on span "ER_DC_Growth_CatProp_Paper_Red" at bounding box center [527, 488] width 154 height 16
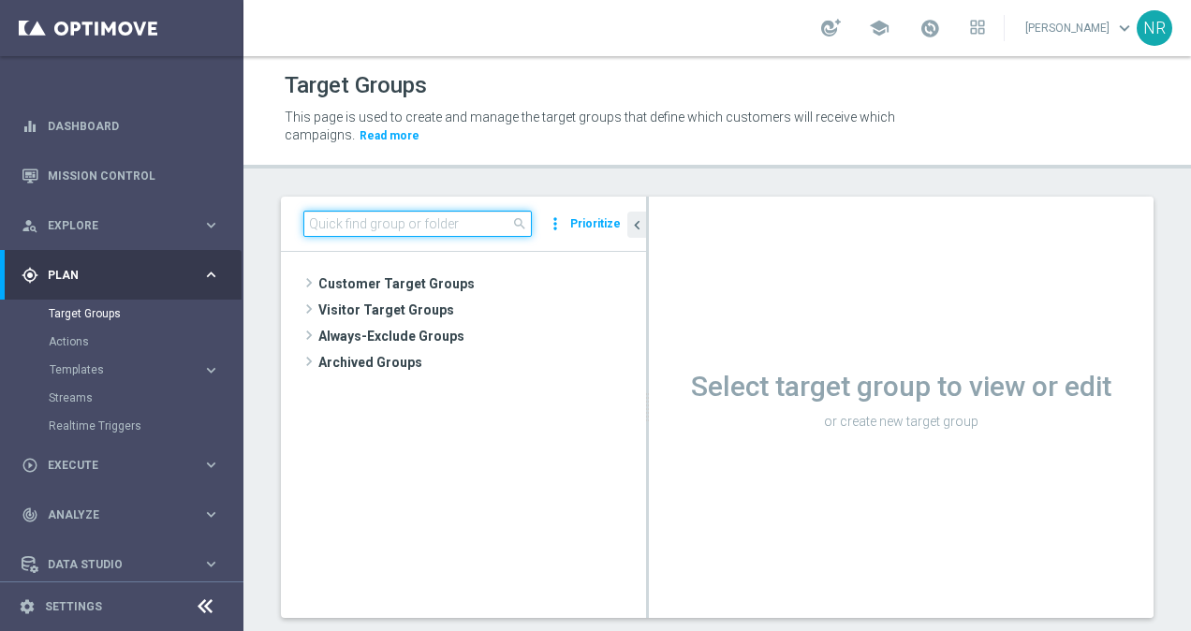
click at [438, 214] on input at bounding box center [417, 224] width 228 height 26
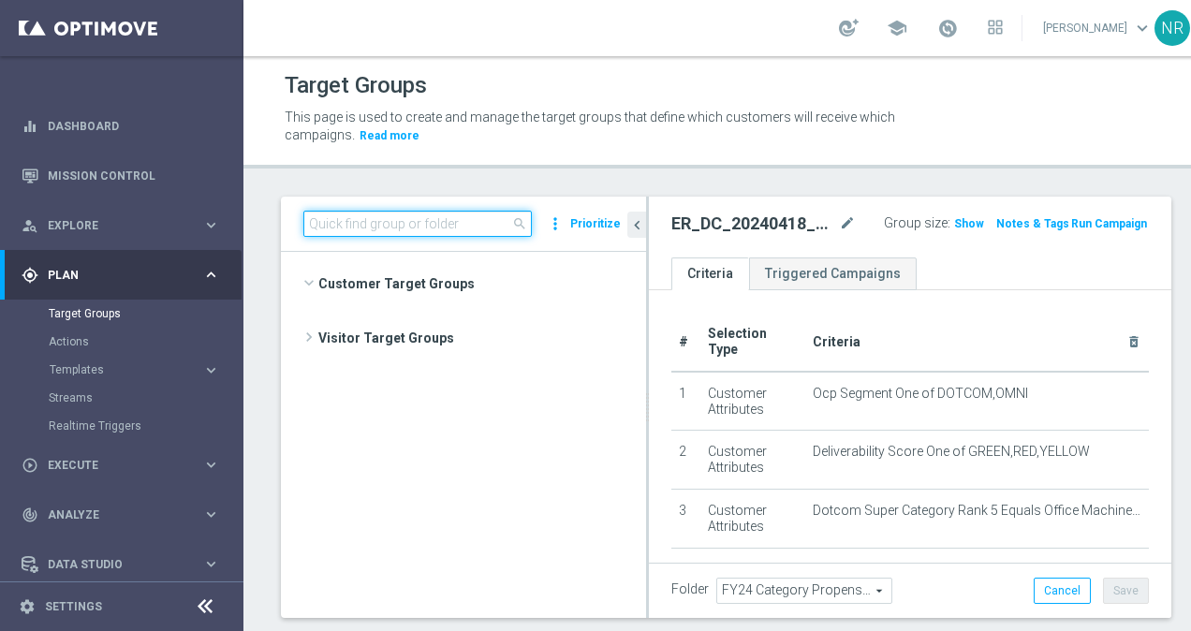
scroll to position [742, 0]
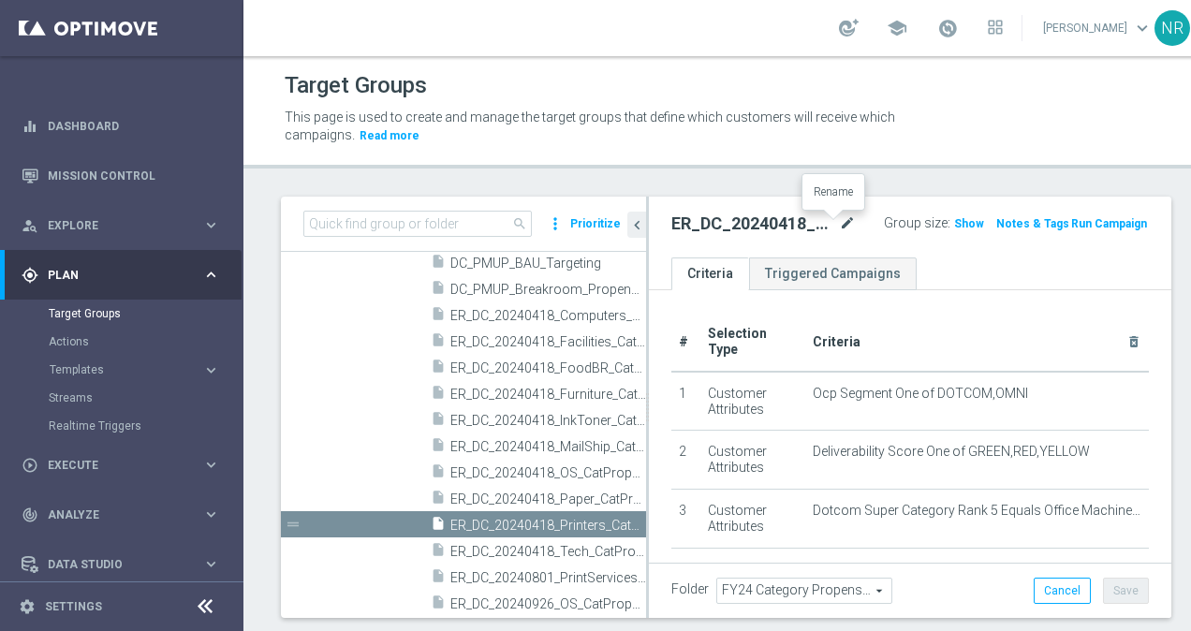
click at [839, 221] on icon "mode_edit" at bounding box center [847, 223] width 17 height 22
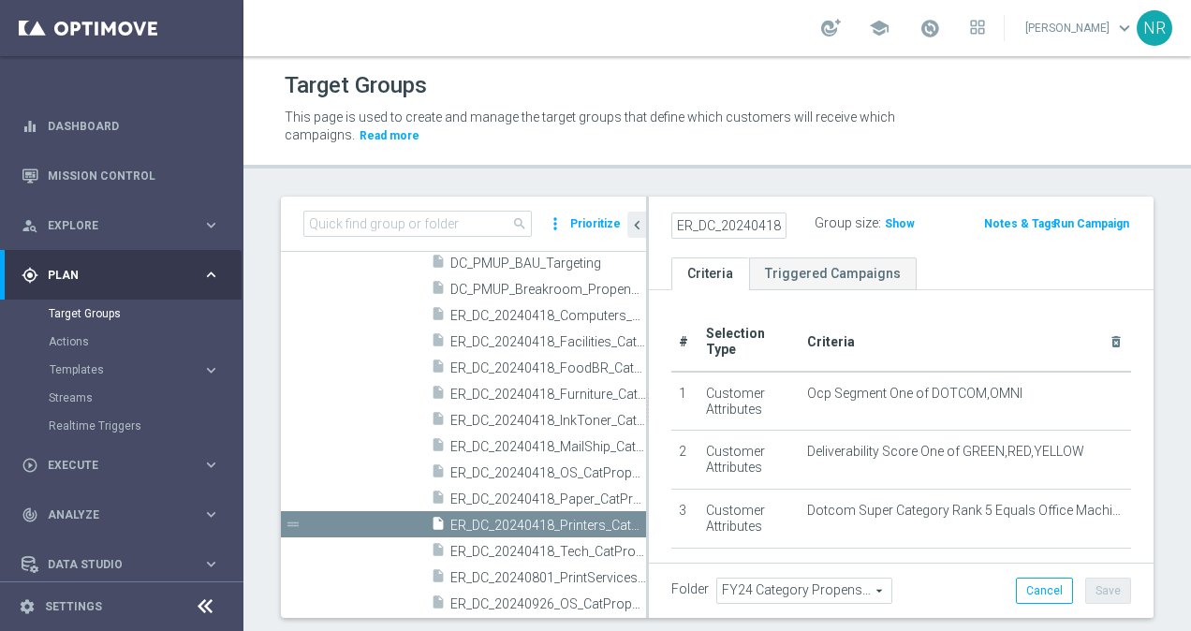
scroll to position [0, 143]
click at [961, 188] on div "Target Groups This page is used to create and manage the target groups that def…" at bounding box center [716, 343] width 947 height 575
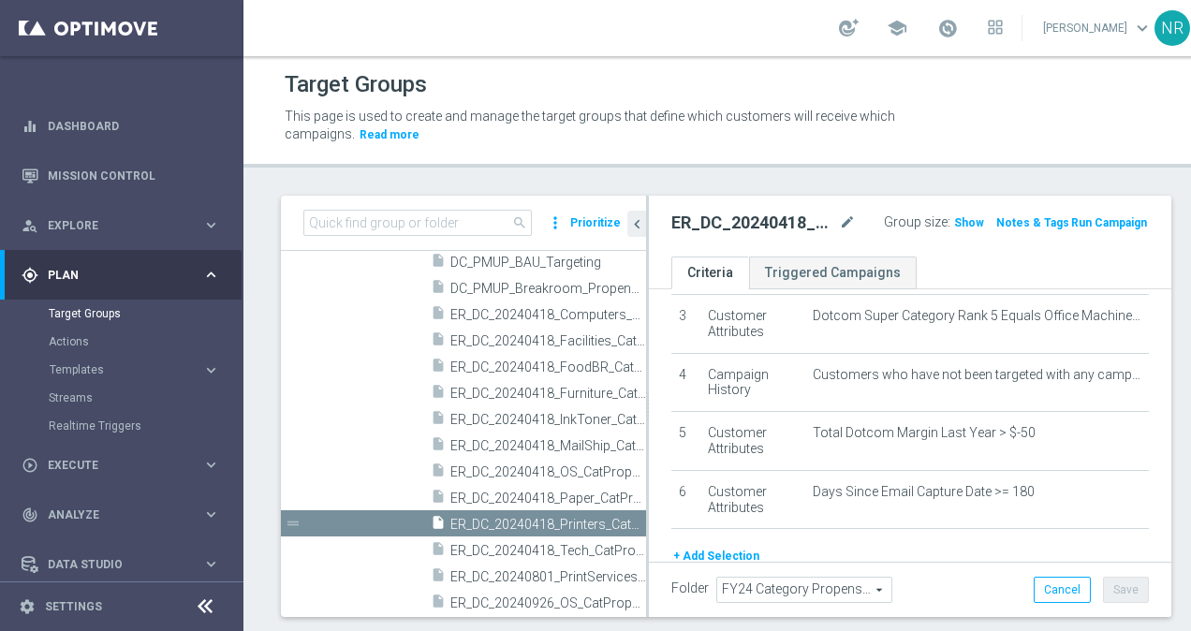
scroll to position [2, 0]
click at [636, 221] on icon "chevron_left" at bounding box center [637, 223] width 18 height 18
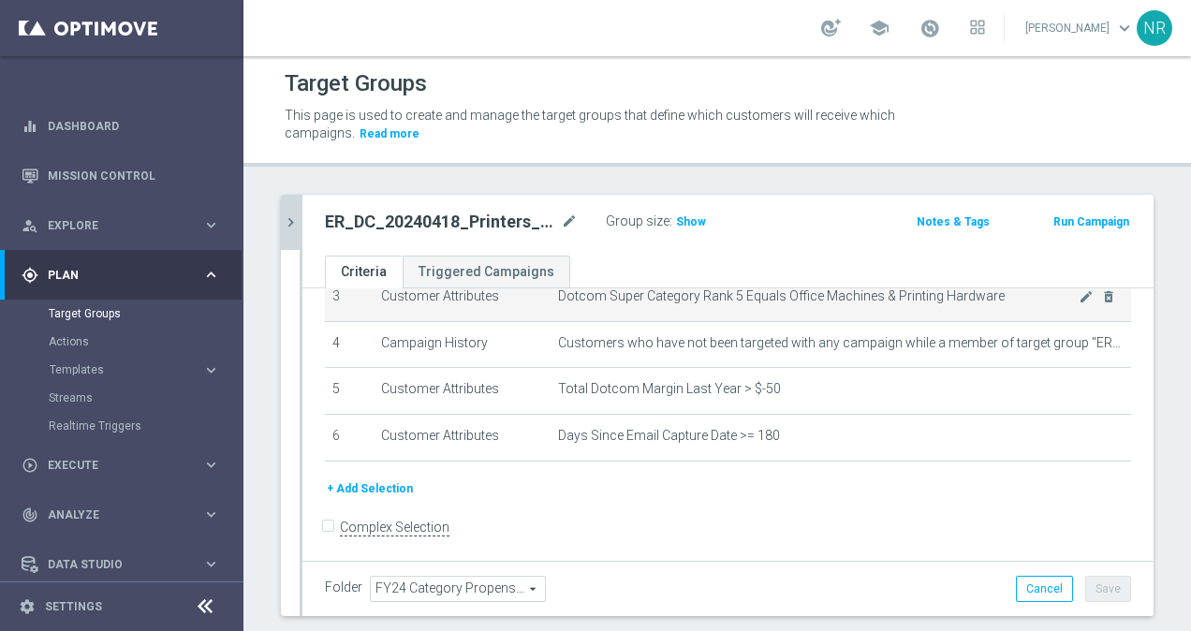
scroll to position [51, 0]
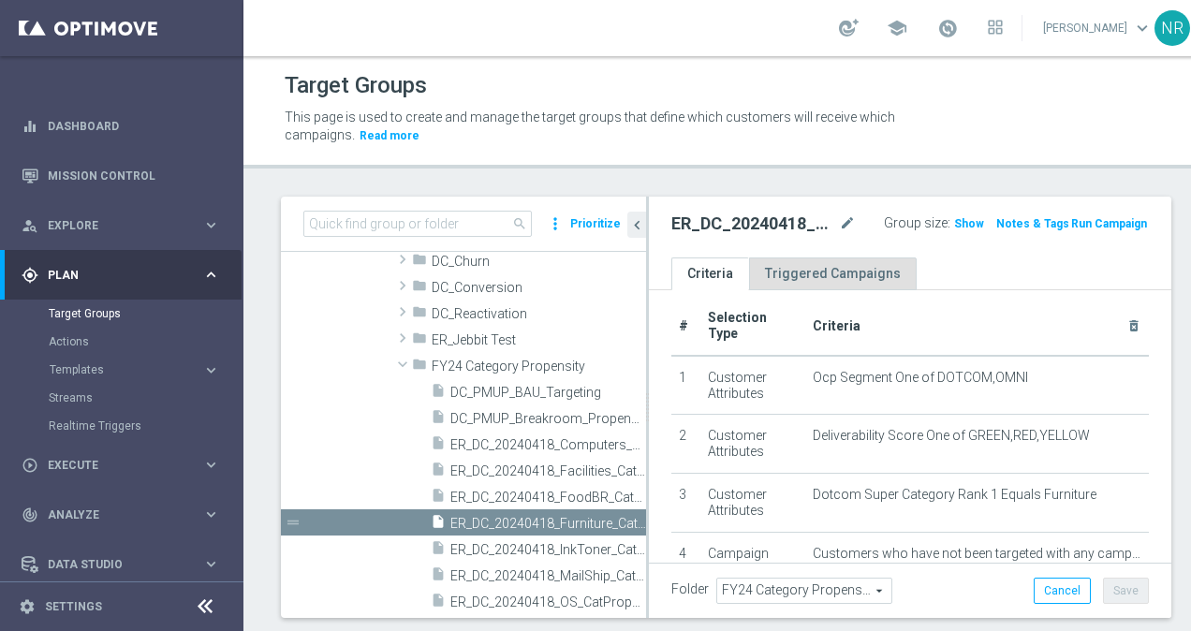
scroll to position [16, 0]
click at [839, 220] on icon "mode_edit" at bounding box center [847, 223] width 17 height 22
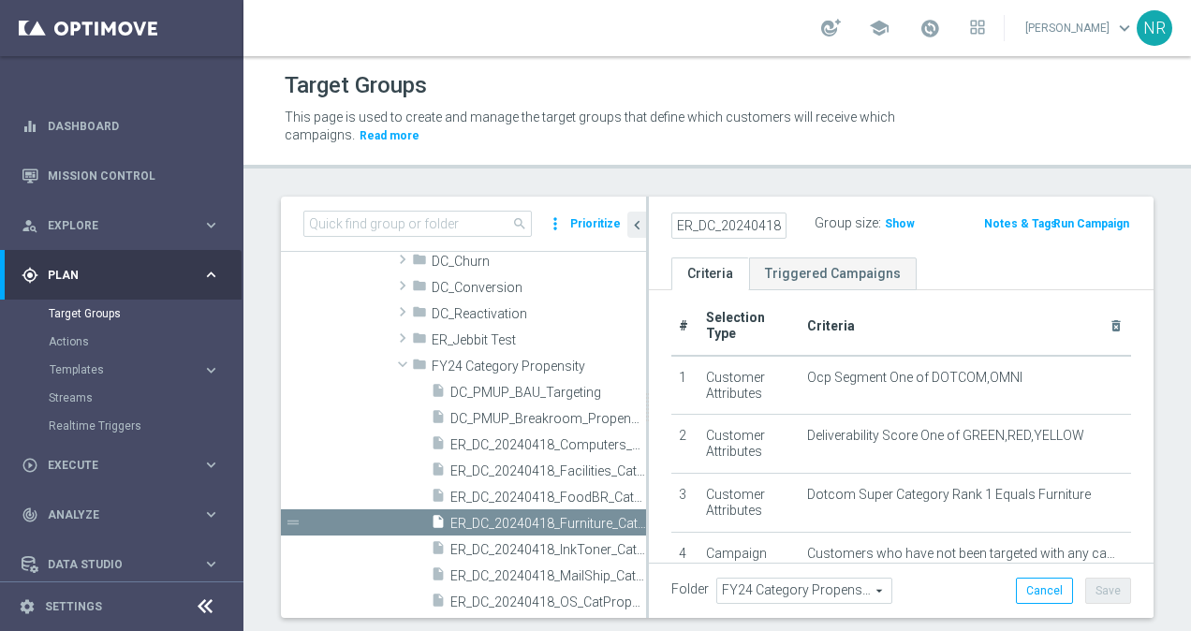
scroll to position [0, 150]
click at [797, 240] on div "ER_DC_20240418_Furniture_CatPropensity Group size : Show Notes & Tags Run Campa…" at bounding box center [901, 227] width 504 height 61
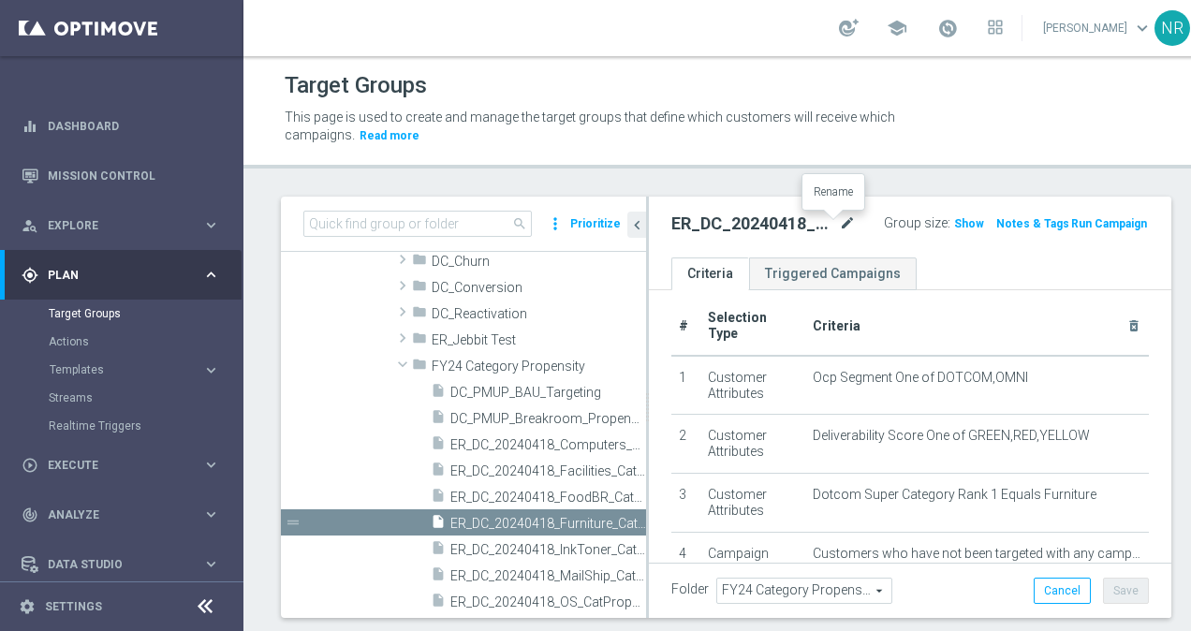
click at [839, 221] on icon "mode_edit" at bounding box center [847, 223] width 17 height 22
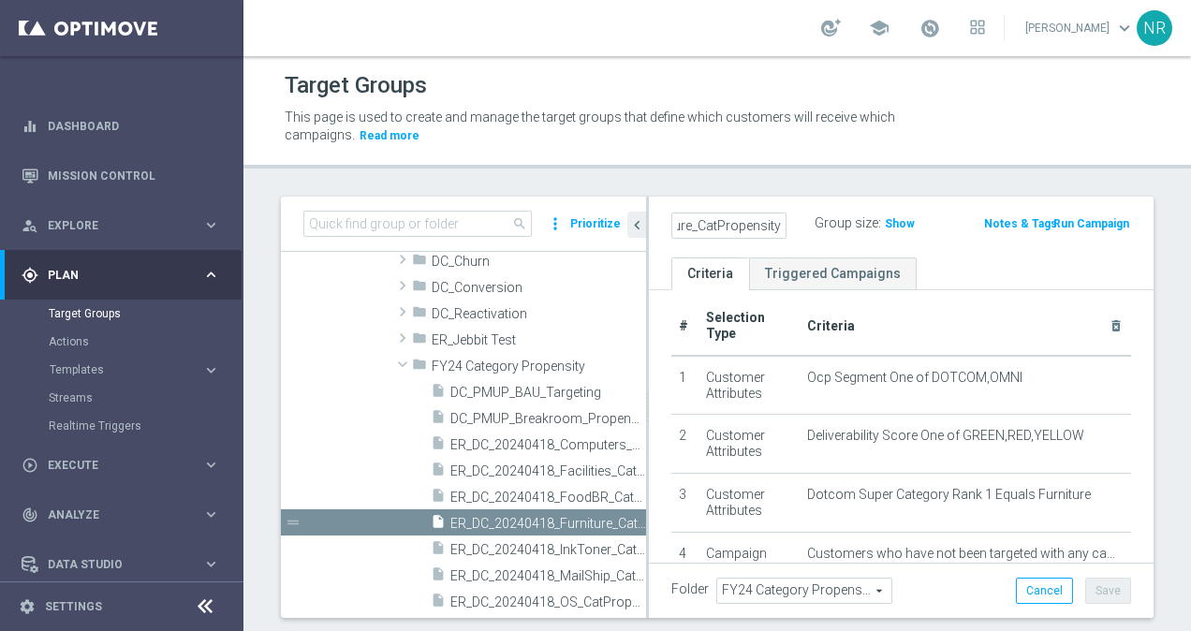
click at [724, 217] on input "ER_DC_20240418_Furniture_CatPropensity" at bounding box center [728, 225] width 115 height 26
drag, startPoint x: 711, startPoint y: 222, endPoint x: 674, endPoint y: 222, distance: 37.4
click at [674, 222] on input "ER_DC_20240418_Furniture_CatPropensity" at bounding box center [728, 225] width 115 height 26
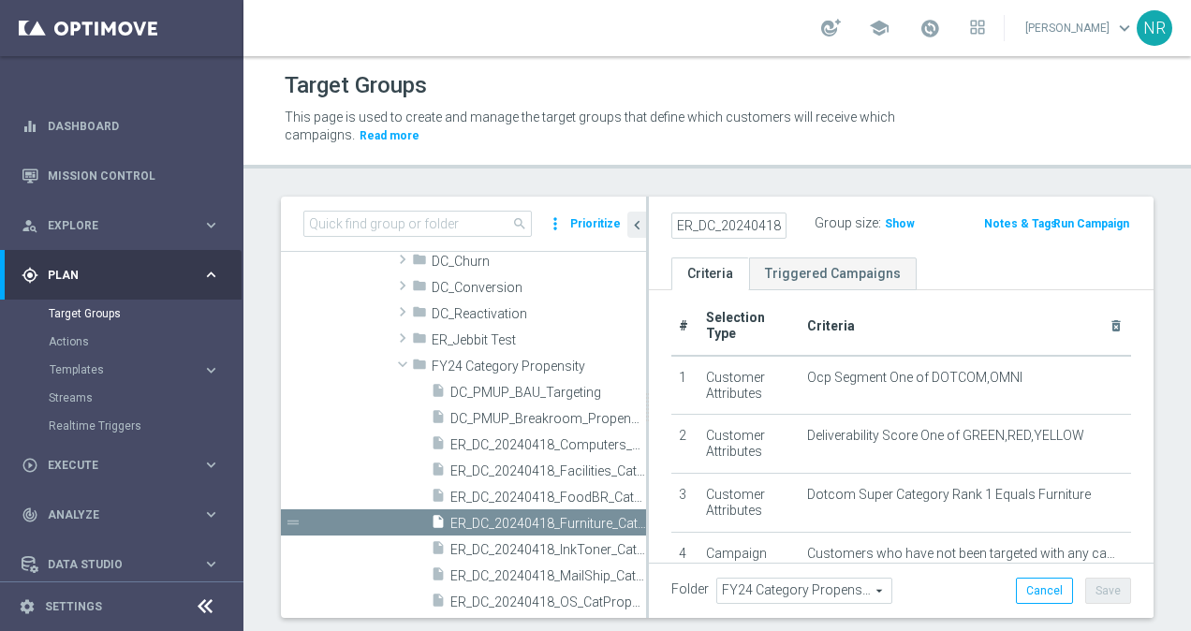
click at [807, 235] on div "ER_DC_20240418_Furniture_CatPropensity Group size : Show" at bounding box center [819, 225] width 325 height 28
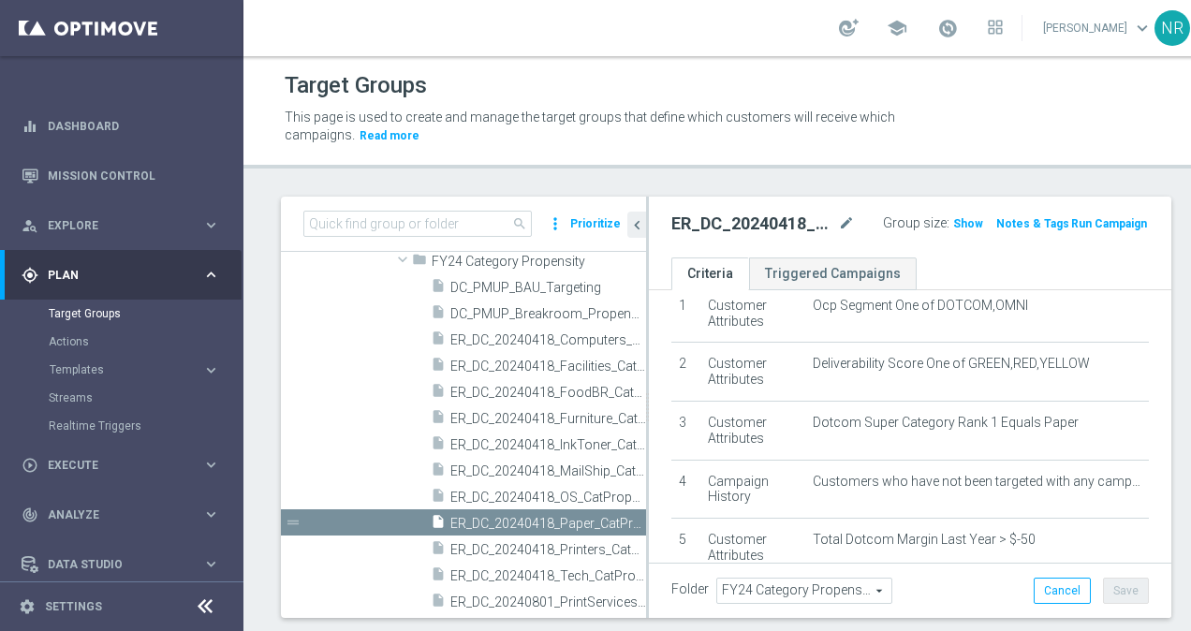
scroll to position [90, 0]
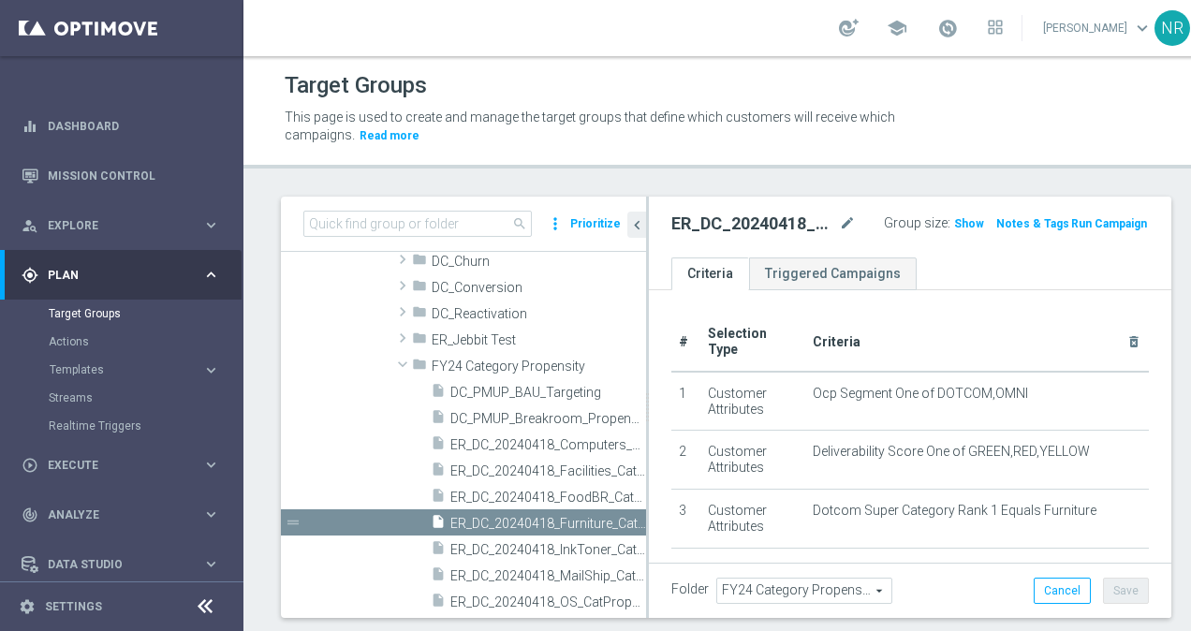
scroll to position [103, 0]
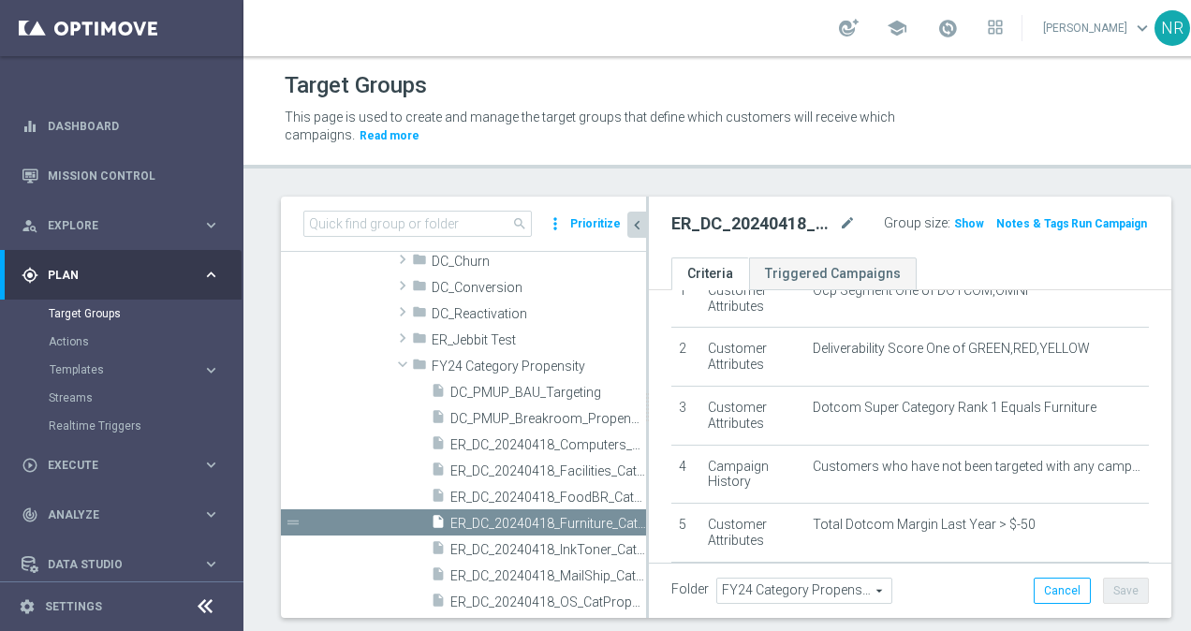
click at [634, 221] on icon "chevron_left" at bounding box center [637, 225] width 18 height 18
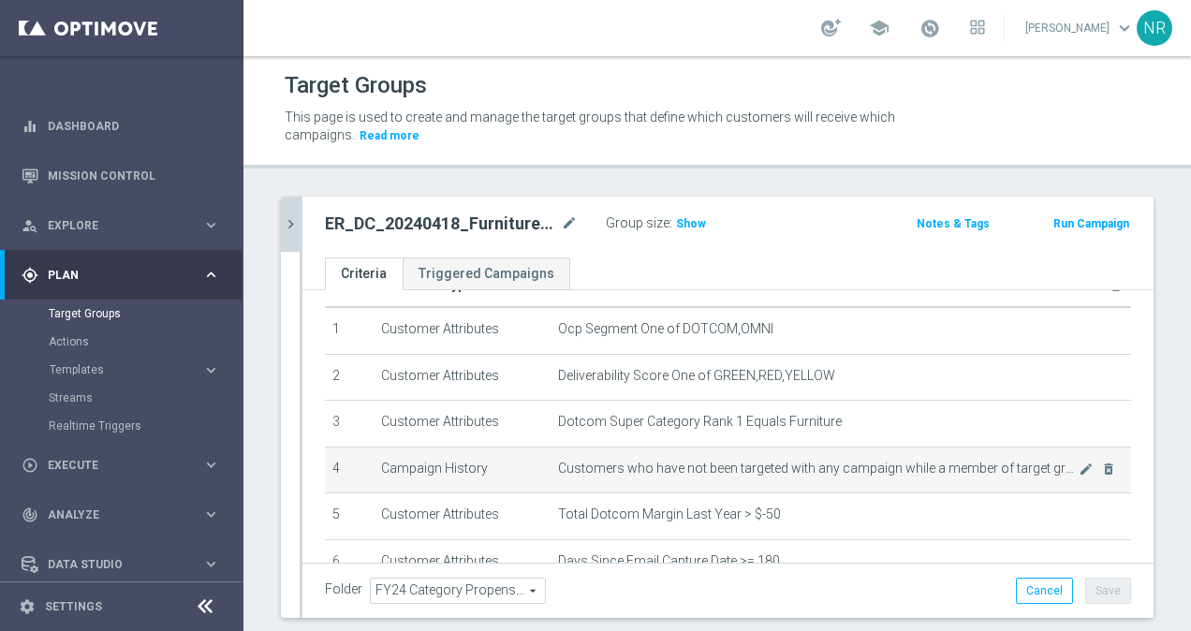
scroll to position [48, 0]
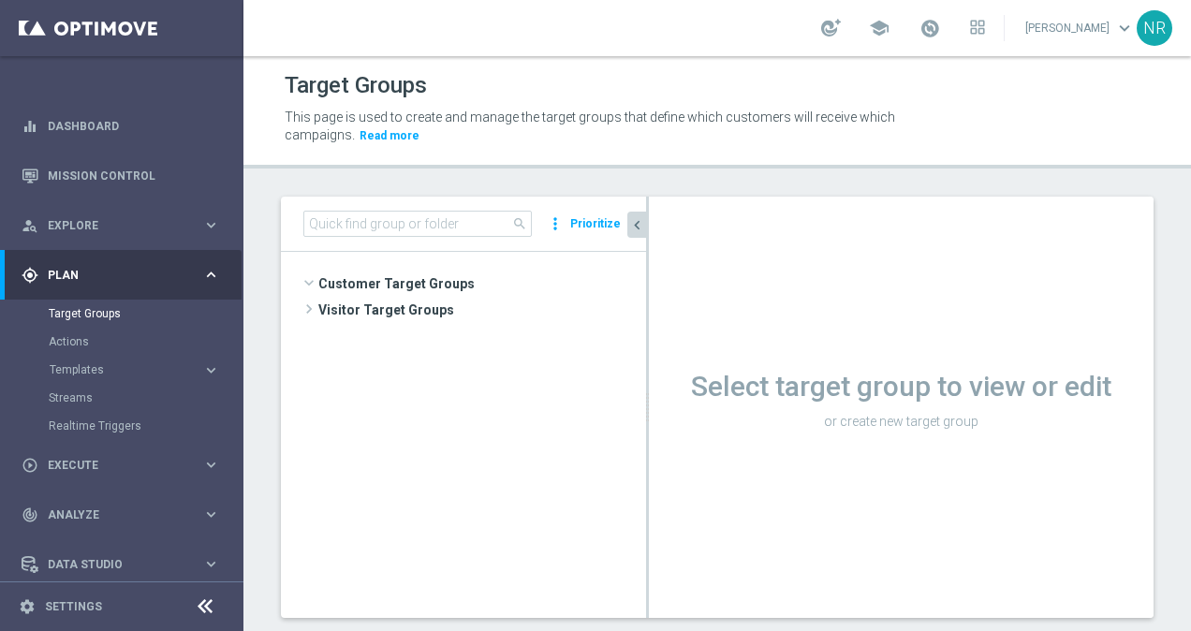
click at [635, 221] on icon "chevron_left" at bounding box center [637, 225] width 18 height 18
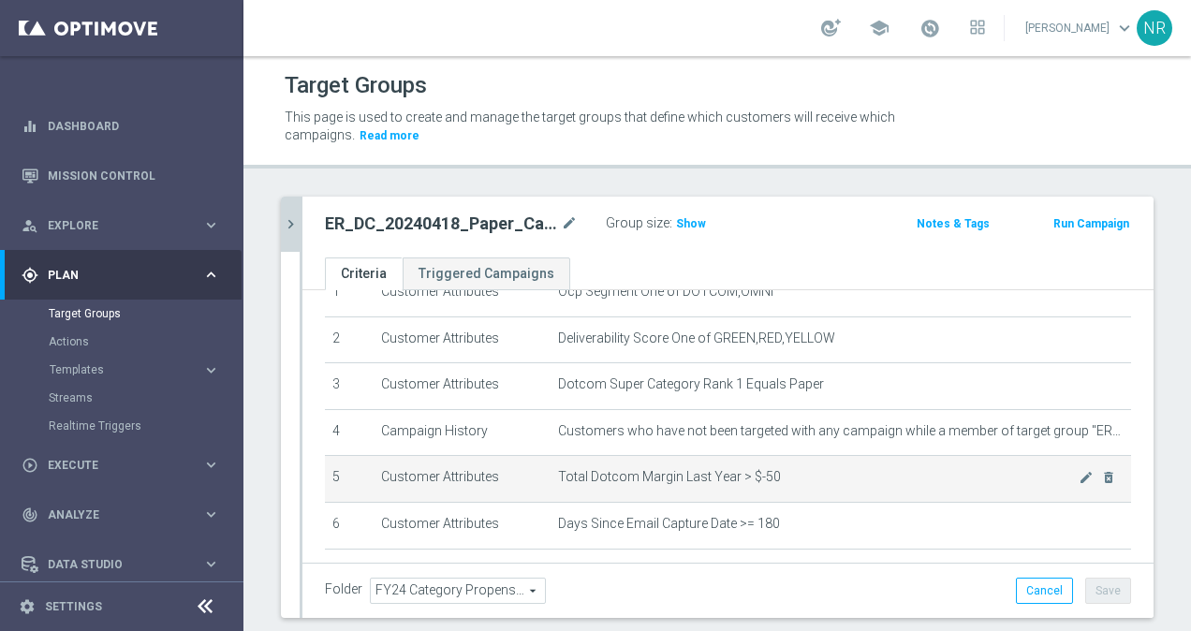
scroll to position [172, 0]
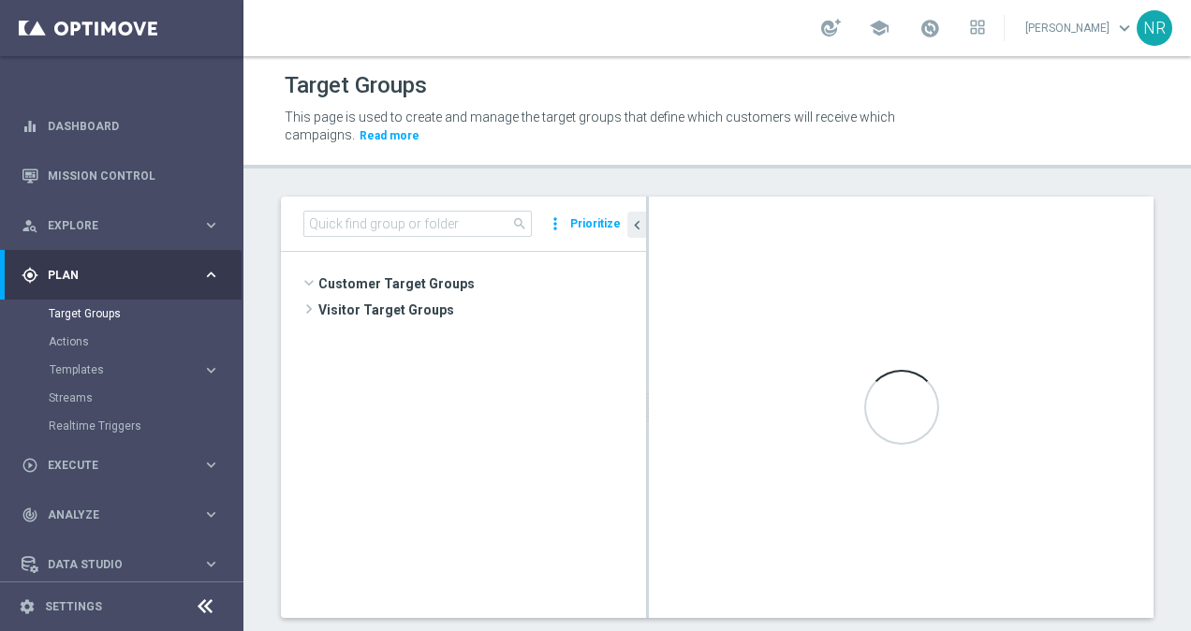
scroll to position [767, 0]
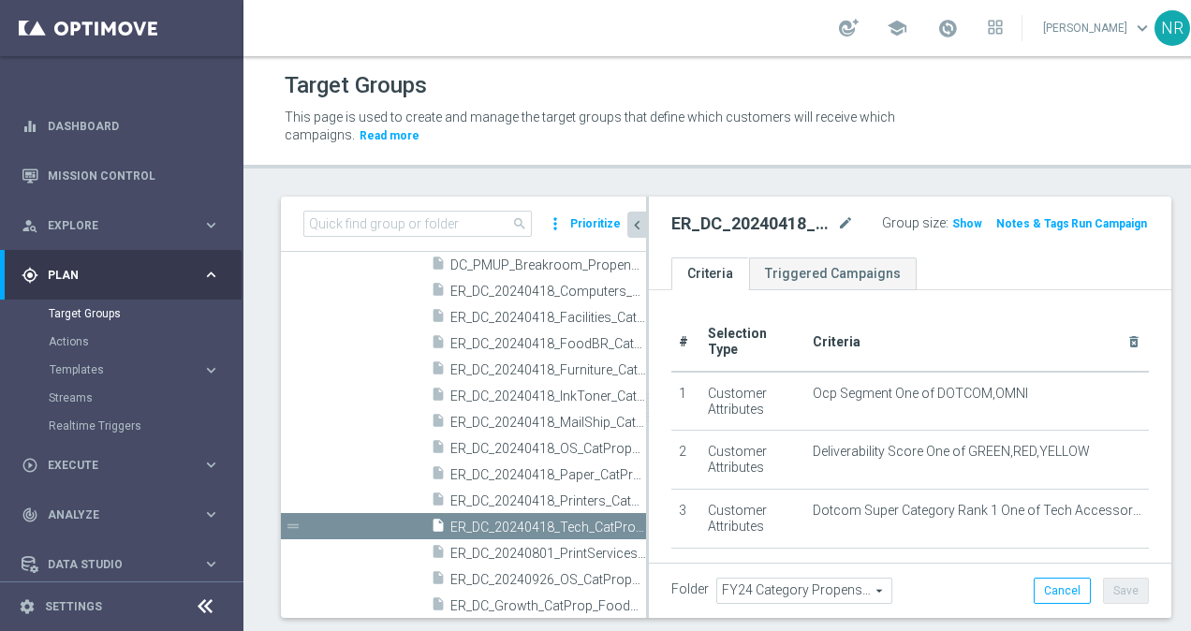
click at [639, 222] on icon "chevron_left" at bounding box center [637, 225] width 18 height 18
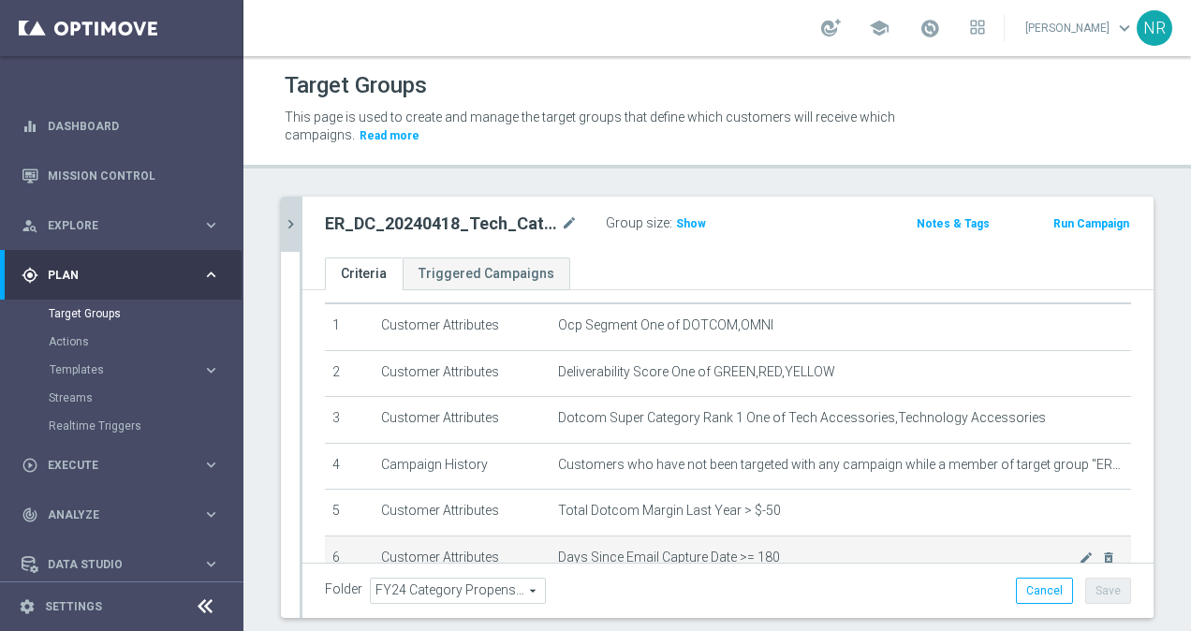
scroll to position [51, 0]
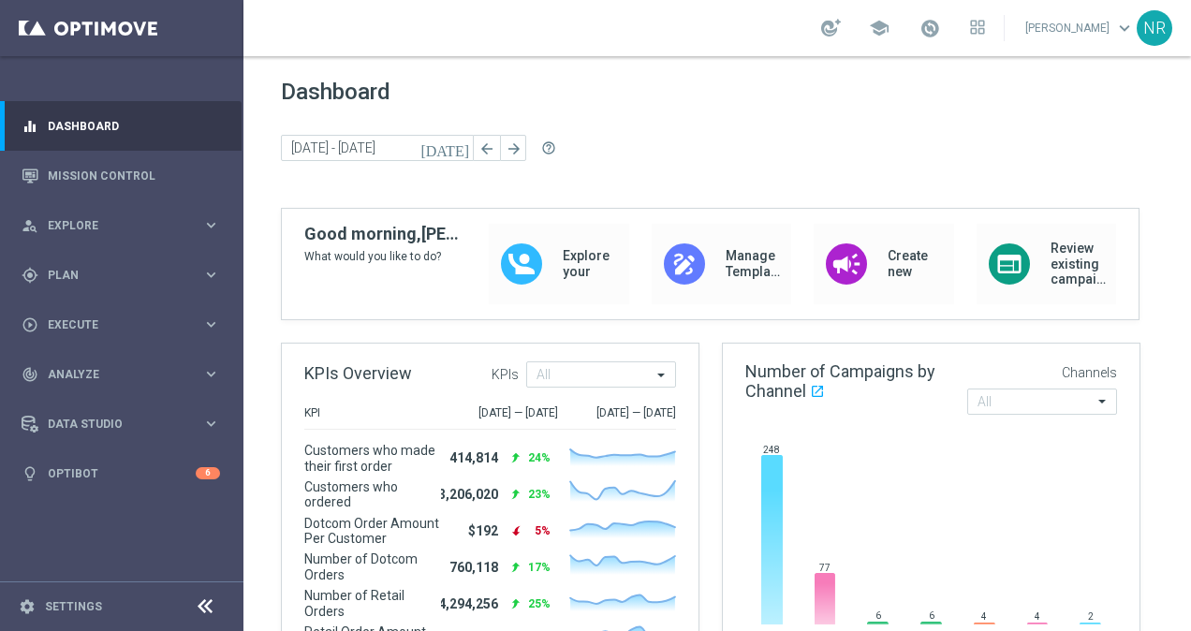
click at [753, 14] on div "school [PERSON_NAME] keyboard_arrow_down NR" at bounding box center [716, 28] width 947 height 56
click at [386, 36] on div "school [PERSON_NAME] keyboard_arrow_down NR" at bounding box center [716, 28] width 947 height 56
click at [102, 168] on link "Mission Control" at bounding box center [134, 176] width 172 height 50
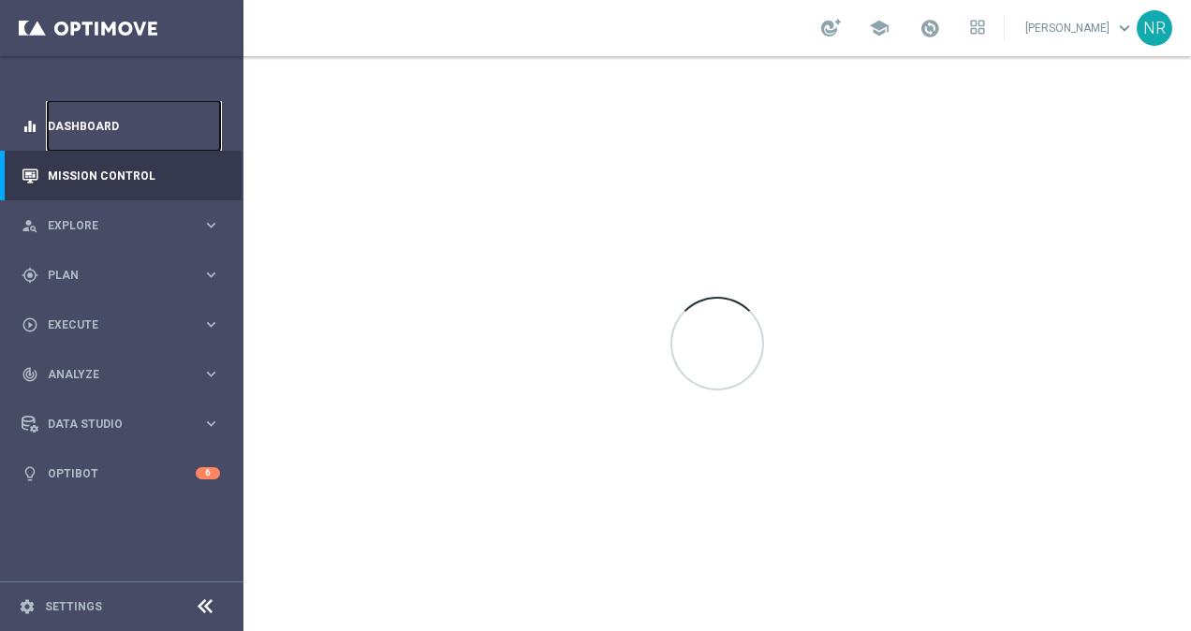
click at [118, 133] on link "Dashboard" at bounding box center [134, 126] width 172 height 50
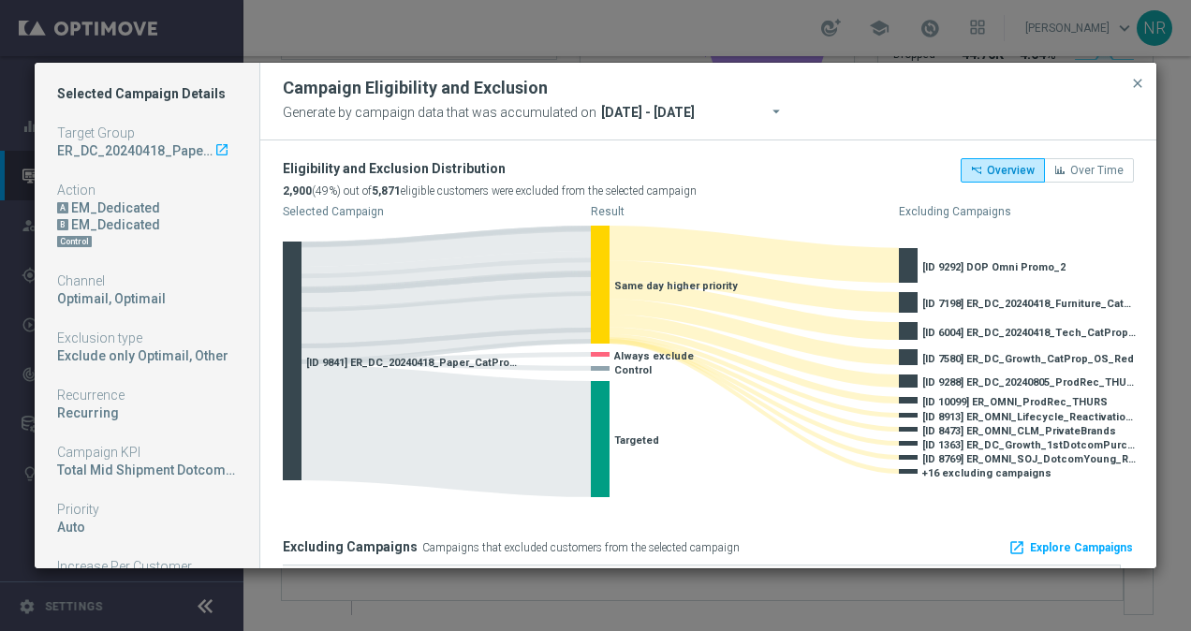
scroll to position [0, 27]
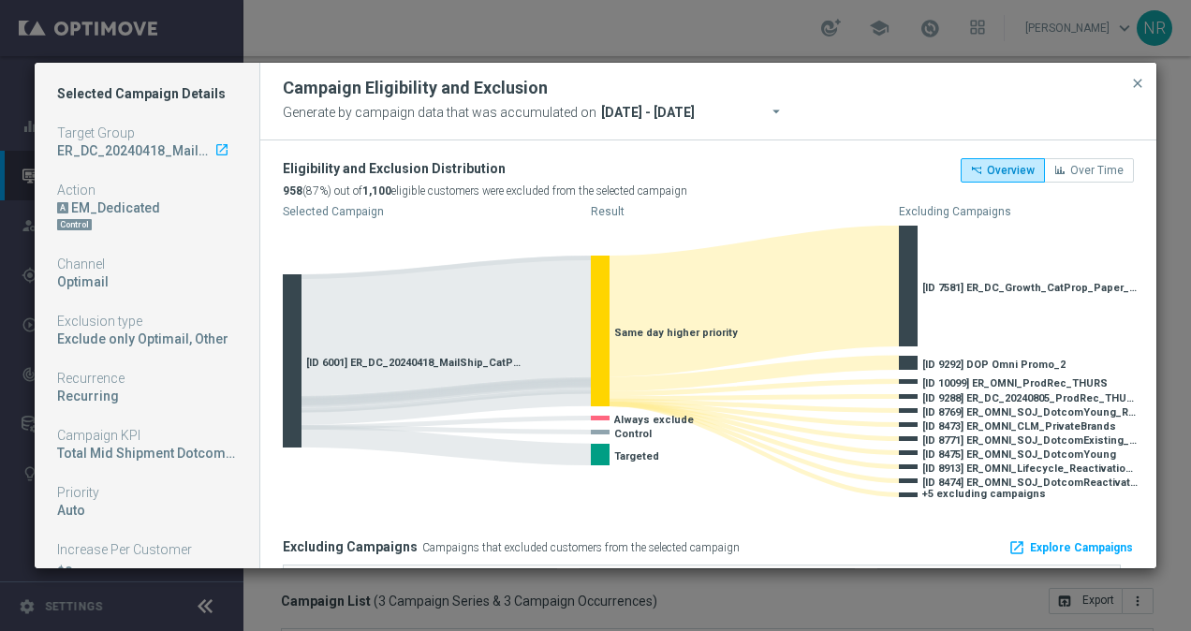
scroll to position [423, 0]
